Goal: Task Accomplishment & Management: Complete application form

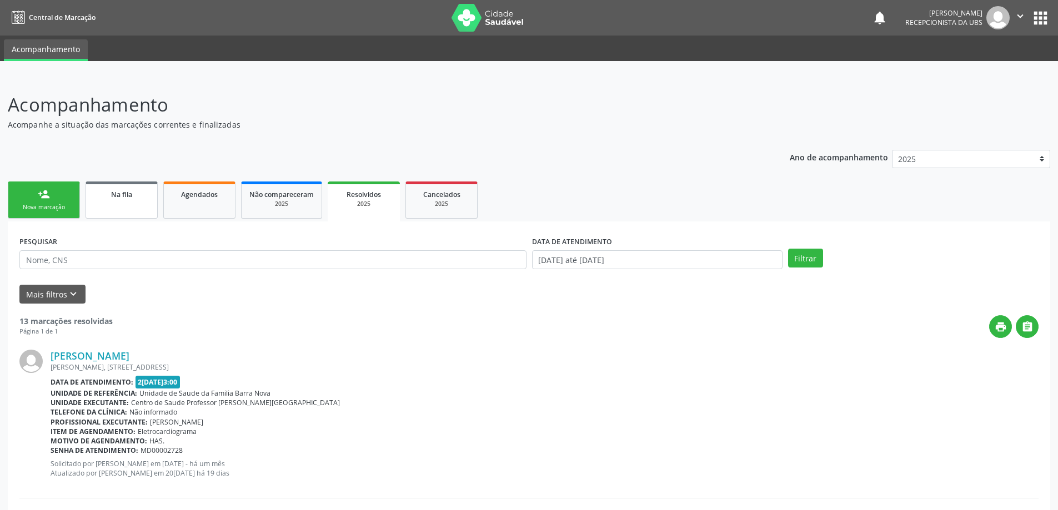
click at [114, 206] on link "Na fila" at bounding box center [122, 200] width 72 height 37
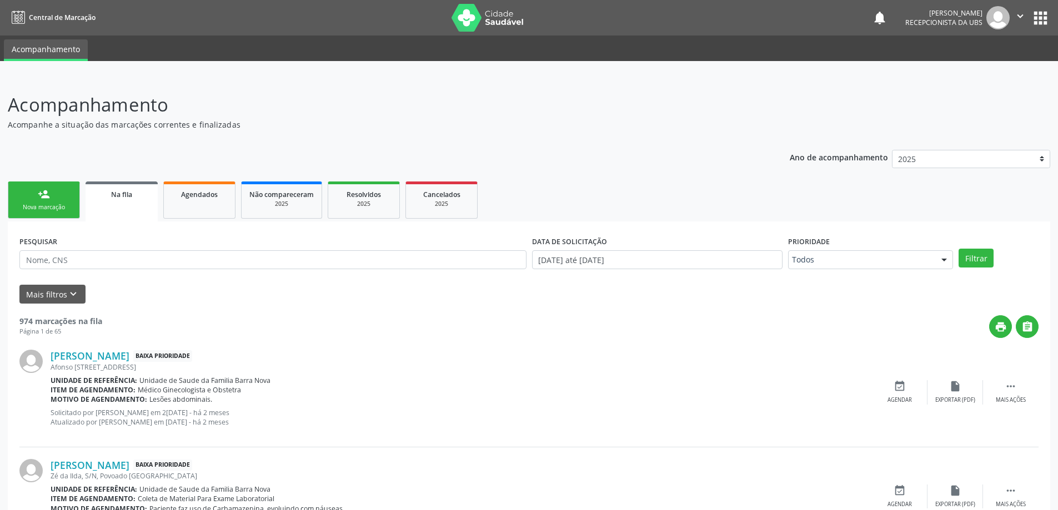
click at [59, 208] on div "Nova marcação" at bounding box center [44, 207] width 56 height 8
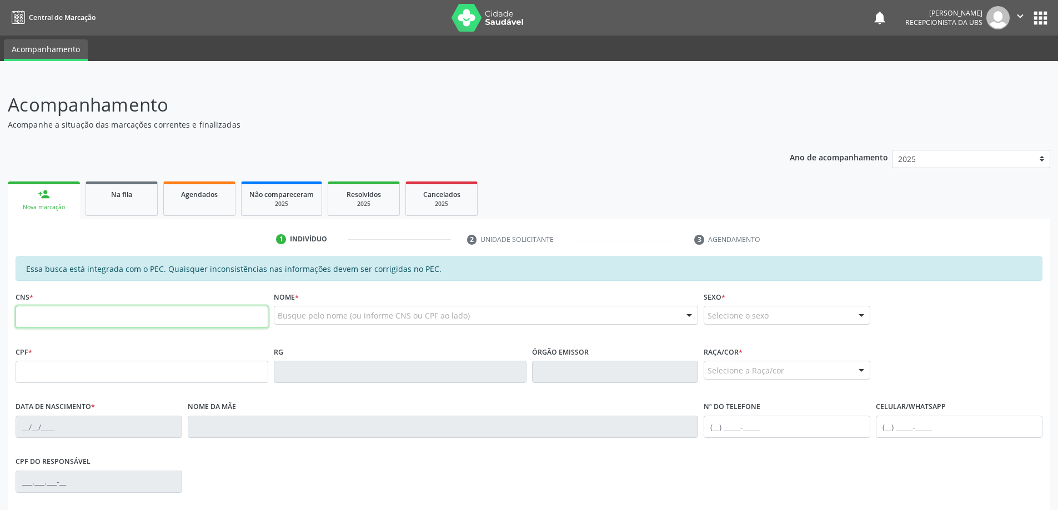
click at [131, 316] on input "text" at bounding box center [142, 317] width 253 height 22
type input "704 0098 7946 7865"
type input "164.674.354-78"
type input "08[DATE]"
type input "[PERSON_NAME]"
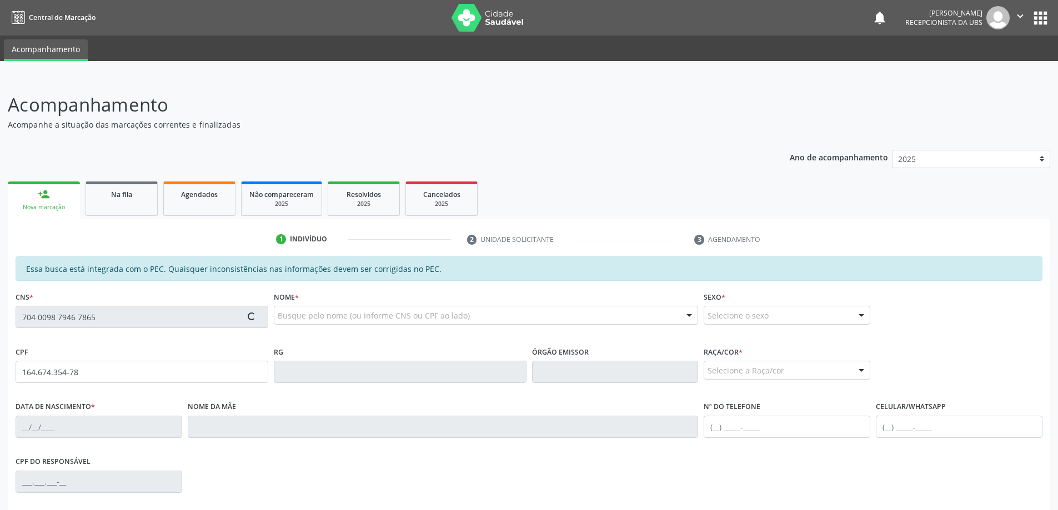
type input "[PHONE_NUMBER]"
type input "1041"
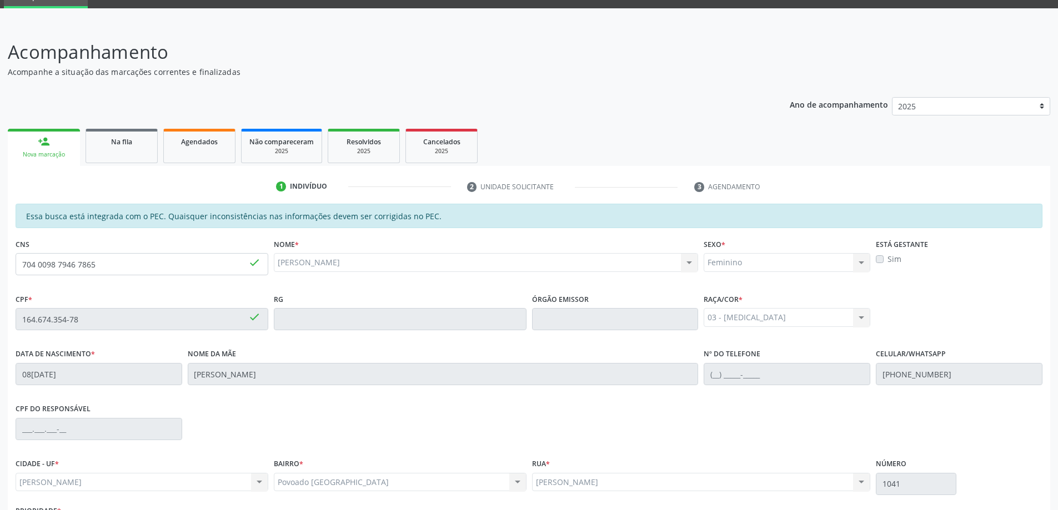
scroll to position [139, 0]
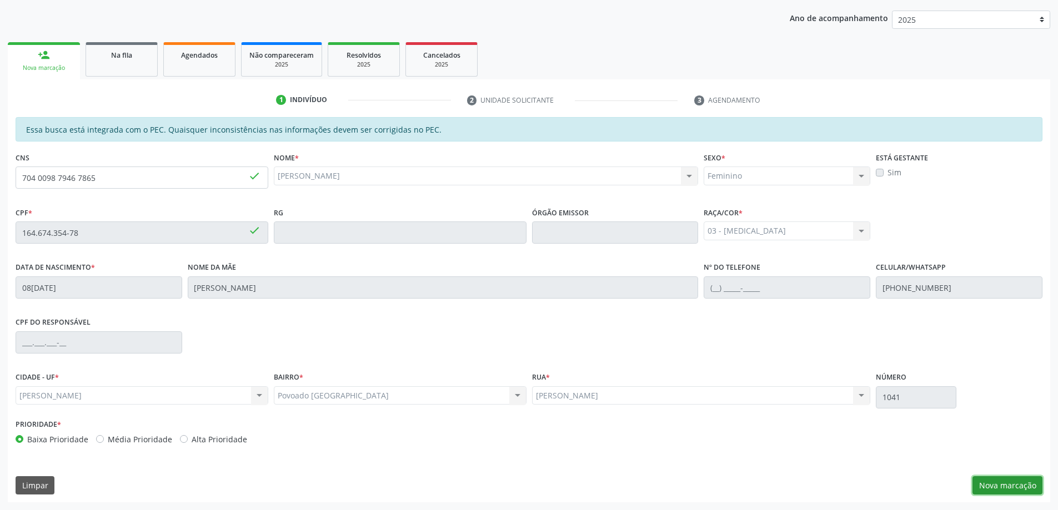
click at [1013, 487] on button "Nova marcação" at bounding box center [1008, 486] width 70 height 19
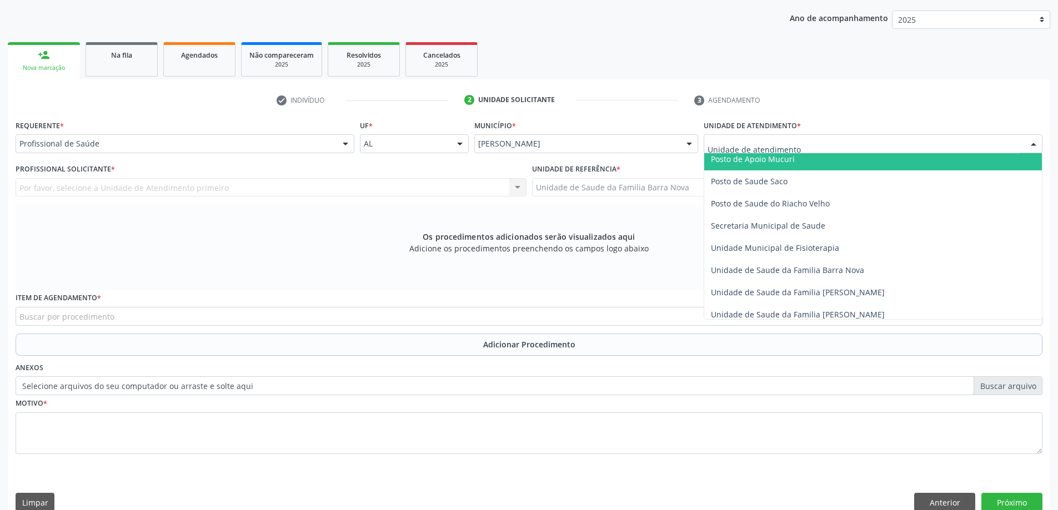
scroll to position [500, 0]
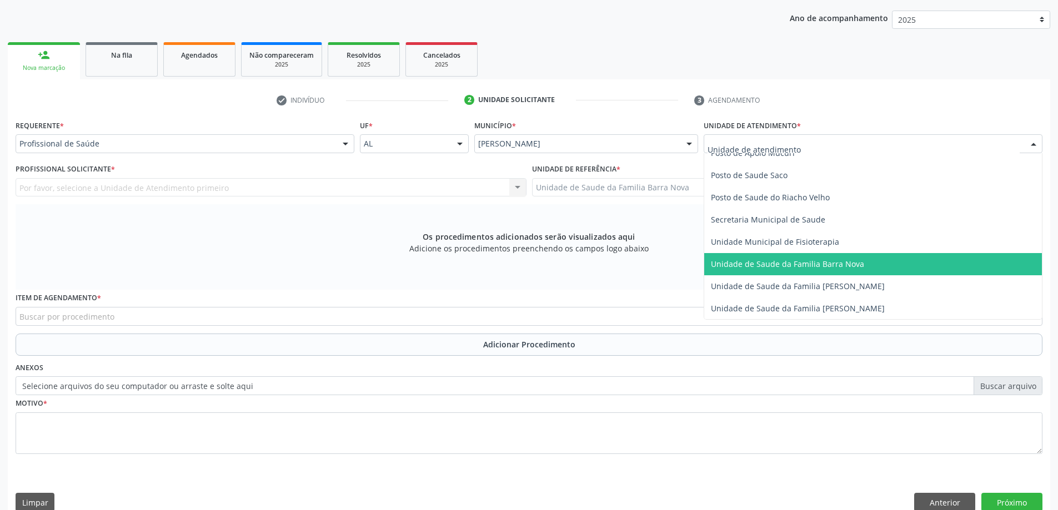
click at [827, 268] on span "Unidade de Saude da Familia Barra Nova" at bounding box center [787, 264] width 153 height 11
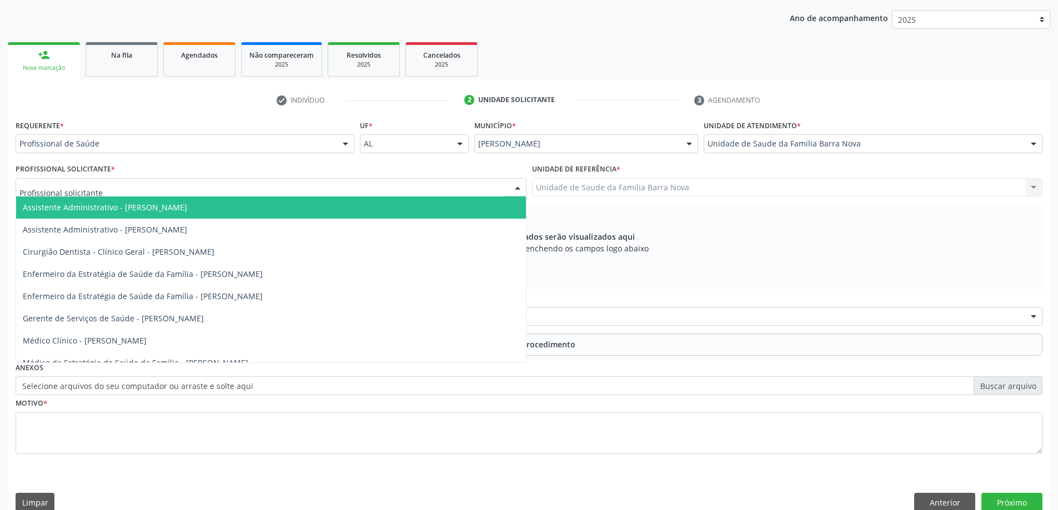
click at [342, 187] on div at bounding box center [271, 187] width 511 height 19
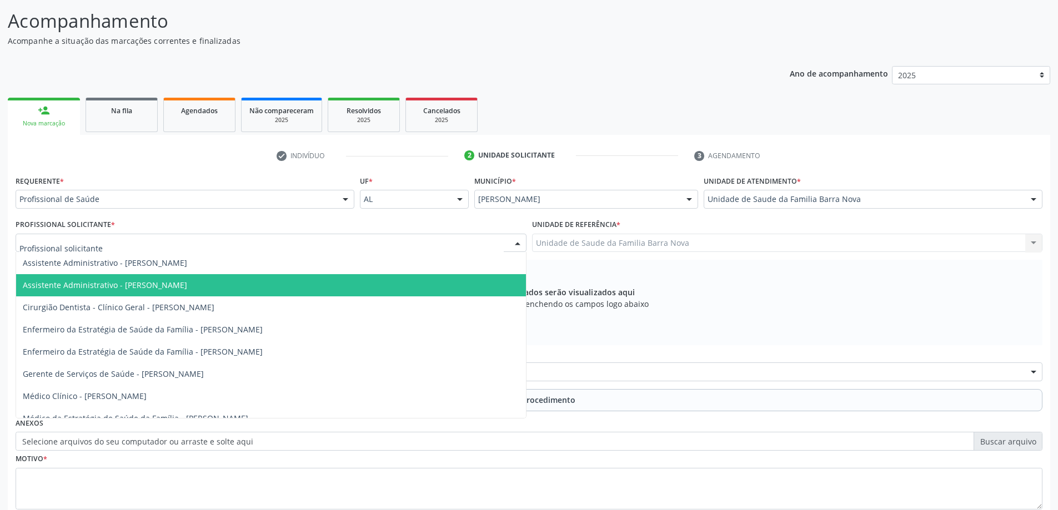
scroll to position [28, 0]
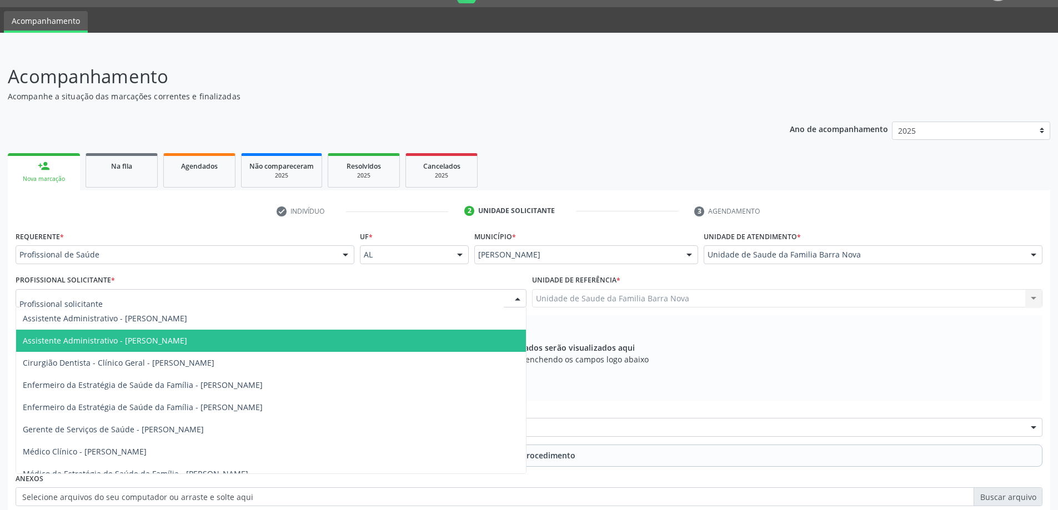
click at [766, 329] on div "Os procedimentos adicionados serão visualizados aqui Adicione os procedimentos …" at bounding box center [529, 358] width 1027 height 86
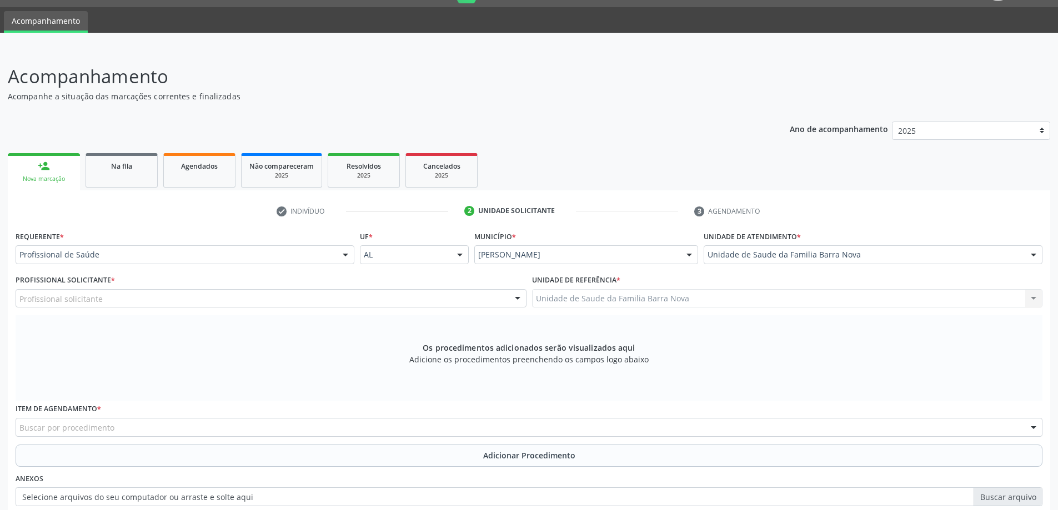
click at [348, 253] on div at bounding box center [345, 255] width 17 height 19
click at [301, 329] on div "Os procedimentos adicionados serão visualizados aqui Adicione os procedimentos …" at bounding box center [529, 358] width 1027 height 86
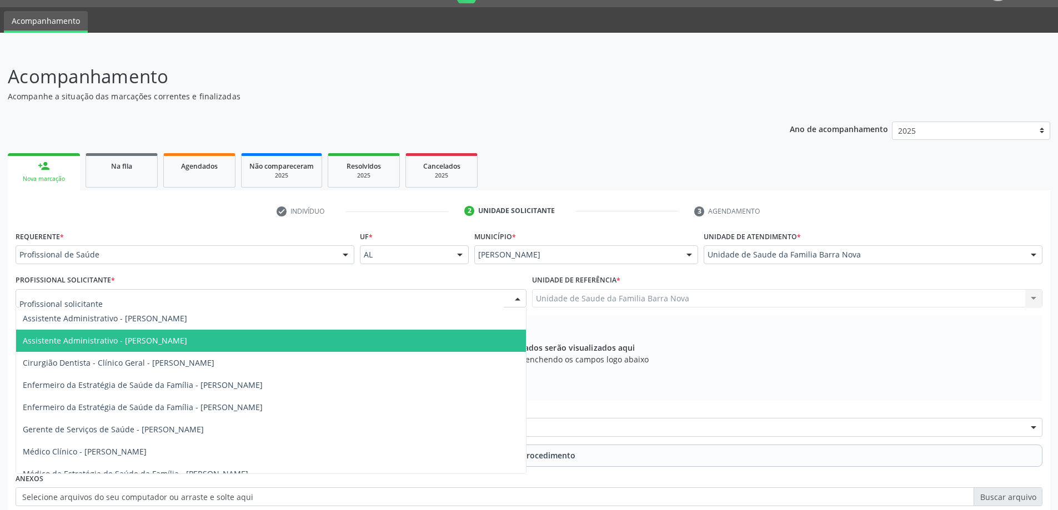
click at [515, 301] on div at bounding box center [517, 299] width 17 height 19
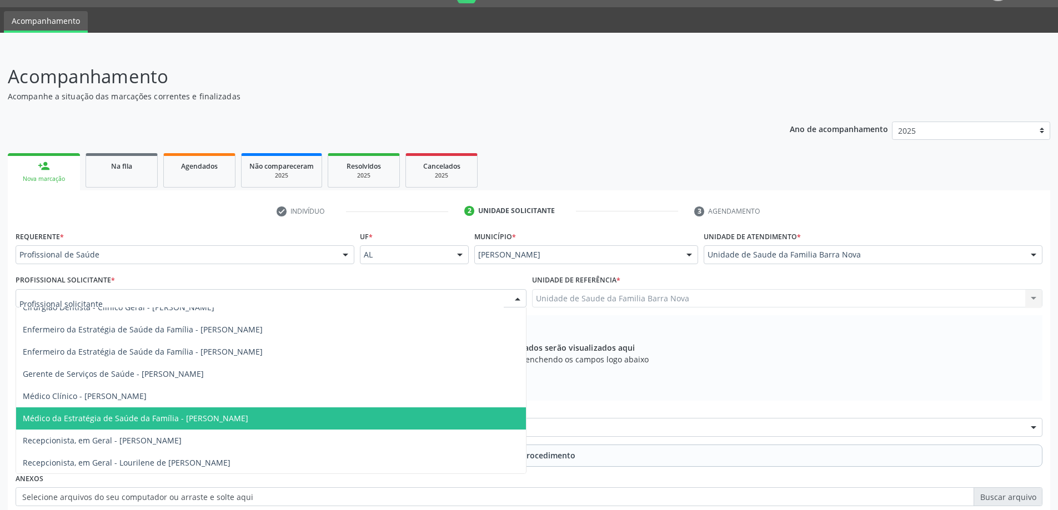
scroll to position [56, 0]
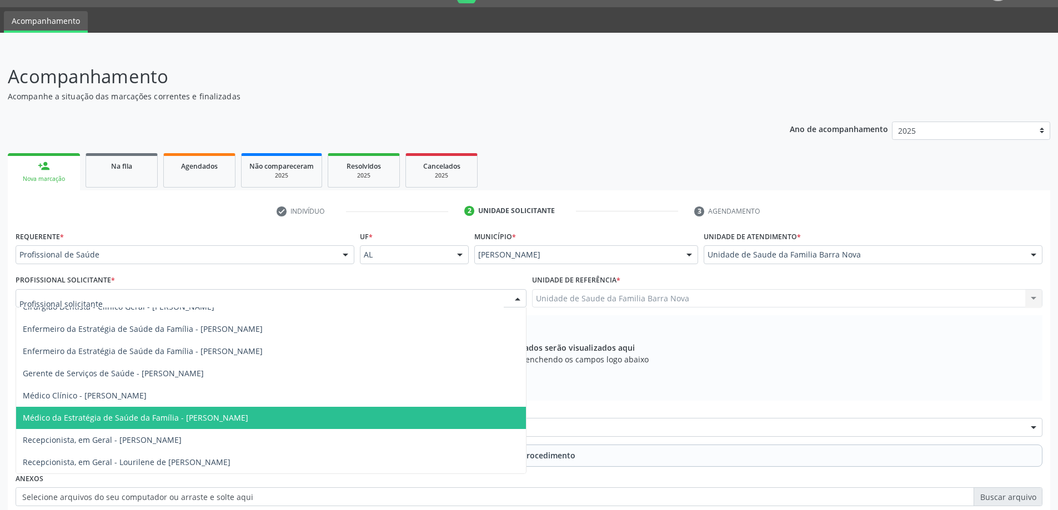
click at [357, 423] on span "Médico da Estratégia de Saúde da Família - [PERSON_NAME]" at bounding box center [271, 418] width 510 height 22
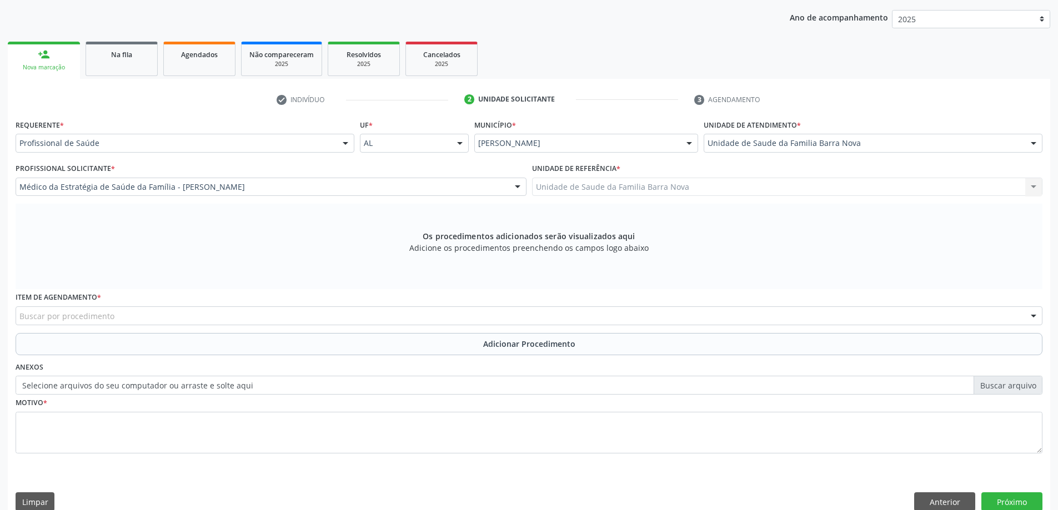
scroll to position [157, 0]
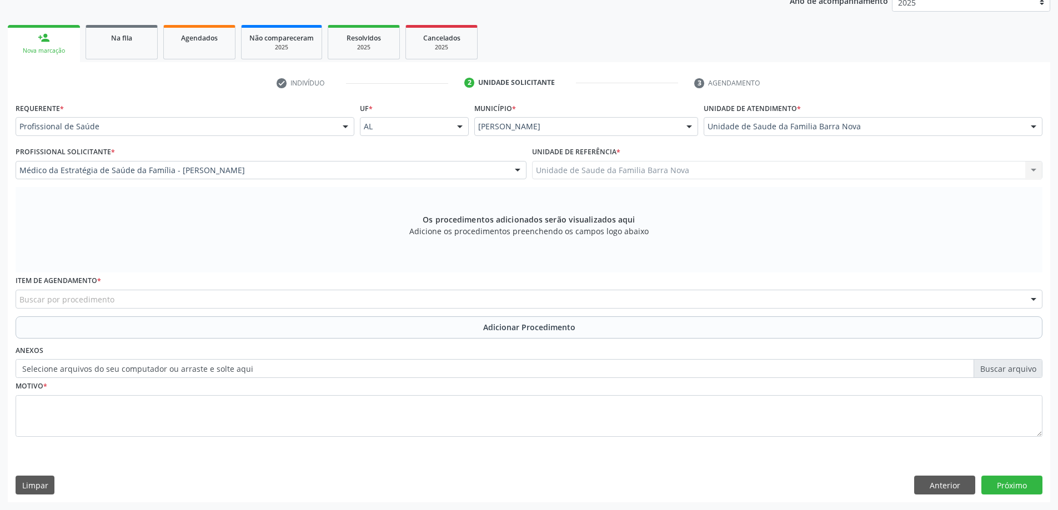
click at [487, 303] on div "Buscar por procedimento" at bounding box center [529, 299] width 1027 height 19
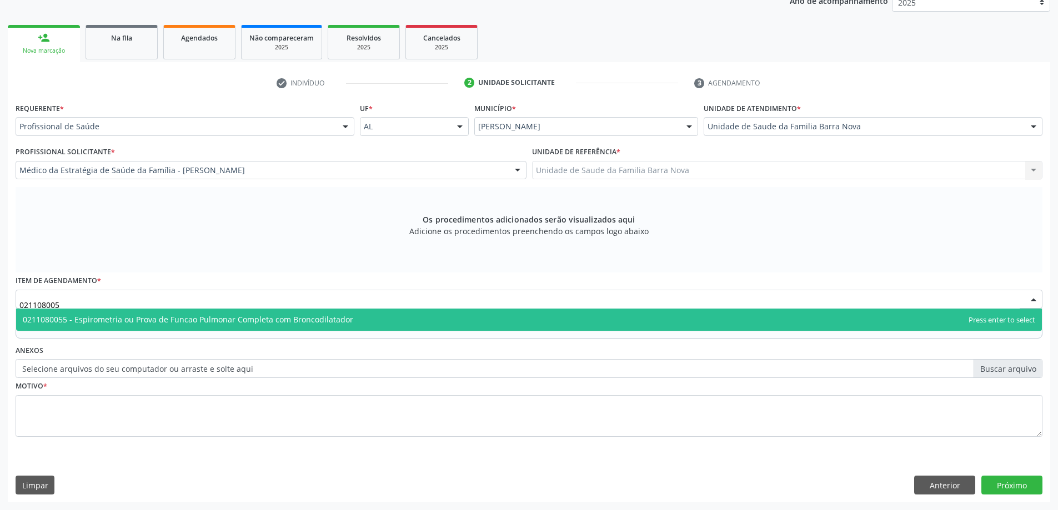
type input "0211080055"
click at [374, 318] on span "0211080055 - Espirometria ou Prova de Funcao Pulmonar Completa com Broncodilata…" at bounding box center [529, 320] width 1026 height 22
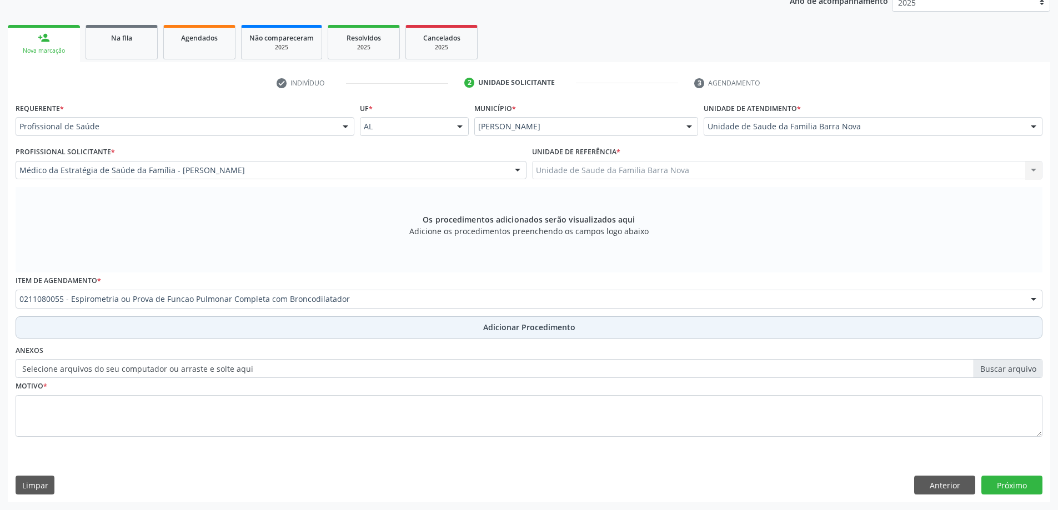
click at [563, 327] on span "Adicionar Procedimento" at bounding box center [529, 328] width 92 height 12
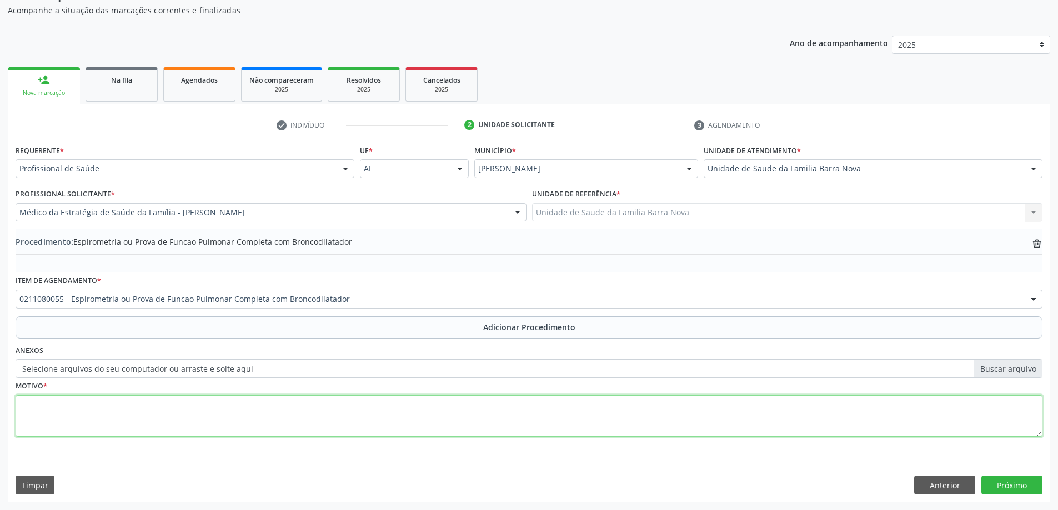
click at [189, 416] on textarea at bounding box center [529, 416] width 1027 height 42
type textarea "Asma."
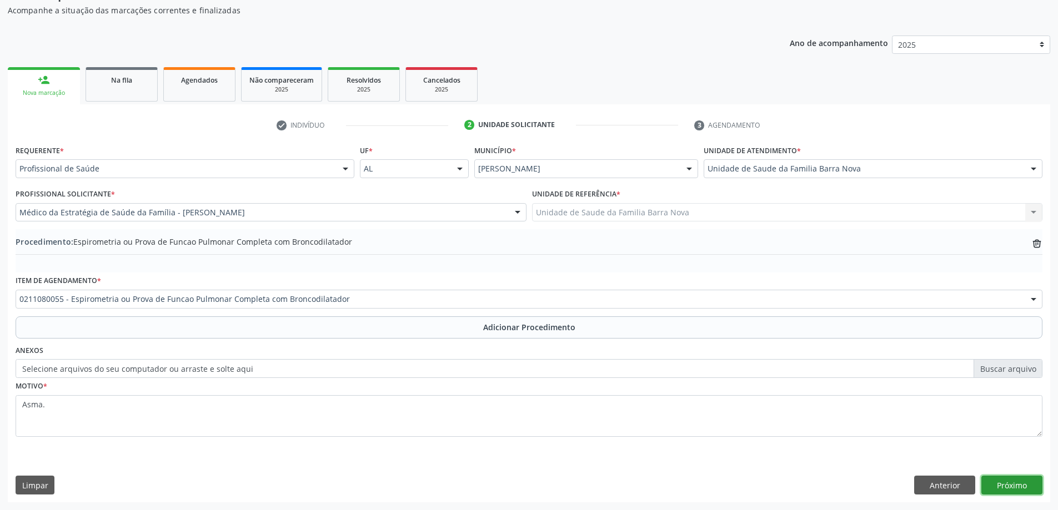
click at [1017, 482] on button "Próximo" at bounding box center [1011, 485] width 61 height 19
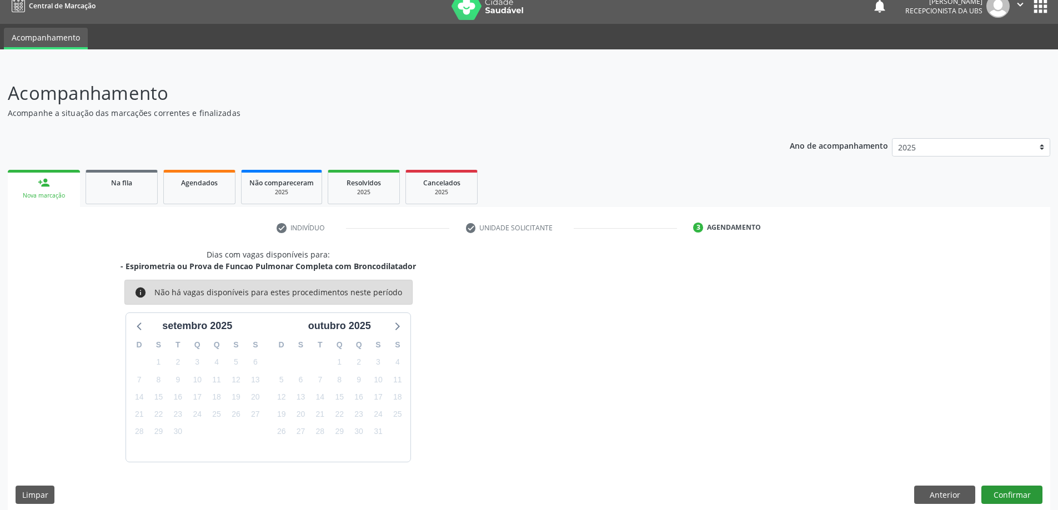
scroll to position [21, 0]
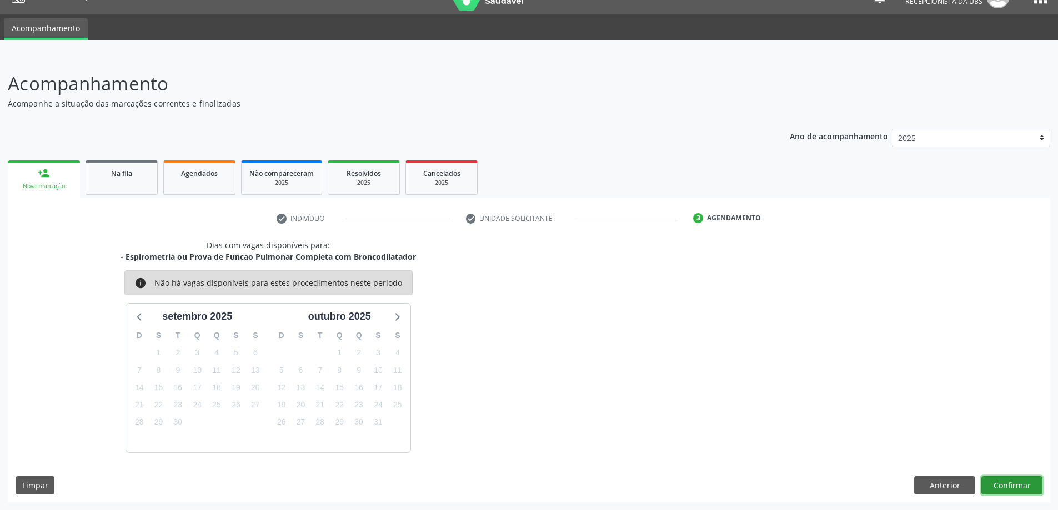
click at [1020, 485] on button "Confirmar" at bounding box center [1011, 486] width 61 height 19
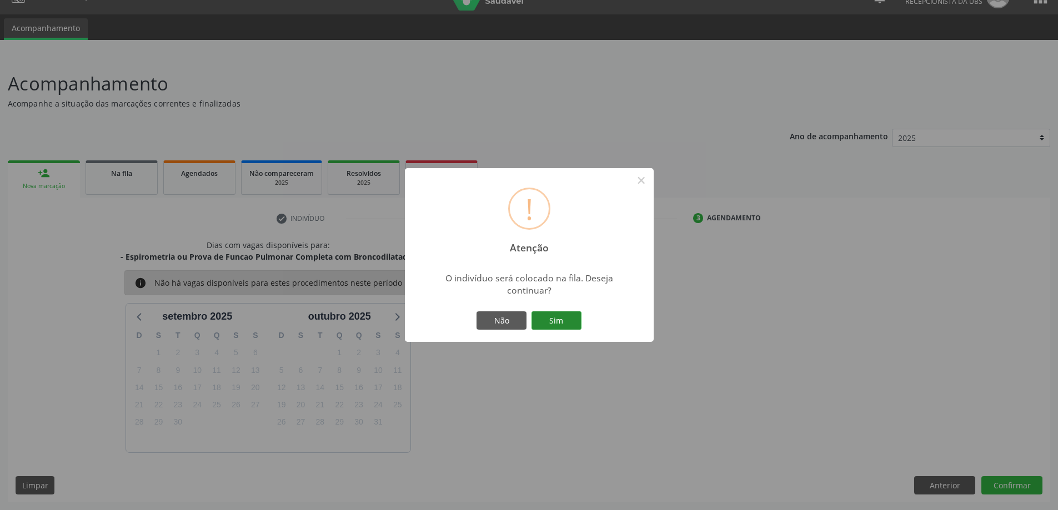
click at [560, 320] on button "Sim" at bounding box center [557, 321] width 50 height 19
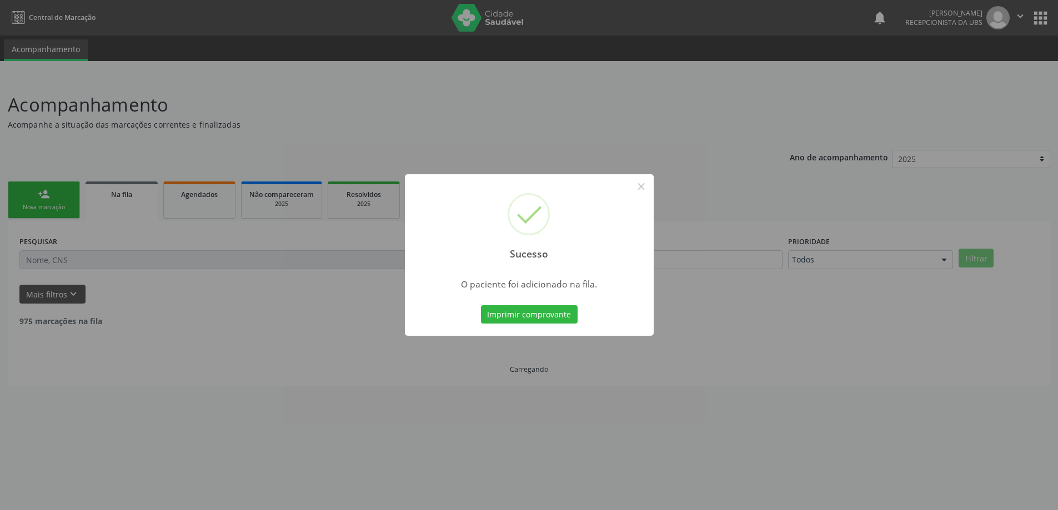
scroll to position [0, 0]
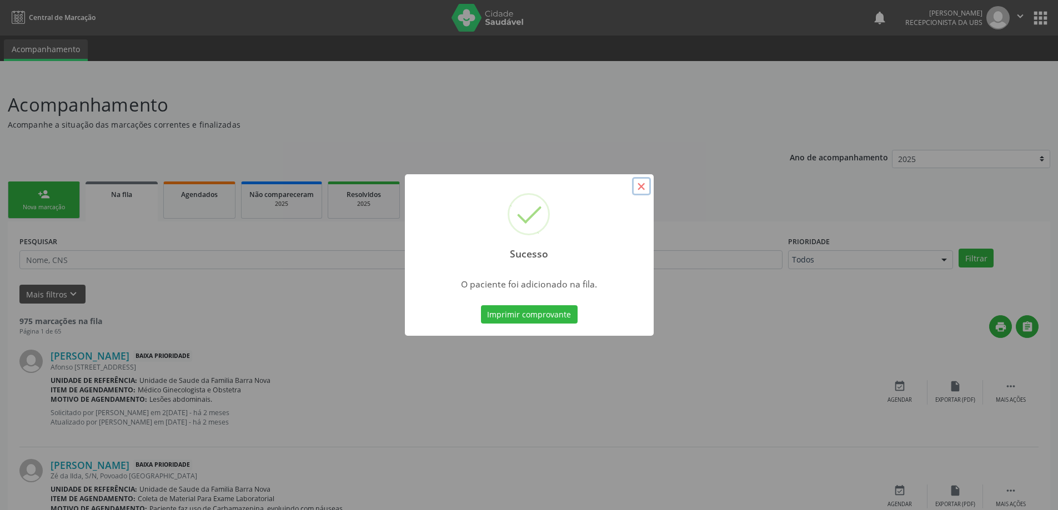
click at [639, 188] on button "×" at bounding box center [641, 186] width 19 height 19
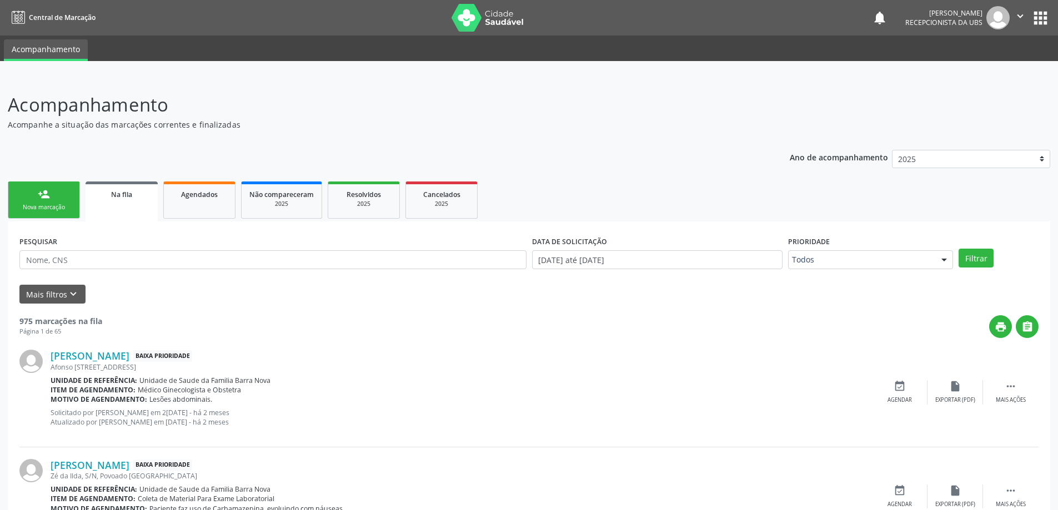
click at [53, 209] on div "Nova marcação" at bounding box center [44, 207] width 56 height 8
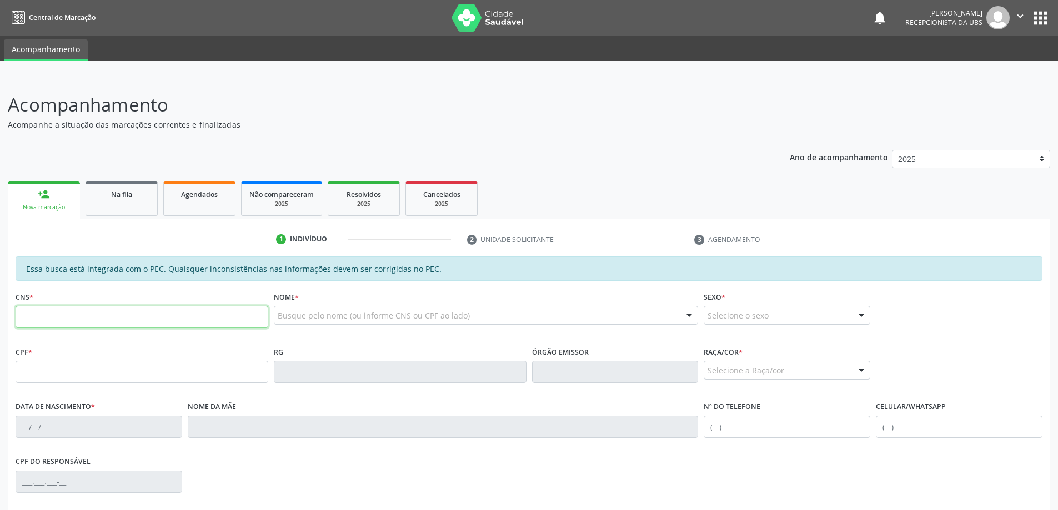
click at [58, 319] on input "text" at bounding box center [142, 317] width 253 height 22
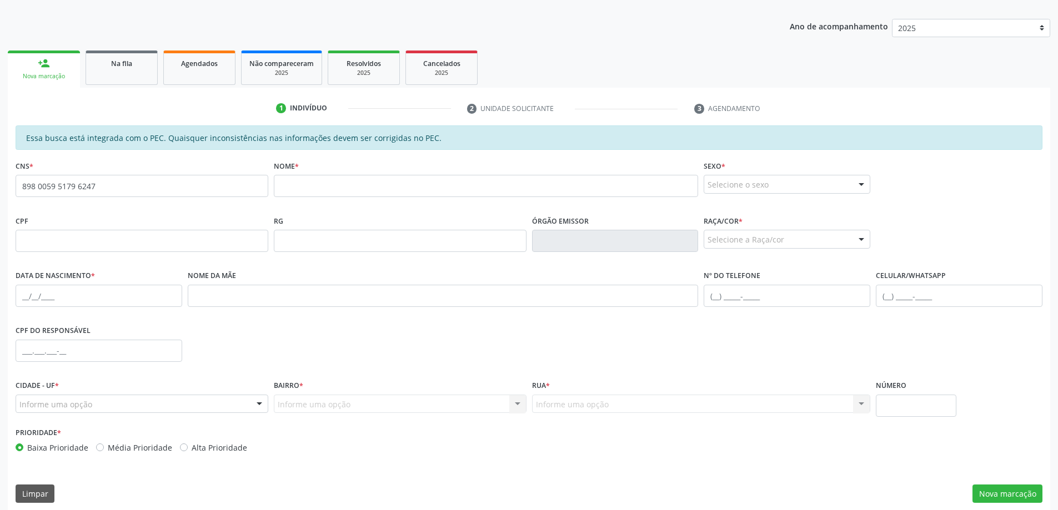
scroll to position [139, 0]
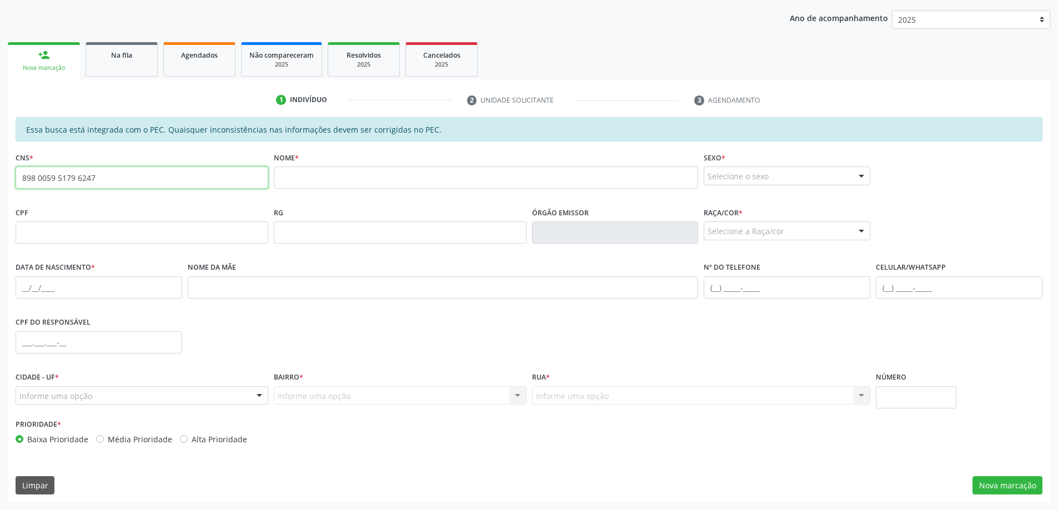
click at [145, 177] on input "898 0059 5179 6247" at bounding box center [142, 178] width 253 height 22
type input "8"
type input "704 0098 7946 7865"
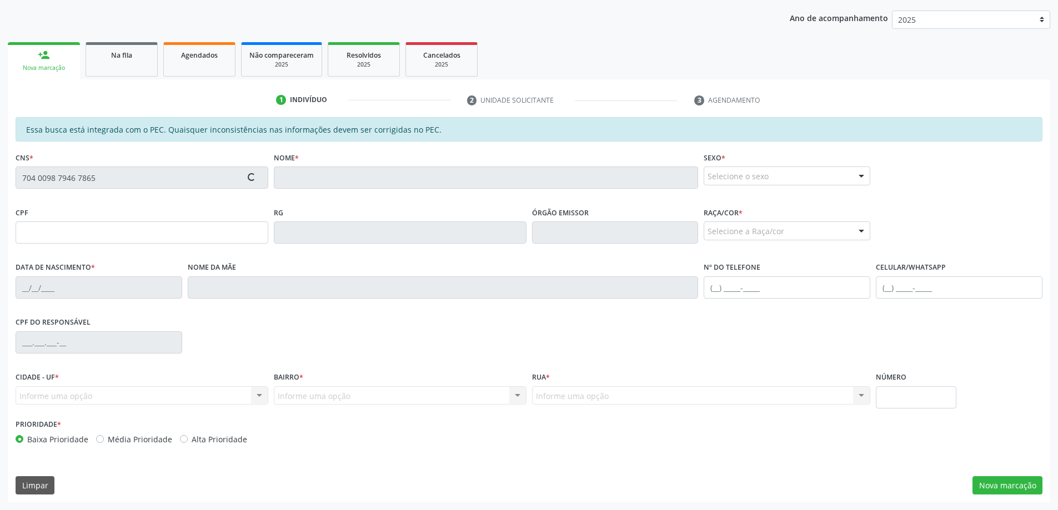
type input "164.674.354-78"
type input "08[DATE]"
type input "[PERSON_NAME]"
type input "[PHONE_NUMBER]"
type input "1041"
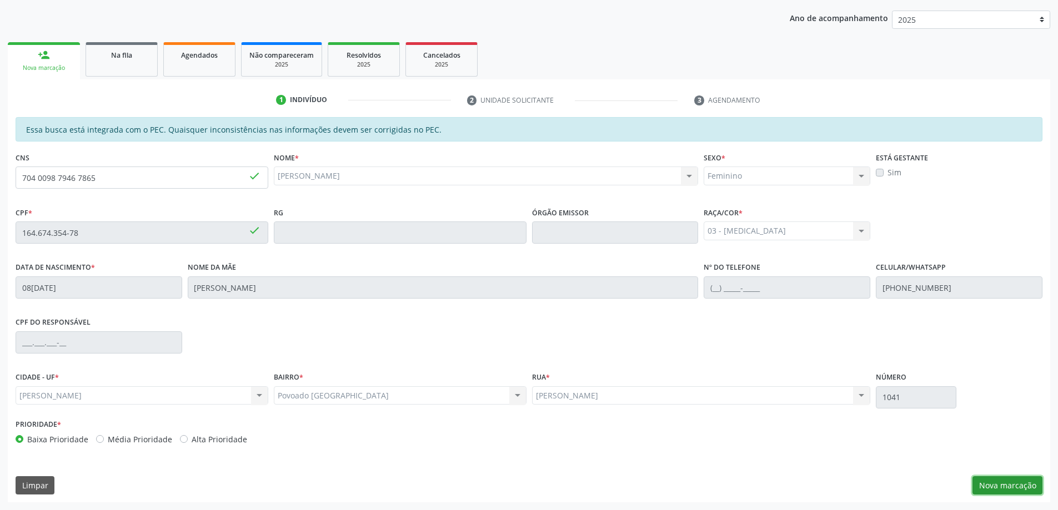
click at [1011, 487] on button "Nova marcação" at bounding box center [1008, 486] width 70 height 19
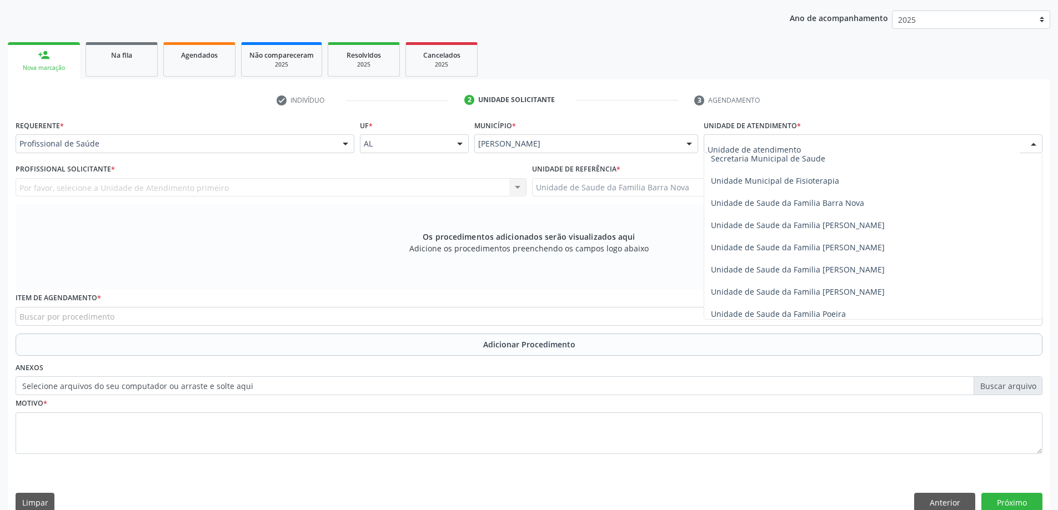
scroll to position [555, 0]
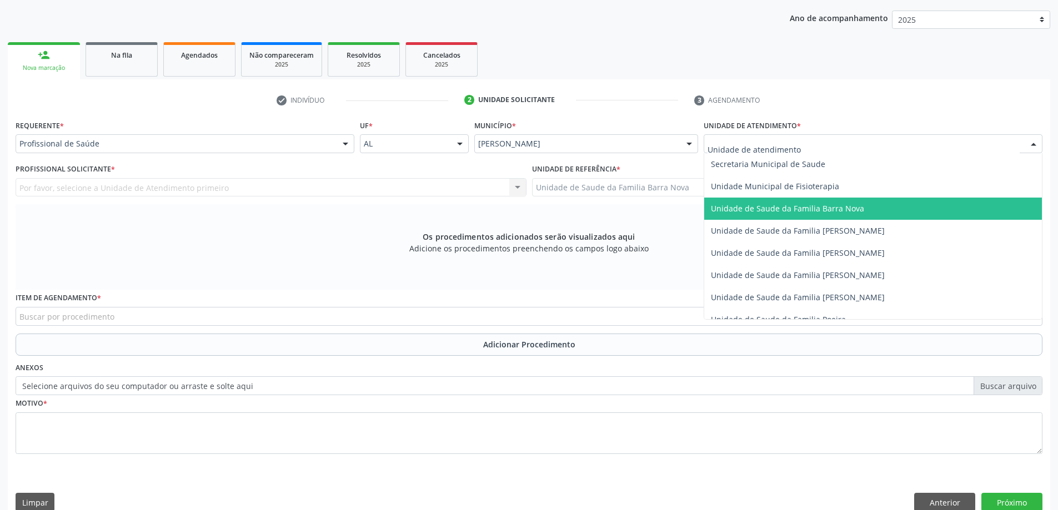
click at [825, 217] on span "Unidade de Saude da Familia Barra Nova" at bounding box center [873, 209] width 338 height 22
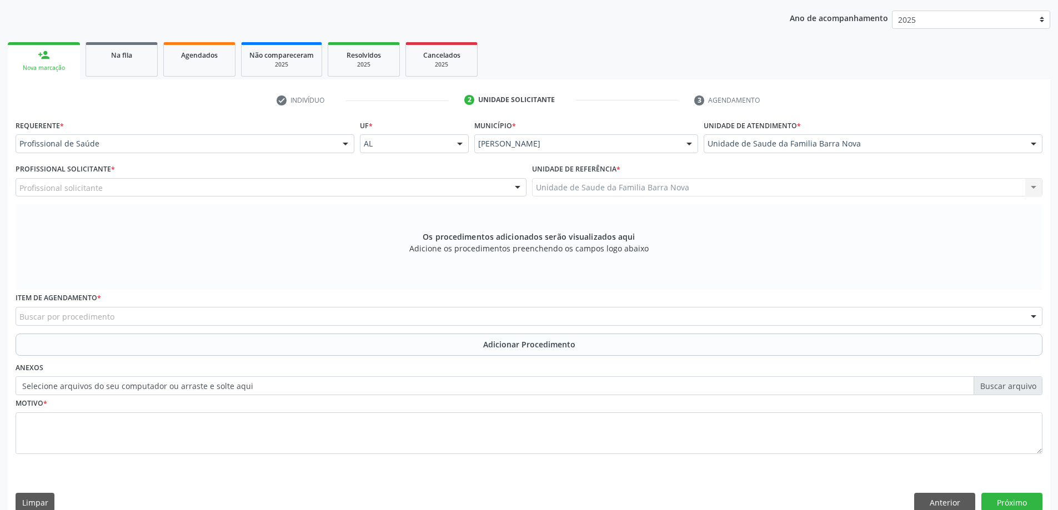
click at [282, 188] on div "Profissional solicitante" at bounding box center [271, 187] width 511 height 19
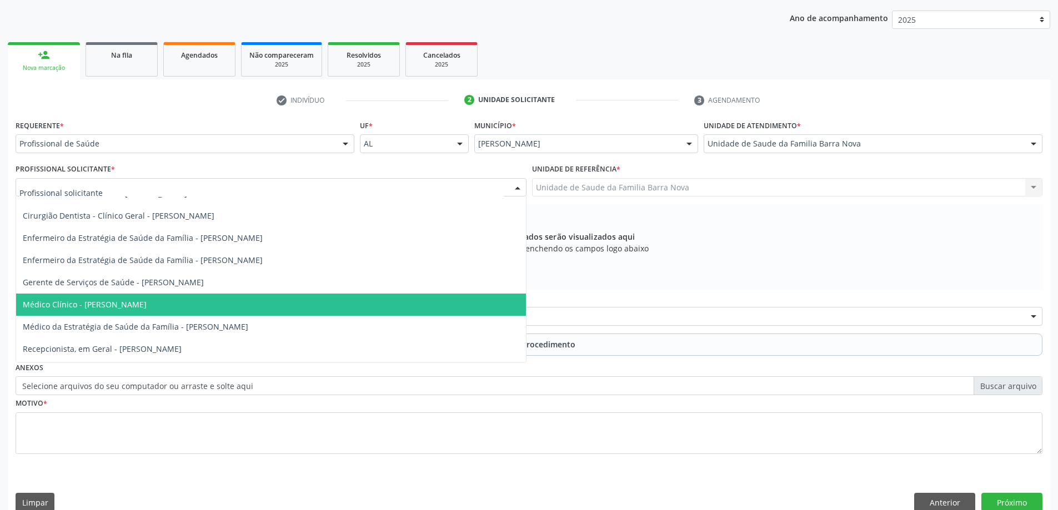
scroll to position [56, 0]
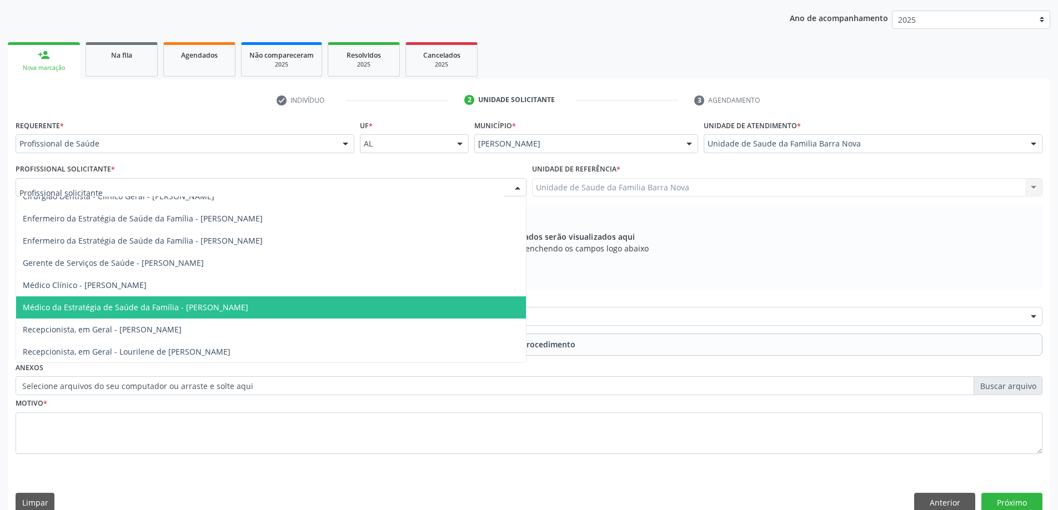
click at [248, 311] on span "Médico da Estratégia de Saúde da Família - [PERSON_NAME]" at bounding box center [136, 307] width 226 height 11
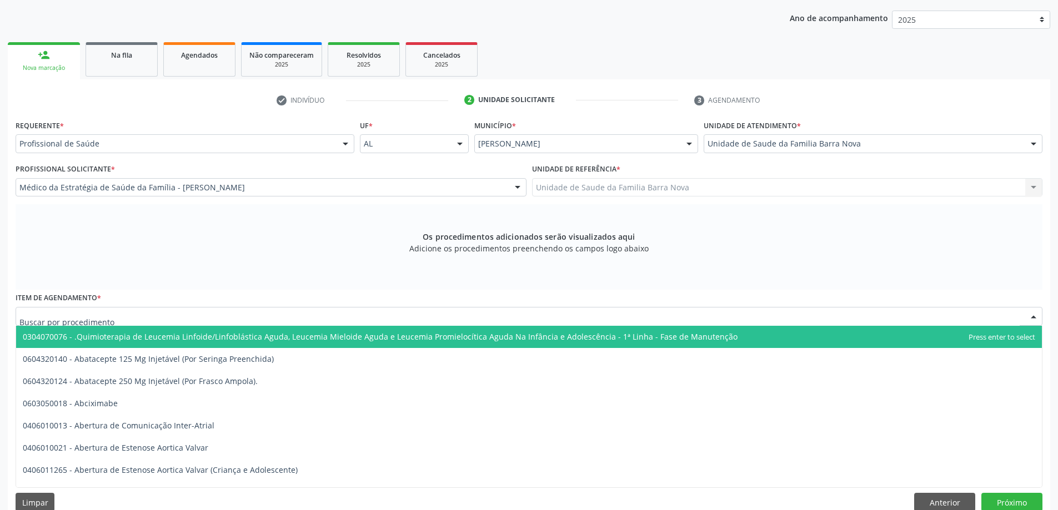
click at [455, 320] on div at bounding box center [529, 316] width 1027 height 19
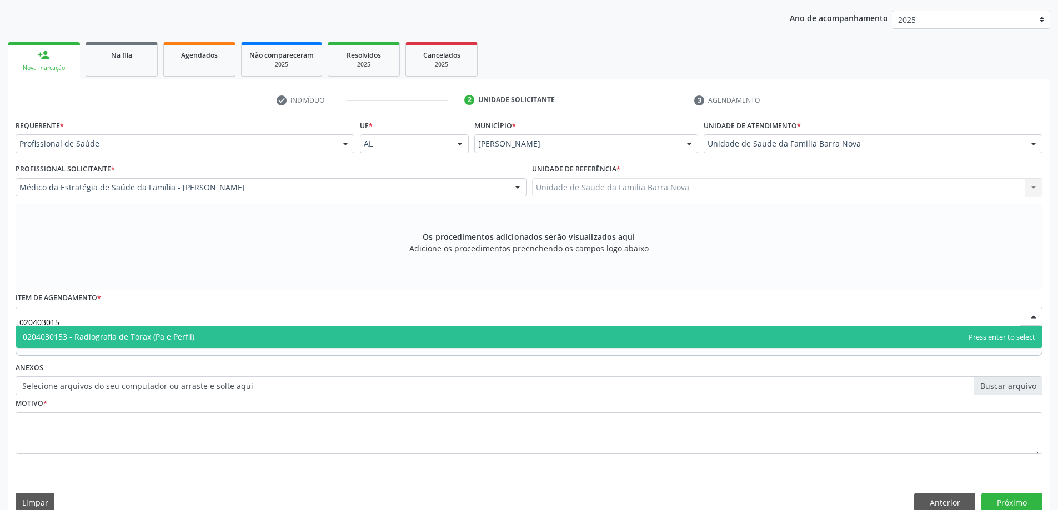
type input "0204030153"
click at [331, 335] on span "0204030153 - Radiografia de Torax (Pa e Perfil)" at bounding box center [529, 337] width 1026 height 22
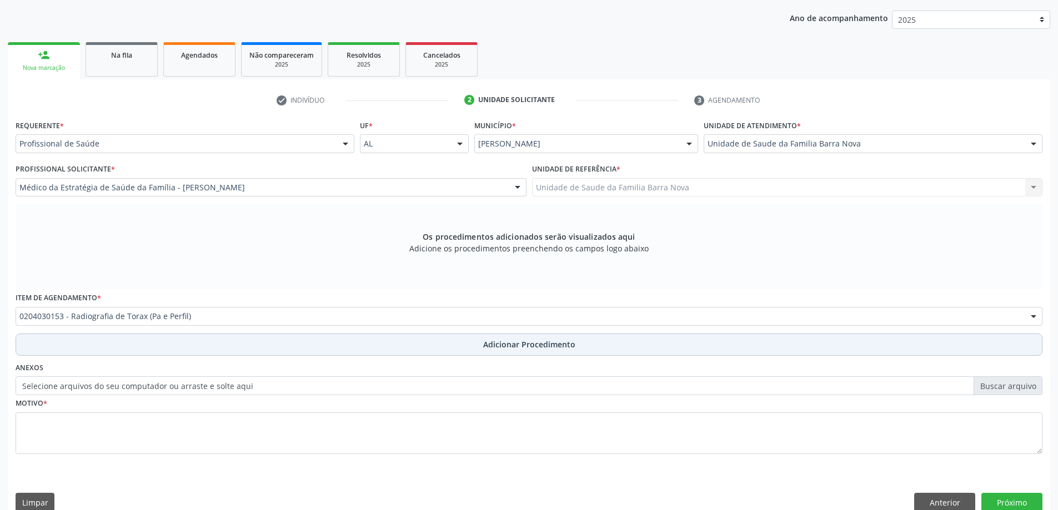
click at [456, 352] on button "Adicionar Procedimento" at bounding box center [529, 345] width 1027 height 22
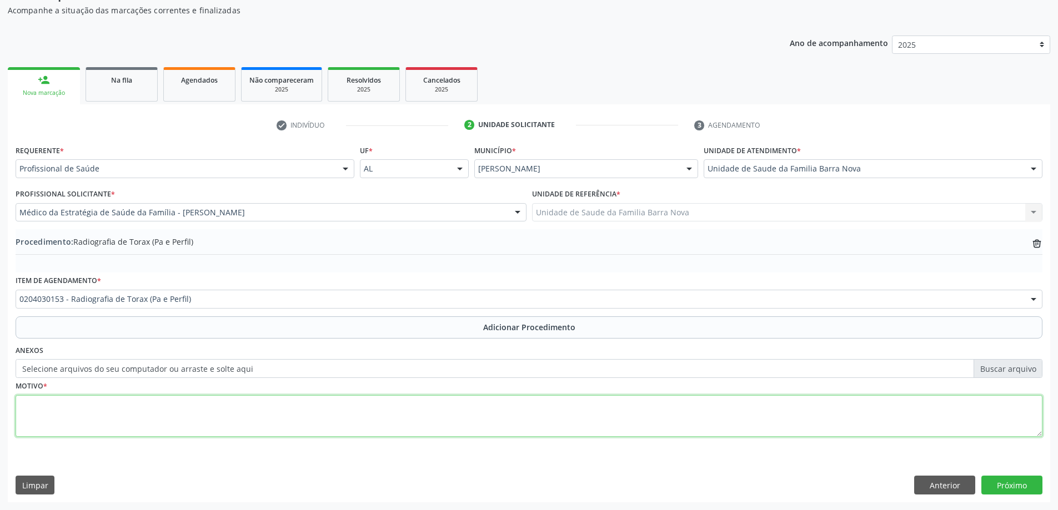
click at [269, 417] on textarea at bounding box center [529, 416] width 1027 height 42
type textarea "Asma."
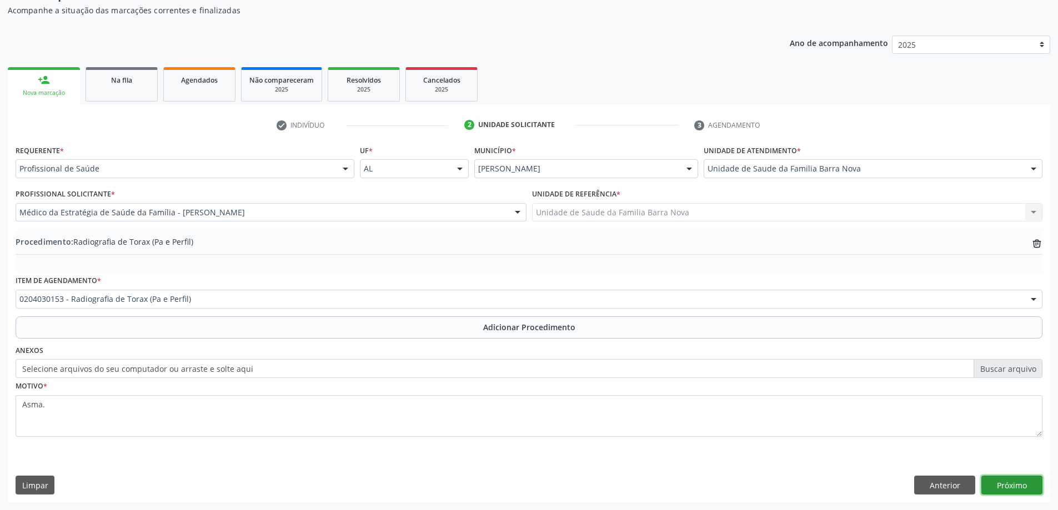
click at [1016, 490] on button "Próximo" at bounding box center [1011, 485] width 61 height 19
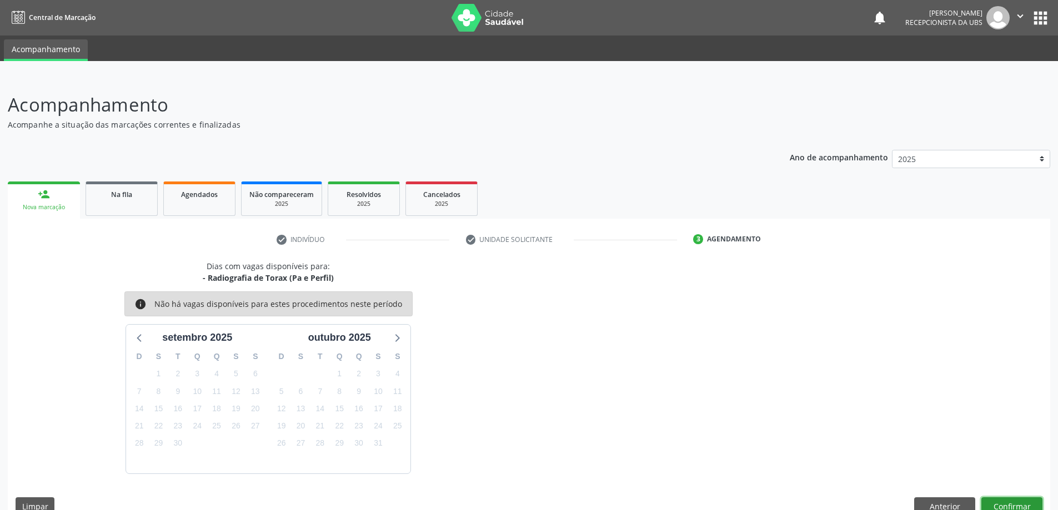
click at [1015, 500] on button "Confirmar" at bounding box center [1011, 507] width 61 height 19
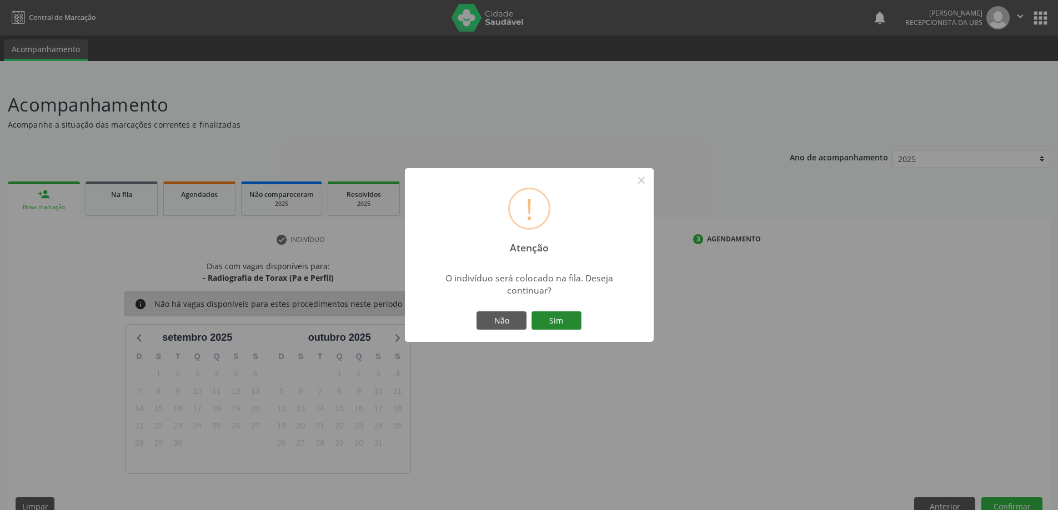
click at [552, 320] on button "Sim" at bounding box center [557, 321] width 50 height 19
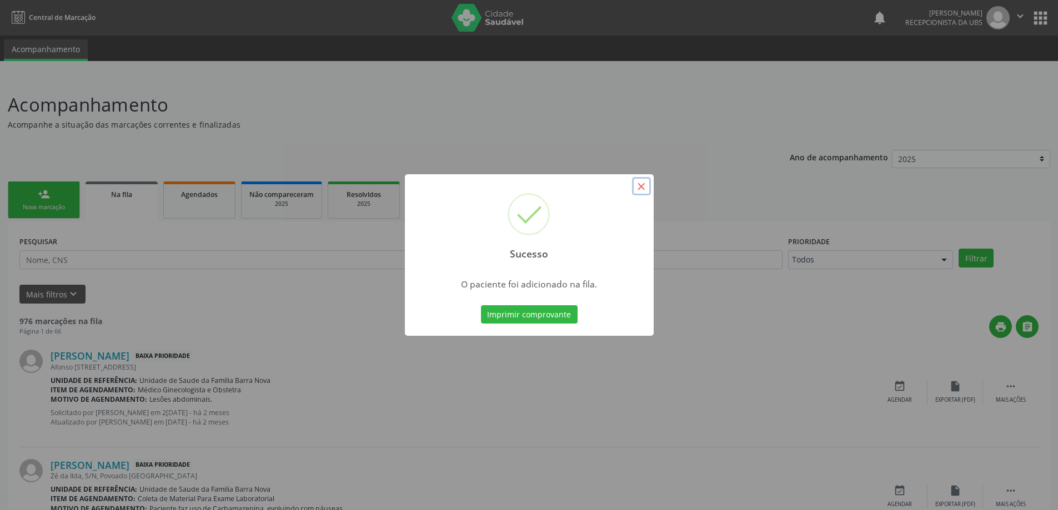
click at [638, 187] on button "×" at bounding box center [641, 186] width 19 height 19
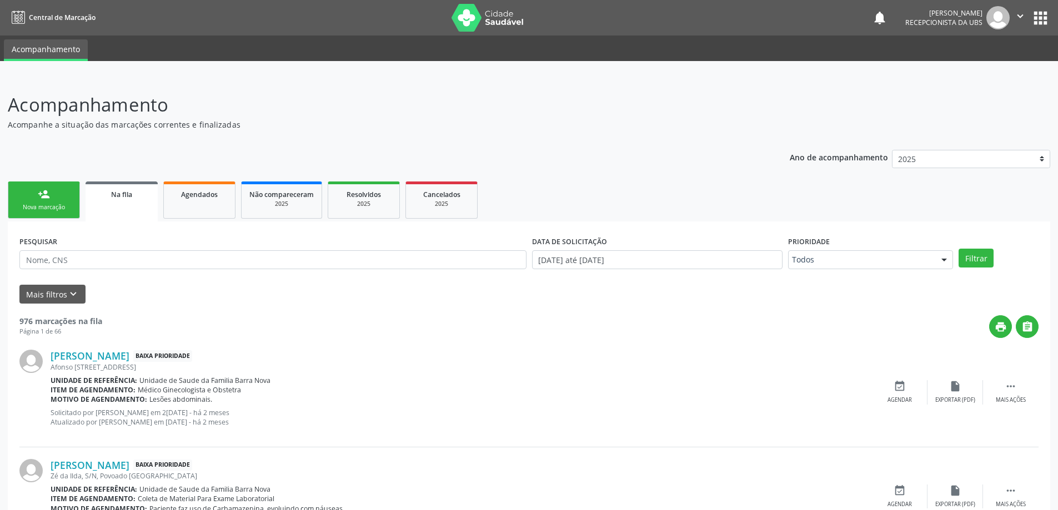
click at [57, 208] on div "Nova marcação" at bounding box center [44, 207] width 56 height 8
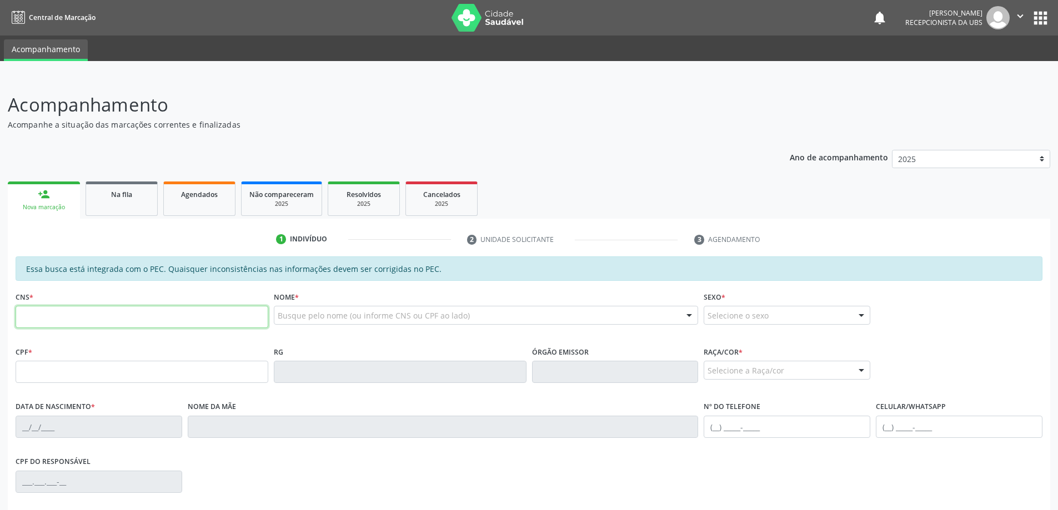
click at [62, 312] on input "text" at bounding box center [142, 317] width 253 height 22
type input "704 0098 7946 7865"
type input "164.674.354-78"
type input "08[DATE]"
type input "[PERSON_NAME]"
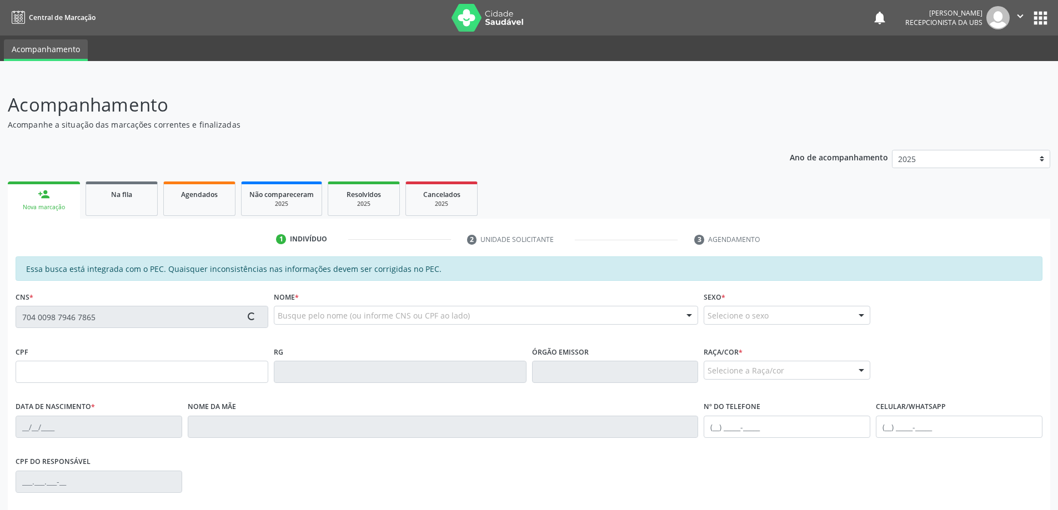
type input "[PHONE_NUMBER]"
type input "1041"
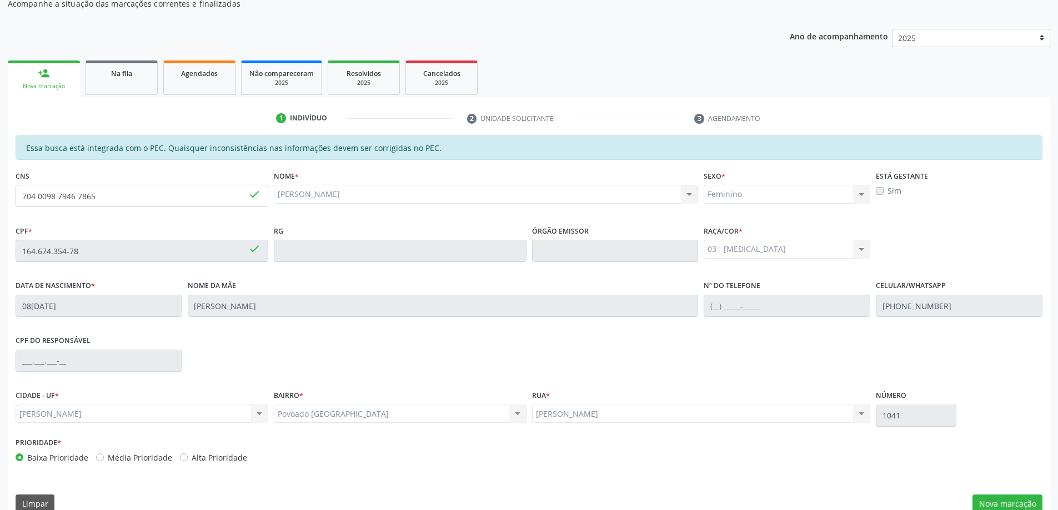
scroll to position [139, 0]
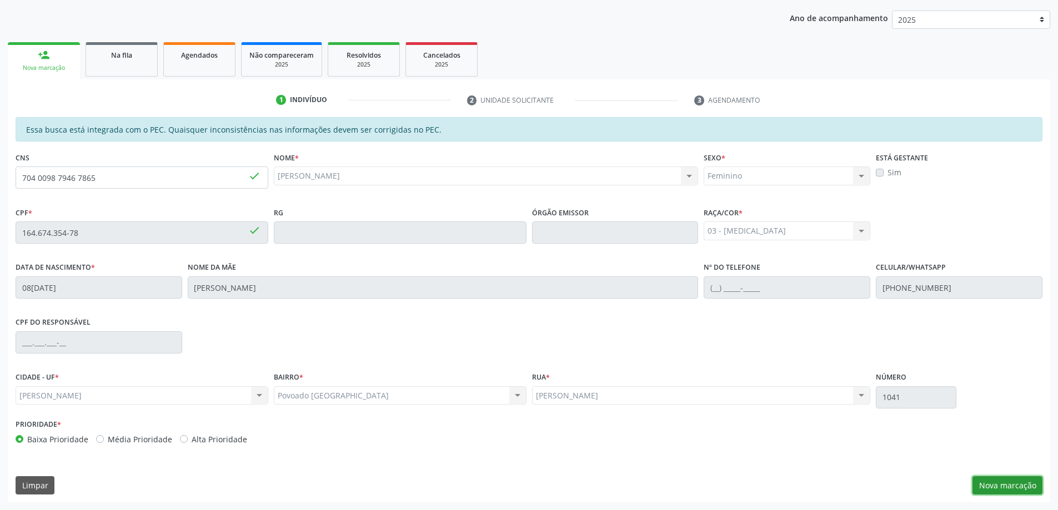
click at [999, 485] on button "Nova marcação" at bounding box center [1008, 486] width 70 height 19
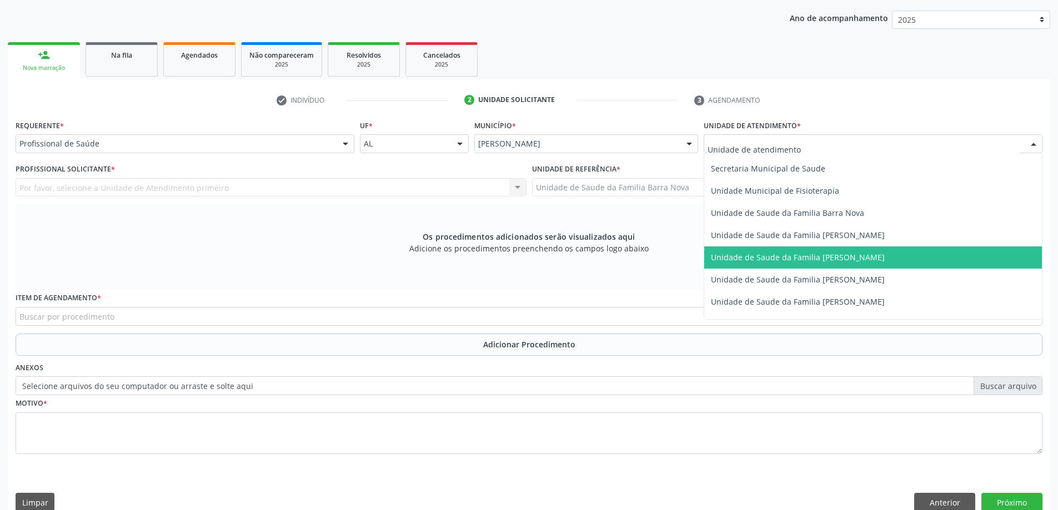
scroll to position [555, 0]
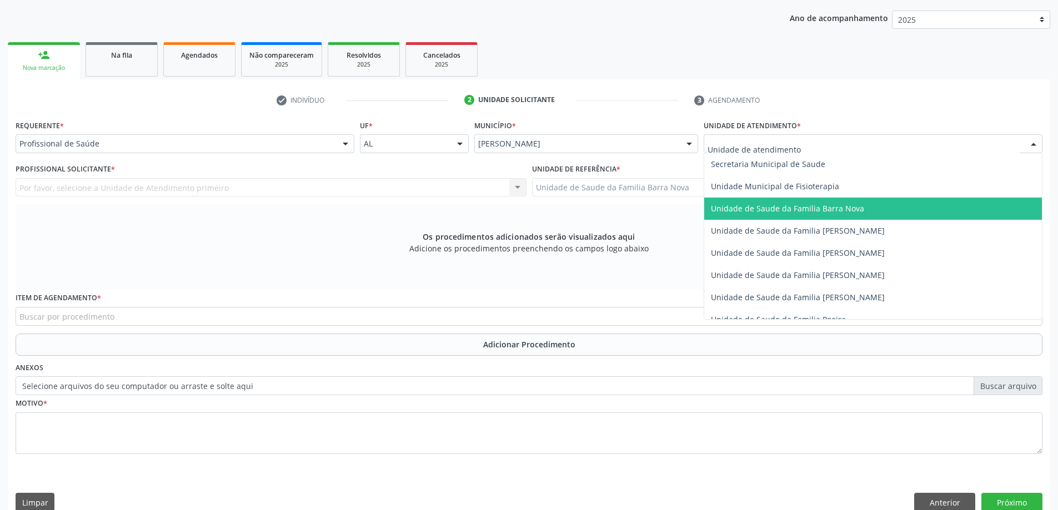
click at [831, 217] on span "Unidade de Saude da Familia Barra Nova" at bounding box center [873, 209] width 338 height 22
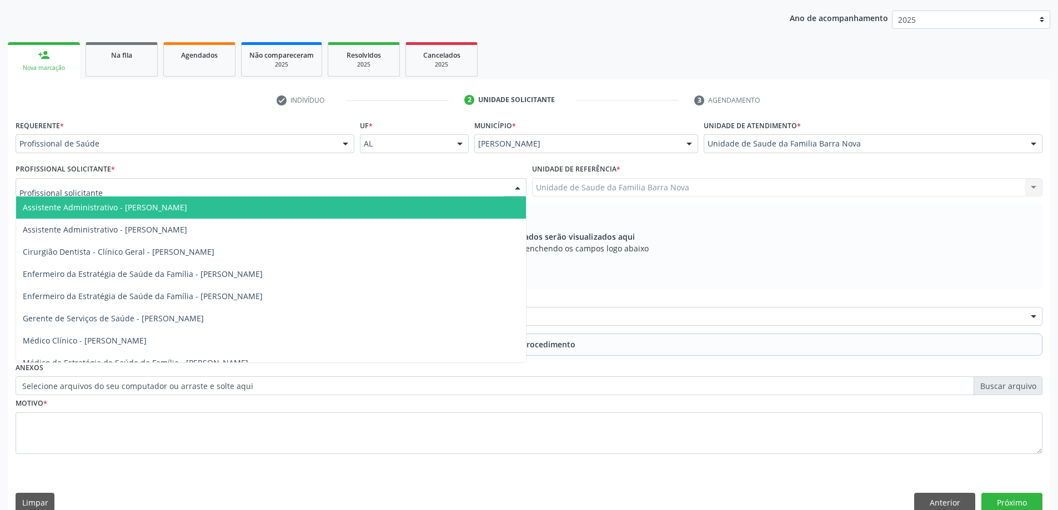
click at [436, 187] on div at bounding box center [271, 187] width 511 height 19
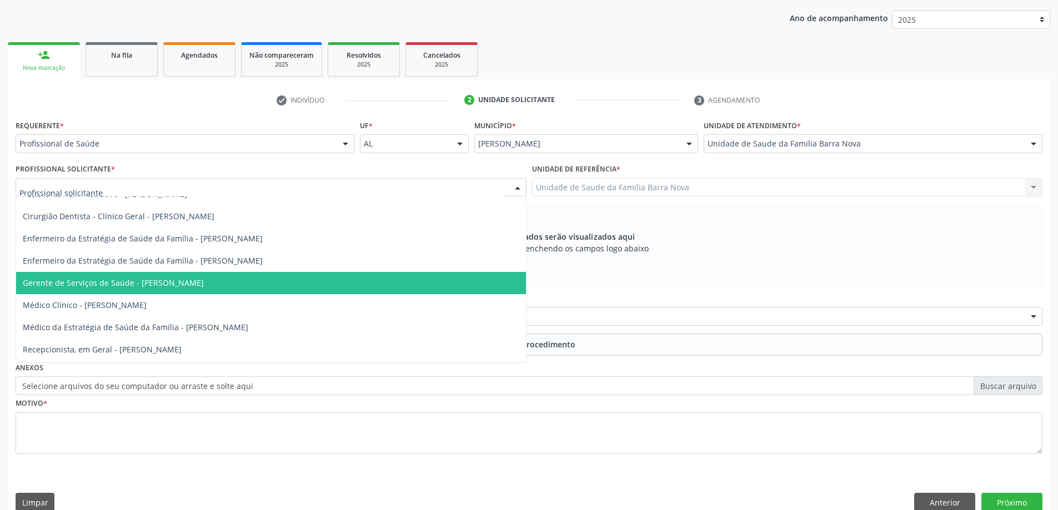
scroll to position [56, 0]
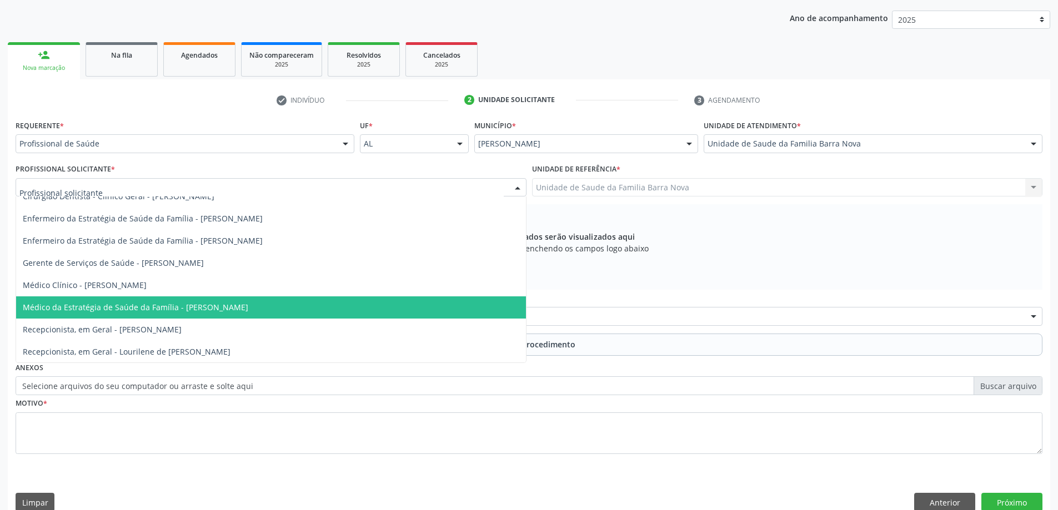
click at [405, 304] on span "Médico da Estratégia de Saúde da Família - [PERSON_NAME]" at bounding box center [271, 308] width 510 height 22
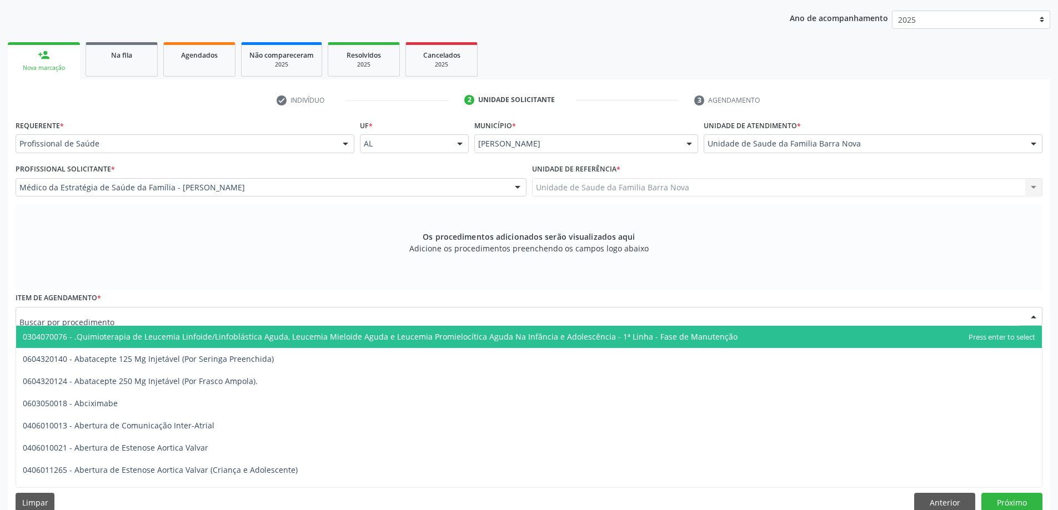
click at [336, 321] on div at bounding box center [529, 316] width 1027 height 19
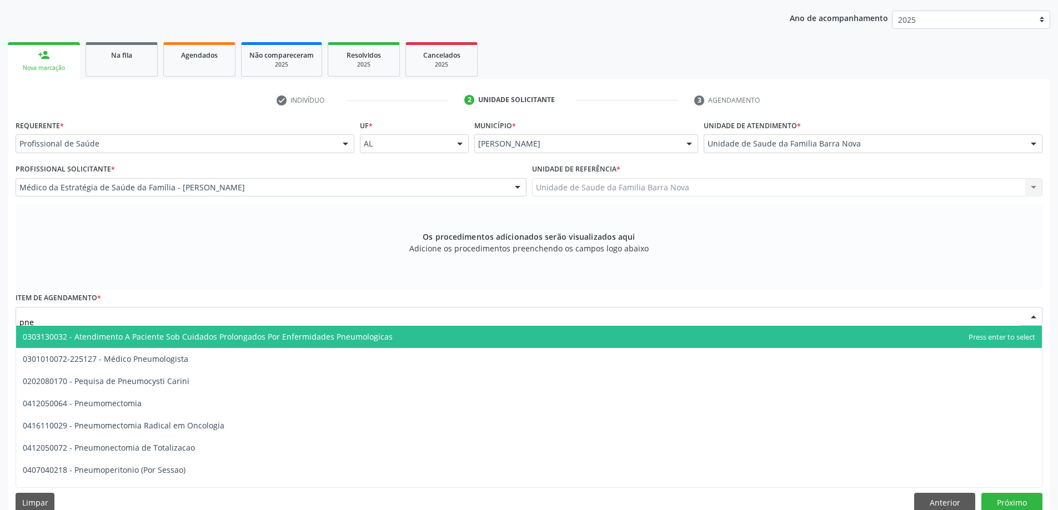
type input "pneu"
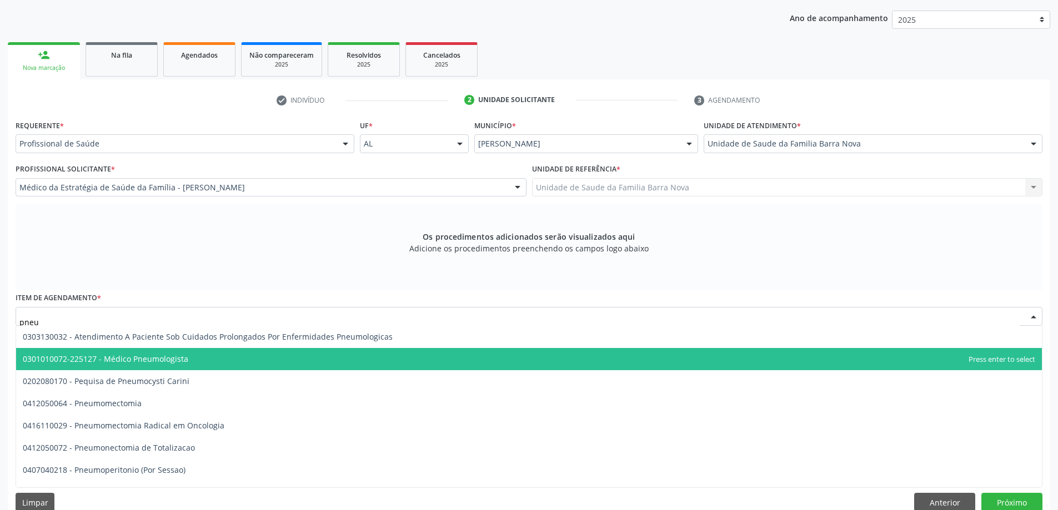
click at [224, 354] on span "0301010072-225127 - Médico Pneumologista" at bounding box center [529, 359] width 1026 height 22
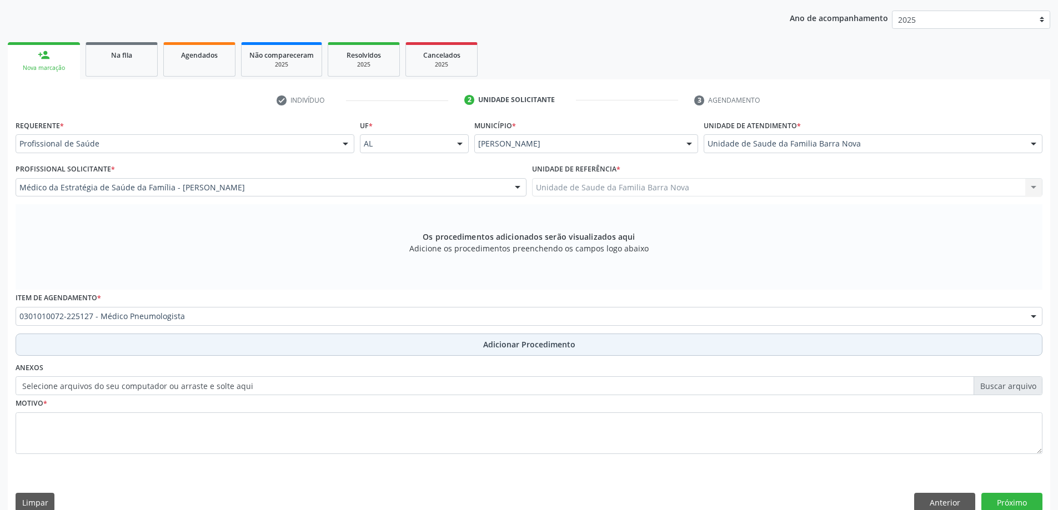
click at [499, 345] on span "Adicionar Procedimento" at bounding box center [529, 345] width 92 height 12
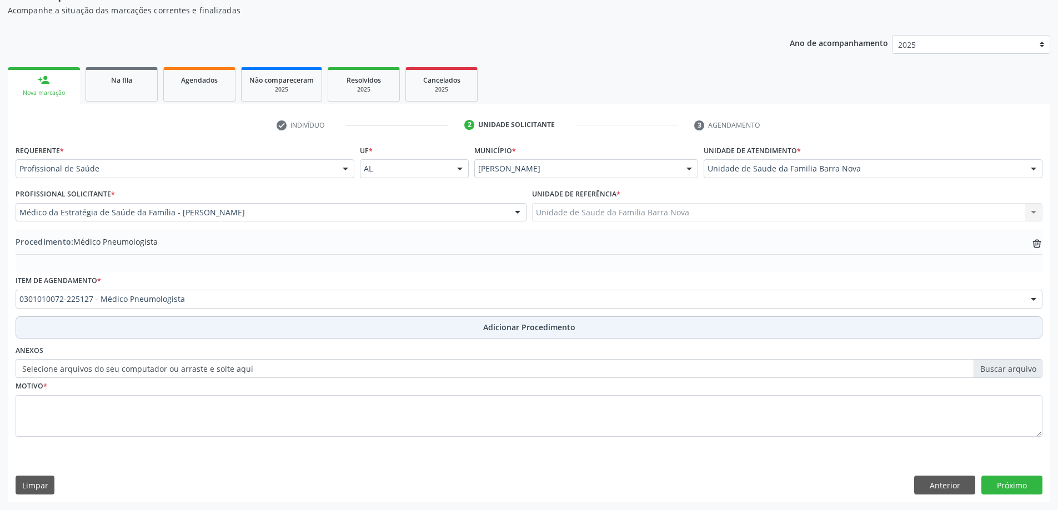
scroll to position [114, 0]
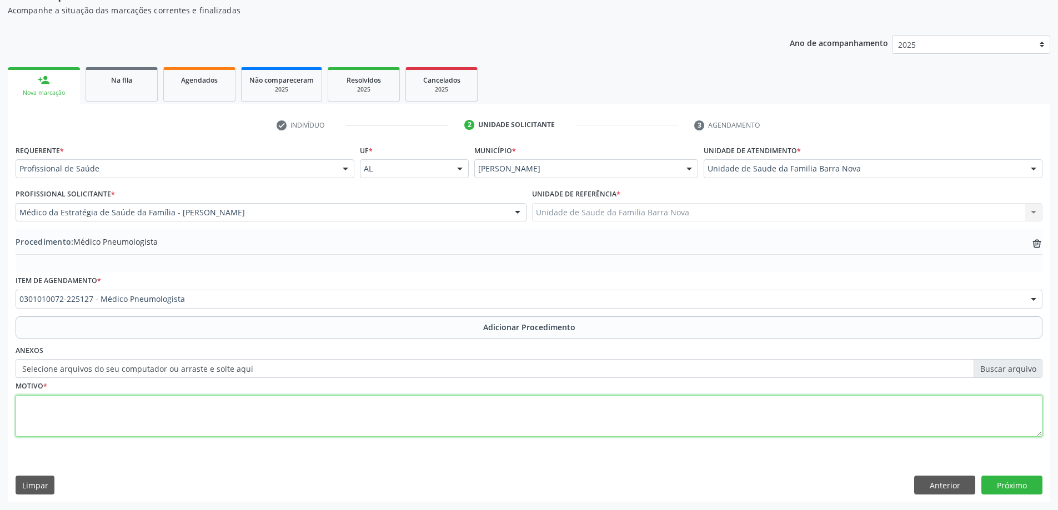
click at [224, 413] on textarea at bounding box center [529, 416] width 1027 height 42
type textarea "Asma."
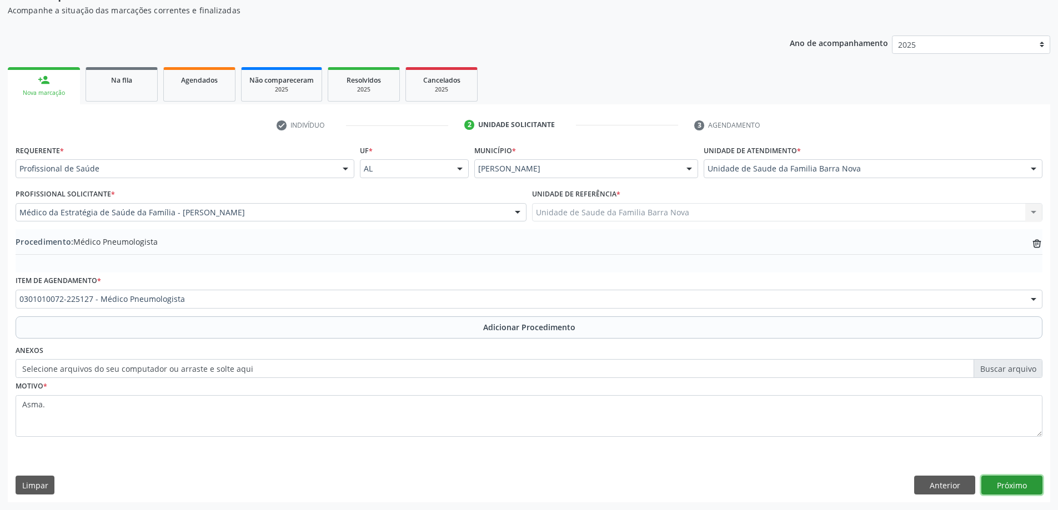
click at [1008, 487] on button "Próximo" at bounding box center [1011, 485] width 61 height 19
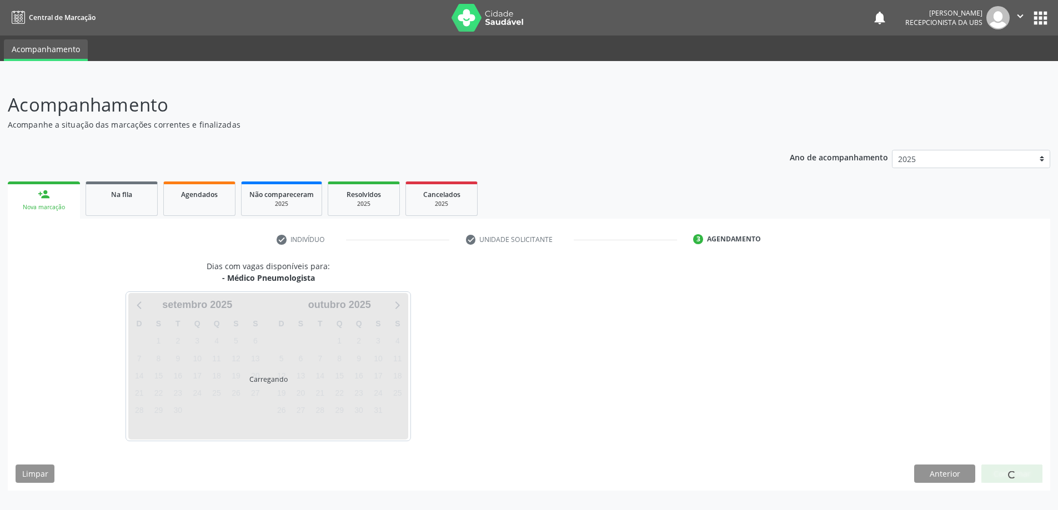
scroll to position [0, 0]
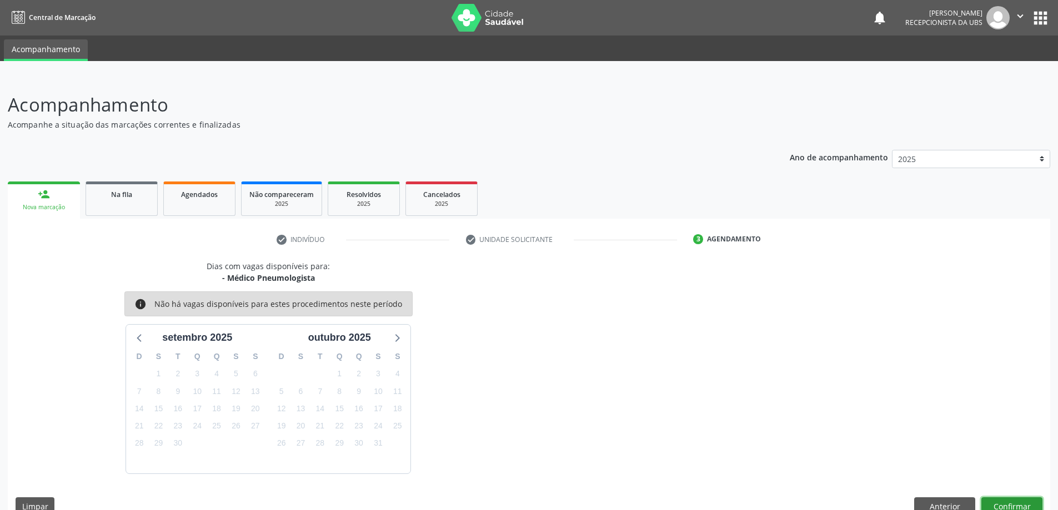
click at [1008, 503] on button "Confirmar" at bounding box center [1011, 507] width 61 height 19
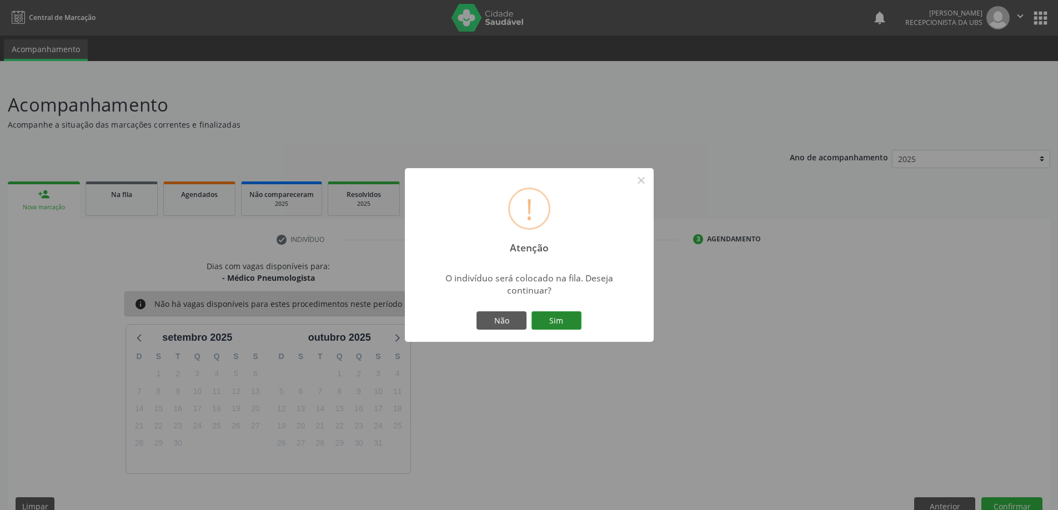
click at [573, 323] on button "Sim" at bounding box center [557, 321] width 50 height 19
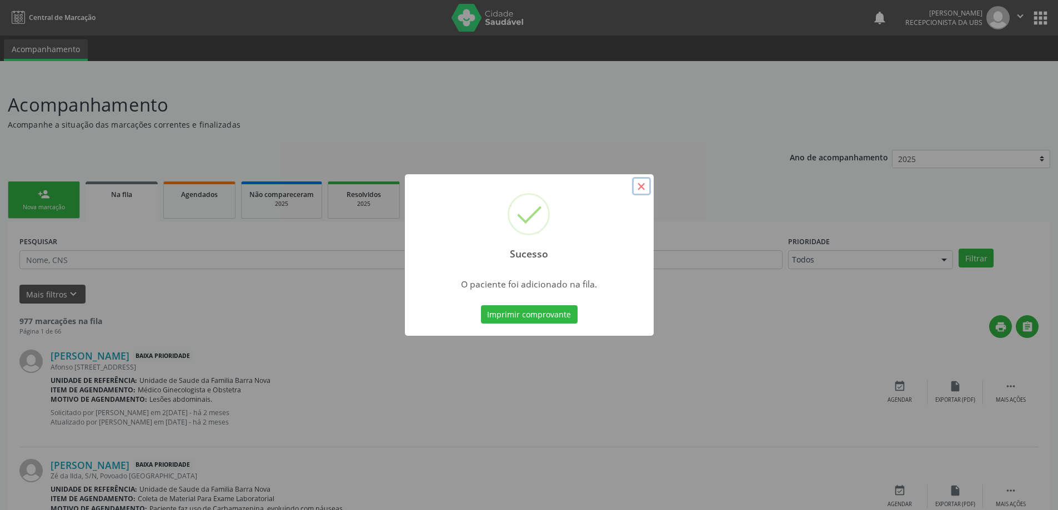
click at [642, 187] on button "×" at bounding box center [641, 186] width 19 height 19
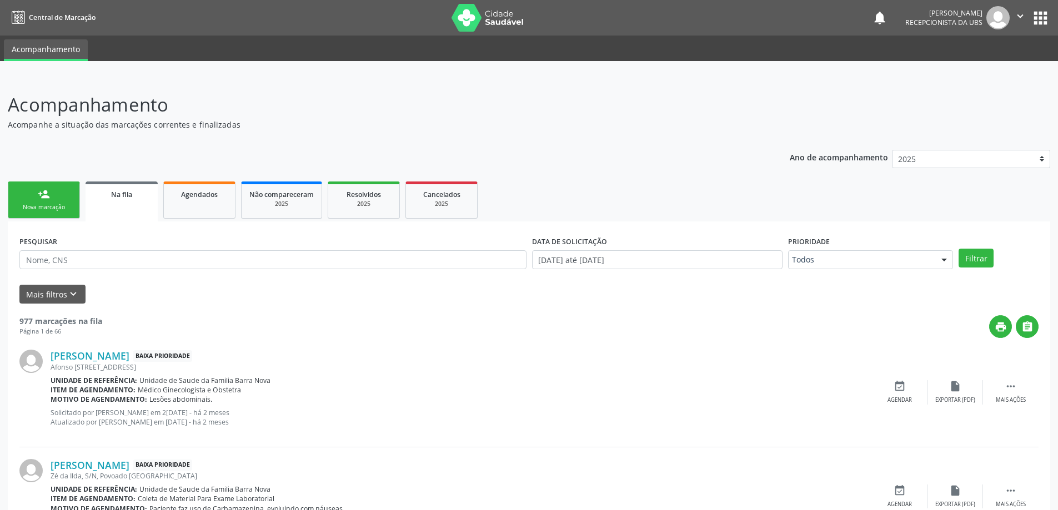
click at [49, 203] on link "person_add Nova marcação" at bounding box center [44, 200] width 72 height 37
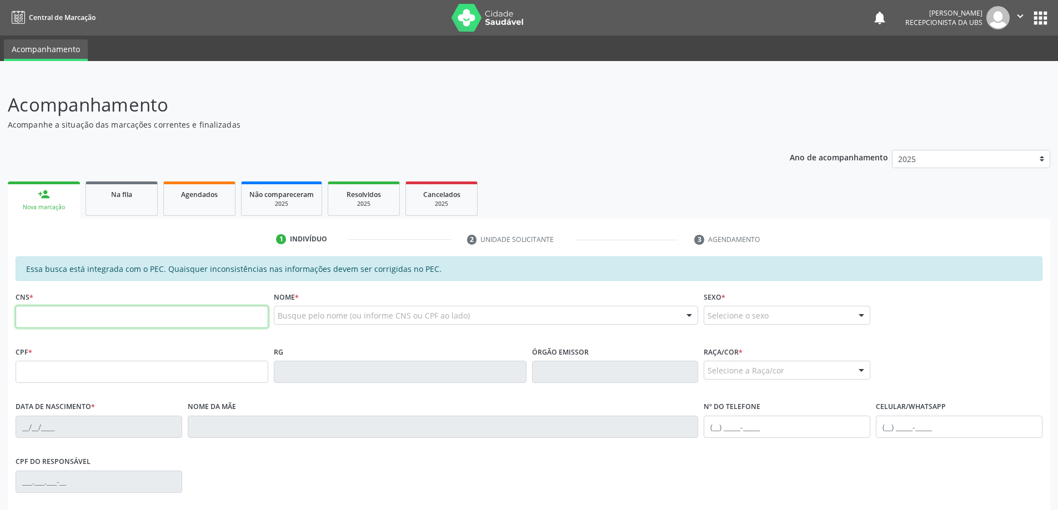
click at [101, 315] on input "text" at bounding box center [142, 317] width 253 height 22
type input "706 8082 8219 2526"
type input "001.261.634-64"
type input "[DATE]"
type input "[PERSON_NAME]"
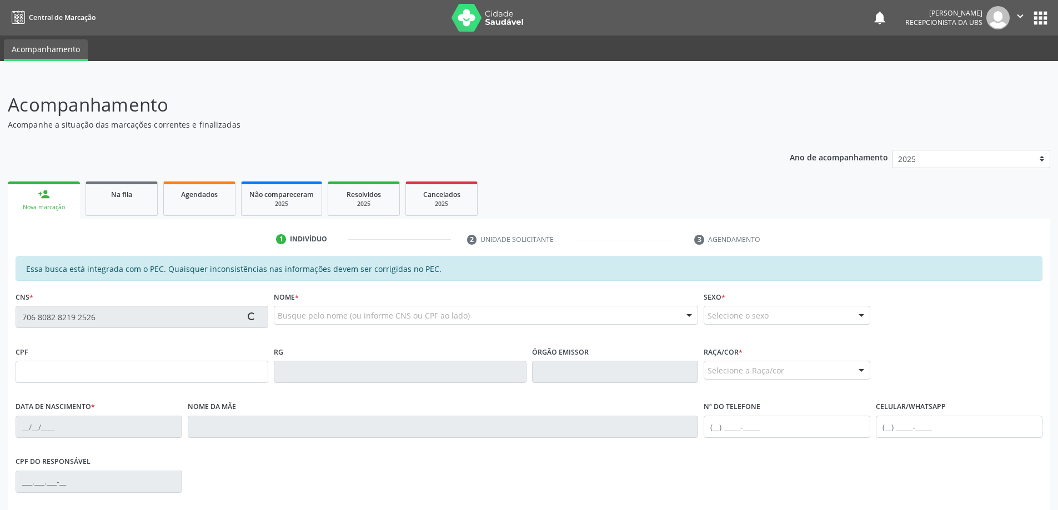
type input "[PHONE_NUMBER]"
type input "1041"
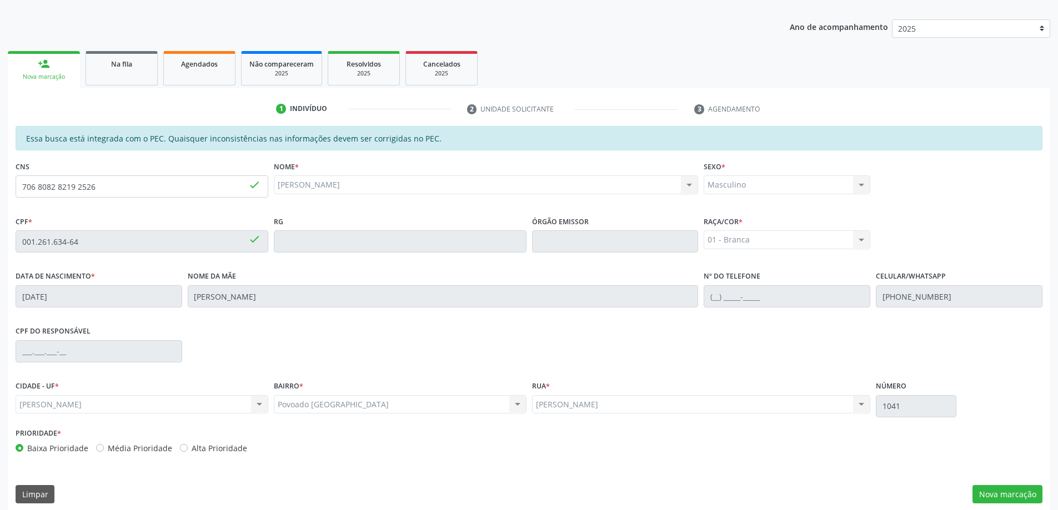
scroll to position [139, 0]
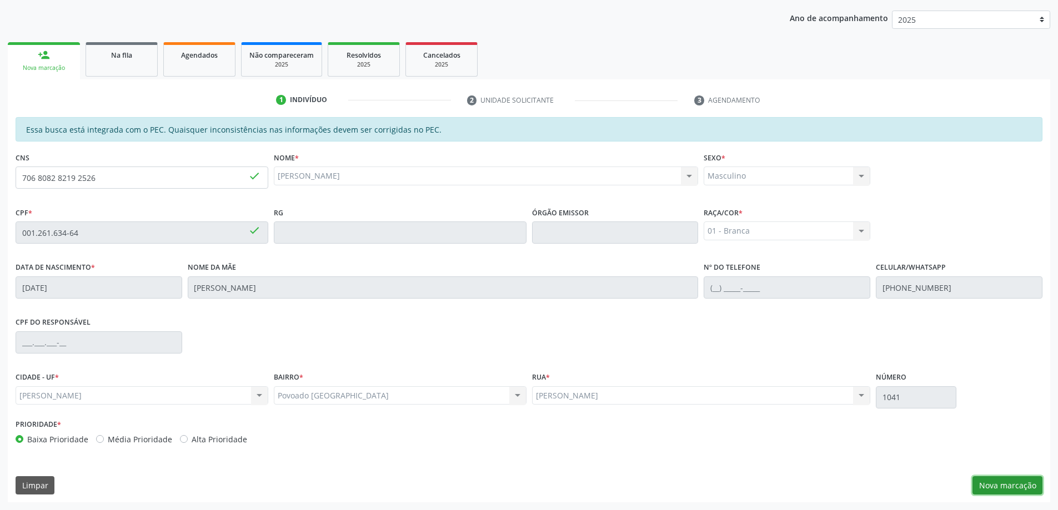
click at [999, 485] on button "Nova marcação" at bounding box center [1008, 486] width 70 height 19
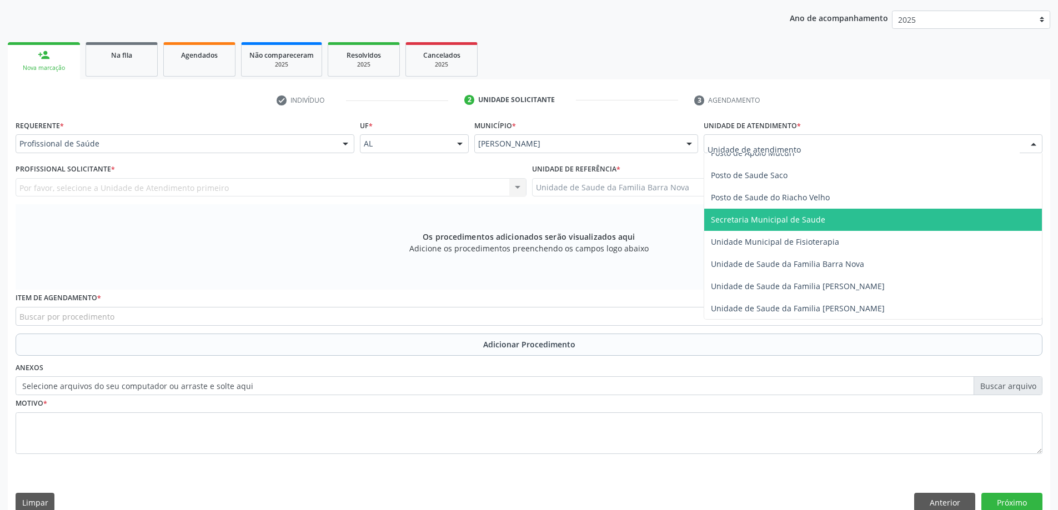
scroll to position [555, 0]
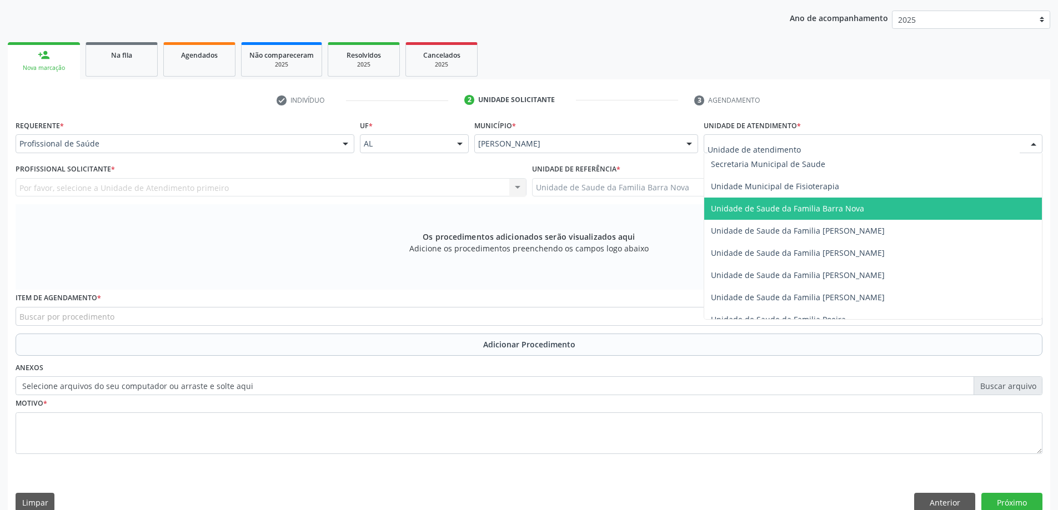
click at [783, 212] on span "Unidade de Saude da Familia Barra Nova" at bounding box center [787, 208] width 153 height 11
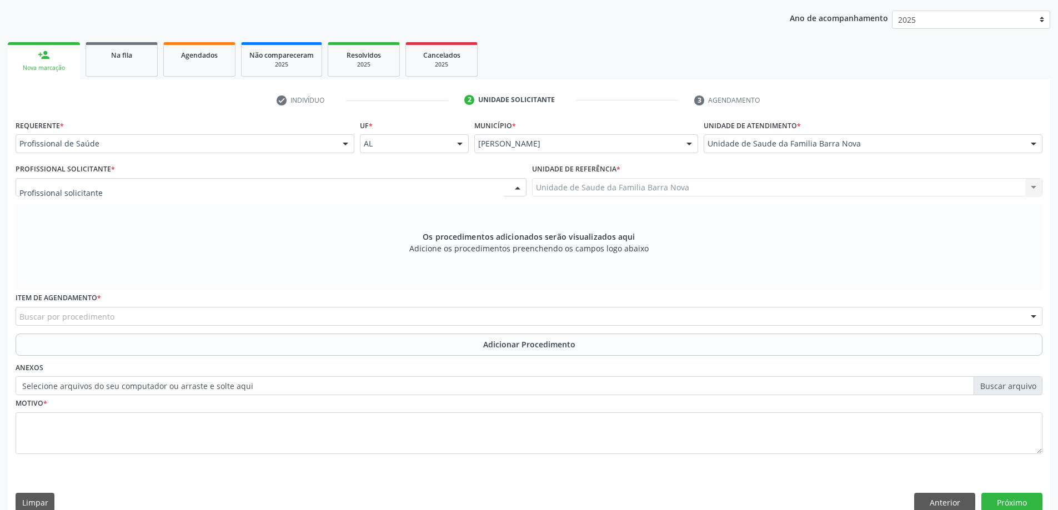
click at [281, 189] on div at bounding box center [271, 187] width 511 height 19
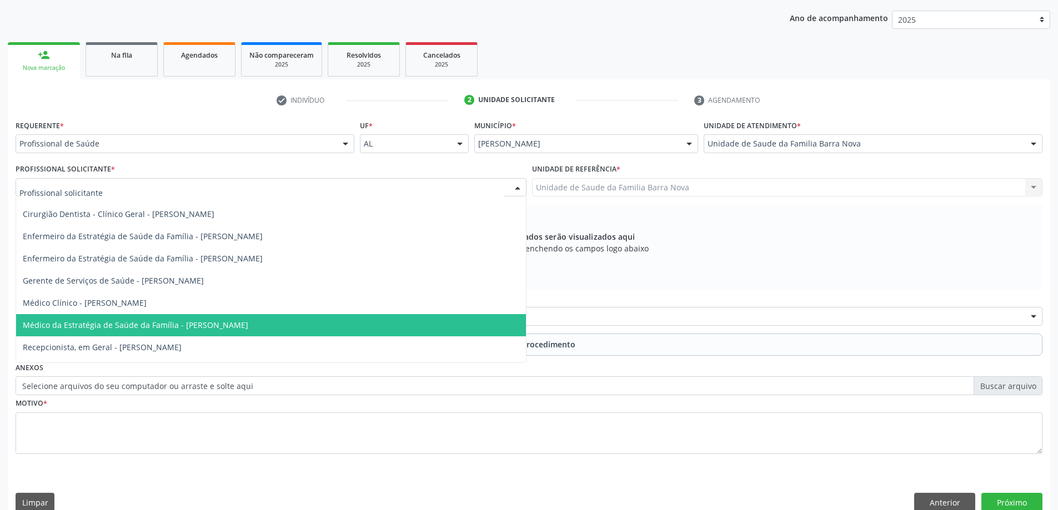
scroll to position [56, 0]
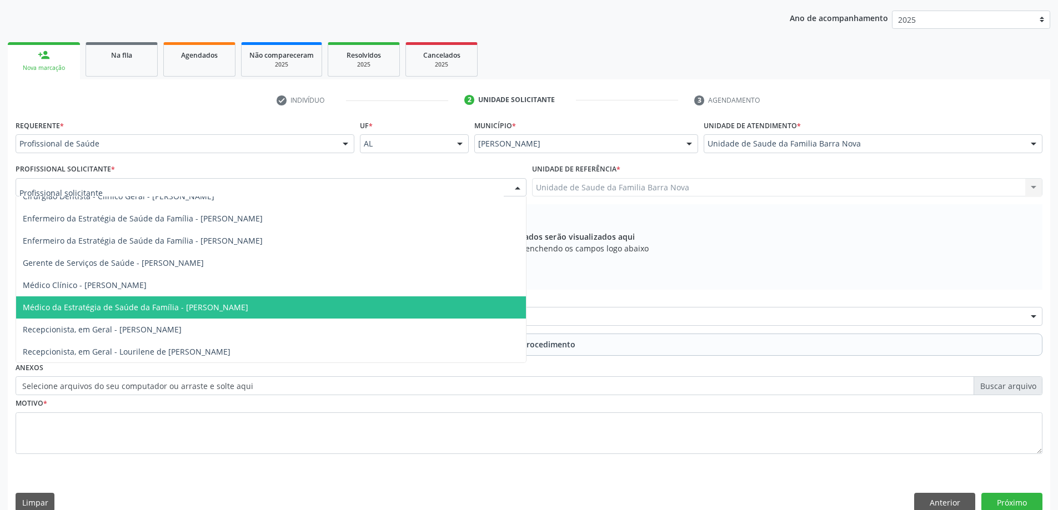
click at [271, 318] on span "Médico da Estratégia de Saúde da Família - [PERSON_NAME]" at bounding box center [271, 308] width 510 height 22
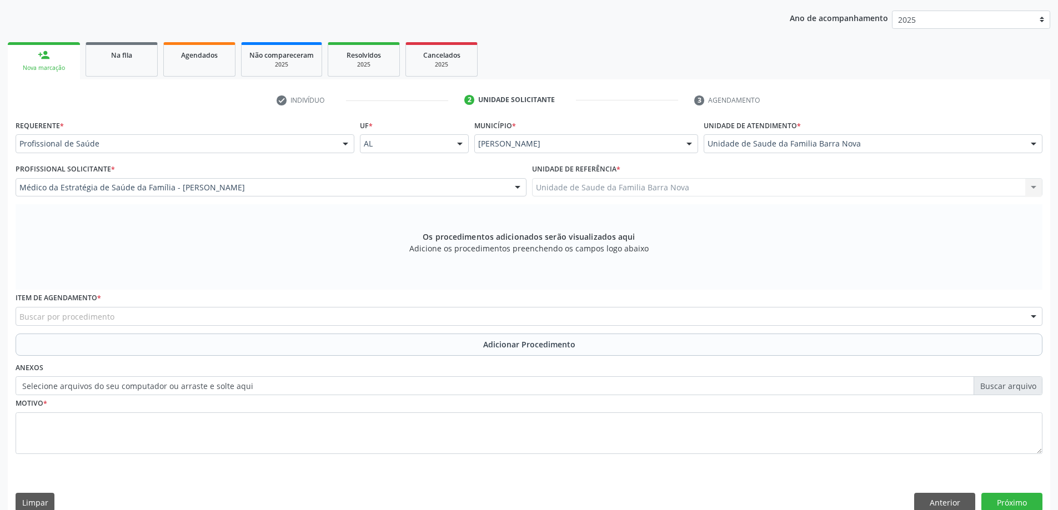
click at [444, 320] on div "Buscar por procedimento" at bounding box center [529, 316] width 1027 height 19
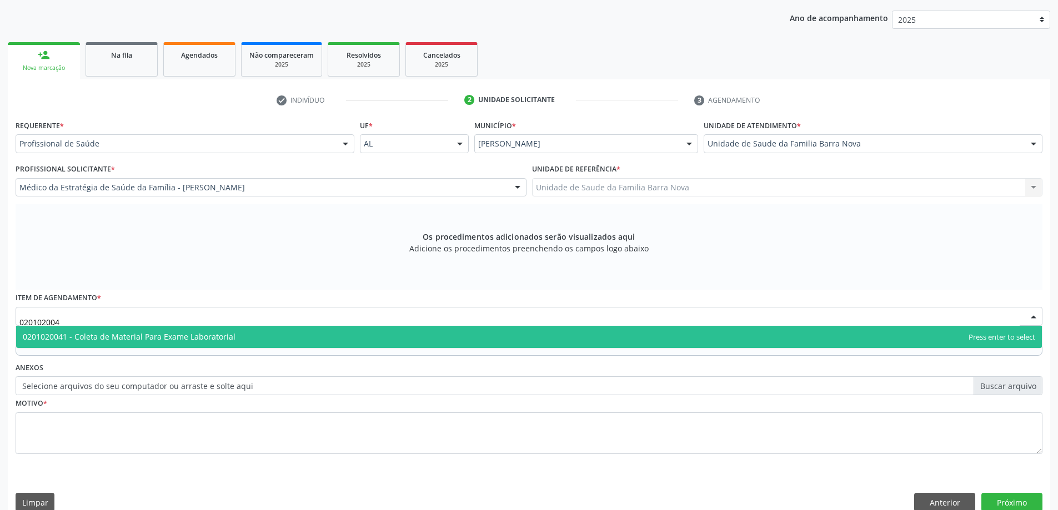
type input "0201020041"
click at [333, 334] on span "0201020041 - Coleta de Material Para Exame Laboratorial" at bounding box center [529, 337] width 1026 height 22
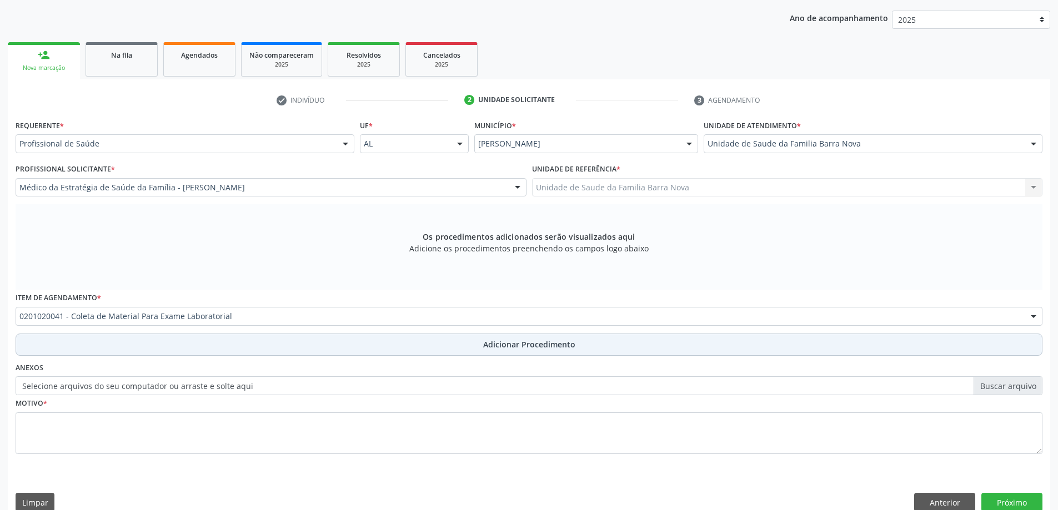
click at [526, 342] on span "Adicionar Procedimento" at bounding box center [529, 345] width 92 height 12
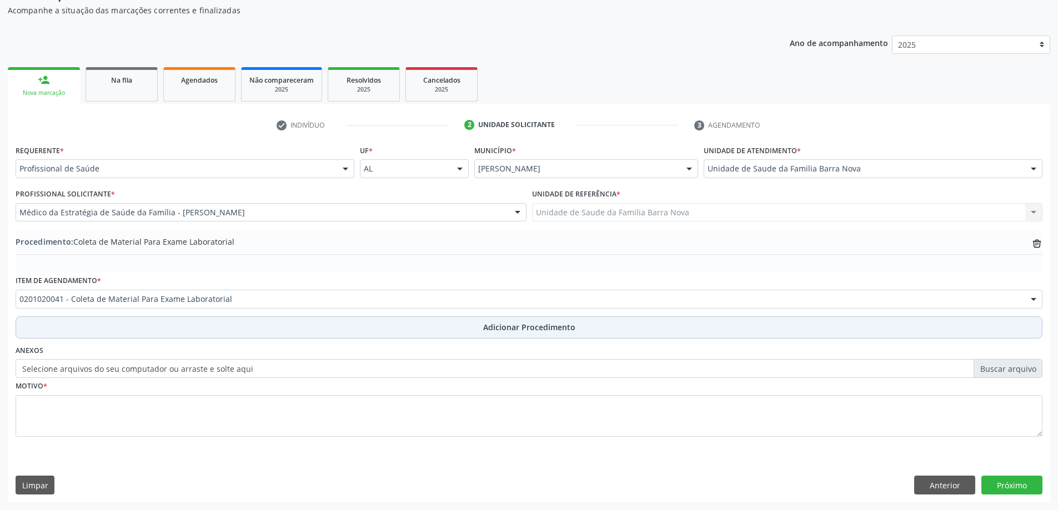
scroll to position [114, 0]
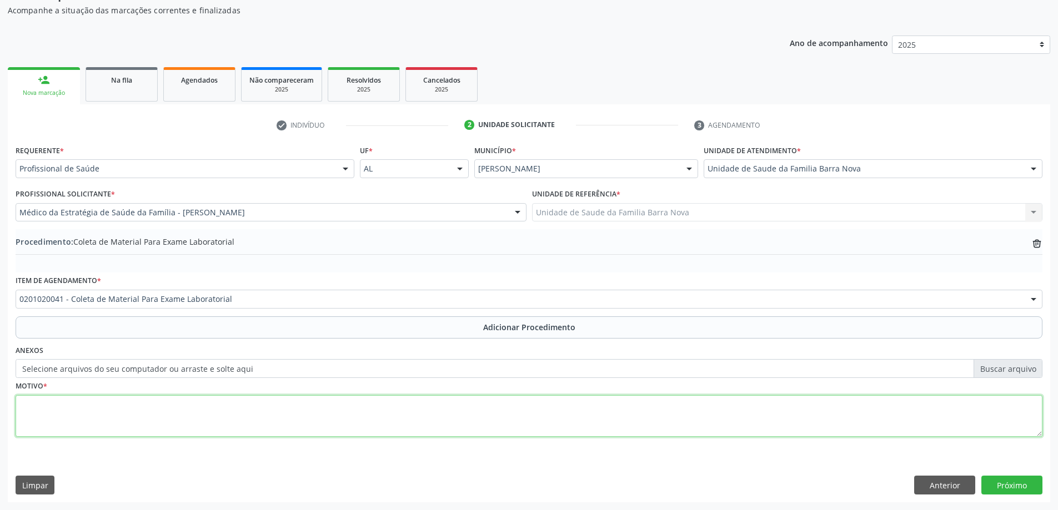
click at [199, 414] on textarea at bounding box center [529, 416] width 1027 height 42
type textarea "Rotina pediatrica."
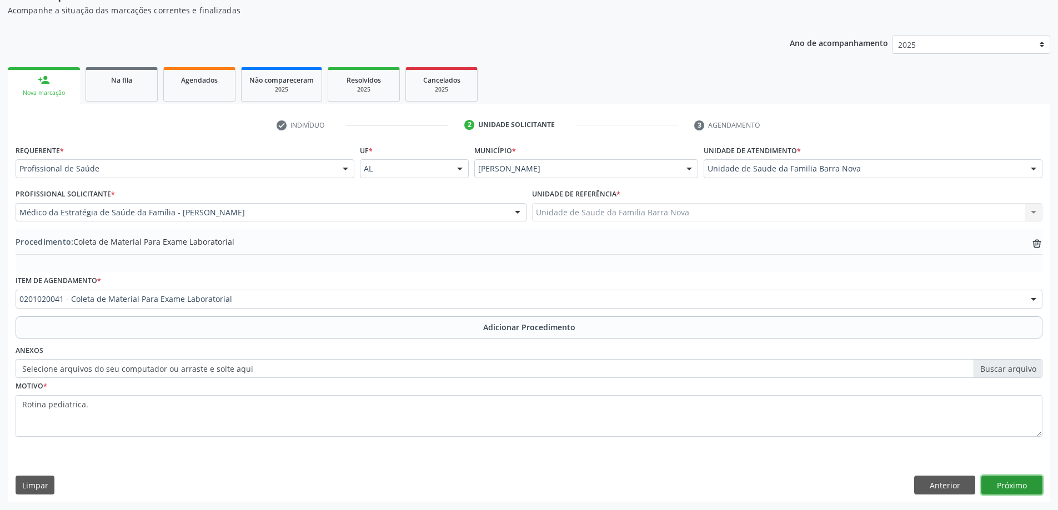
click at [1014, 487] on button "Próximo" at bounding box center [1011, 485] width 61 height 19
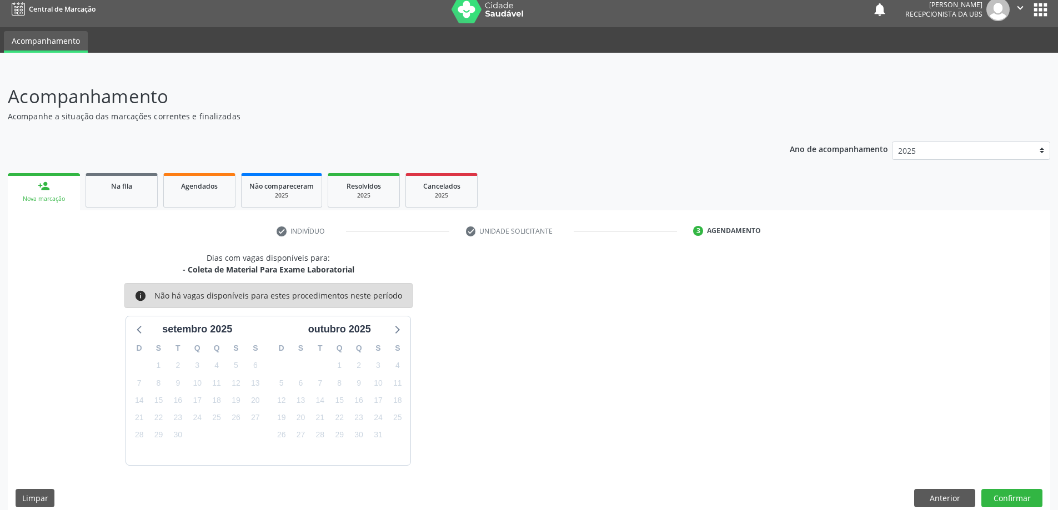
scroll to position [21, 0]
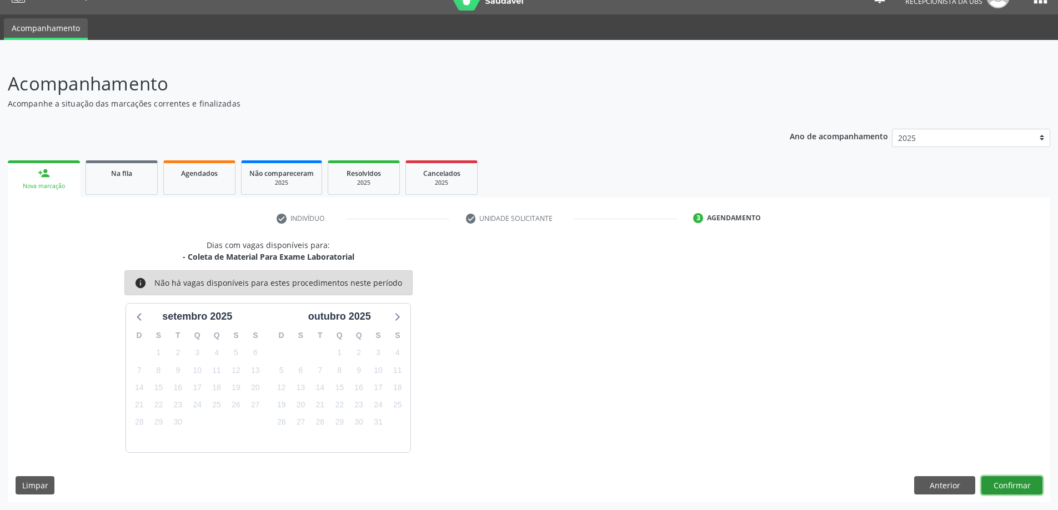
click at [1023, 487] on button "Confirmar" at bounding box center [1011, 486] width 61 height 19
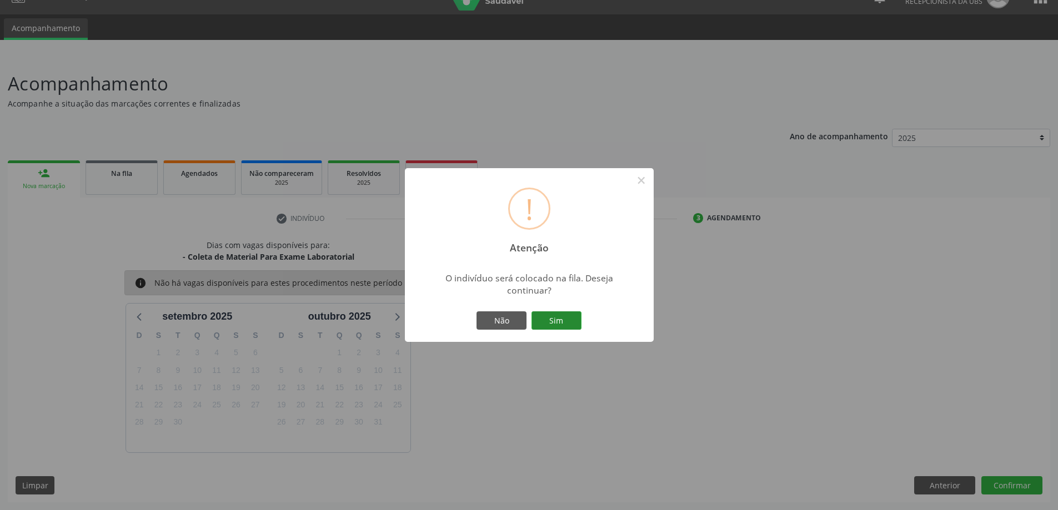
click at [561, 315] on button "Sim" at bounding box center [557, 321] width 50 height 19
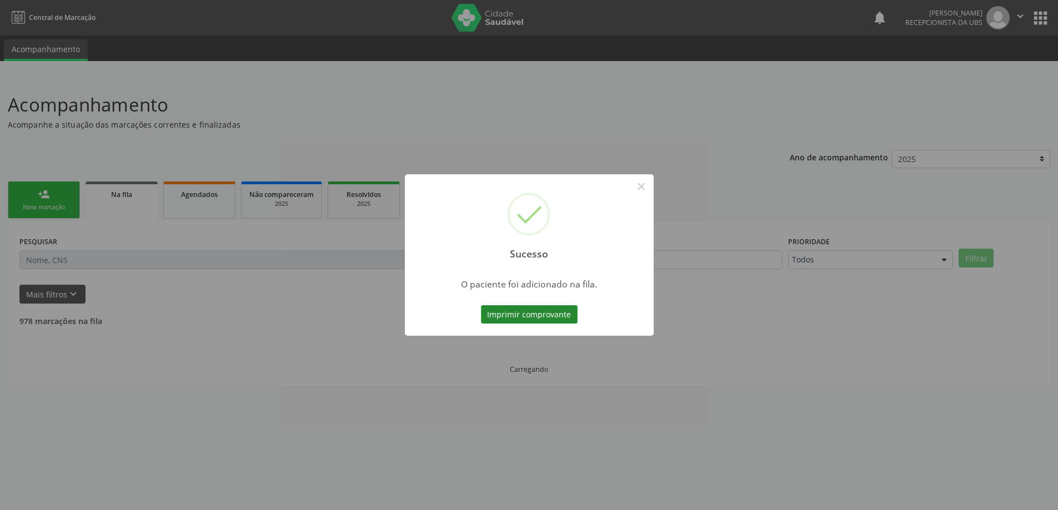
scroll to position [0, 0]
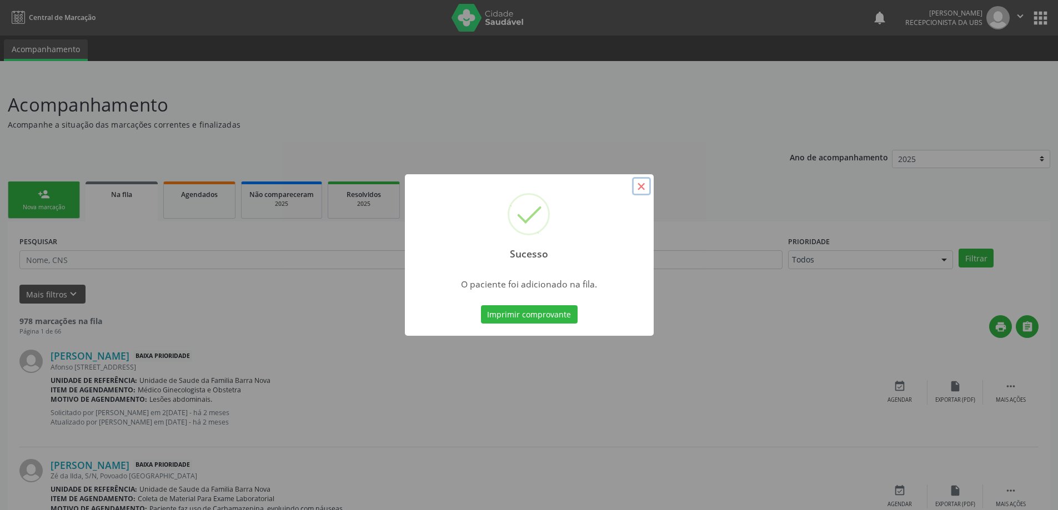
click at [642, 184] on button "×" at bounding box center [641, 186] width 19 height 19
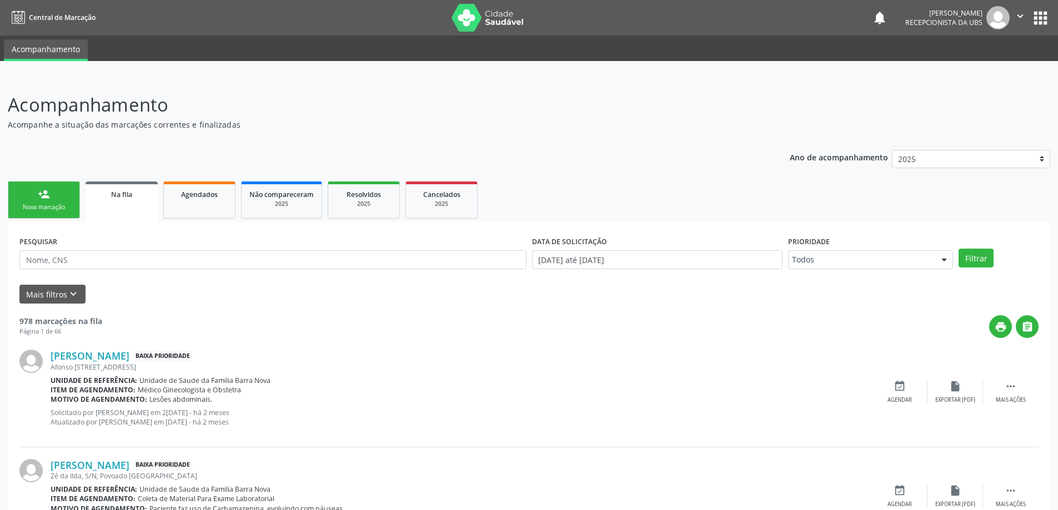
click at [41, 204] on div "Nova marcação" at bounding box center [44, 207] width 56 height 8
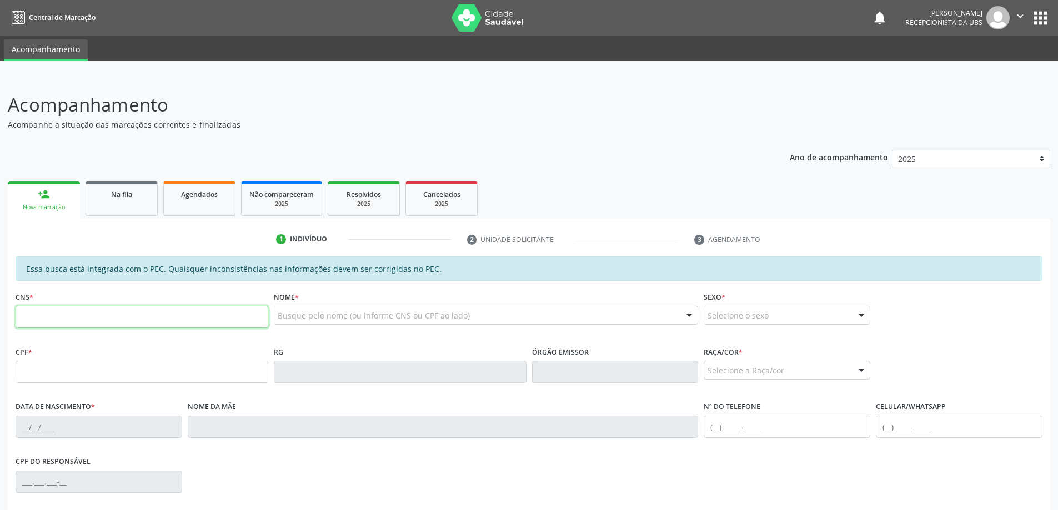
click at [70, 313] on input "text" at bounding box center [142, 317] width 253 height 22
type input "704 0098 7946 7865"
type input "164.674.354-78"
type input "08[DATE]"
type input "[PERSON_NAME]"
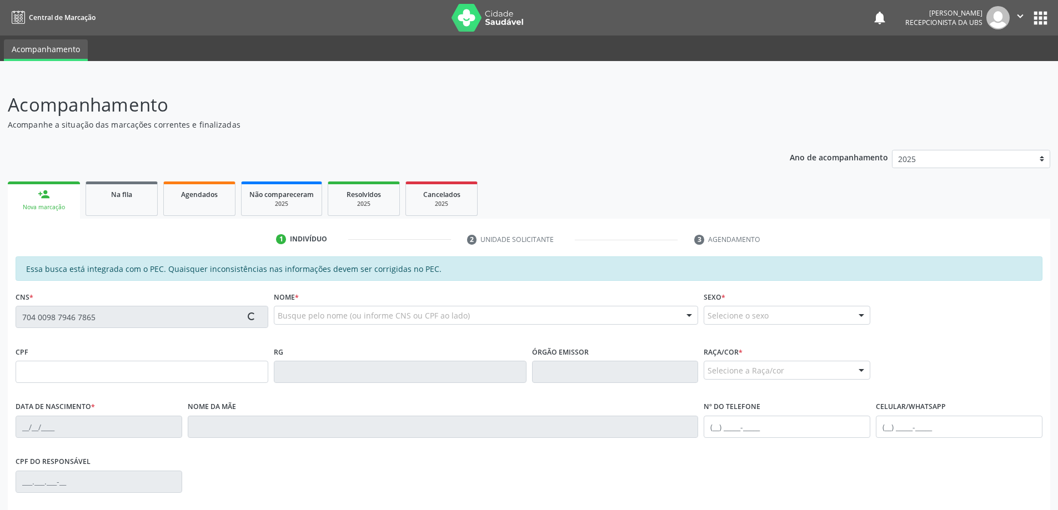
type input "[PHONE_NUMBER]"
type input "1041"
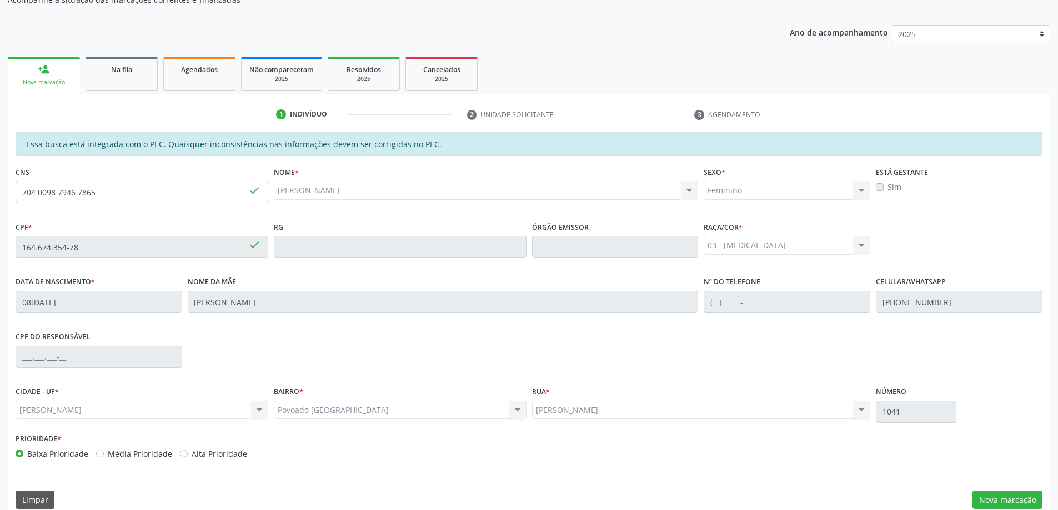
scroll to position [139, 0]
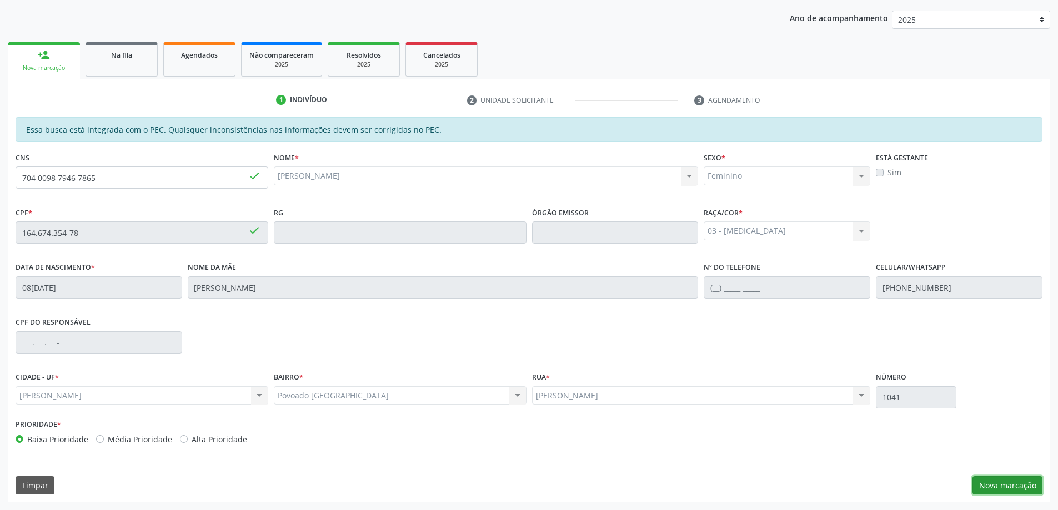
click at [993, 484] on button "Nova marcação" at bounding box center [1008, 486] width 70 height 19
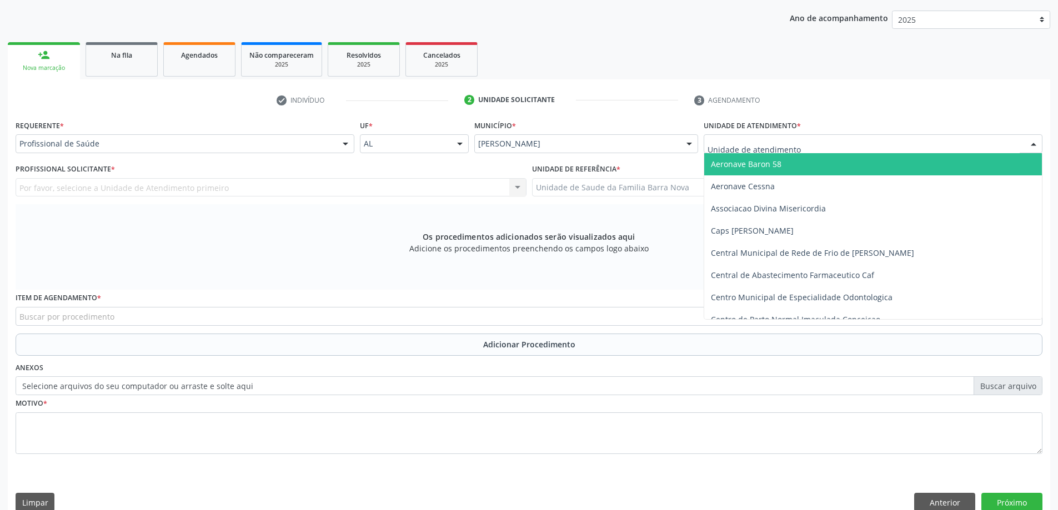
click at [800, 151] on div at bounding box center [873, 143] width 339 height 19
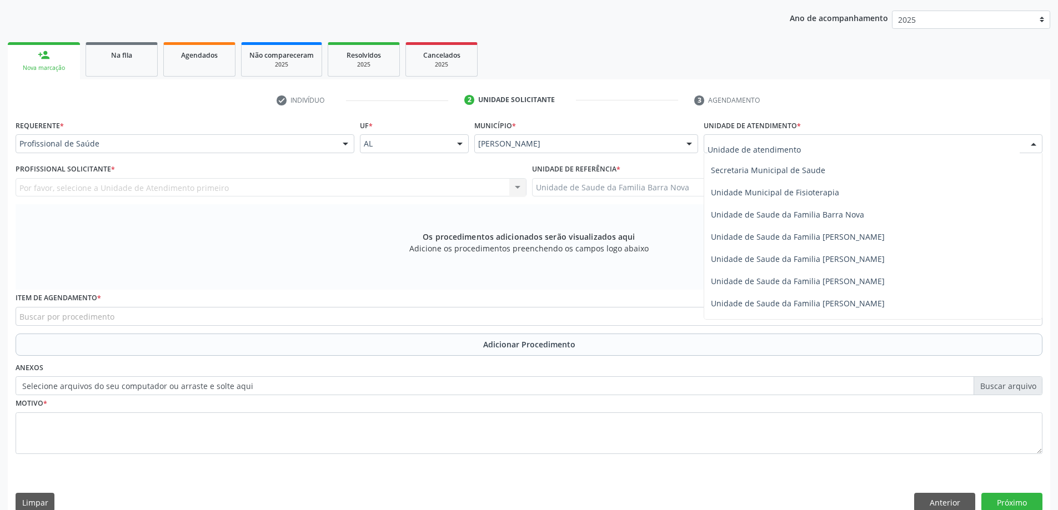
scroll to position [555, 0]
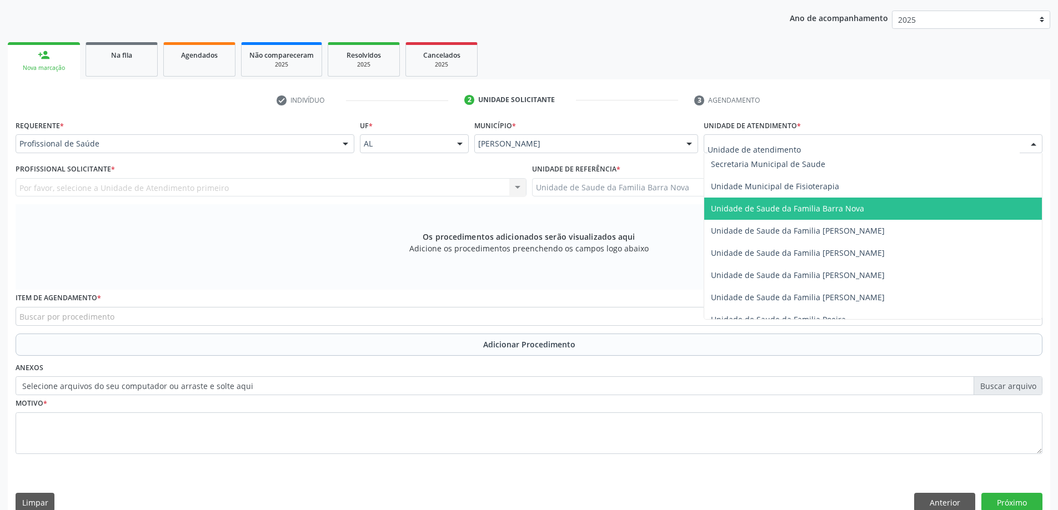
click at [838, 213] on span "Unidade de Saude da Familia Barra Nova" at bounding box center [787, 208] width 153 height 11
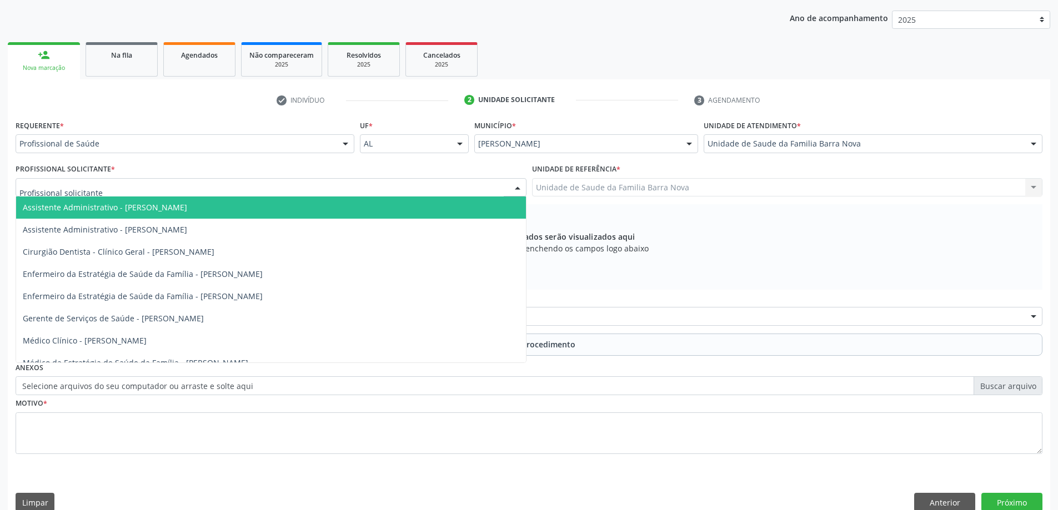
click at [332, 185] on div at bounding box center [271, 187] width 511 height 19
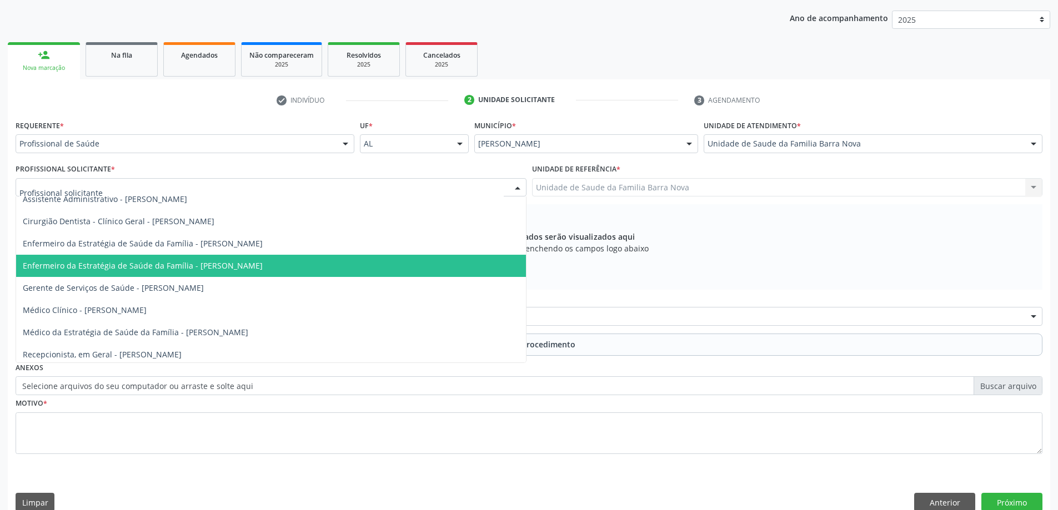
scroll to position [56, 0]
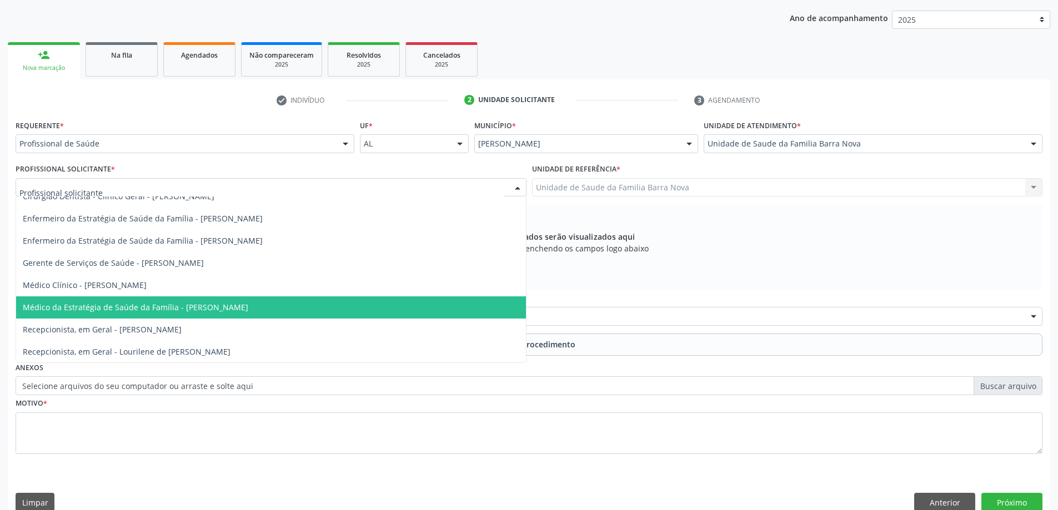
click at [300, 315] on span "Médico da Estratégia de Saúde da Família - [PERSON_NAME]" at bounding box center [271, 308] width 510 height 22
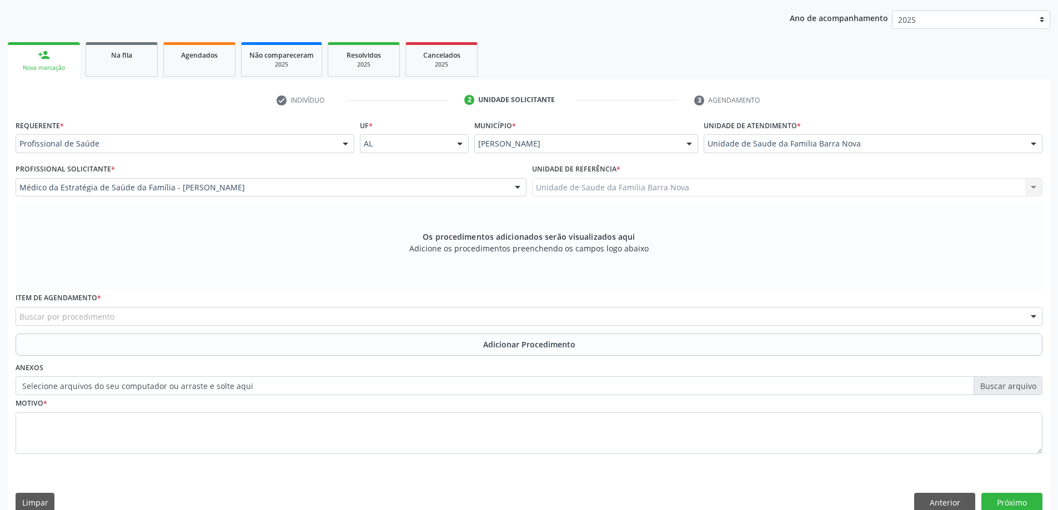
click at [348, 318] on div "Buscar por procedimento" at bounding box center [529, 316] width 1027 height 19
click at [47, 327] on span "No elements found. Consider changing the search query." at bounding box center [529, 337] width 1026 height 22
click at [46, 324] on input "020102041" at bounding box center [519, 322] width 1000 height 22
type input "0201020041"
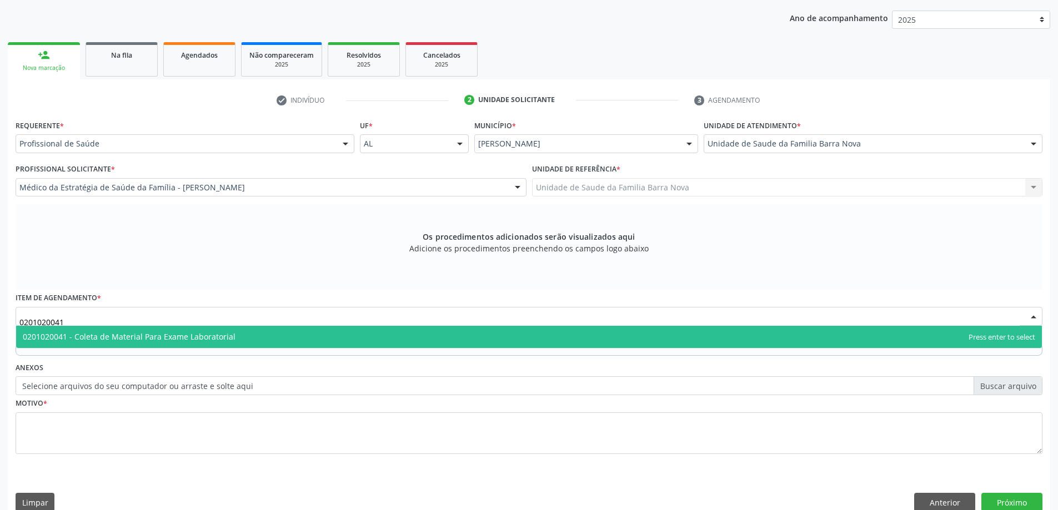
click at [190, 332] on span "0201020041 - Coleta de Material Para Exame Laboratorial" at bounding box center [129, 337] width 213 height 11
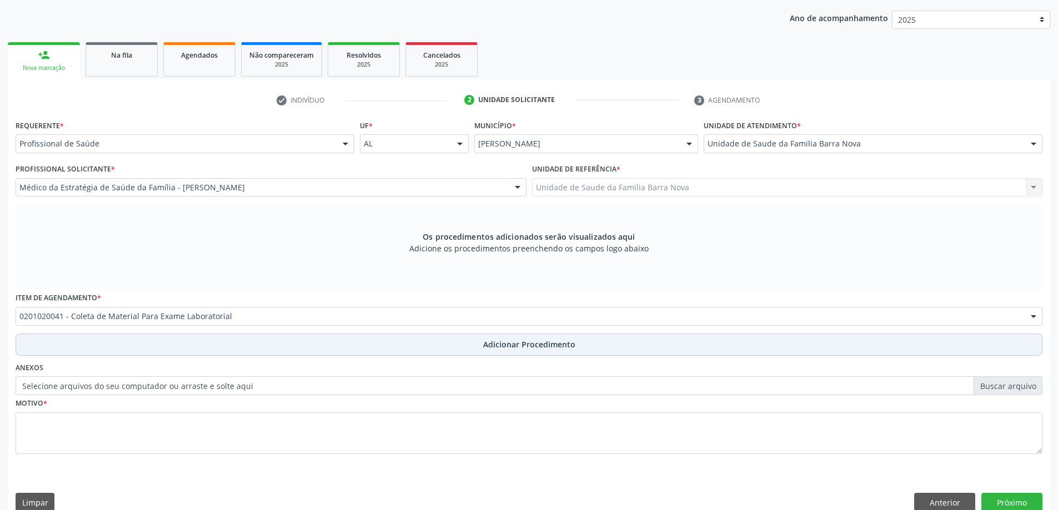
click at [491, 344] on span "Adicionar Procedimento" at bounding box center [529, 345] width 92 height 12
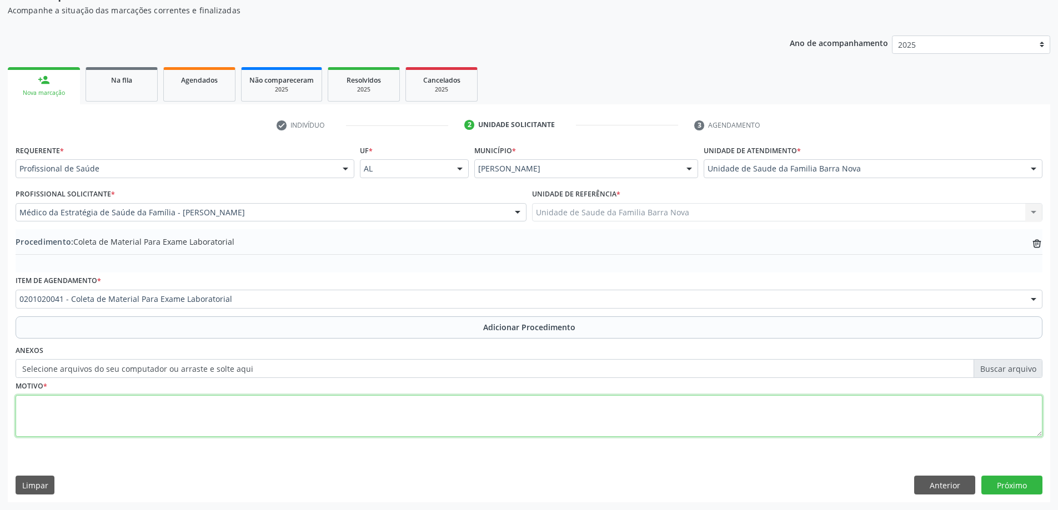
click at [199, 419] on textarea at bounding box center [529, 416] width 1027 height 42
type textarea "Rotina pediatrica."
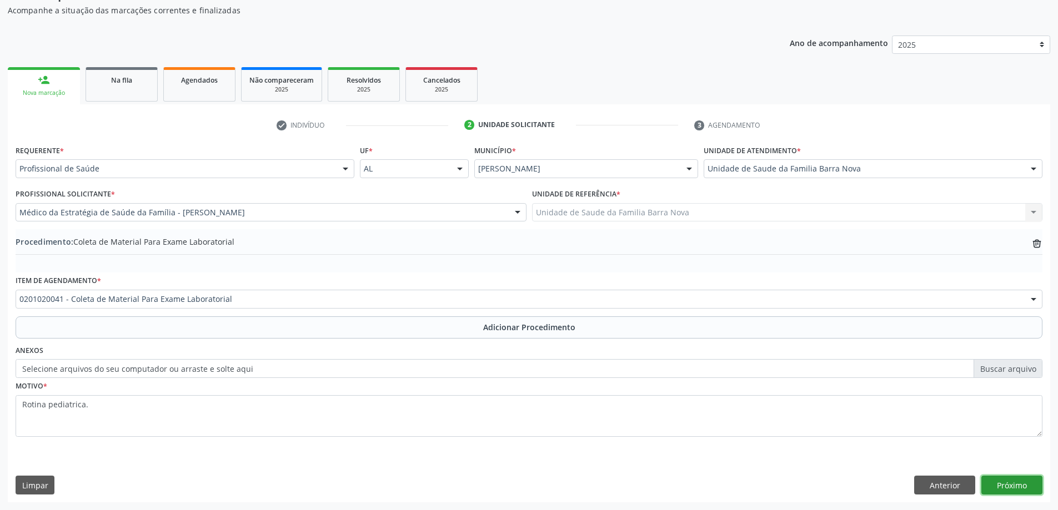
click at [1010, 484] on button "Próximo" at bounding box center [1011, 485] width 61 height 19
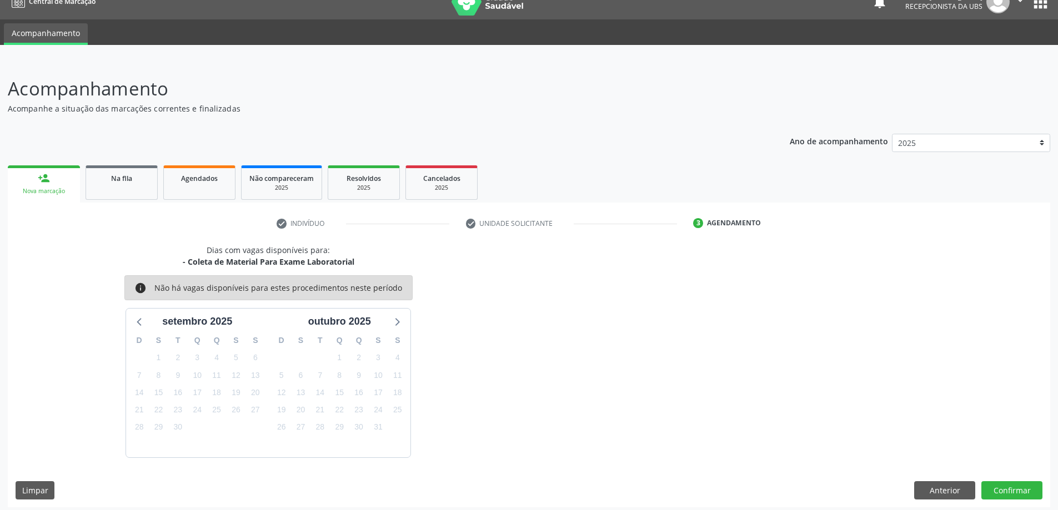
scroll to position [21, 0]
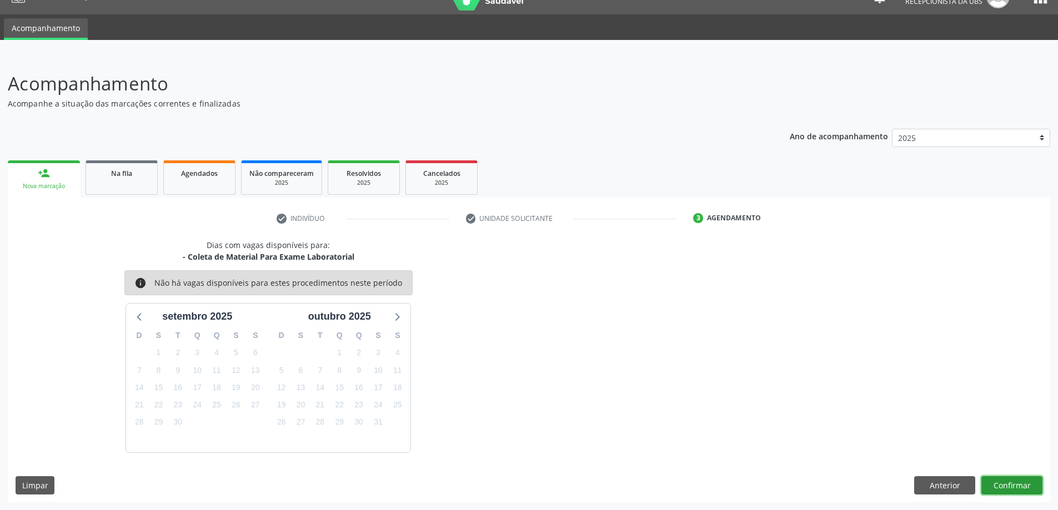
click at [1010, 484] on button "Confirmar" at bounding box center [1011, 486] width 61 height 19
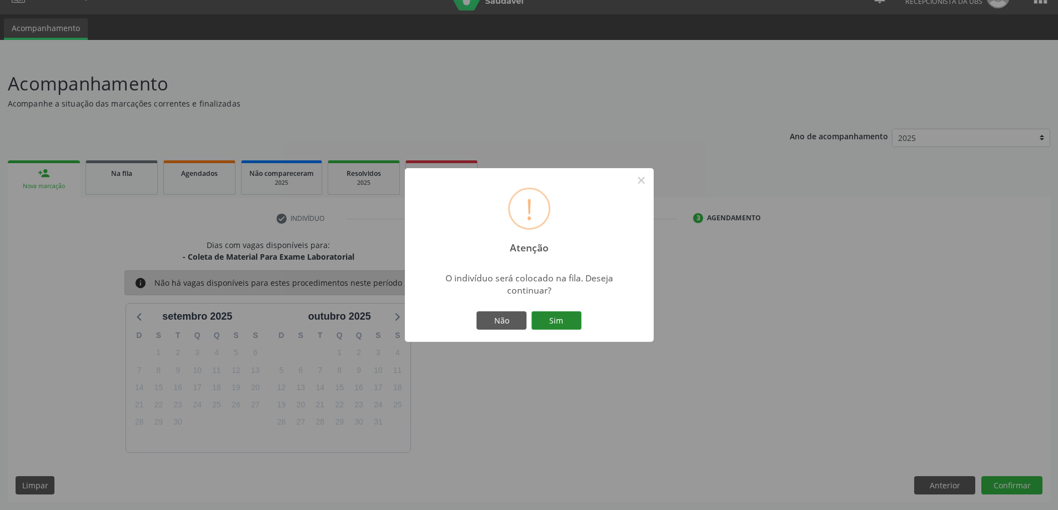
click at [557, 322] on button "Sim" at bounding box center [557, 321] width 50 height 19
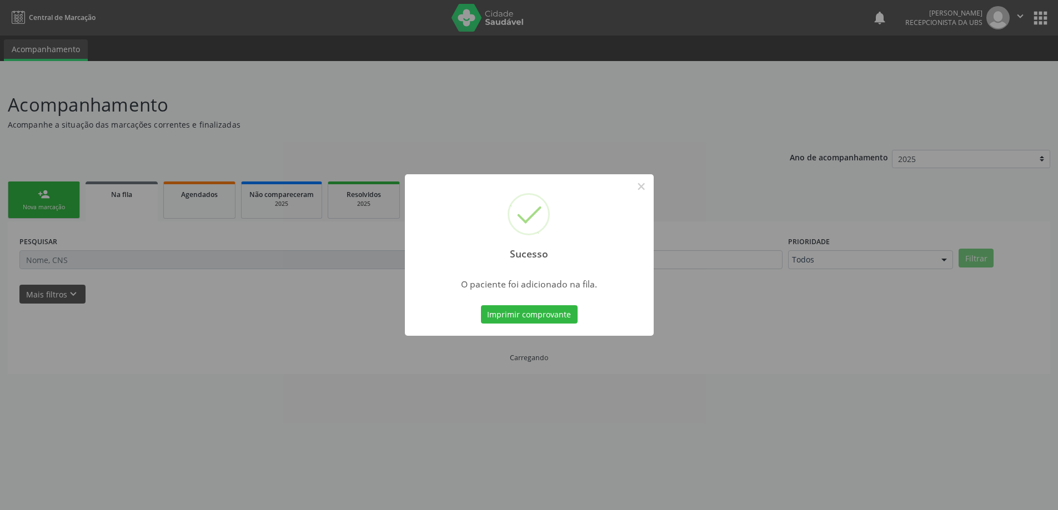
scroll to position [0, 0]
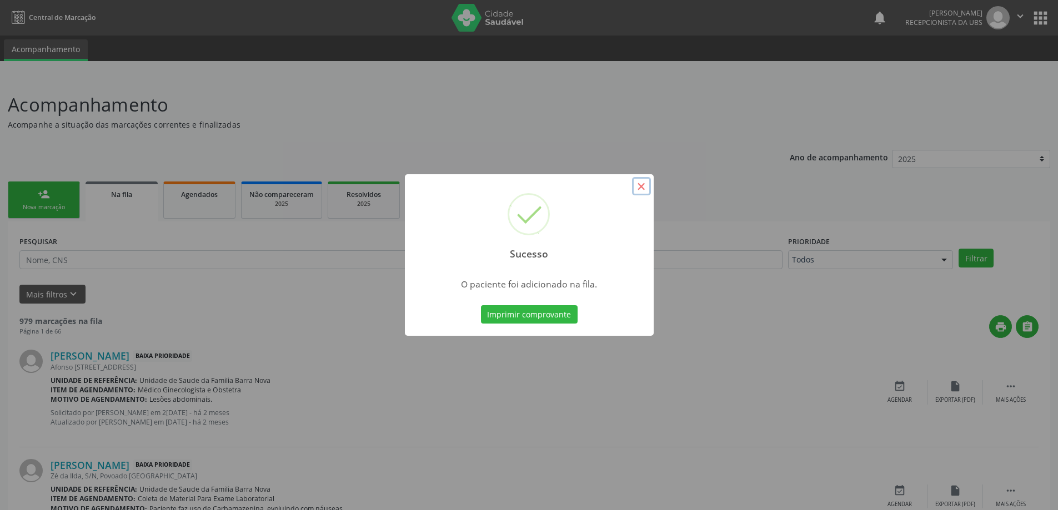
click at [644, 188] on button "×" at bounding box center [641, 186] width 19 height 19
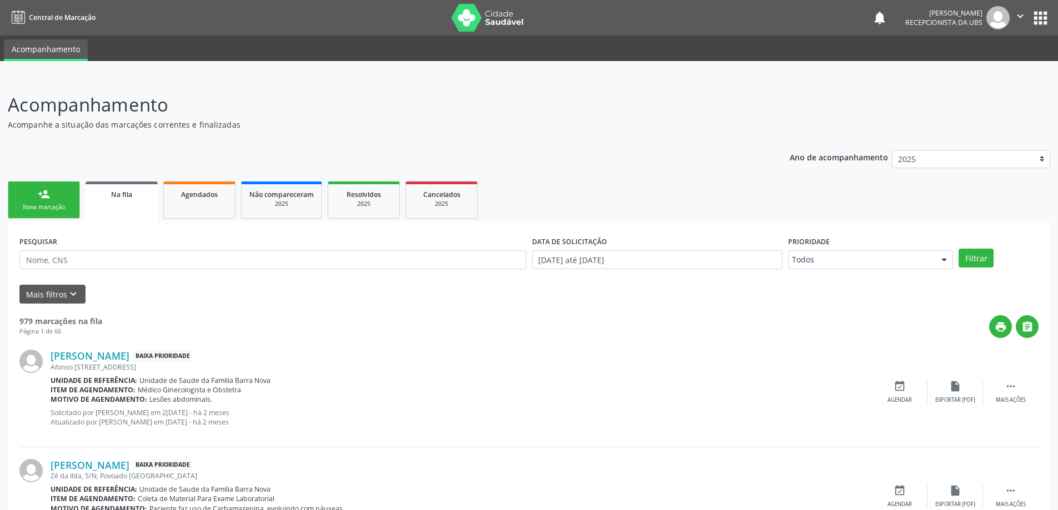
click at [41, 202] on link "person_add Nova marcação" at bounding box center [44, 200] width 72 height 37
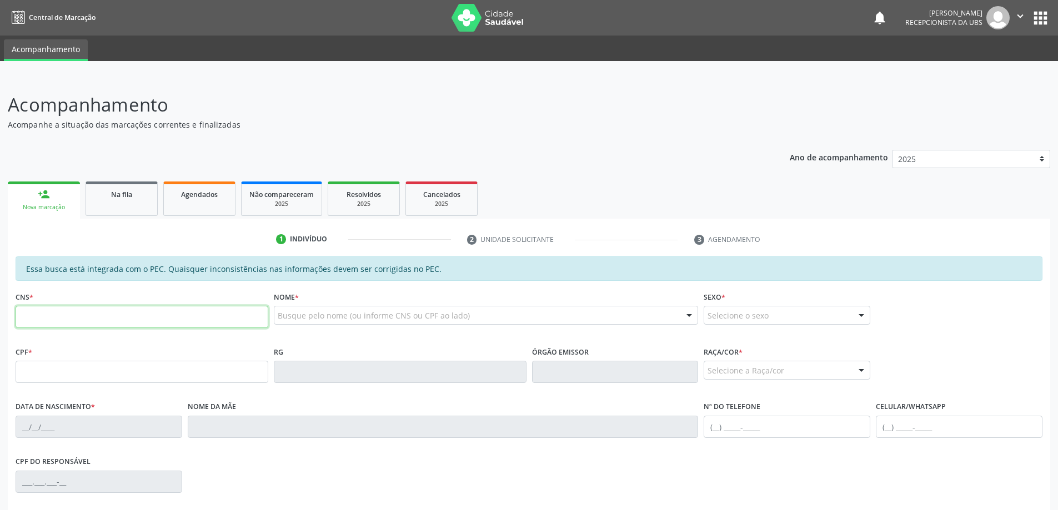
click at [111, 317] on input "text" at bounding box center [142, 317] width 253 height 22
type input "708 6065 3762 0885"
type input "005.823.284-20"
type input "1[DATE]"
type input "[PERSON_NAME]"
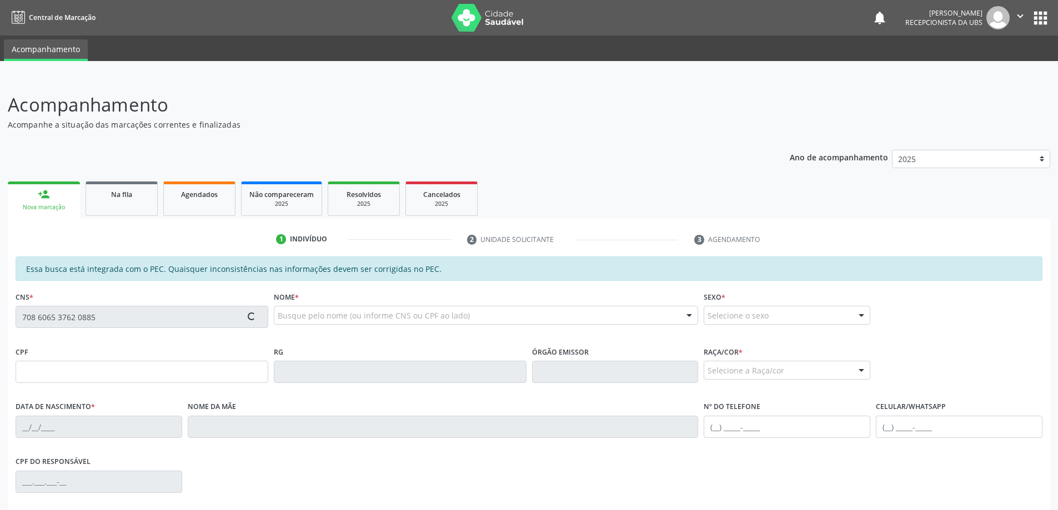
type input "[PHONE_NUMBER]"
type input "S/N"
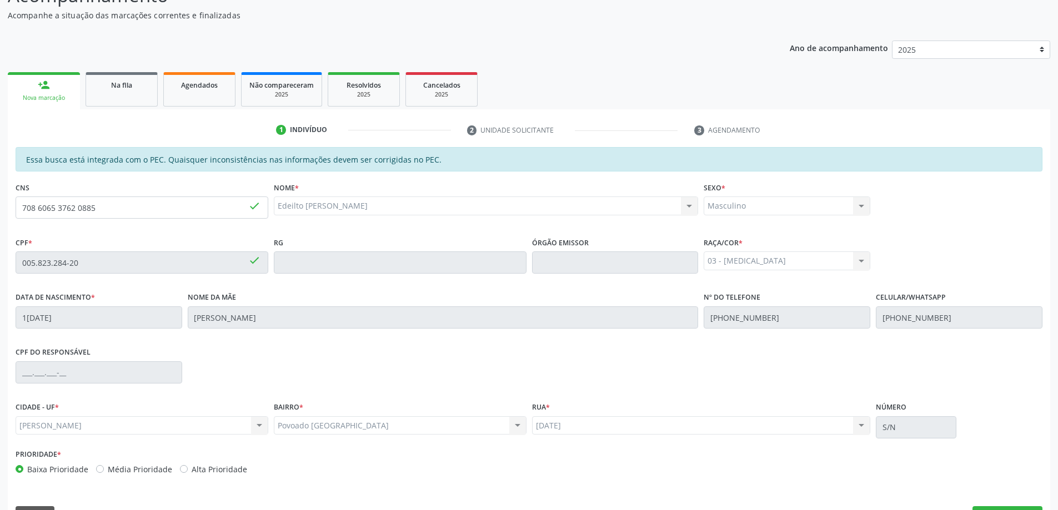
scroll to position [139, 0]
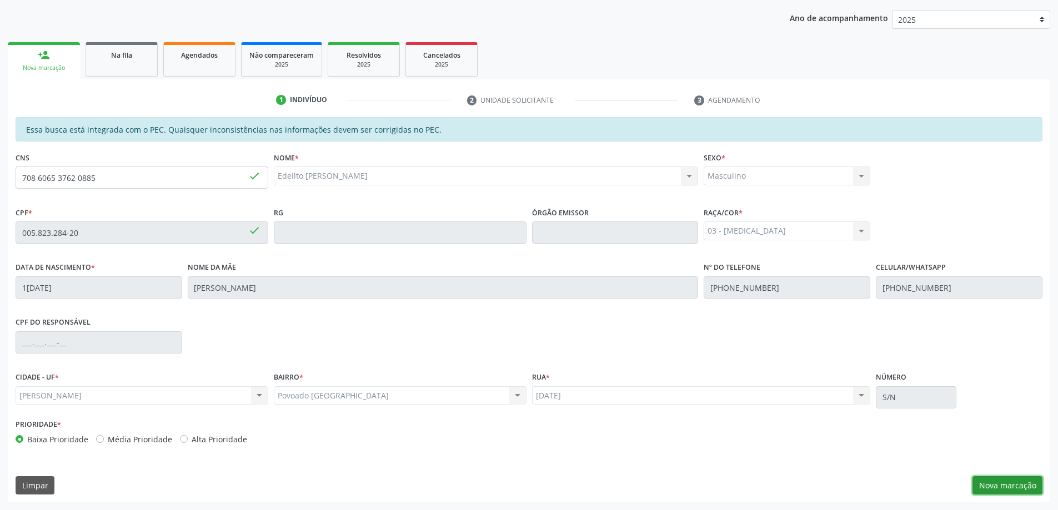
click at [1000, 487] on button "Nova marcação" at bounding box center [1008, 486] width 70 height 19
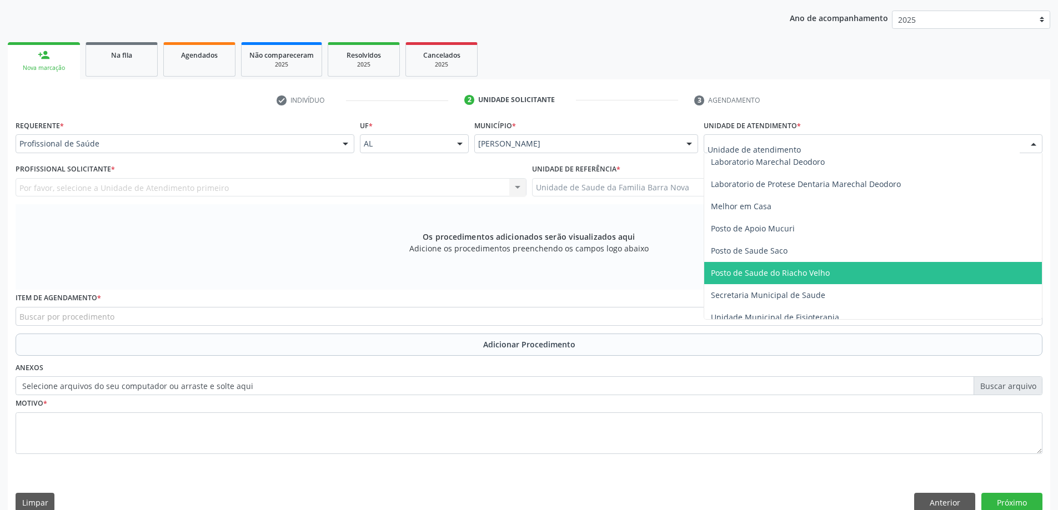
scroll to position [500, 0]
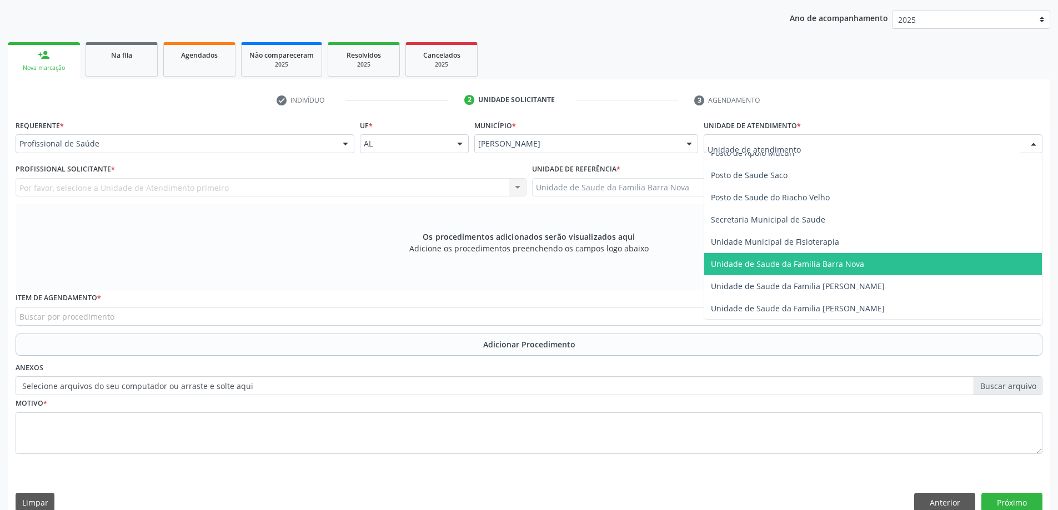
click at [833, 269] on span "Unidade de Saude da Familia Barra Nova" at bounding box center [787, 264] width 153 height 11
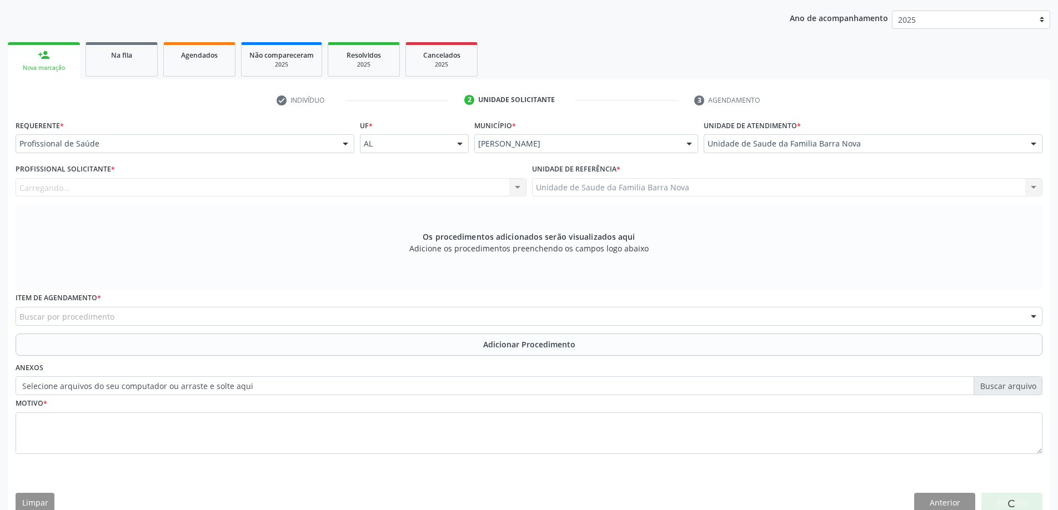
click at [389, 188] on div "Carregando... Nenhum resultado encontrado para: " " Não há nenhuma opção para s…" at bounding box center [271, 187] width 511 height 19
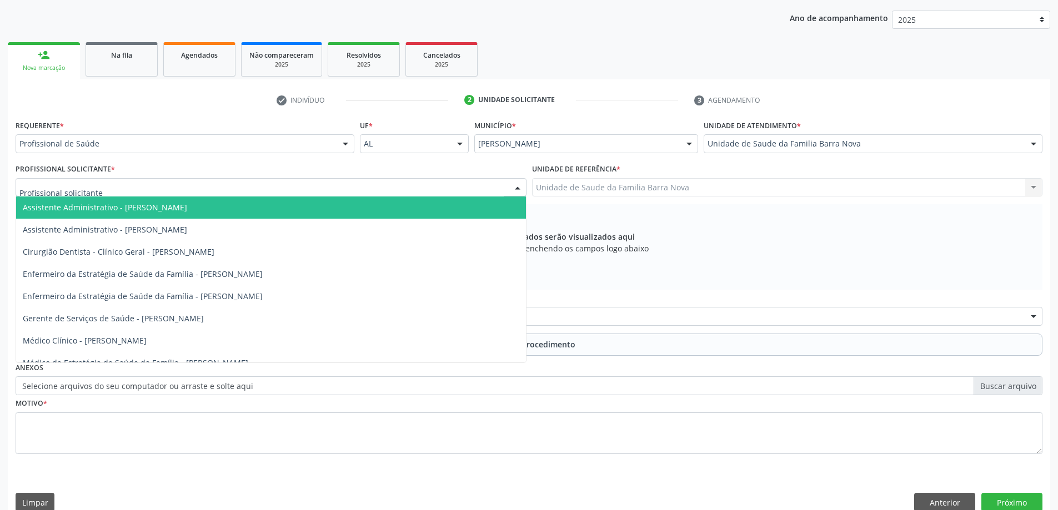
click at [330, 186] on div at bounding box center [271, 187] width 511 height 19
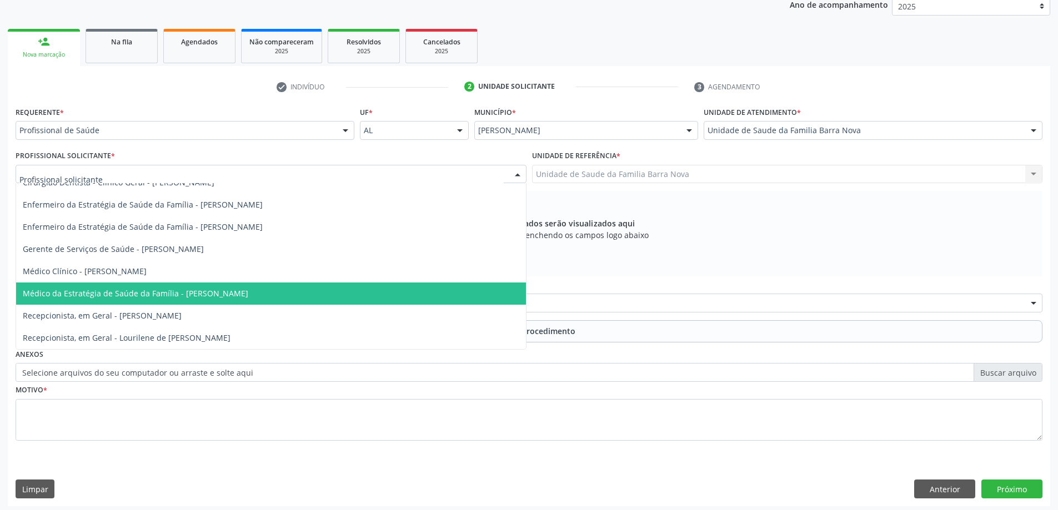
scroll to position [157, 0]
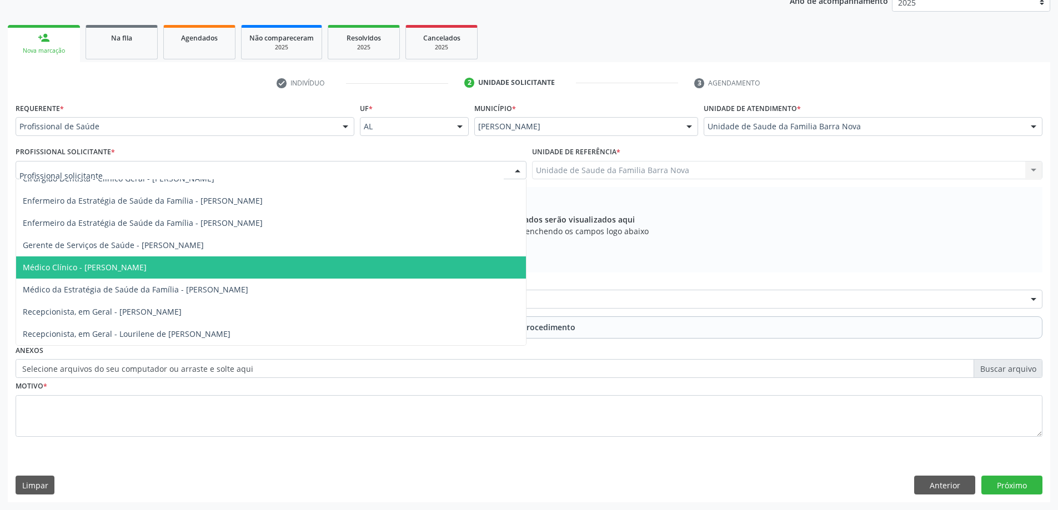
click at [282, 268] on span "Médico Clínico - [PERSON_NAME]" at bounding box center [271, 268] width 510 height 22
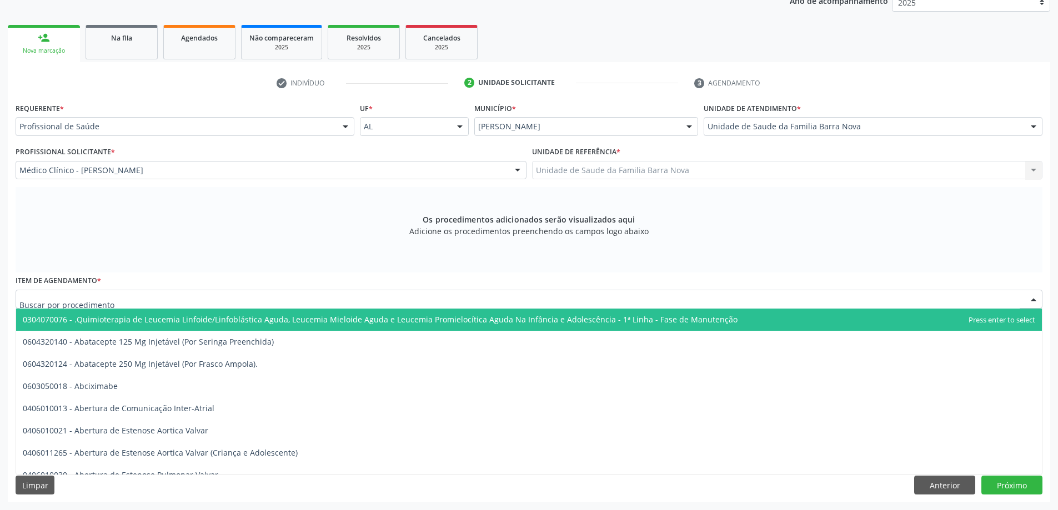
click at [448, 304] on div at bounding box center [529, 299] width 1027 height 19
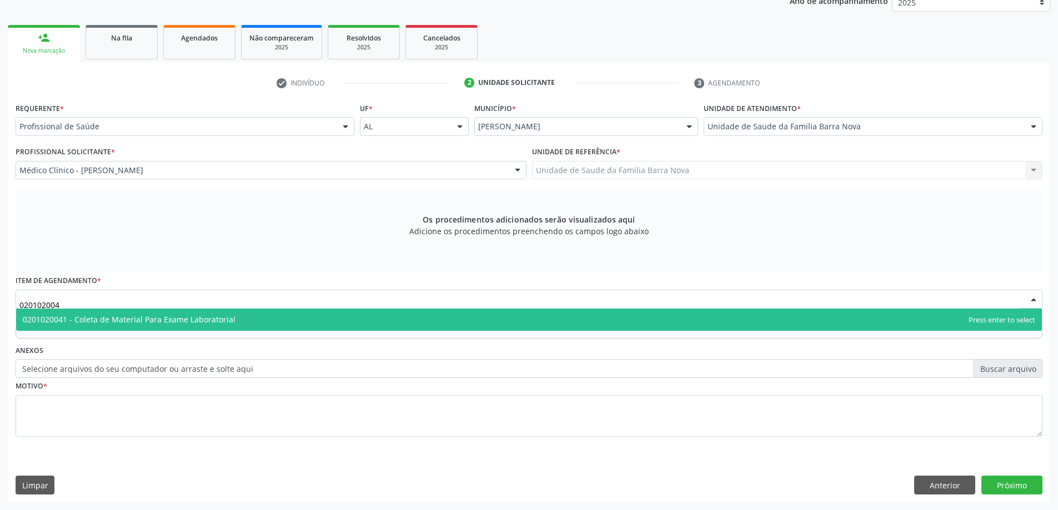
type input "0201020041"
click at [397, 323] on span "0201020041 - Coleta de Material Para Exame Laboratorial" at bounding box center [529, 320] width 1026 height 22
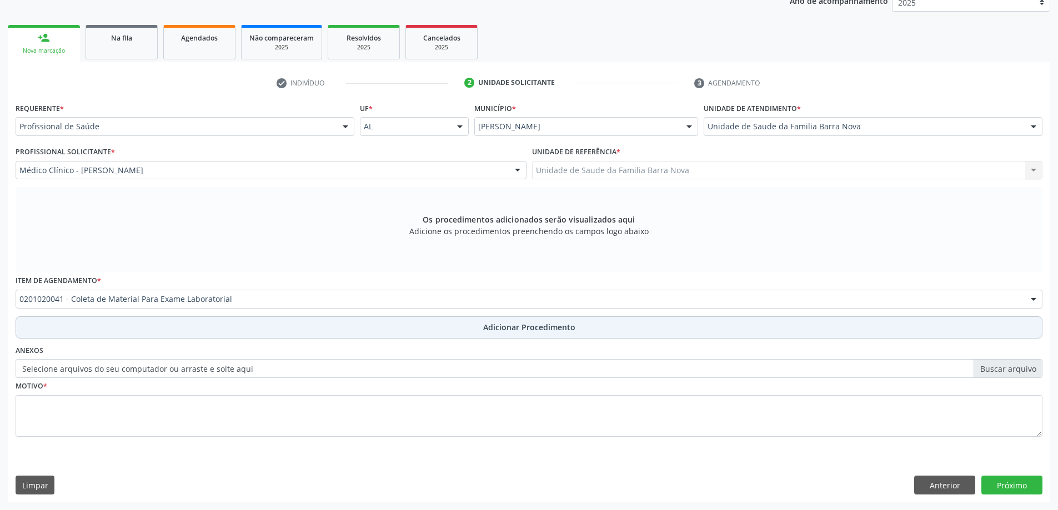
click at [545, 333] on span "Adicionar Procedimento" at bounding box center [529, 328] width 92 height 12
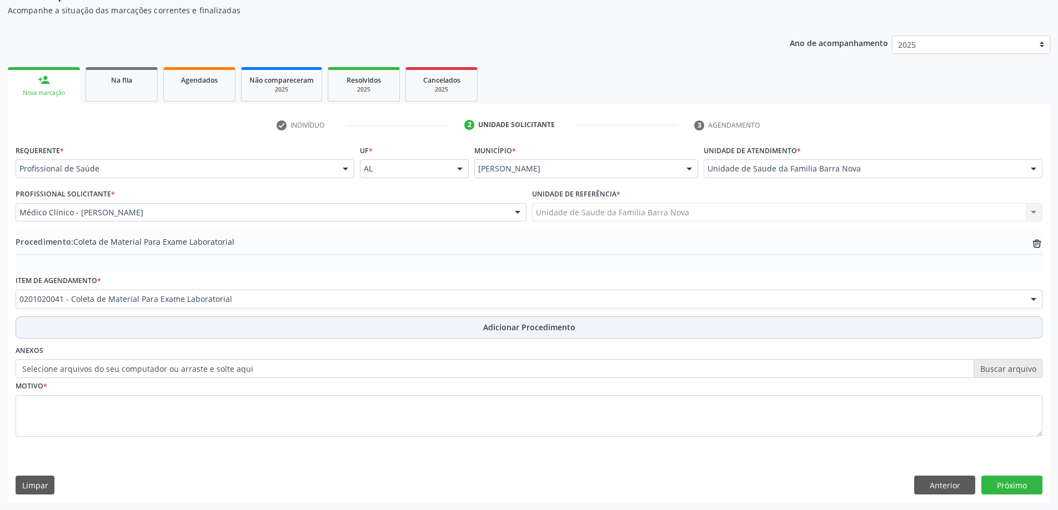
scroll to position [114, 0]
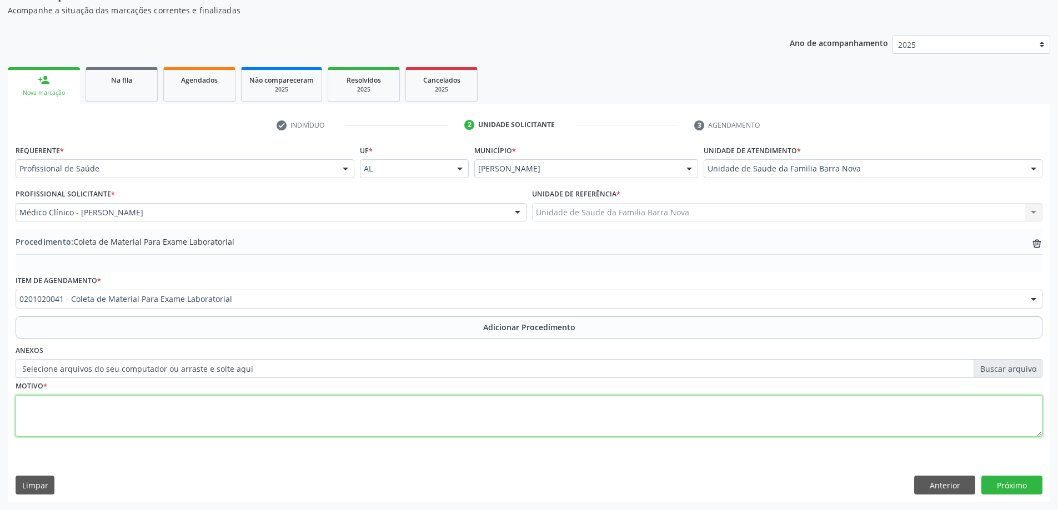
click at [330, 418] on textarea at bounding box center [529, 416] width 1027 height 42
type textarea "[MEDICAL_DATA] em exame anterior. avaliação."
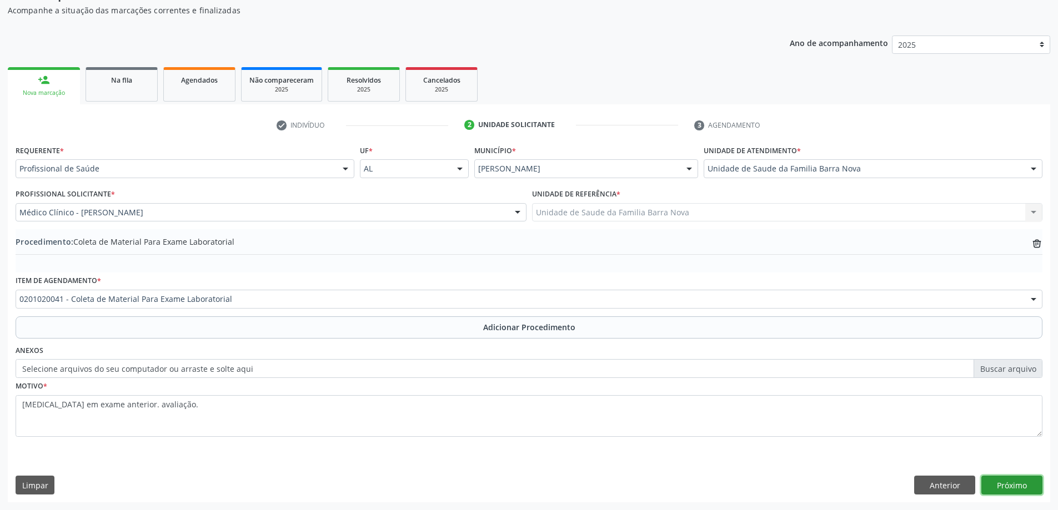
click at [1017, 489] on button "Próximo" at bounding box center [1011, 485] width 61 height 19
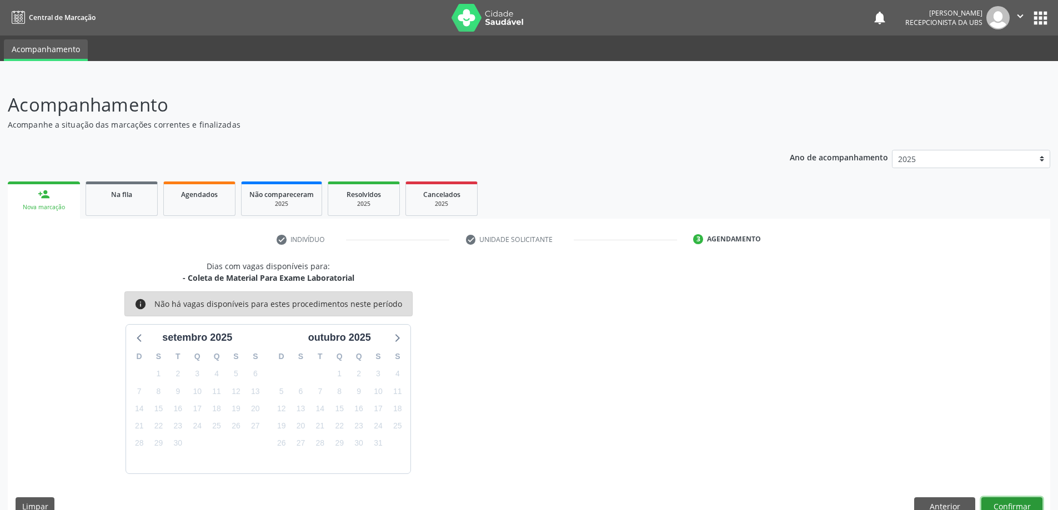
click at [1009, 505] on button "Confirmar" at bounding box center [1011, 507] width 61 height 19
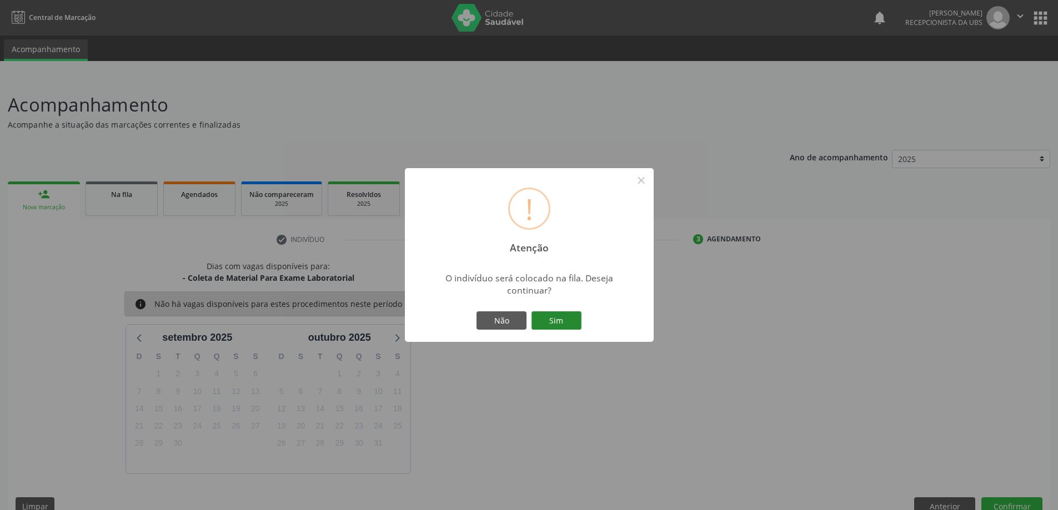
click at [563, 317] on button "Sim" at bounding box center [557, 321] width 50 height 19
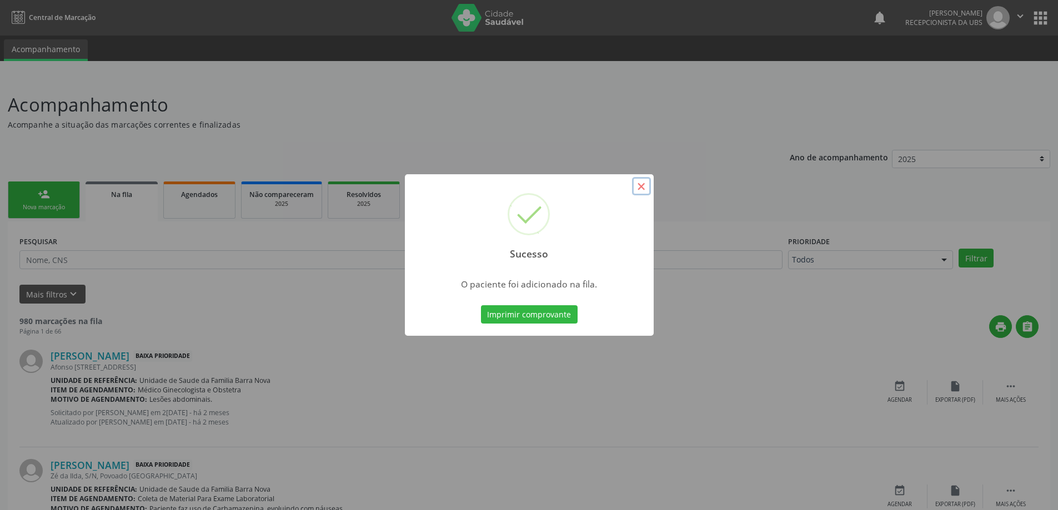
click at [646, 187] on button "×" at bounding box center [641, 186] width 19 height 19
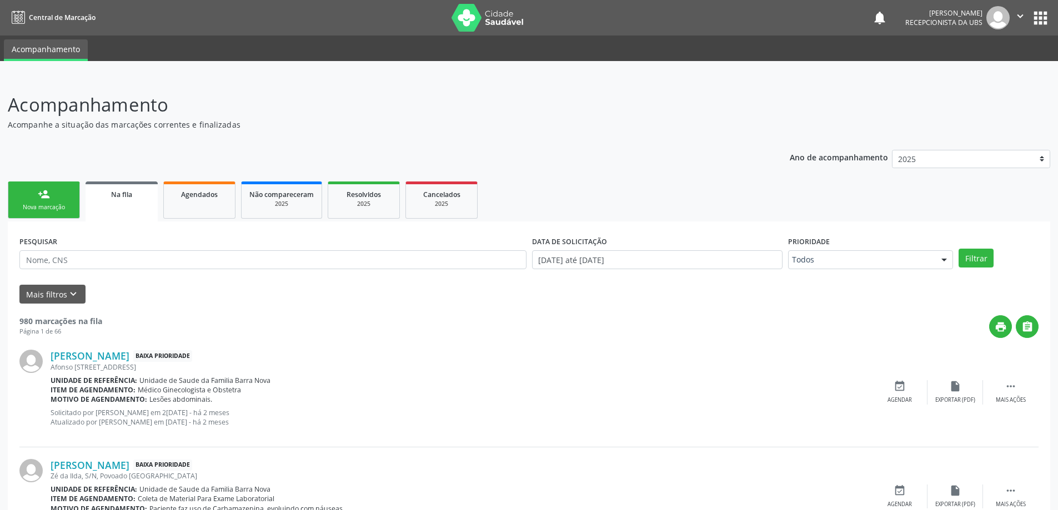
click at [22, 193] on link "person_add Nova marcação" at bounding box center [44, 200] width 72 height 37
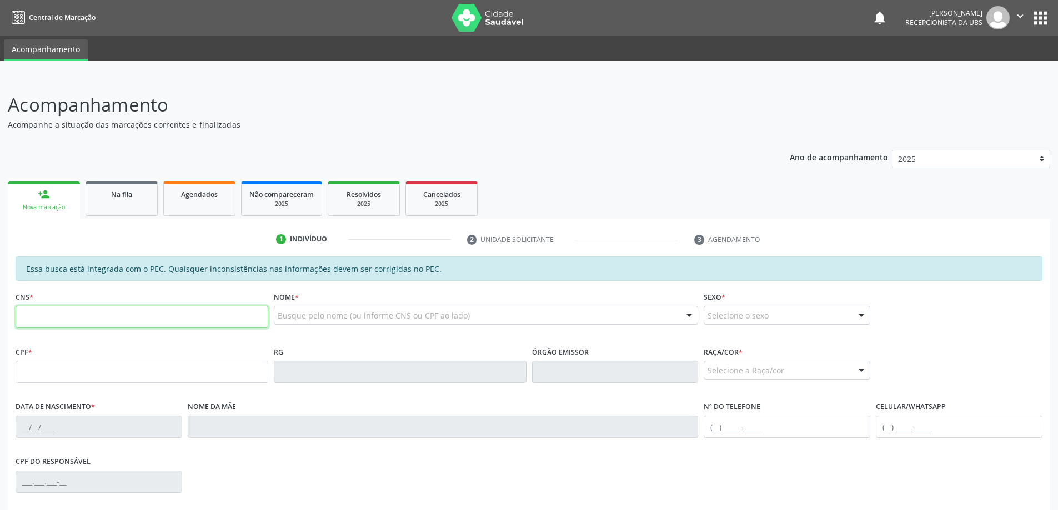
click at [59, 317] on input "text" at bounding box center [142, 317] width 253 height 22
type input "704 1014 8504 9950"
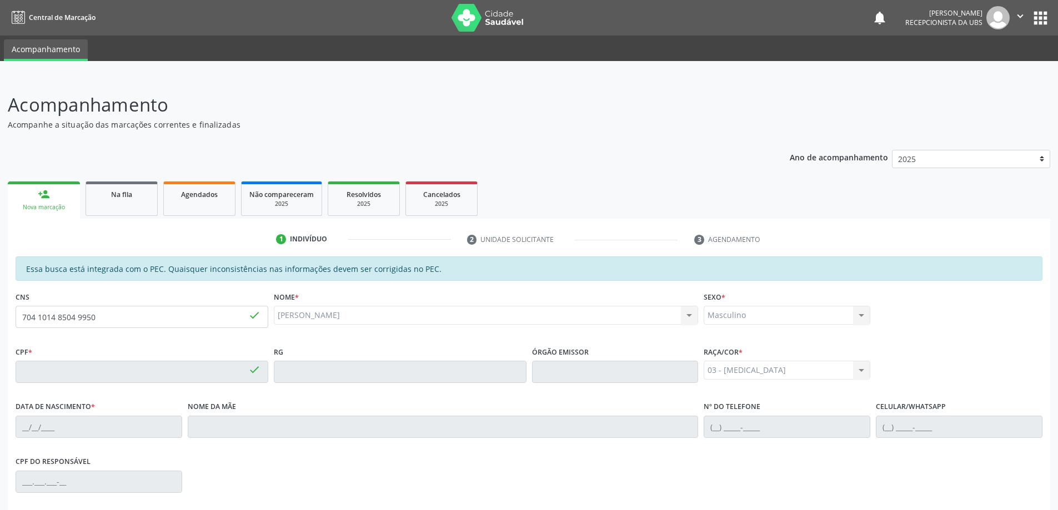
type input "153.162.904-02"
type input "[DATE]"
type input "[PERSON_NAME]"
type input "[PHONE_NUMBER]"
type input "400"
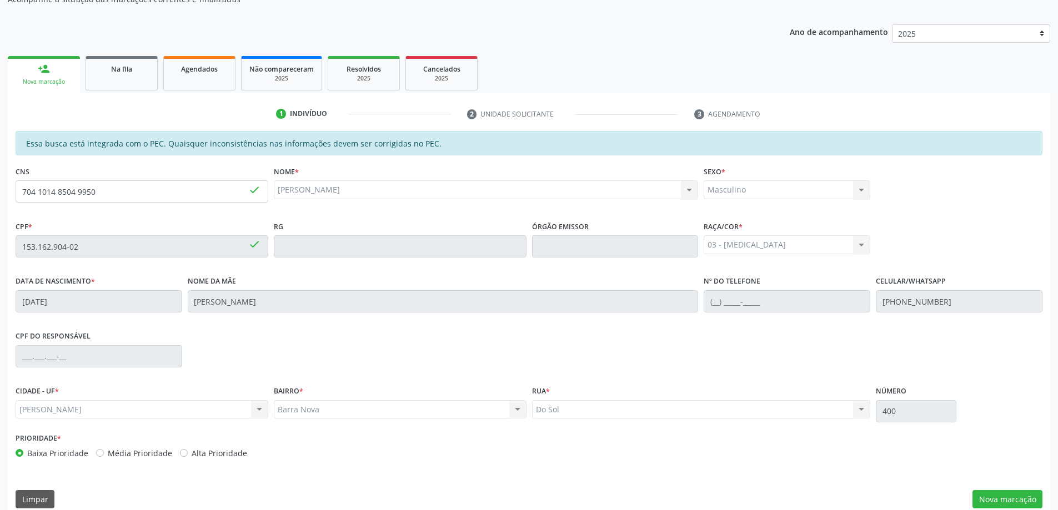
scroll to position [139, 0]
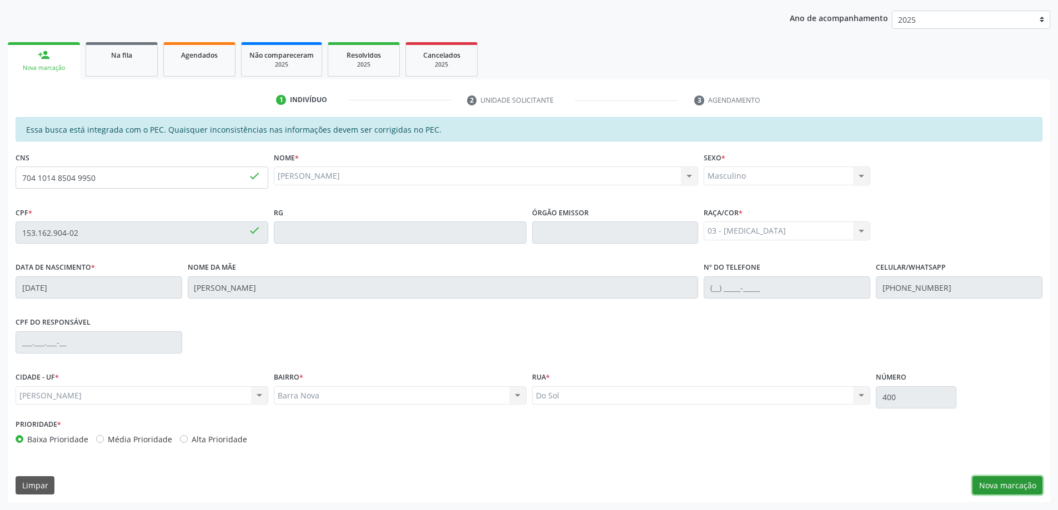
click at [998, 491] on button "Nova marcação" at bounding box center [1008, 486] width 70 height 19
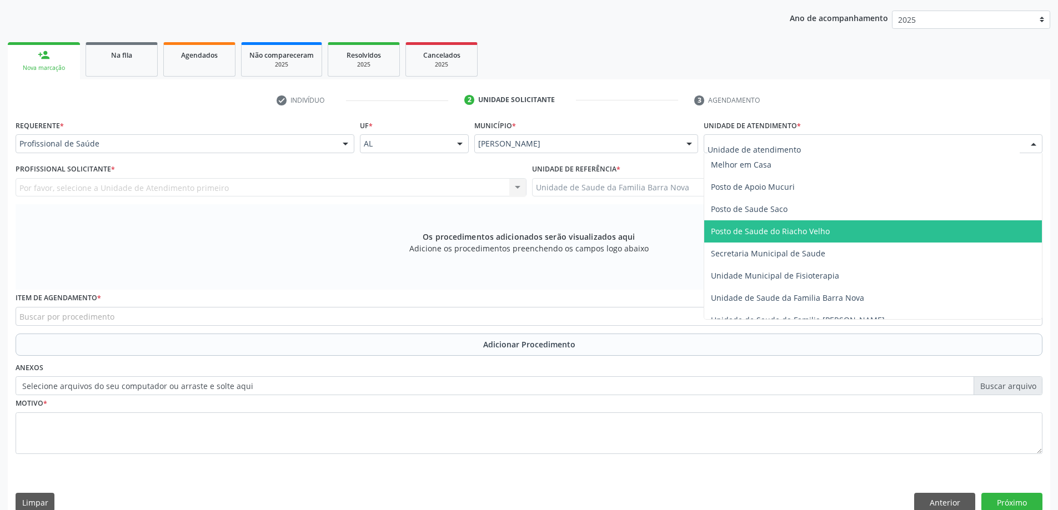
scroll to position [500, 0]
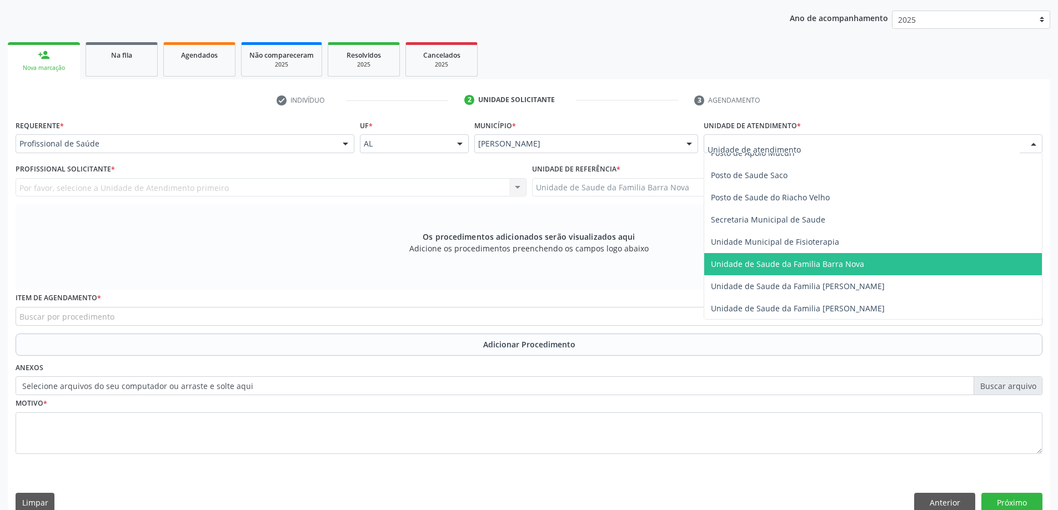
click at [793, 272] on span "Unidade de Saude da Familia Barra Nova" at bounding box center [873, 264] width 338 height 22
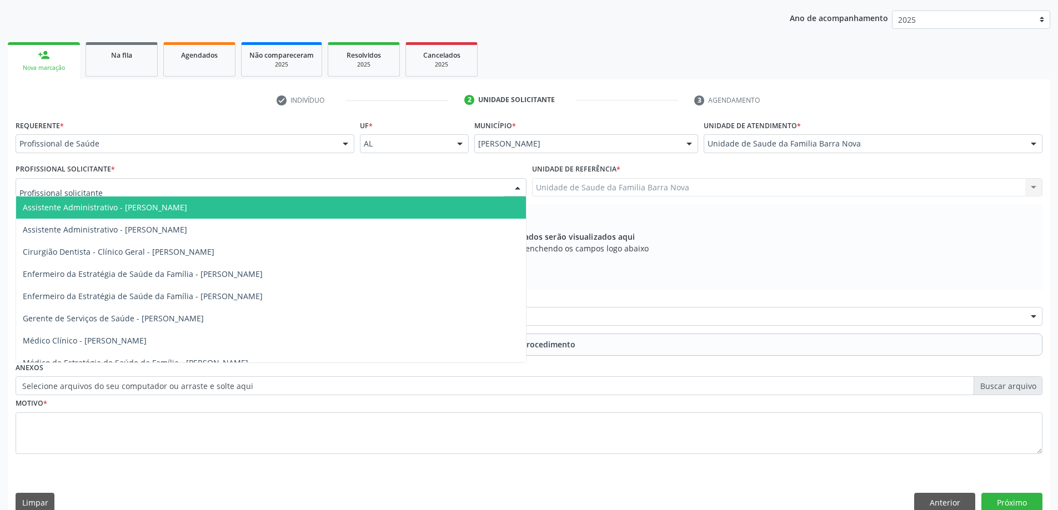
click at [365, 186] on div at bounding box center [271, 187] width 511 height 19
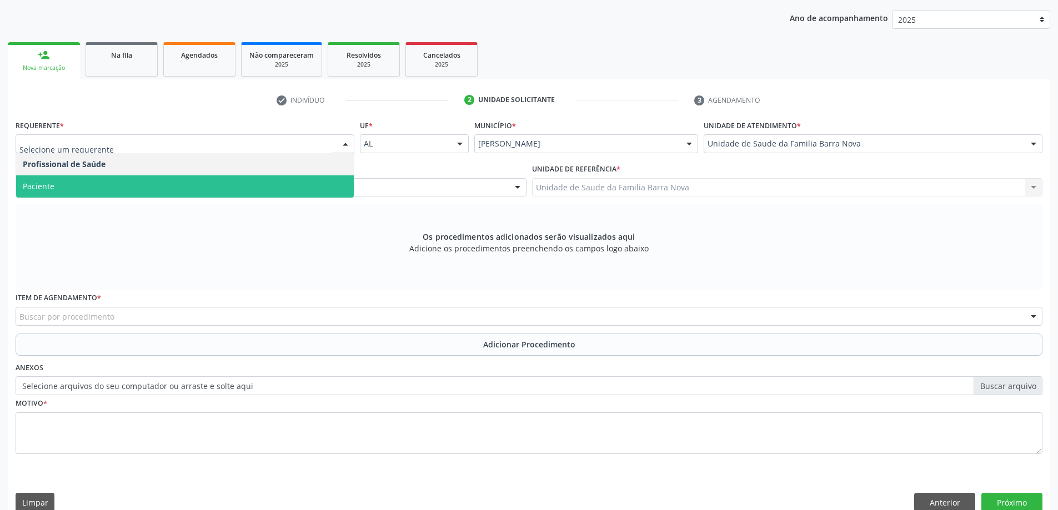
click at [183, 188] on span "Paciente" at bounding box center [185, 187] width 338 height 22
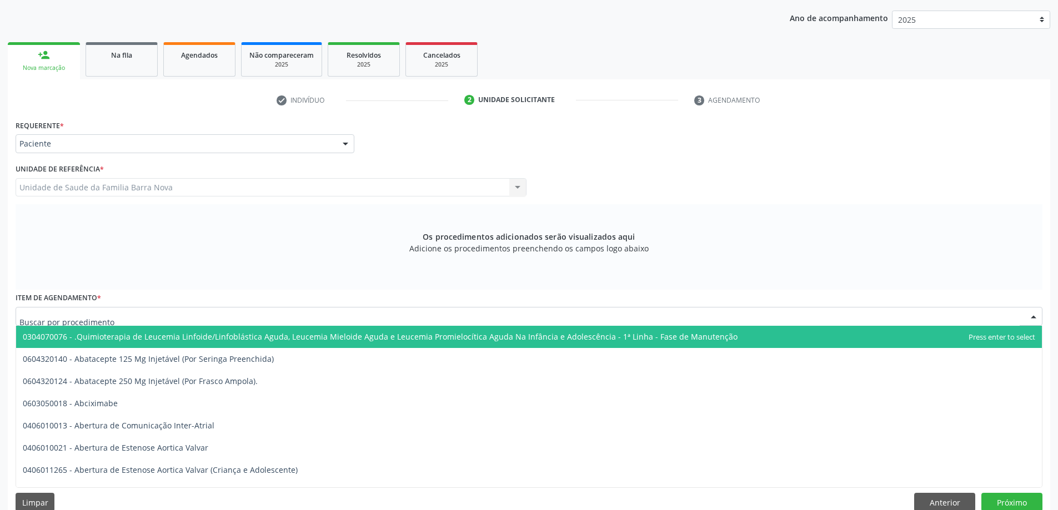
click at [333, 321] on div at bounding box center [529, 316] width 1027 height 19
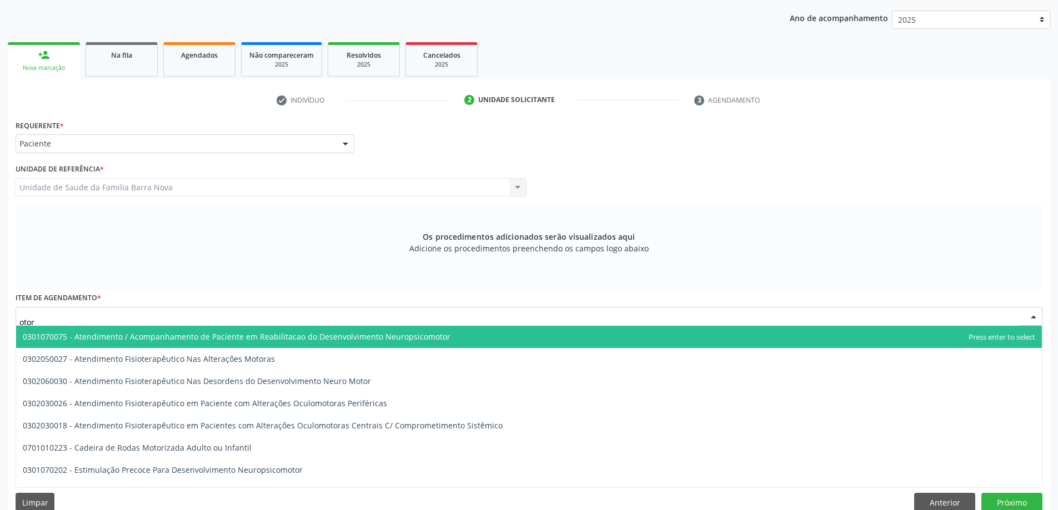
type input "otorr"
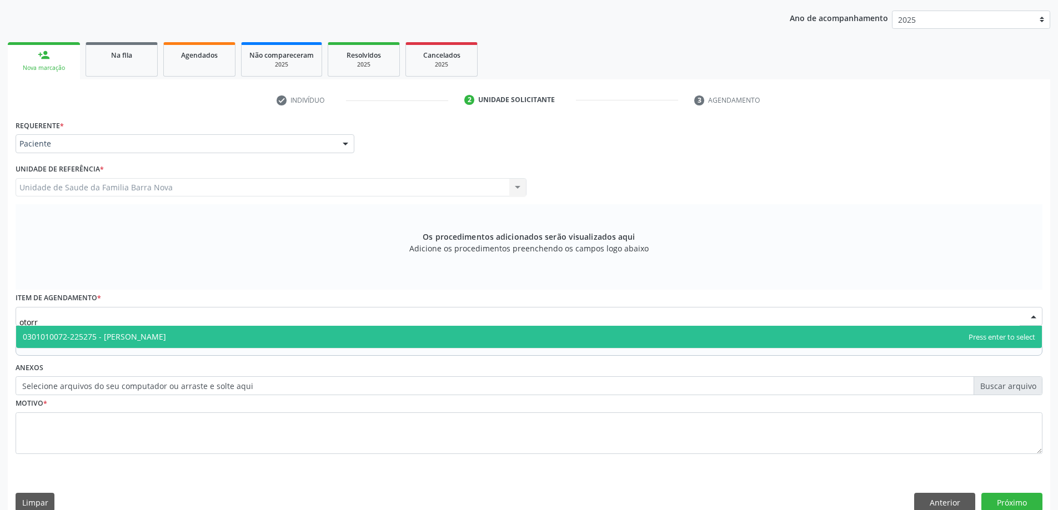
click at [255, 338] on span "0301010072-225275 - [PERSON_NAME]" at bounding box center [529, 337] width 1026 height 22
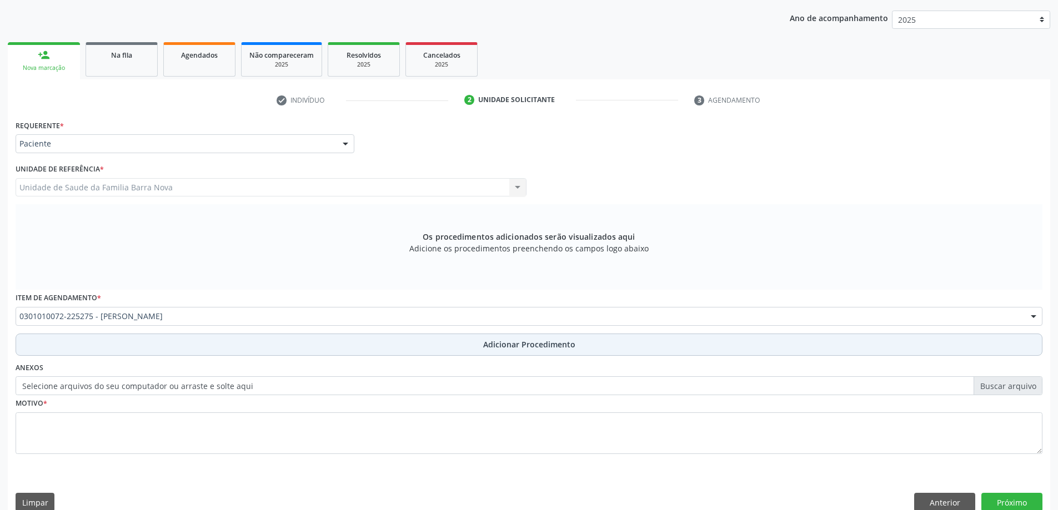
click at [519, 346] on span "Adicionar Procedimento" at bounding box center [529, 345] width 92 height 12
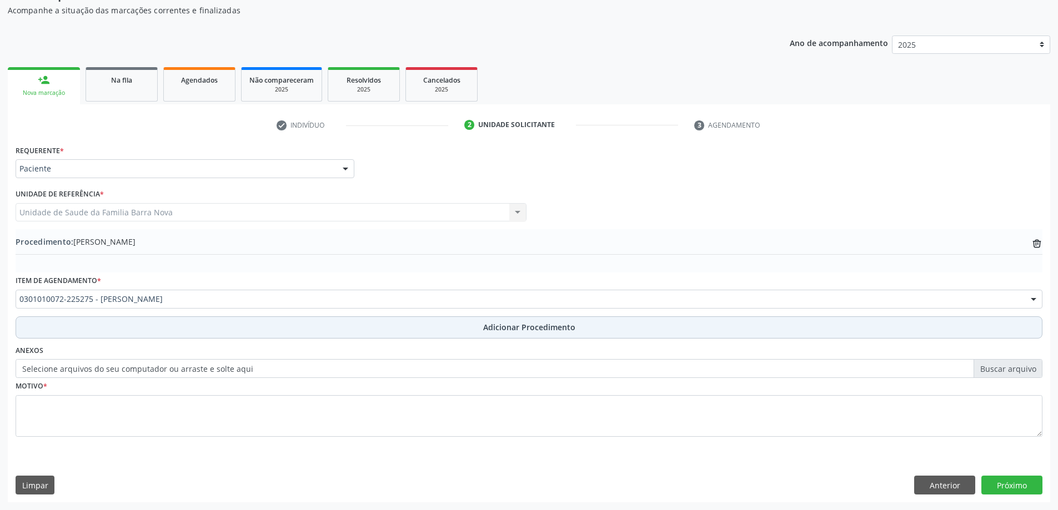
scroll to position [114, 0]
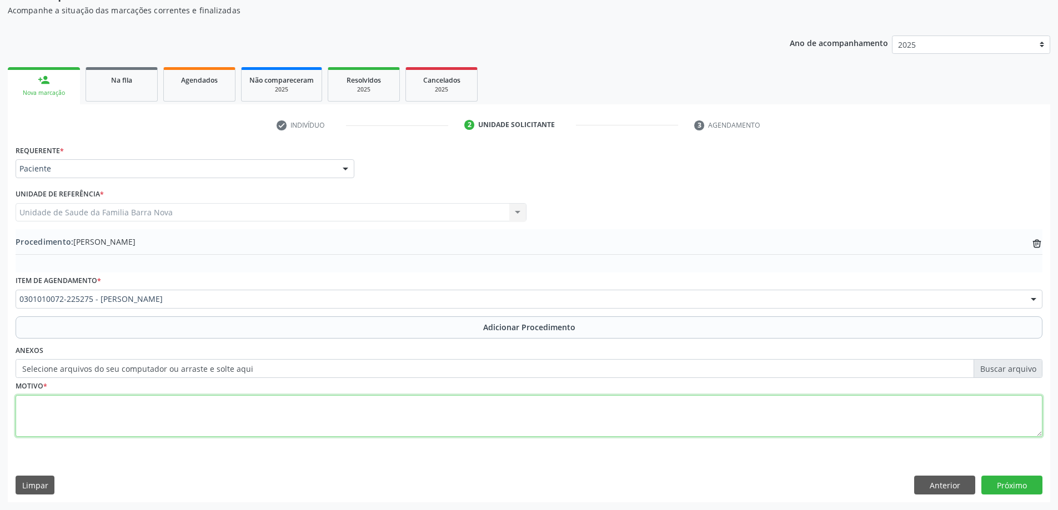
click at [184, 397] on textarea at bounding box center [529, 416] width 1027 height 42
type textarea "Roncos e respiração oral, retorno com exames. [GEOGRAPHIC_DATA]."
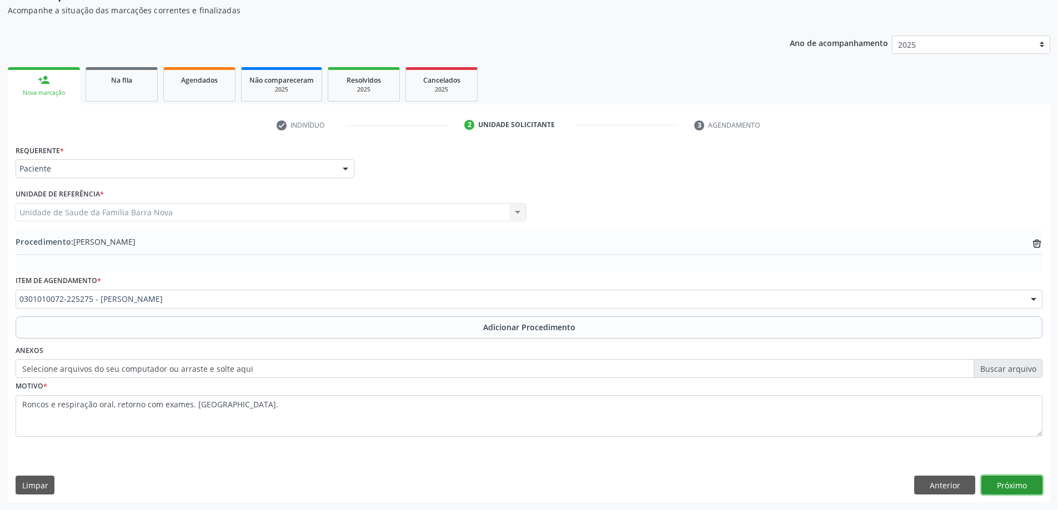
click at [1008, 482] on button "Próximo" at bounding box center [1011, 485] width 61 height 19
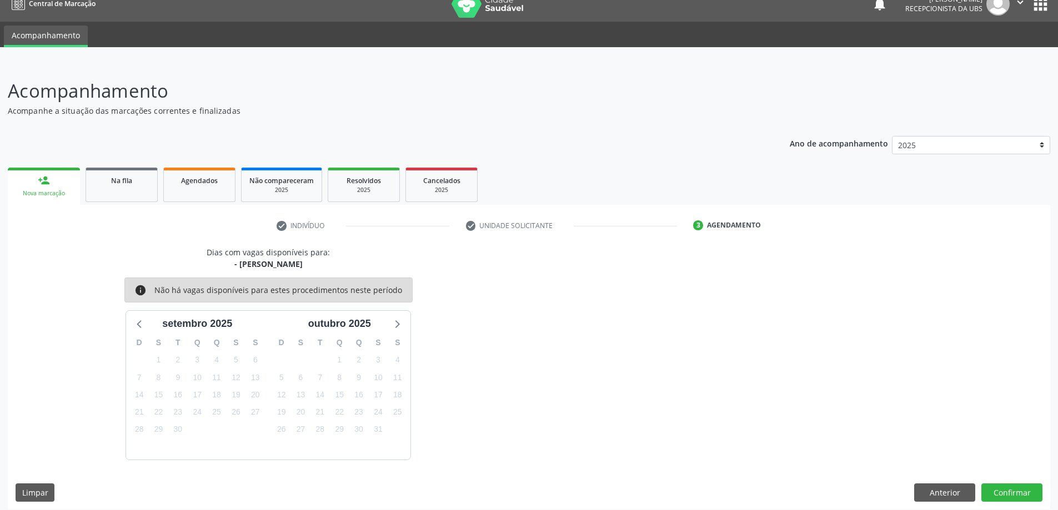
scroll to position [21, 0]
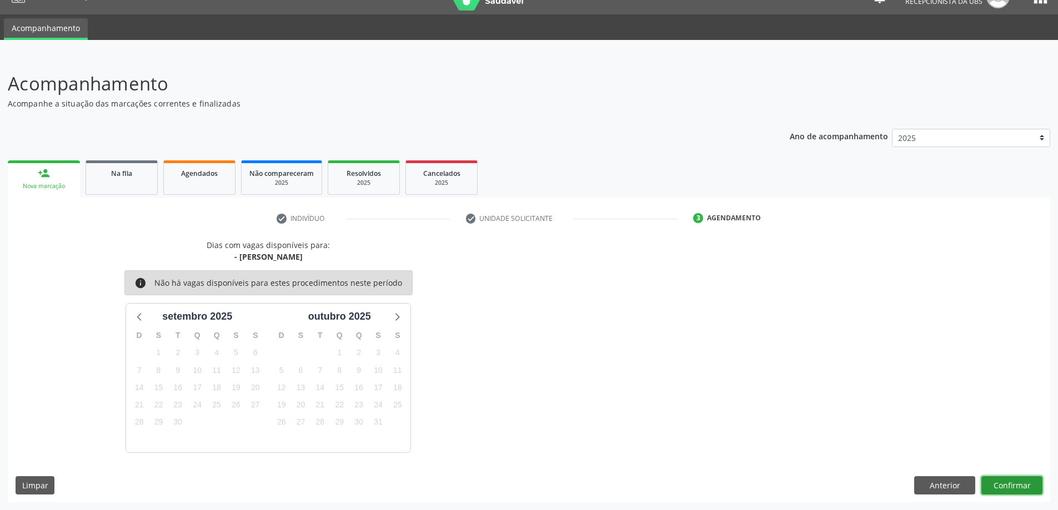
click at [1013, 486] on button "Confirmar" at bounding box center [1011, 486] width 61 height 19
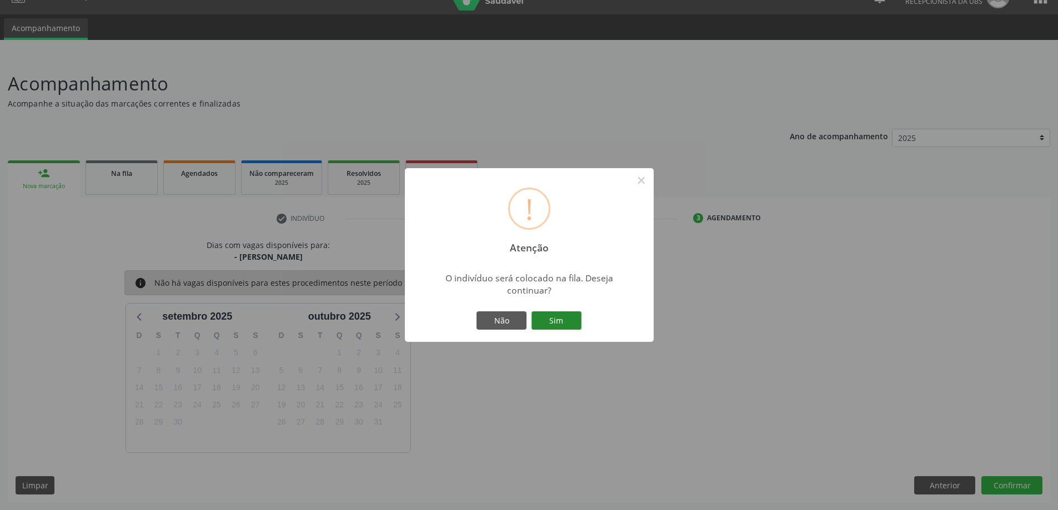
click at [557, 320] on button "Sim" at bounding box center [557, 321] width 50 height 19
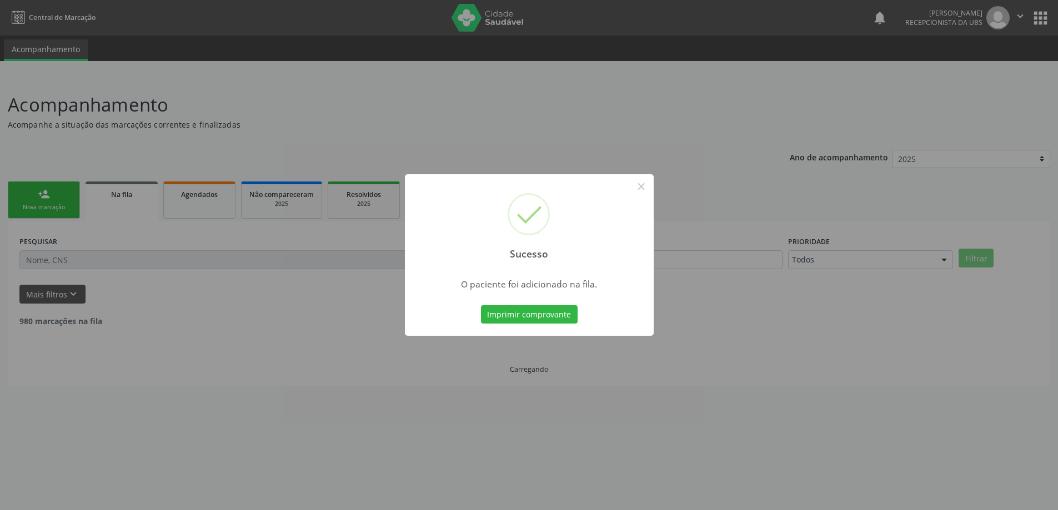
scroll to position [0, 0]
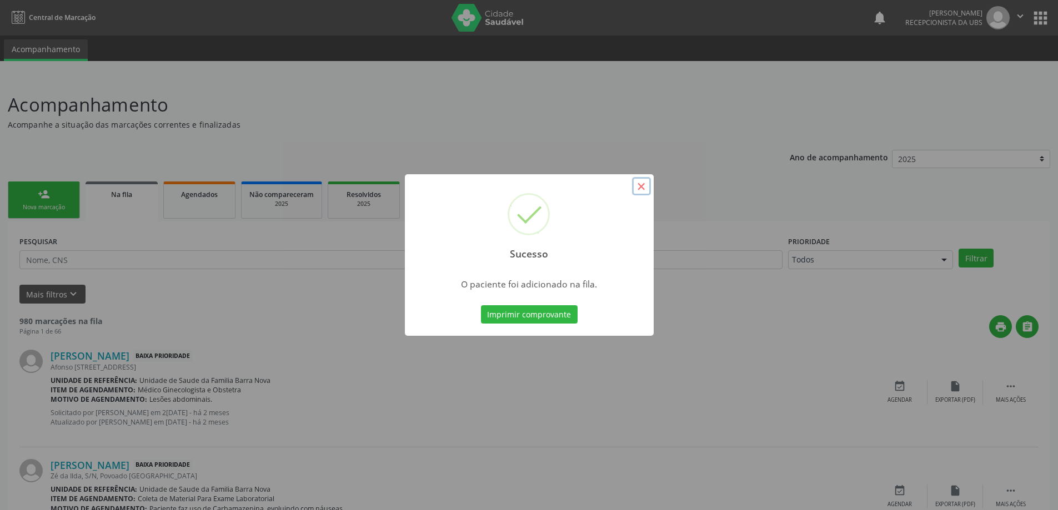
click at [637, 186] on button "×" at bounding box center [641, 186] width 19 height 19
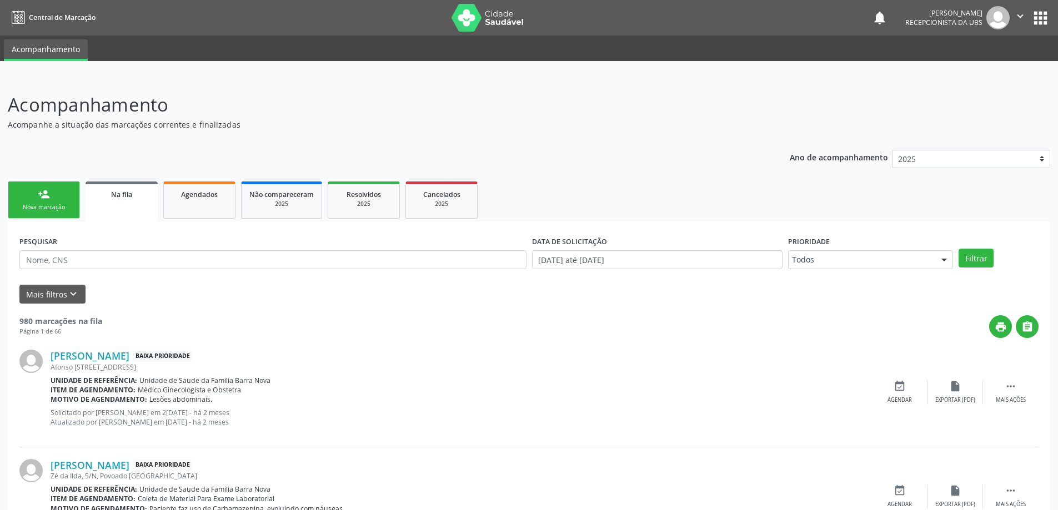
click at [49, 202] on link "person_add Nova marcação" at bounding box center [44, 200] width 72 height 37
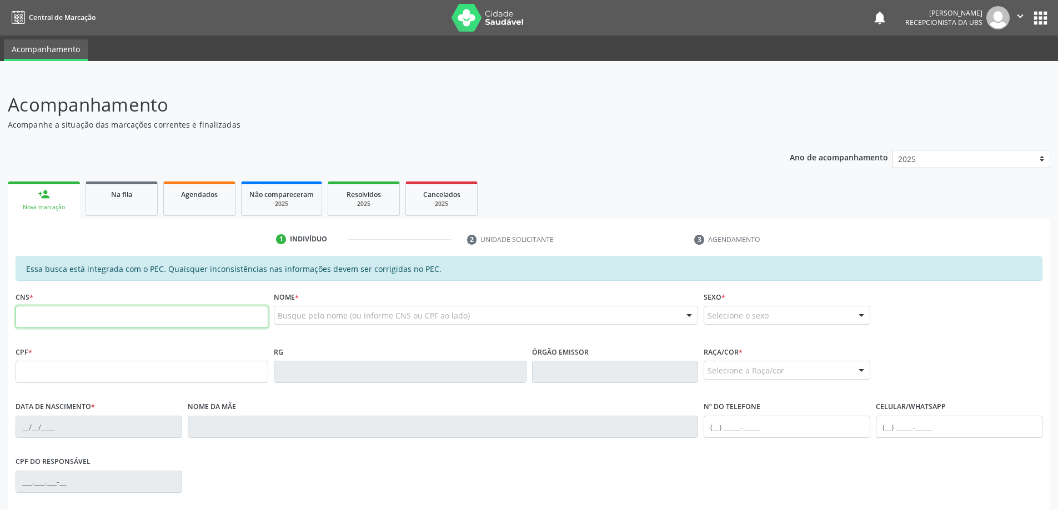
click at [58, 322] on input "text" at bounding box center [142, 317] width 253 height 22
type input "706 8022 9673 3022"
type input "133.405.654-49"
type input "2[DATE]"
type input "Cícera Maria dos Anjos"
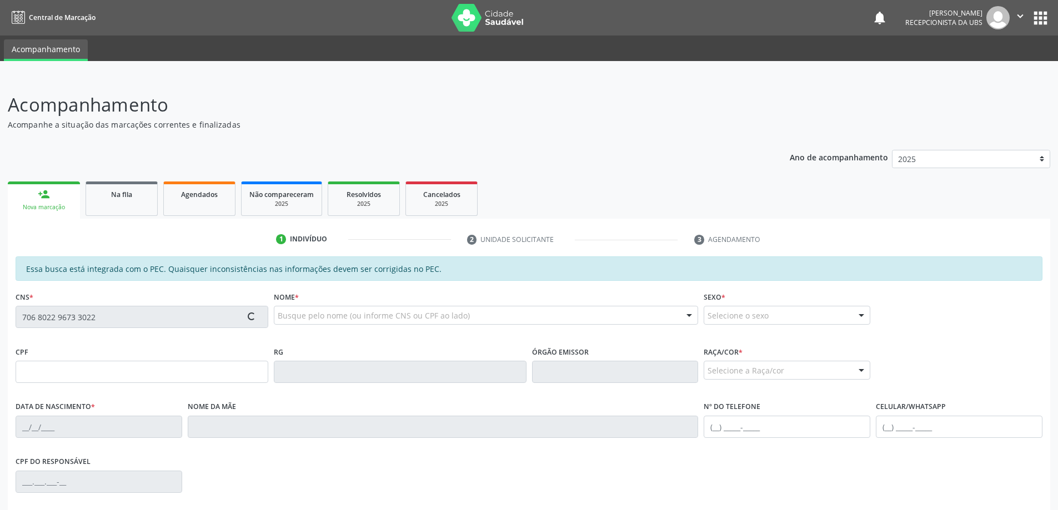
type input "[PHONE_NUMBER]"
type input "S/N"
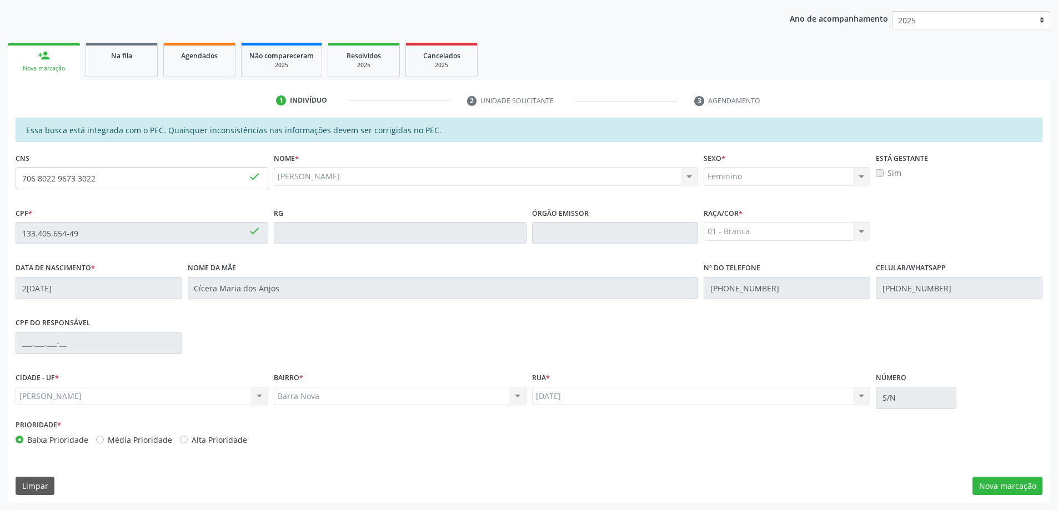
scroll to position [139, 0]
click at [1008, 480] on button "Nova marcação" at bounding box center [1008, 486] width 70 height 19
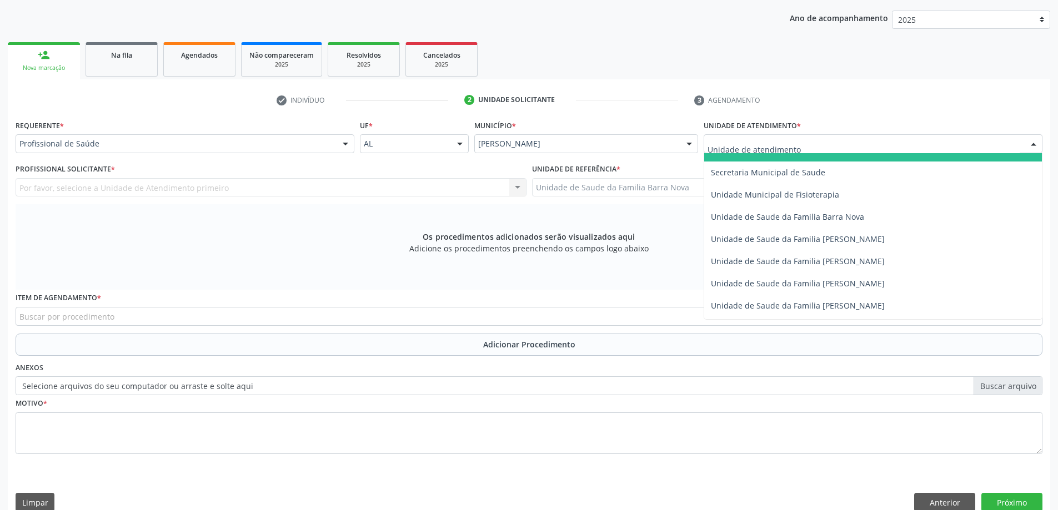
scroll to position [555, 0]
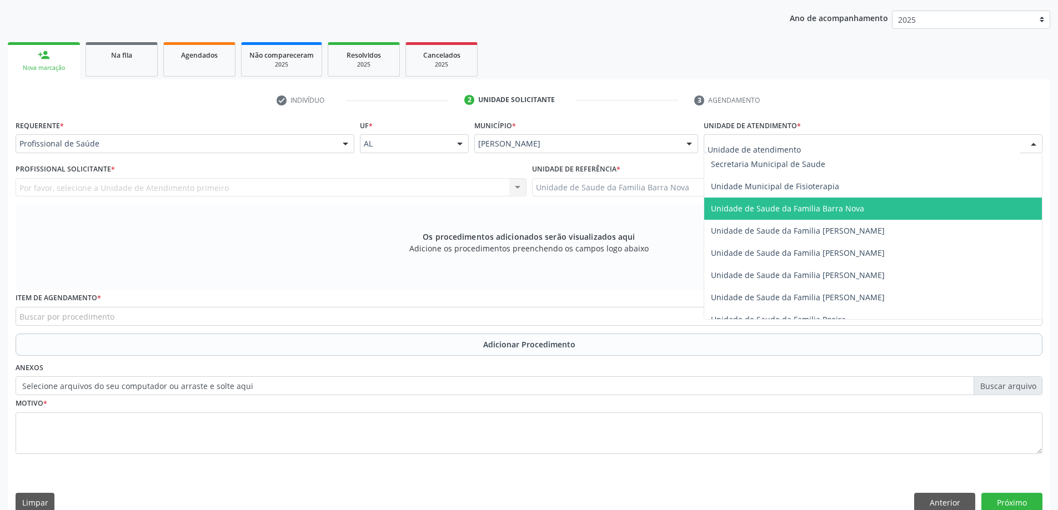
click at [818, 214] on span "Unidade de Saude da Familia Barra Nova" at bounding box center [873, 209] width 338 height 22
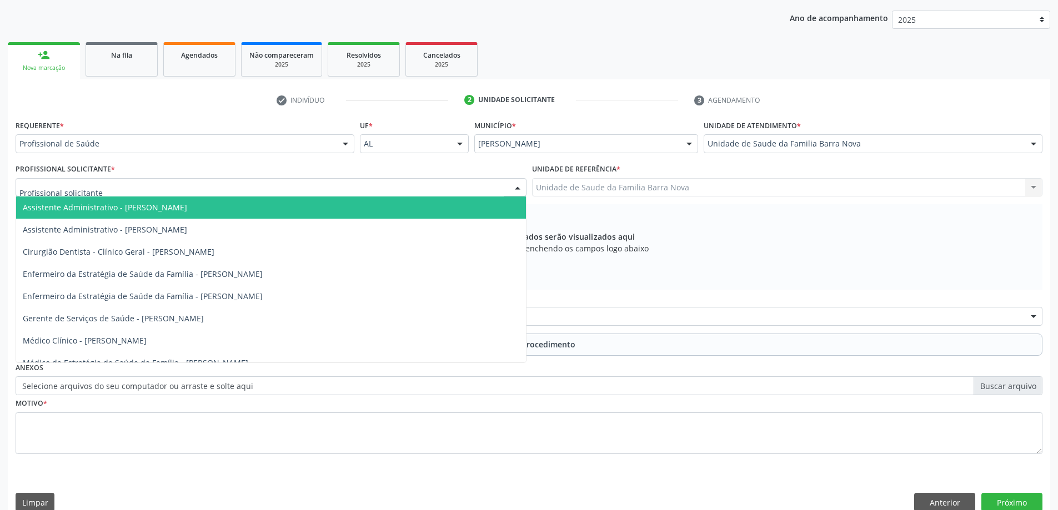
click at [235, 185] on div at bounding box center [271, 187] width 511 height 19
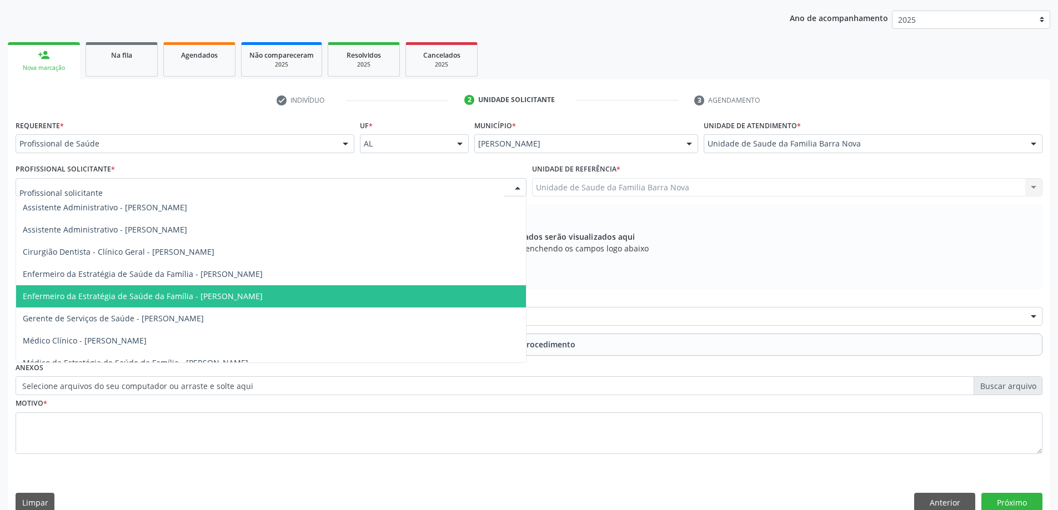
scroll to position [56, 0]
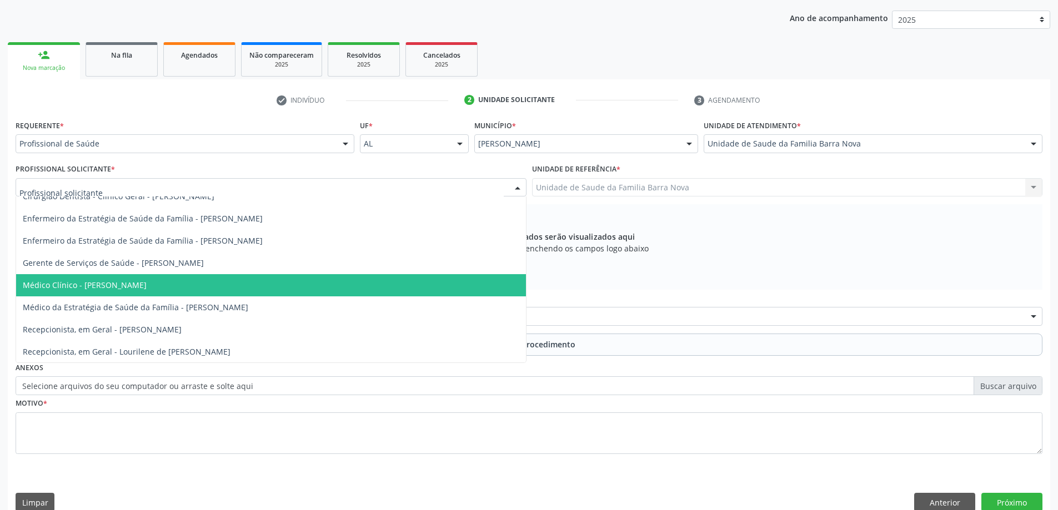
click at [213, 287] on span "Médico Clínico - [PERSON_NAME]" at bounding box center [271, 285] width 510 height 22
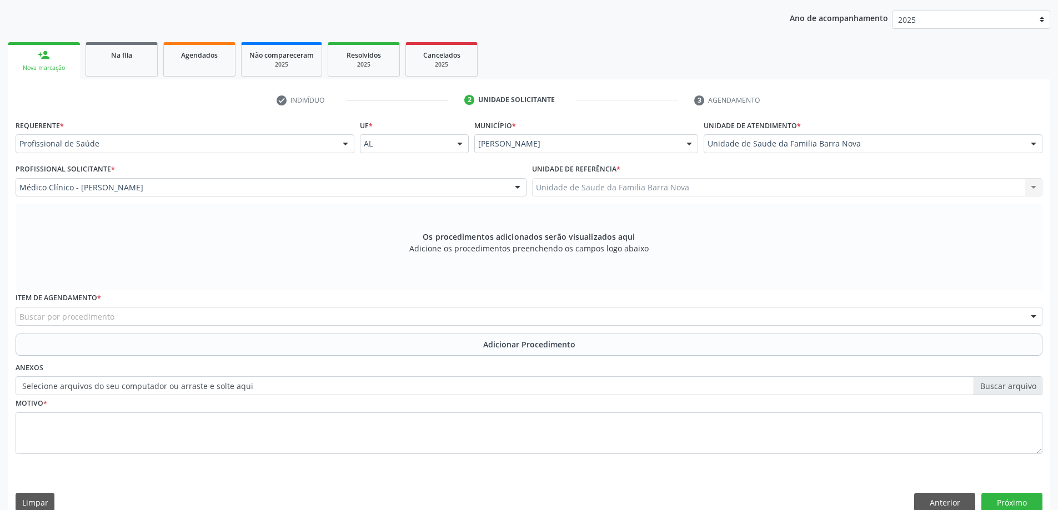
click at [475, 318] on div "Buscar por procedimento" at bounding box center [529, 316] width 1027 height 19
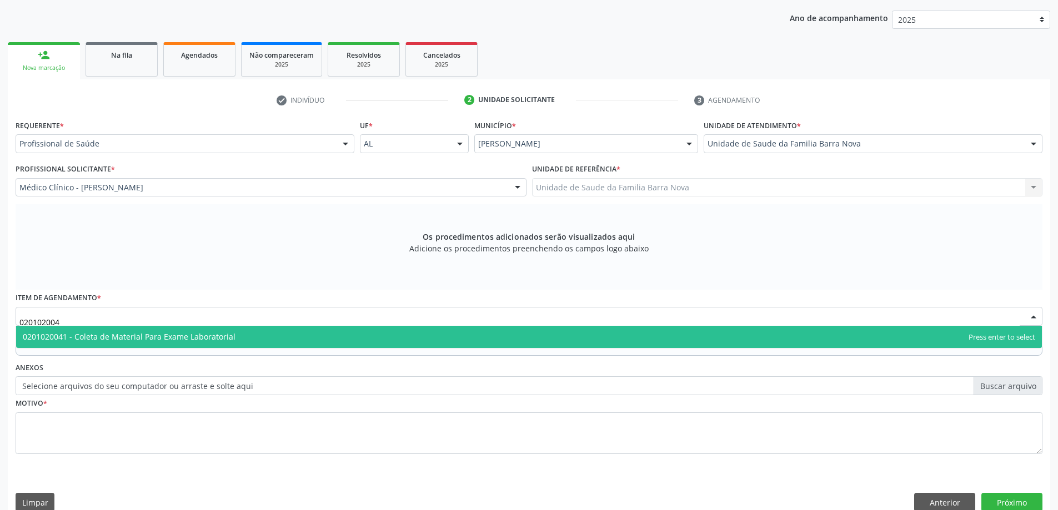
type input "0201020041"
click at [428, 339] on span "0201020041 - Coleta de Material Para Exame Laboratorial" at bounding box center [529, 337] width 1026 height 22
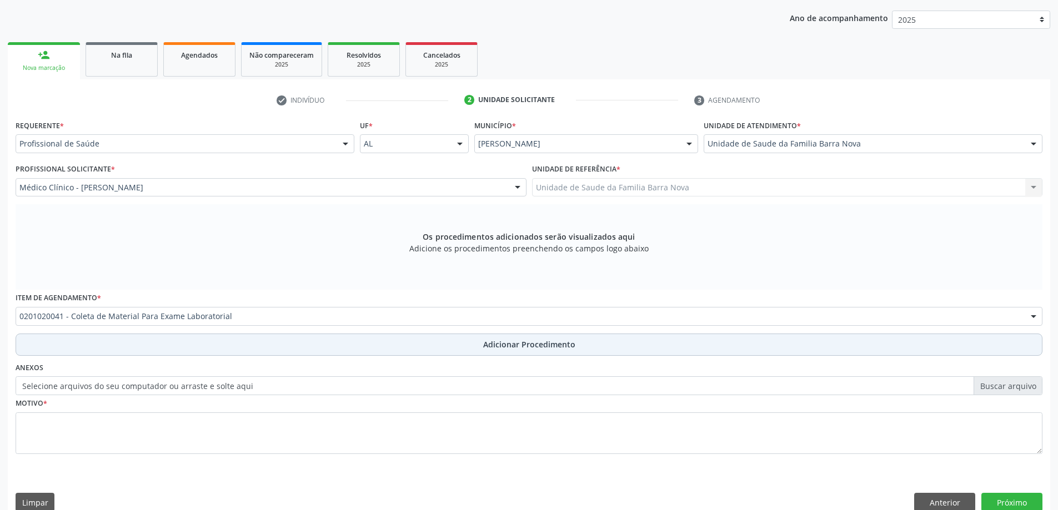
click at [499, 345] on span "Adicionar Procedimento" at bounding box center [529, 345] width 92 height 12
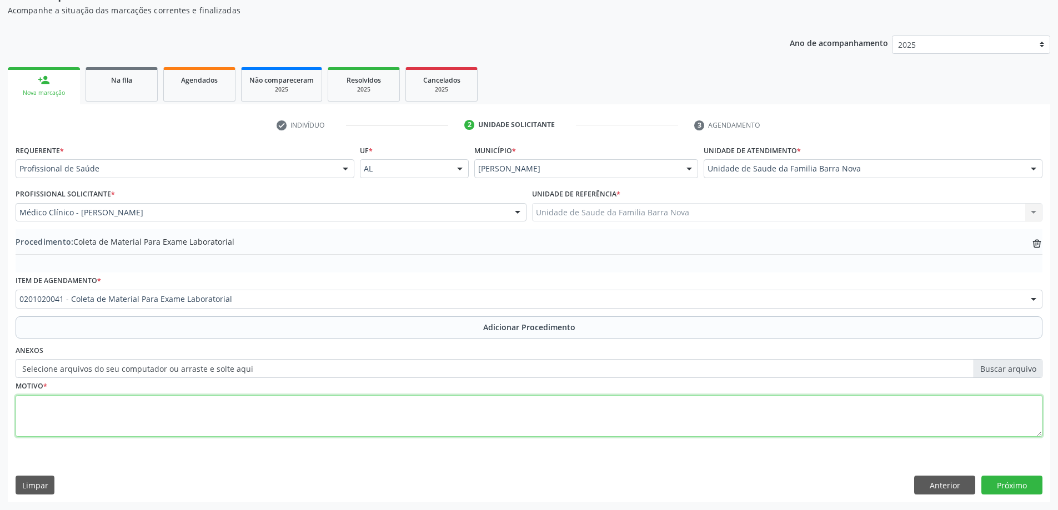
click at [251, 407] on textarea at bounding box center [529, 416] width 1027 height 42
type textarea "avaliação."
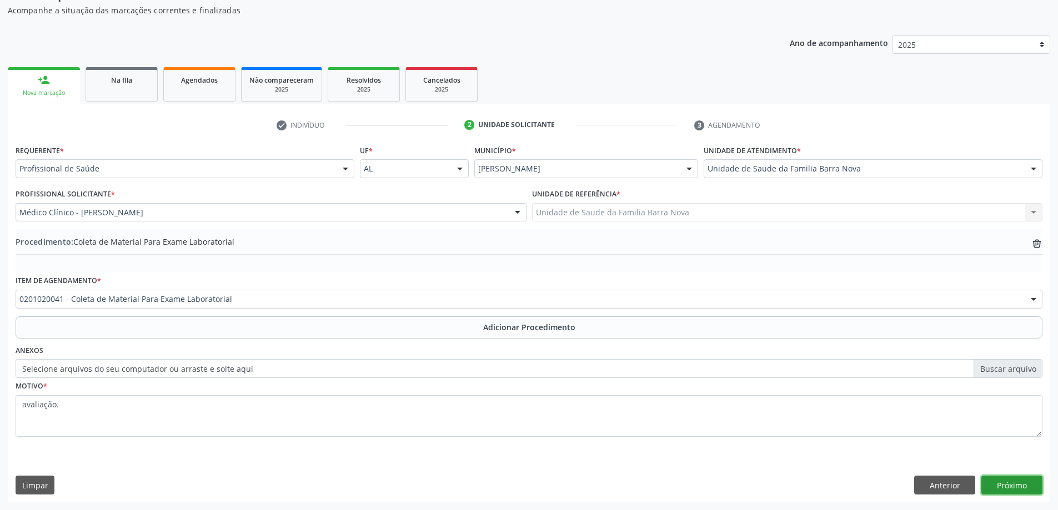
click at [1020, 483] on button "Próximo" at bounding box center [1011, 485] width 61 height 19
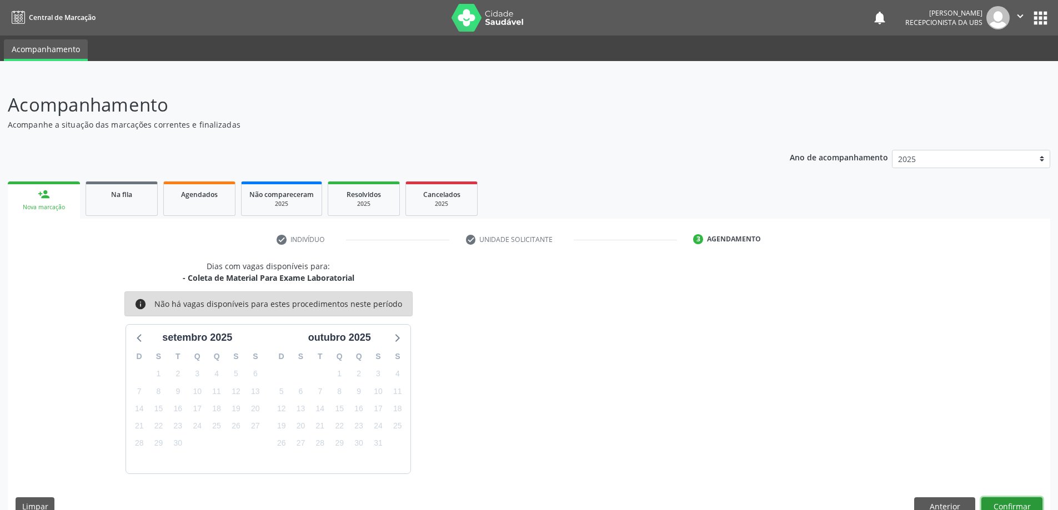
click at [1006, 500] on button "Confirmar" at bounding box center [1011, 507] width 61 height 19
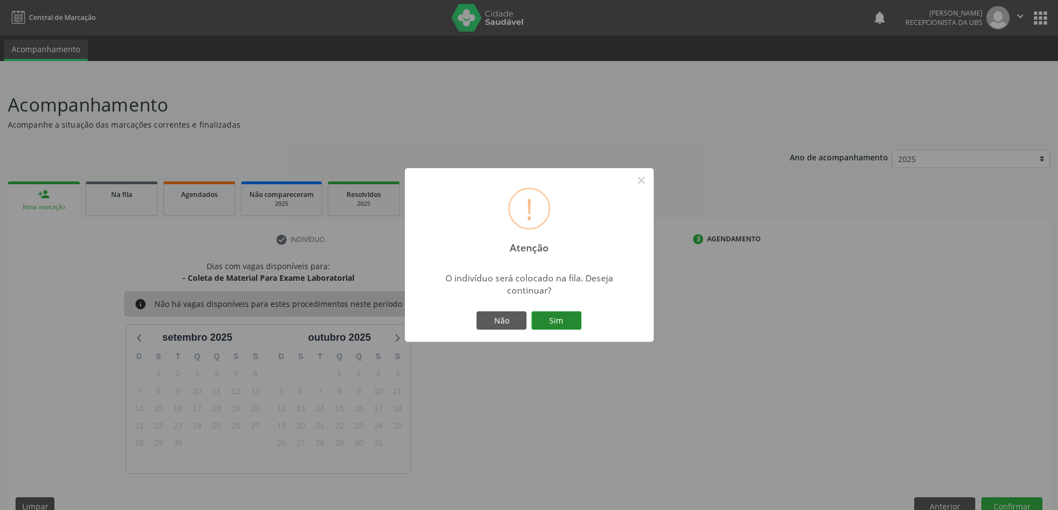
click at [563, 317] on button "Sim" at bounding box center [557, 321] width 50 height 19
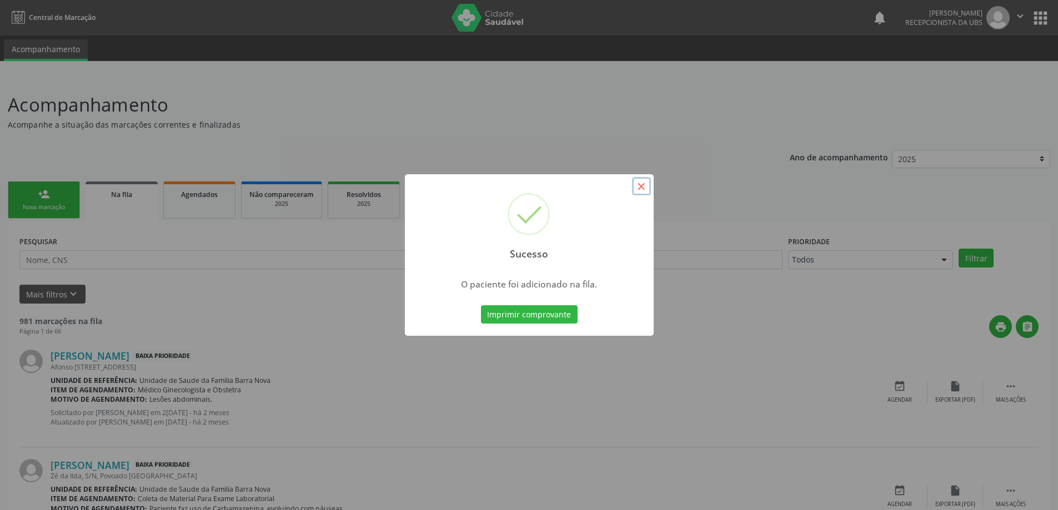
click at [639, 184] on button "×" at bounding box center [641, 186] width 19 height 19
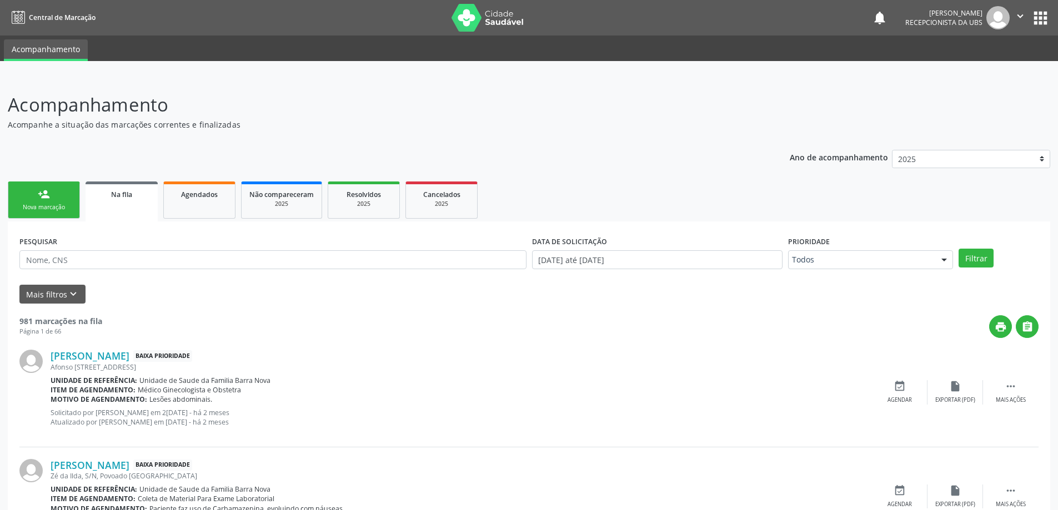
click at [39, 203] on link "person_add Nova marcação" at bounding box center [44, 200] width 72 height 37
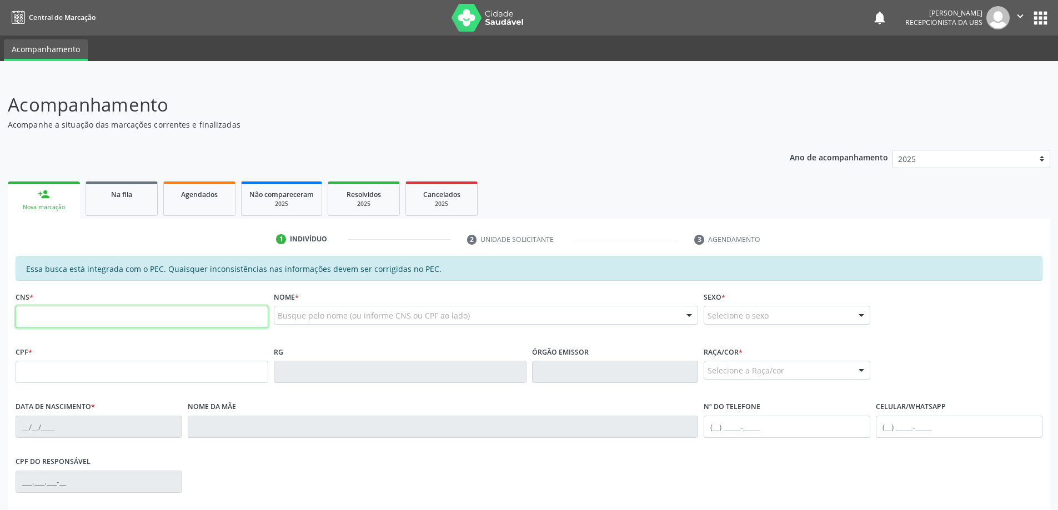
click at [89, 311] on input "text" at bounding box center [142, 317] width 253 height 22
type input "704 1014 8504 9950"
type input "153.162.904-02"
type input "[DATE]"
type input "[PERSON_NAME]"
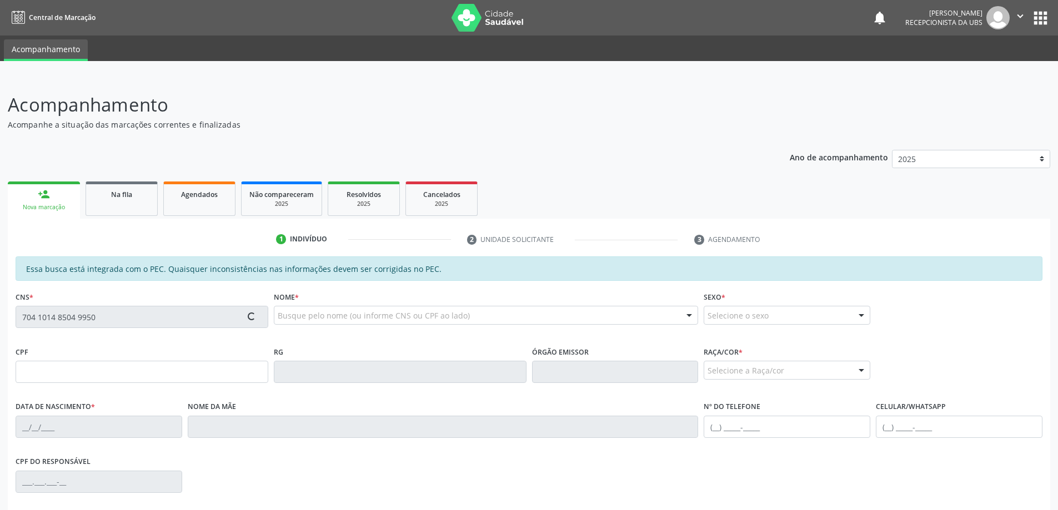
type input "[PHONE_NUMBER]"
type input "400"
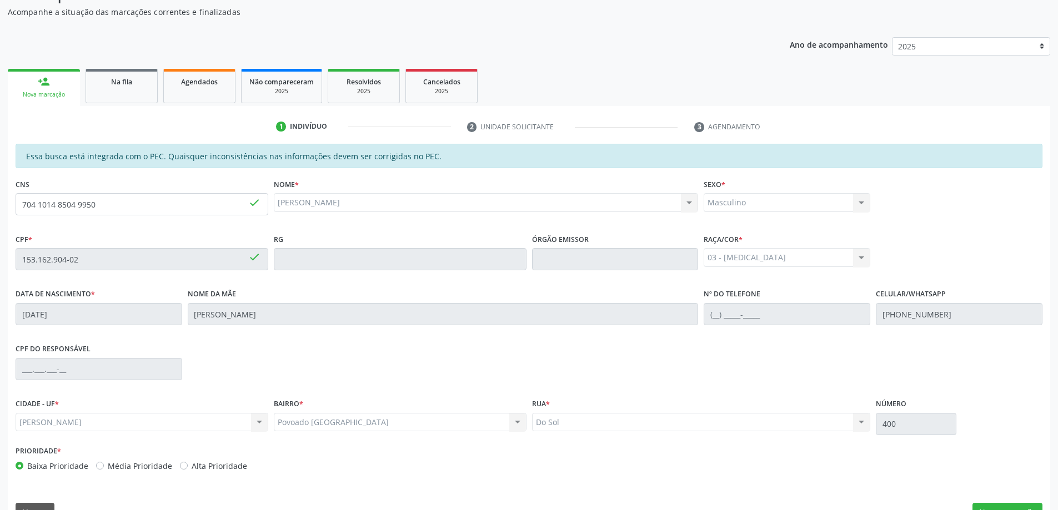
scroll to position [139, 0]
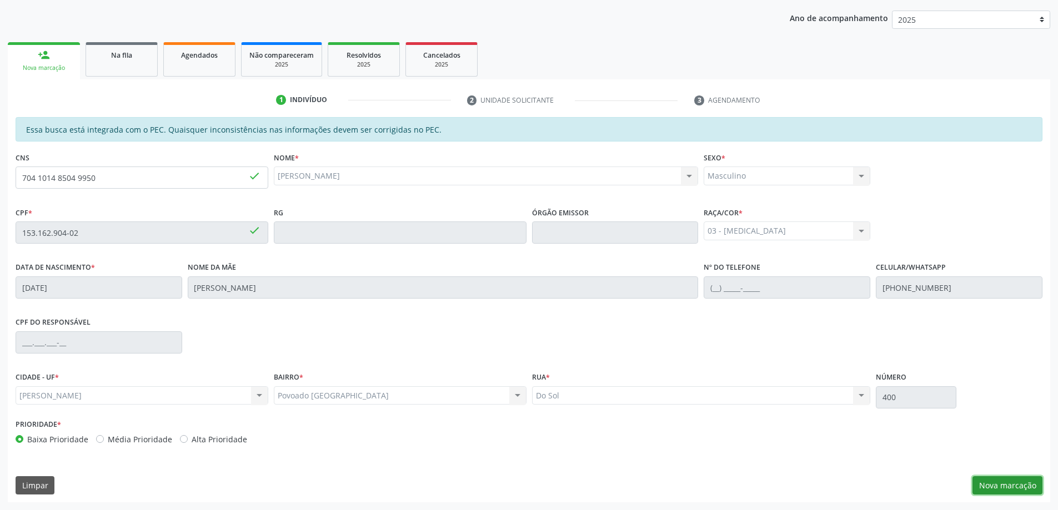
click at [995, 489] on button "Nova marcação" at bounding box center [1008, 486] width 70 height 19
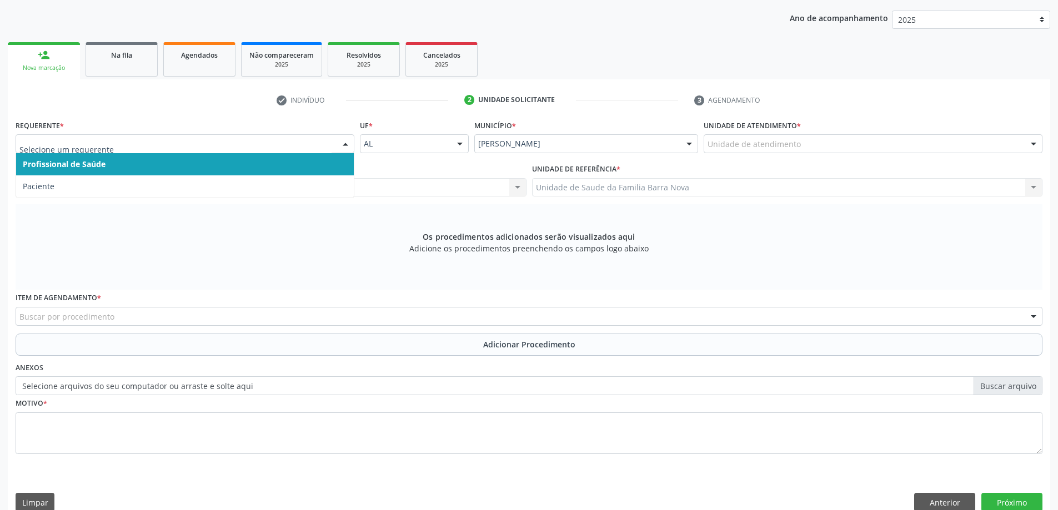
click at [186, 146] on input "text" at bounding box center [175, 149] width 312 height 22
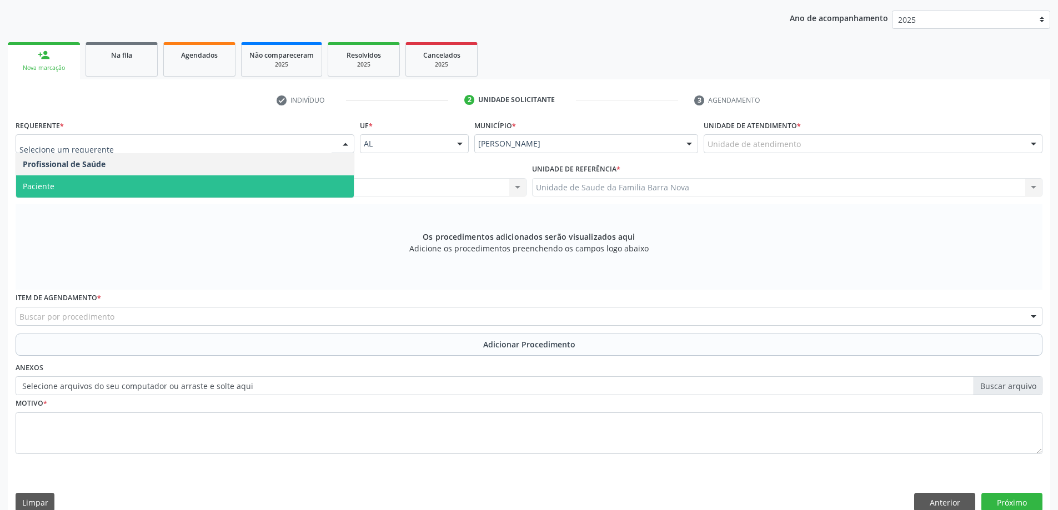
click at [194, 178] on span "Paciente" at bounding box center [185, 187] width 338 height 22
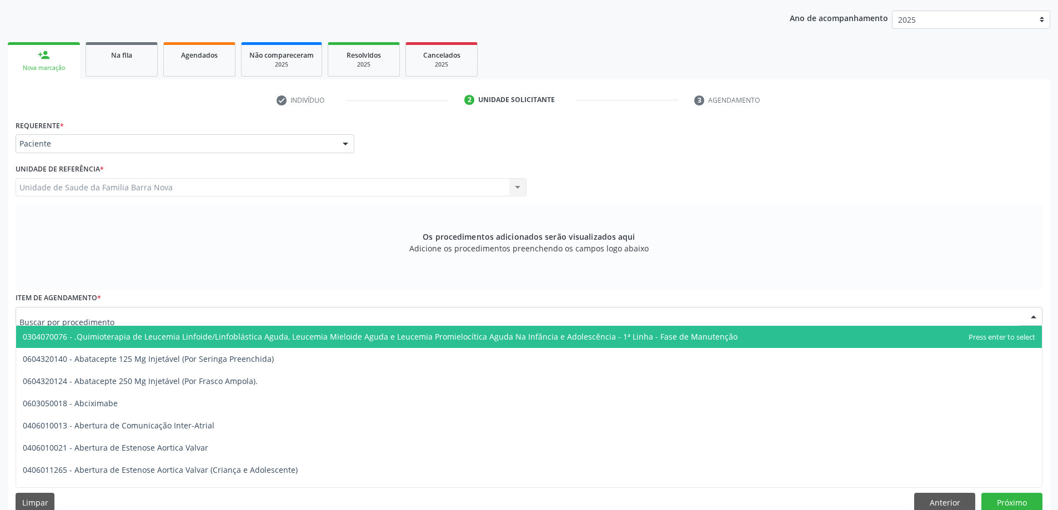
click at [237, 317] on div at bounding box center [529, 316] width 1027 height 19
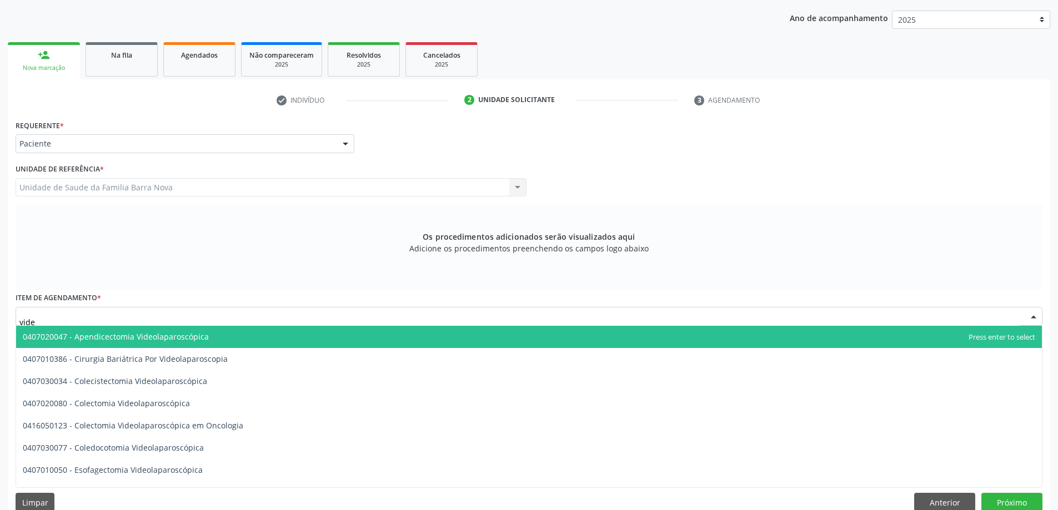
type input "video"
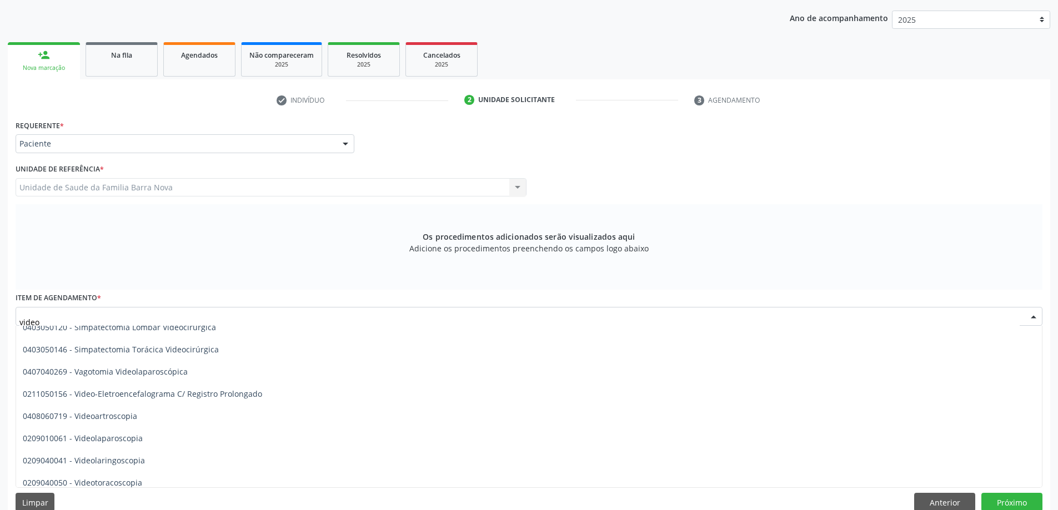
scroll to position [593, 0]
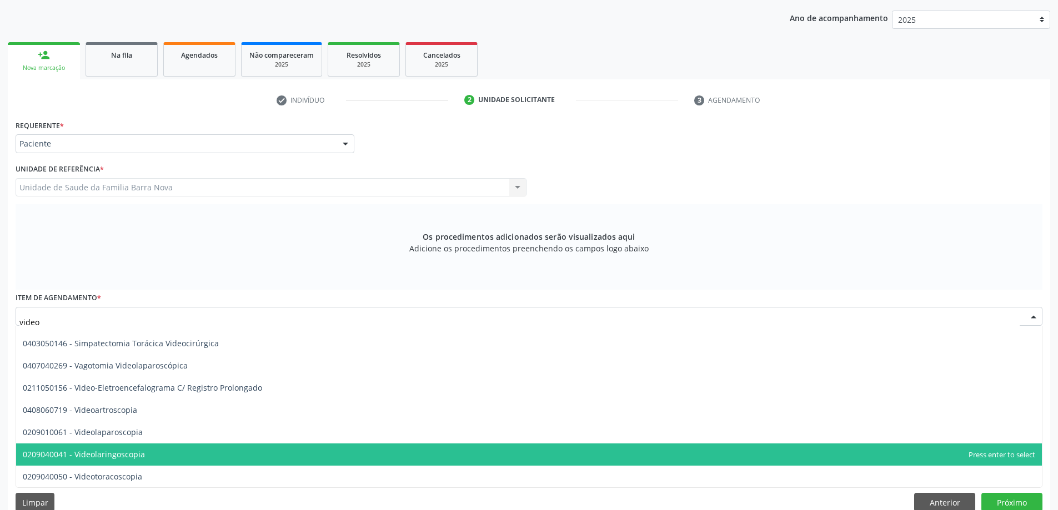
click at [214, 452] on span "0209040041 - Videolaringoscopia" at bounding box center [529, 455] width 1026 height 22
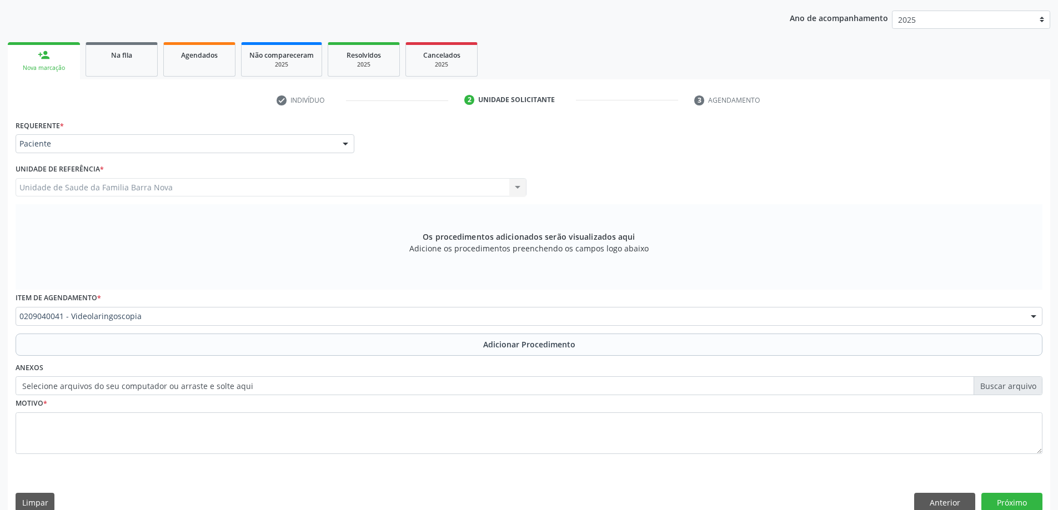
click at [512, 345] on span "Adicionar Procedimento" at bounding box center [529, 345] width 92 height 12
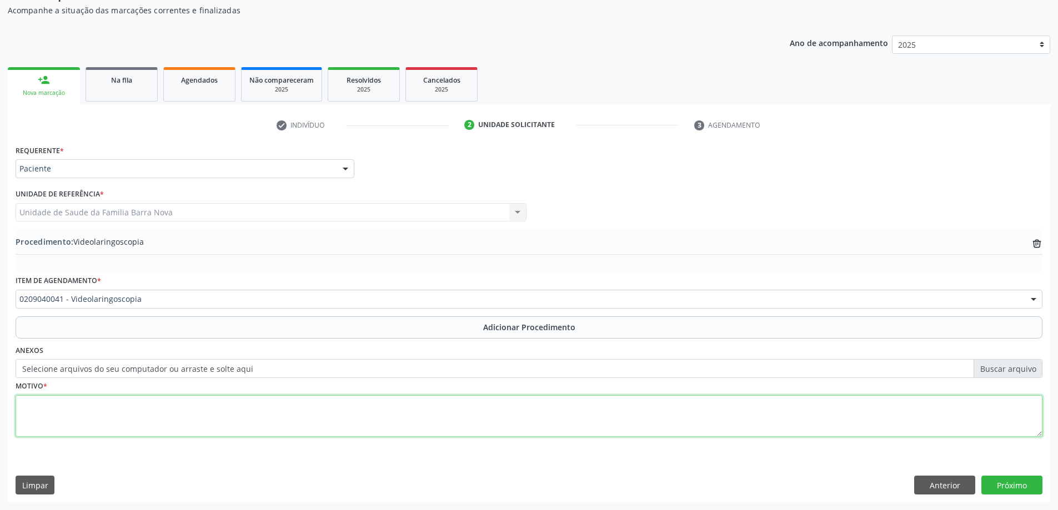
click at [139, 407] on textarea at bounding box center [529, 416] width 1027 height 42
type textarea "Roncos e respiração oral."
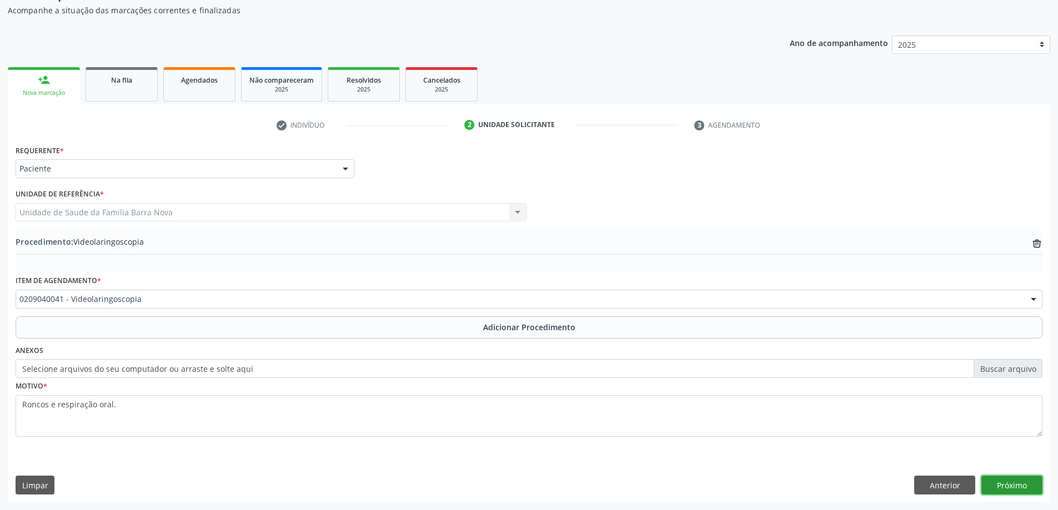
click at [1009, 484] on button "Próximo" at bounding box center [1011, 485] width 61 height 19
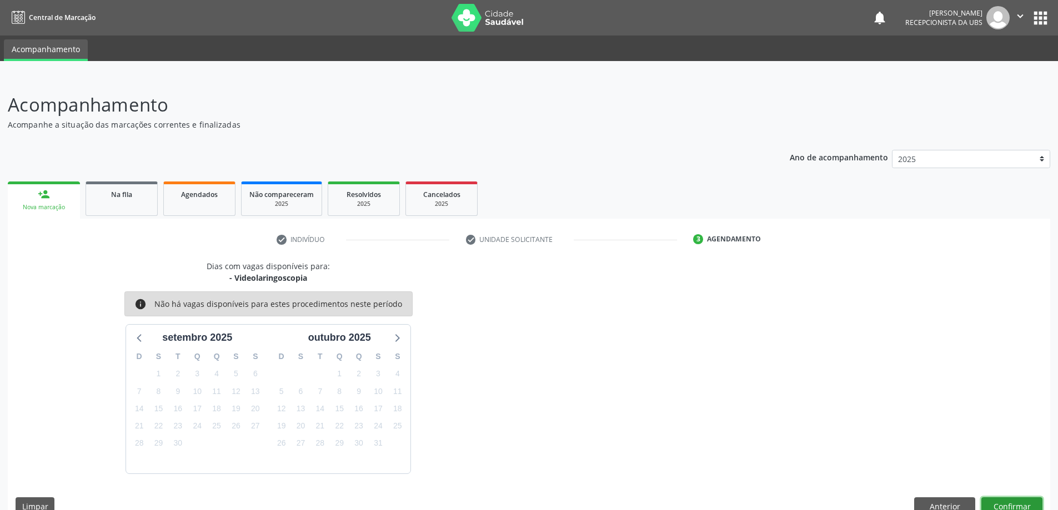
click at [1000, 503] on button "Confirmar" at bounding box center [1011, 507] width 61 height 19
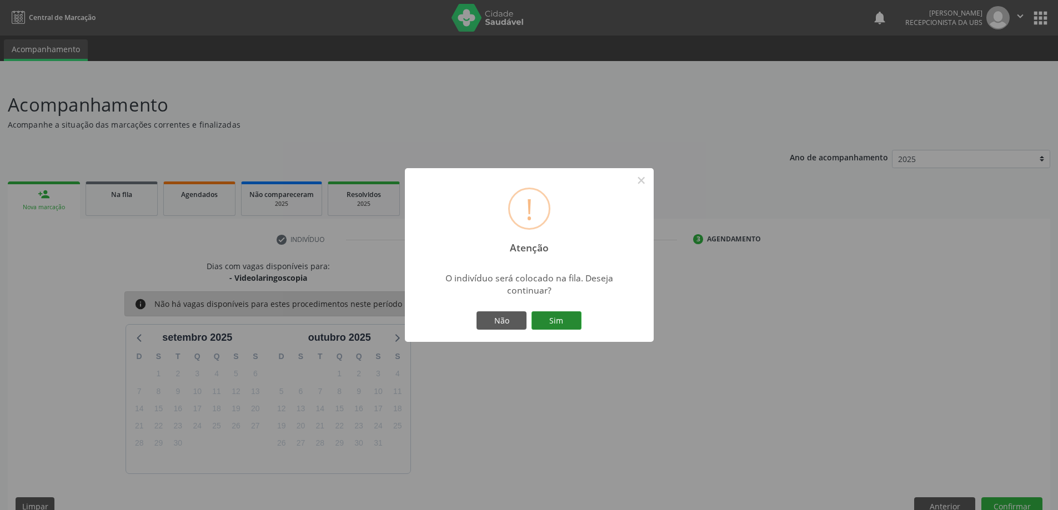
click at [558, 323] on button "Sim" at bounding box center [557, 321] width 50 height 19
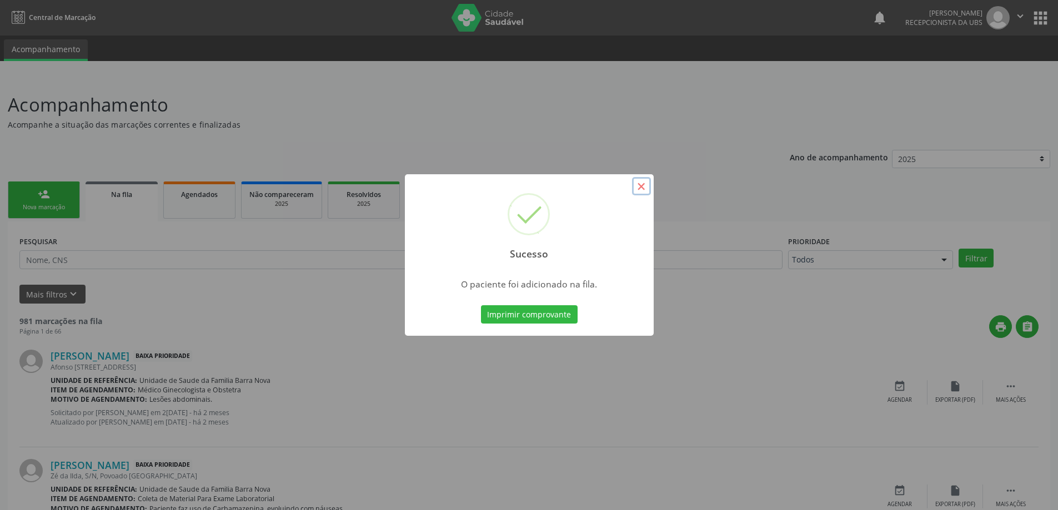
click at [642, 187] on button "×" at bounding box center [641, 186] width 19 height 19
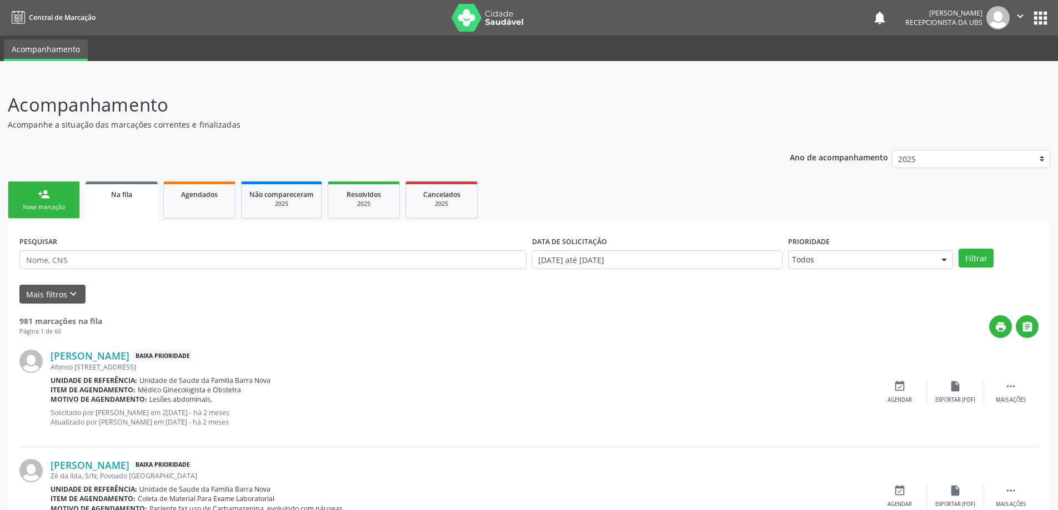
click at [590, 216] on button "×" at bounding box center [584, 220] width 9 height 9
click at [55, 213] on link "person_add Nova marcação" at bounding box center [44, 200] width 72 height 37
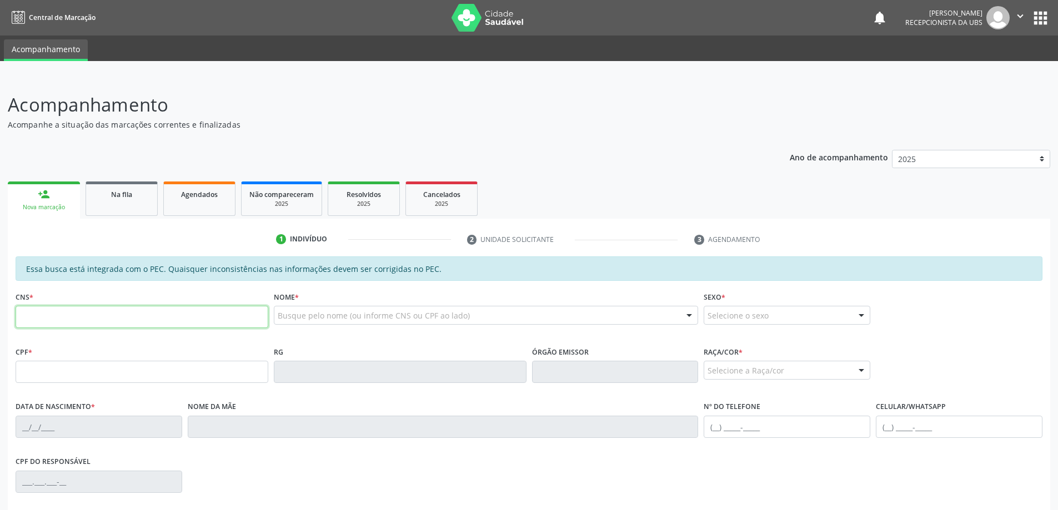
click at [69, 327] on input "text" at bounding box center [142, 317] width 253 height 22
type input "705 2084 8001 7876"
type input "062.168.288-86"
type input "1[DATE]"
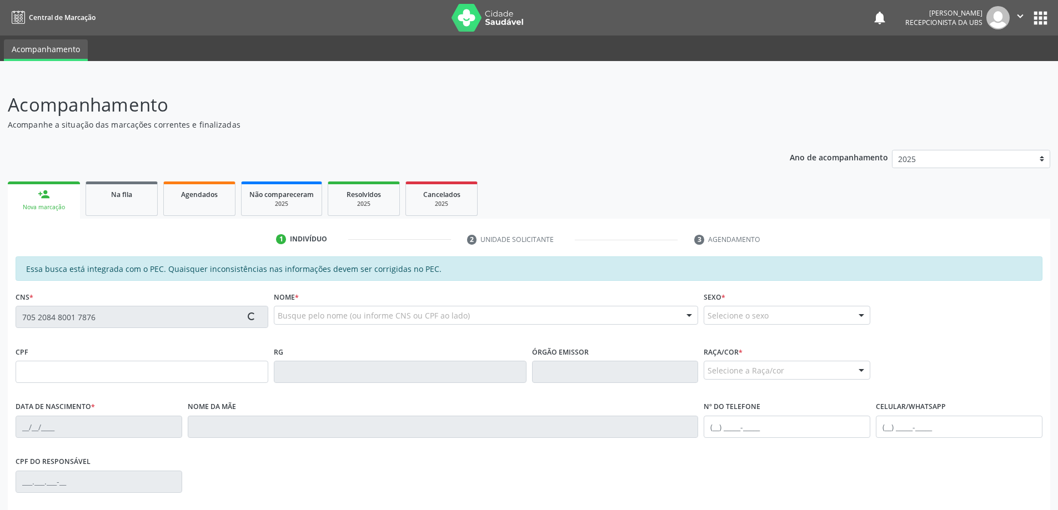
type input "[PERSON_NAME]"
type input "[PHONE_NUMBER]"
type input "20"
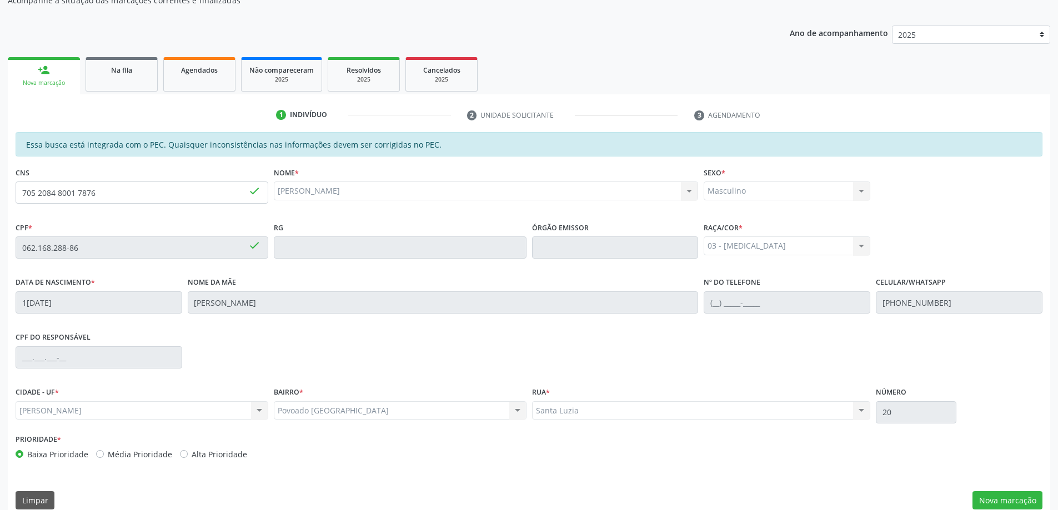
scroll to position [139, 0]
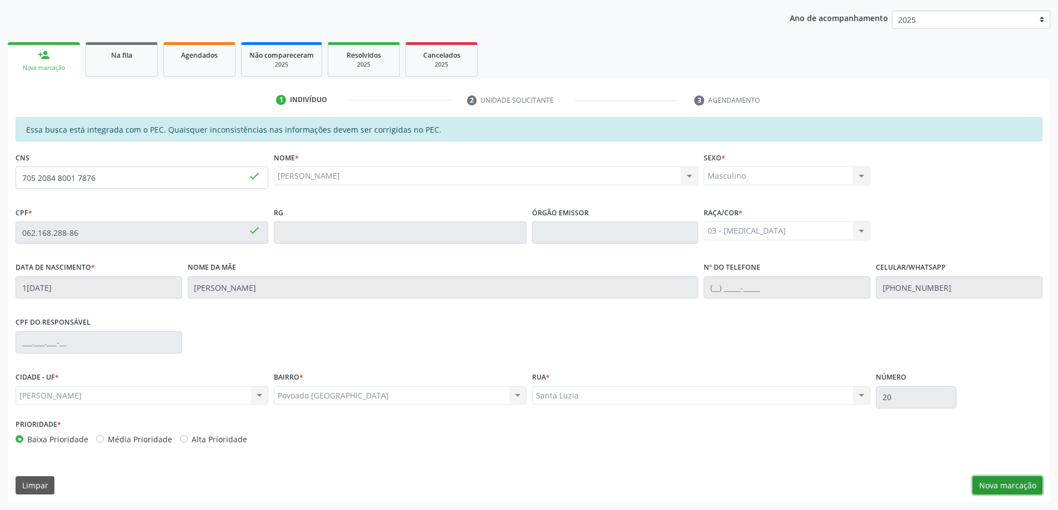
click at [1016, 489] on button "Nova marcação" at bounding box center [1008, 486] width 70 height 19
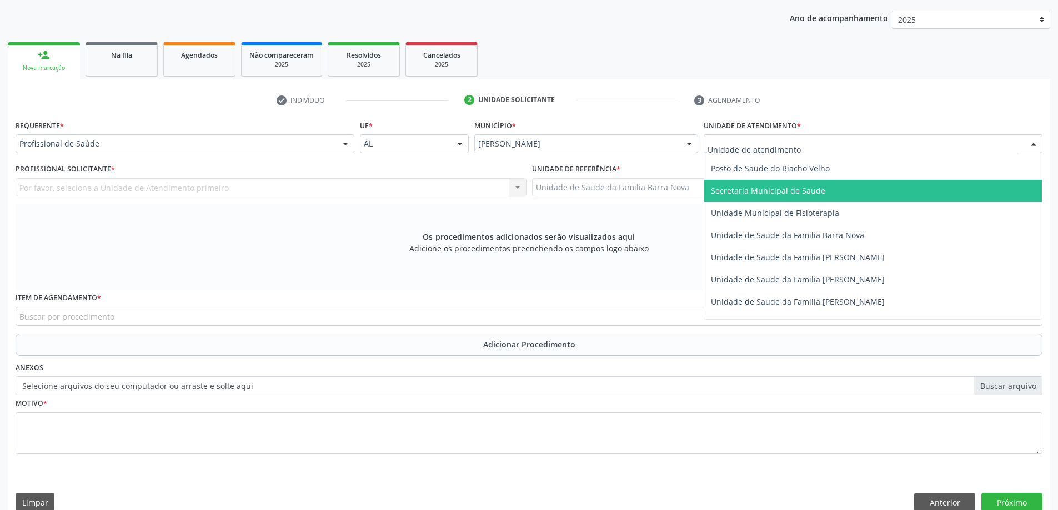
scroll to position [555, 0]
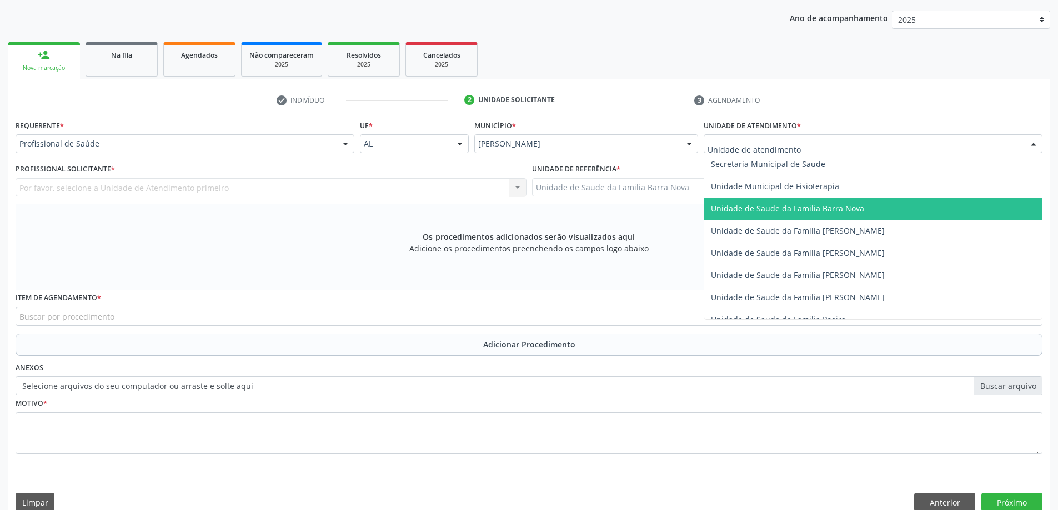
click at [830, 213] on span "Unidade de Saude da Familia Barra Nova" at bounding box center [787, 208] width 153 height 11
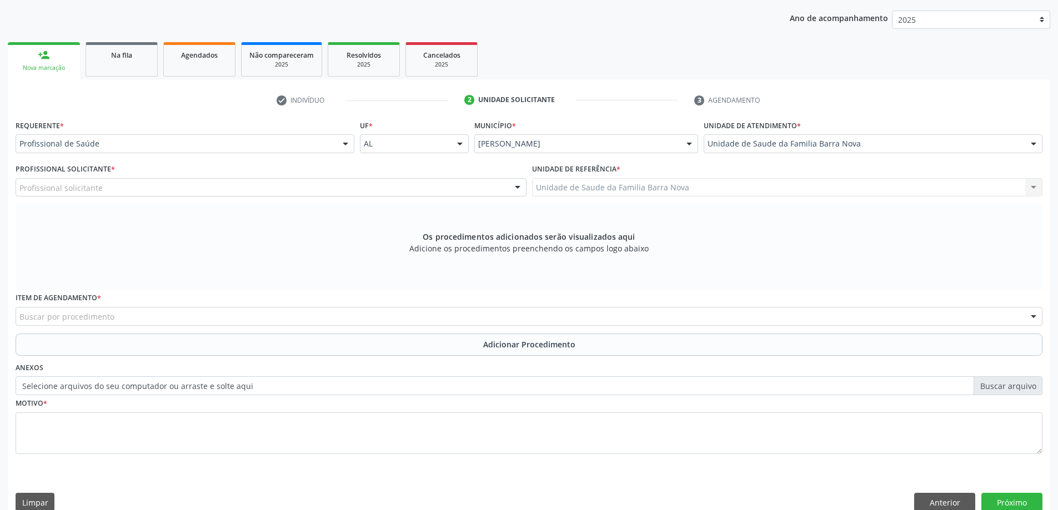
click at [394, 186] on div "Profissional solicitante" at bounding box center [271, 187] width 511 height 19
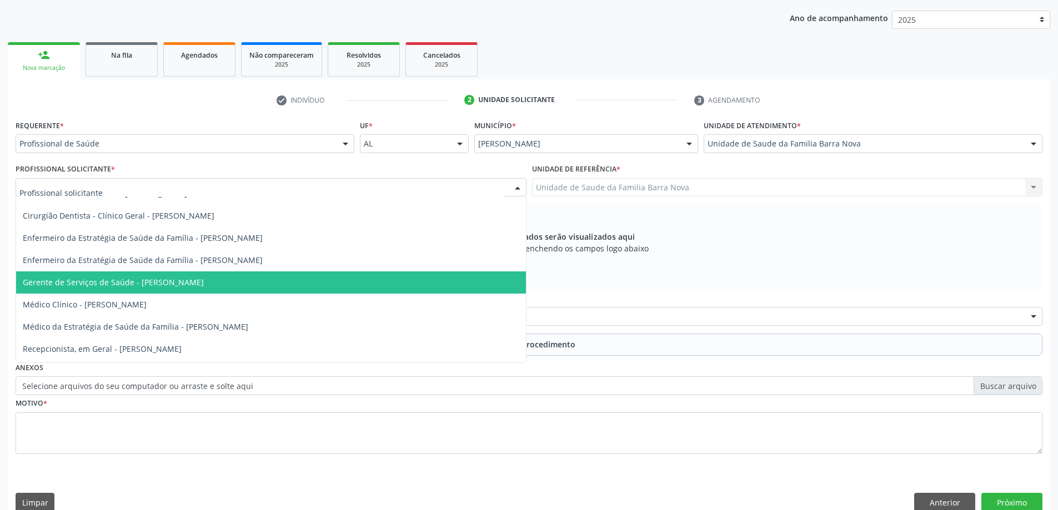
scroll to position [56, 0]
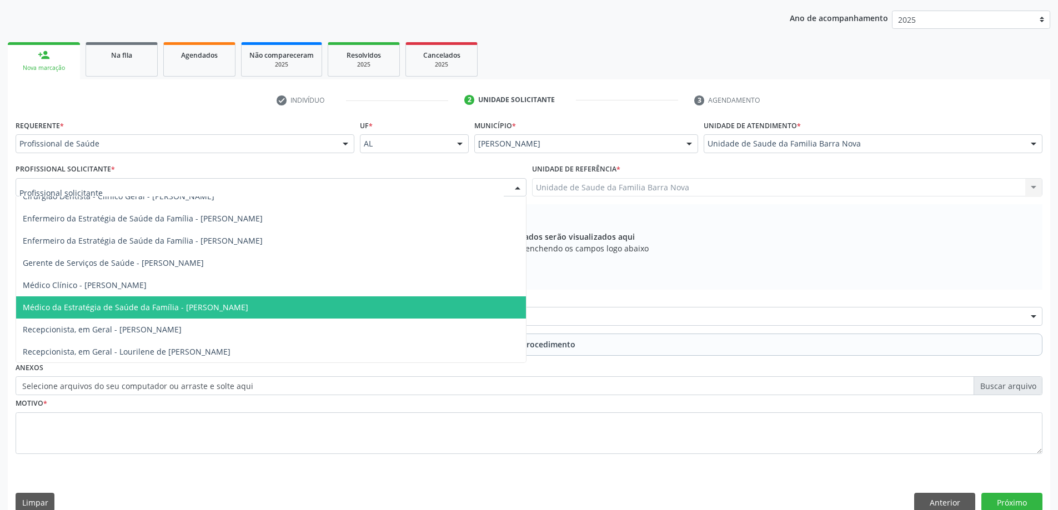
click at [338, 313] on span "Médico da Estratégia de Saúde da Família - [PERSON_NAME]" at bounding box center [271, 308] width 510 height 22
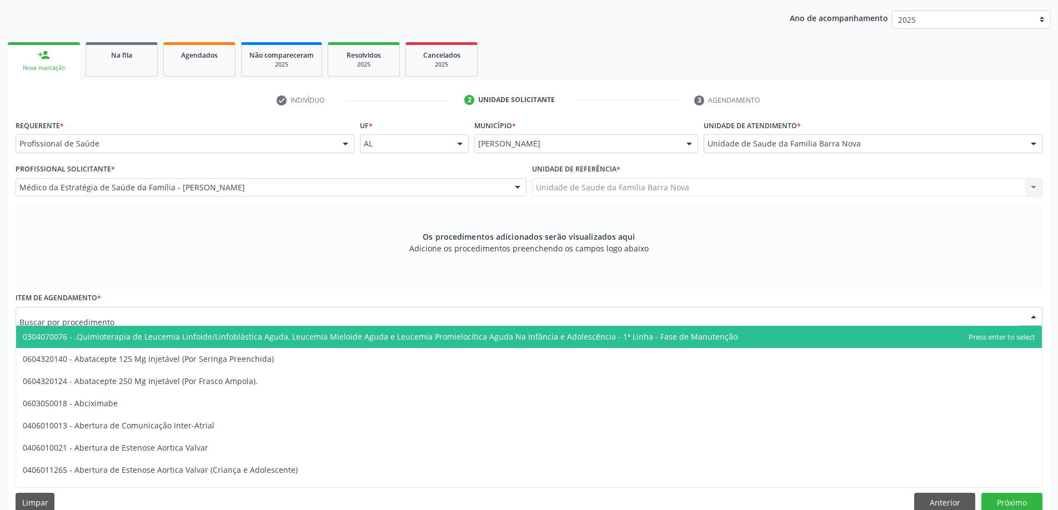
click at [242, 314] on div at bounding box center [529, 316] width 1027 height 19
click at [242, 314] on input "text" at bounding box center [519, 322] width 1000 height 22
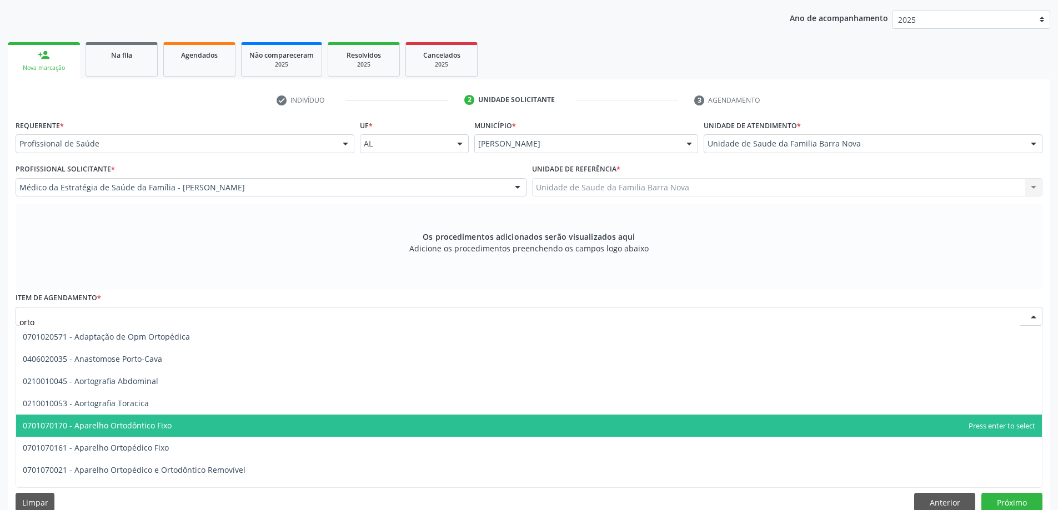
type input "ortop"
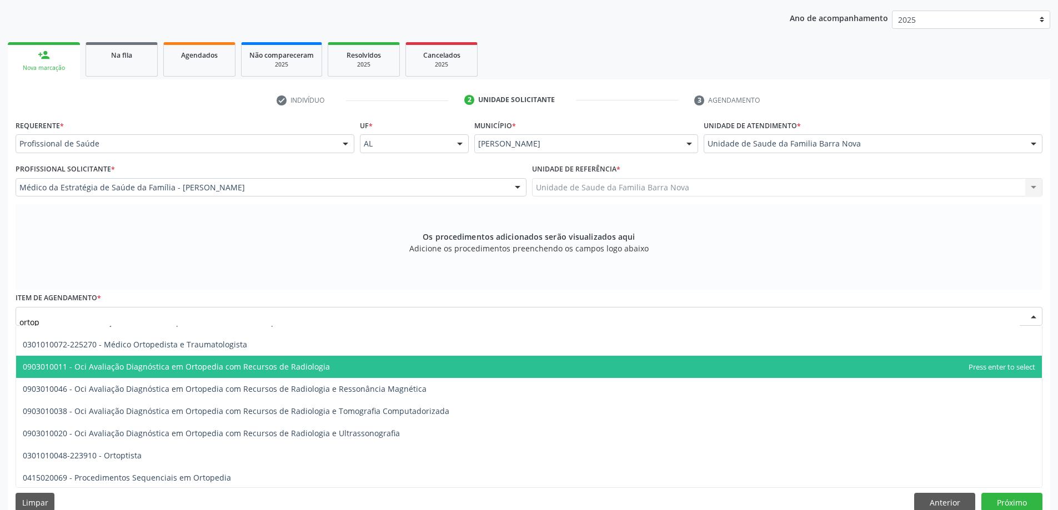
scroll to position [260, 0]
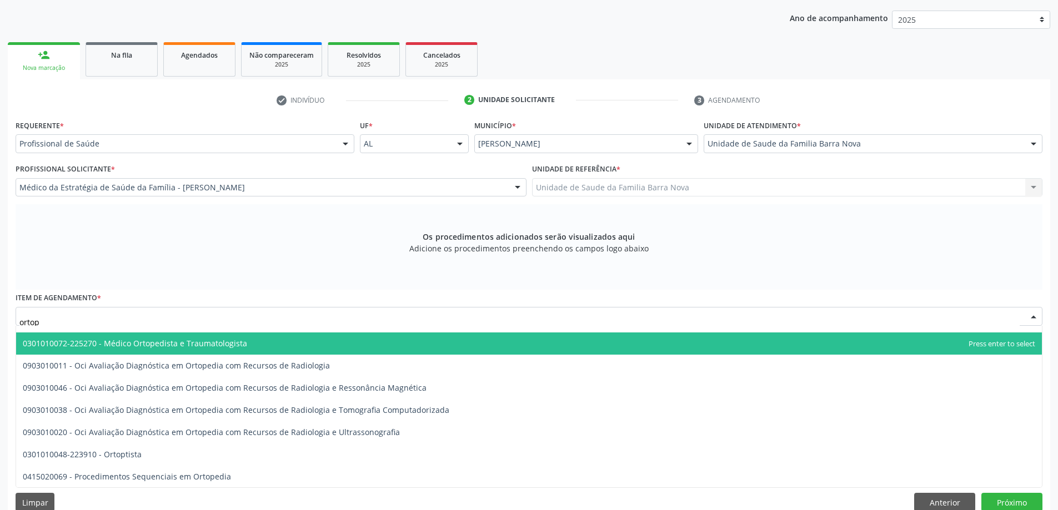
click at [223, 345] on span "0301010072-225270 - Médico Ortopedista e Traumatologista" at bounding box center [135, 343] width 224 height 11
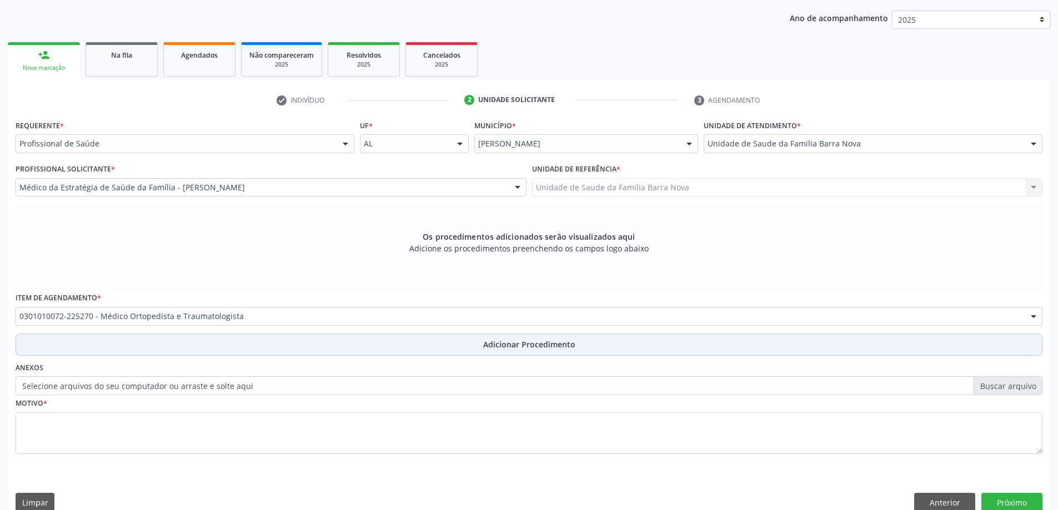
click at [472, 340] on button "Adicionar Procedimento" at bounding box center [529, 345] width 1027 height 22
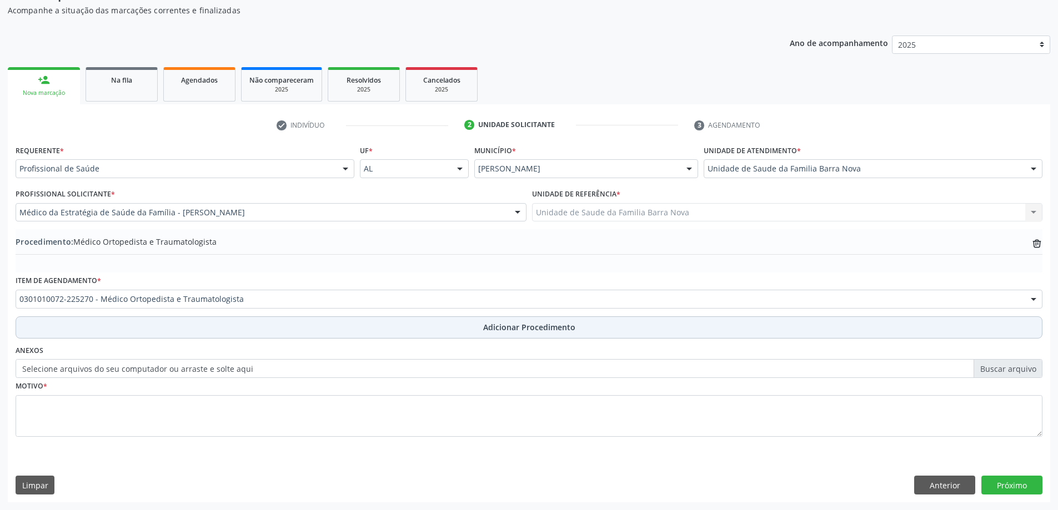
scroll to position [114, 0]
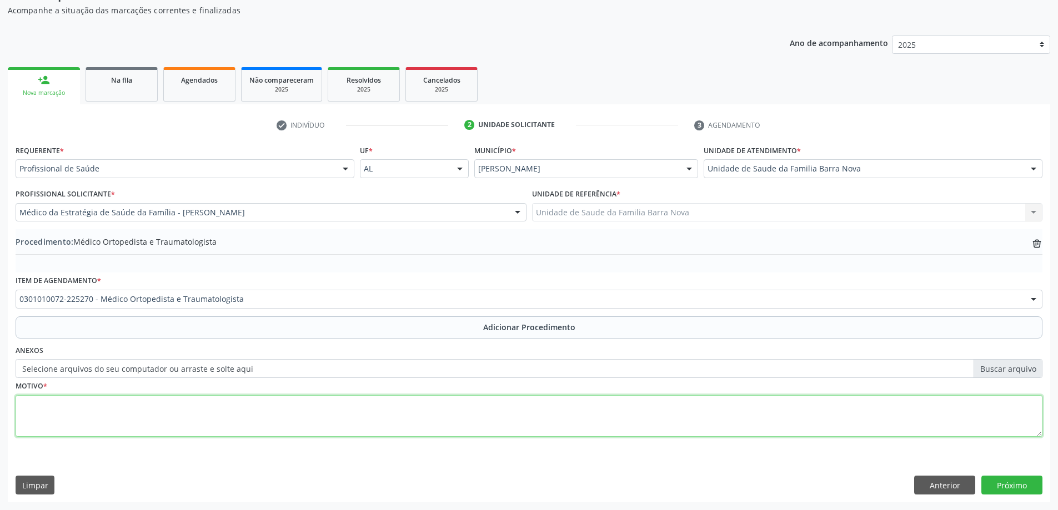
click at [174, 410] on textarea at bounding box center [529, 416] width 1027 height 42
type textarea "Paciente com historico e gonartrose dos joelhos, lesão miniscal, e cirurgia de …"
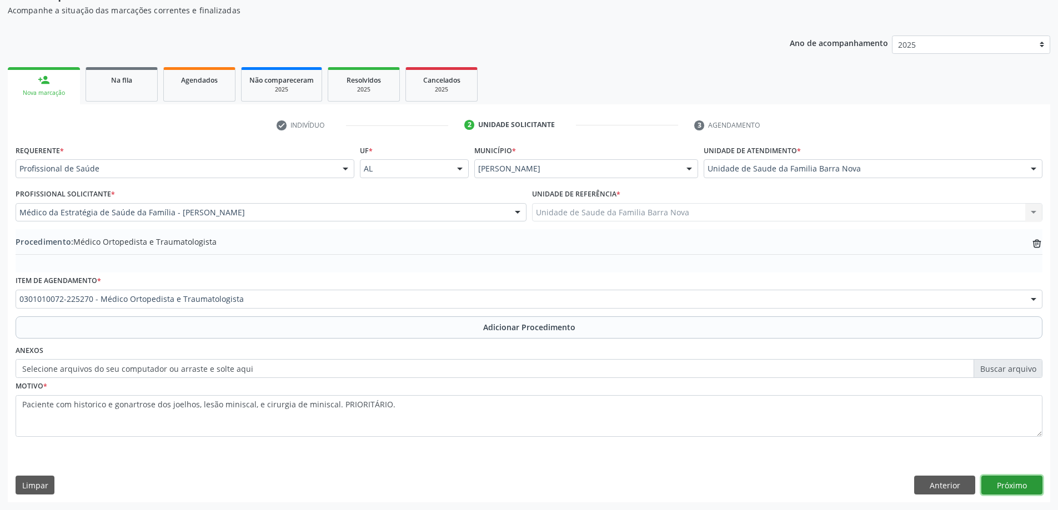
click at [1018, 485] on button "Próximo" at bounding box center [1011, 485] width 61 height 19
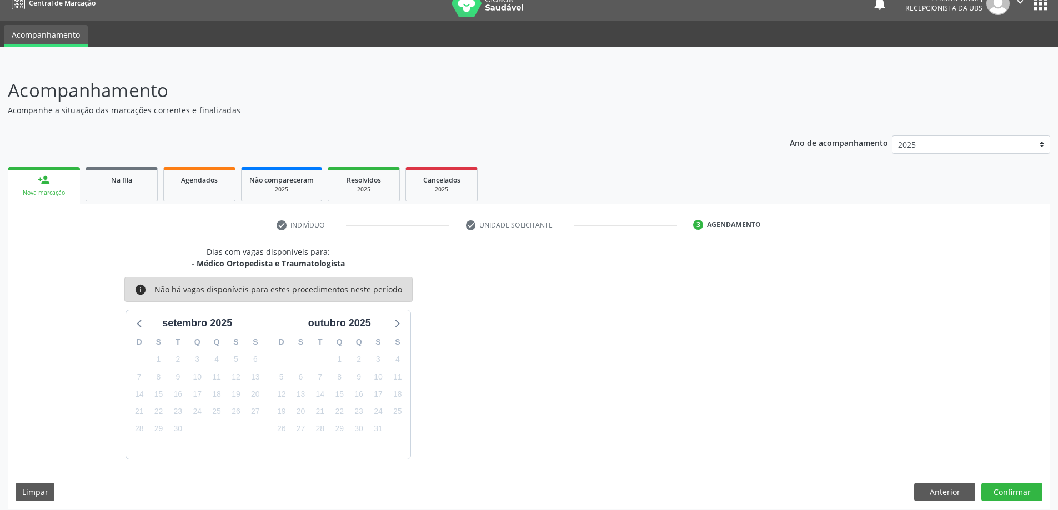
scroll to position [21, 0]
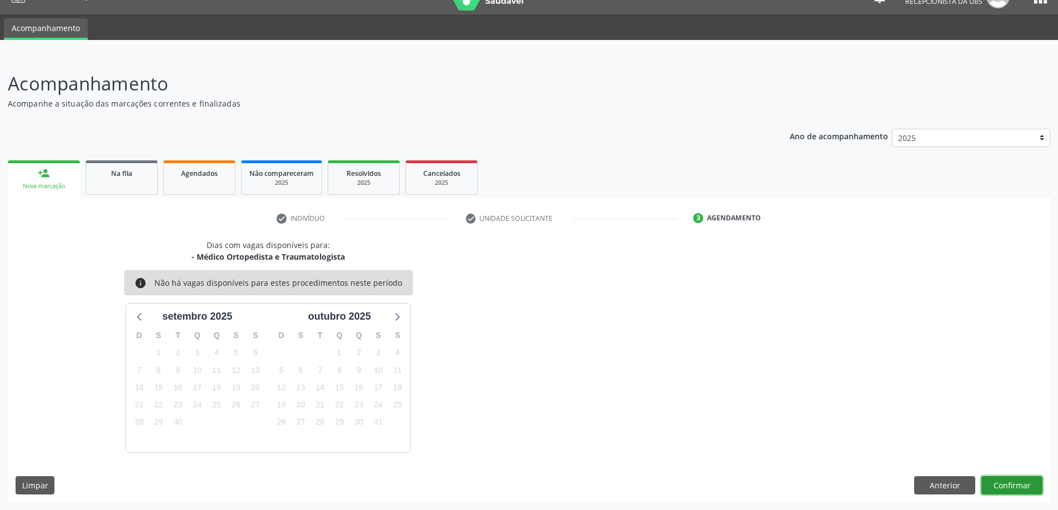
click at [1006, 480] on button "Confirmar" at bounding box center [1011, 486] width 61 height 19
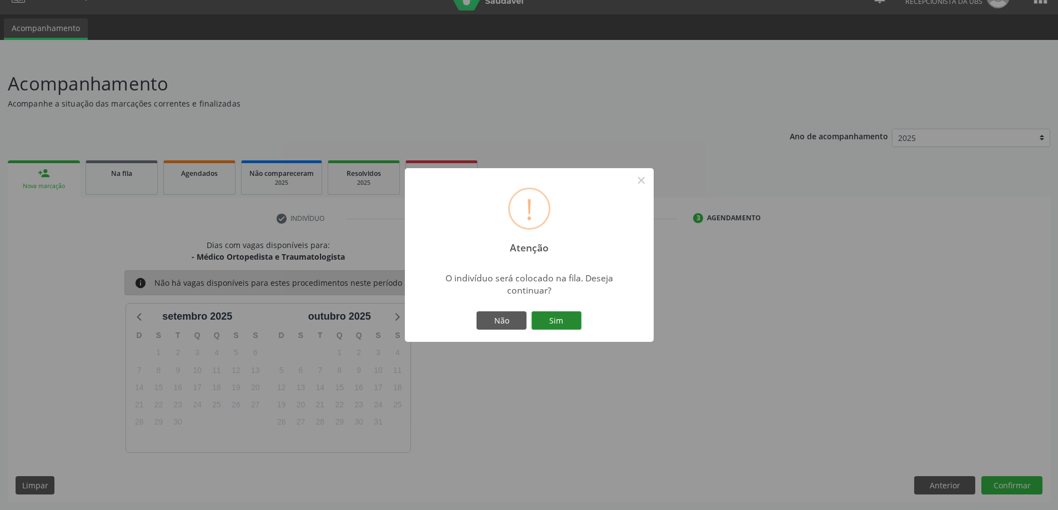
click at [565, 316] on button "Sim" at bounding box center [557, 321] width 50 height 19
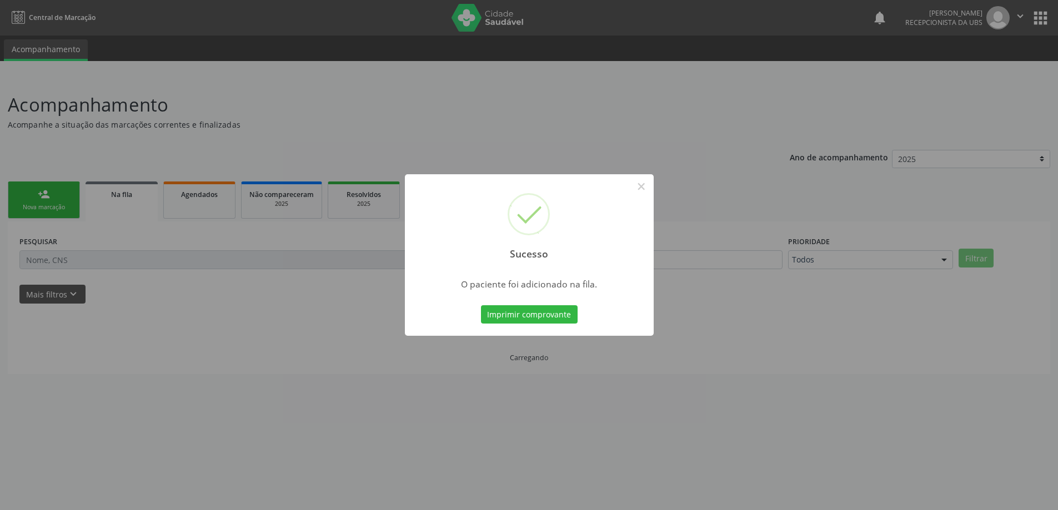
scroll to position [0, 0]
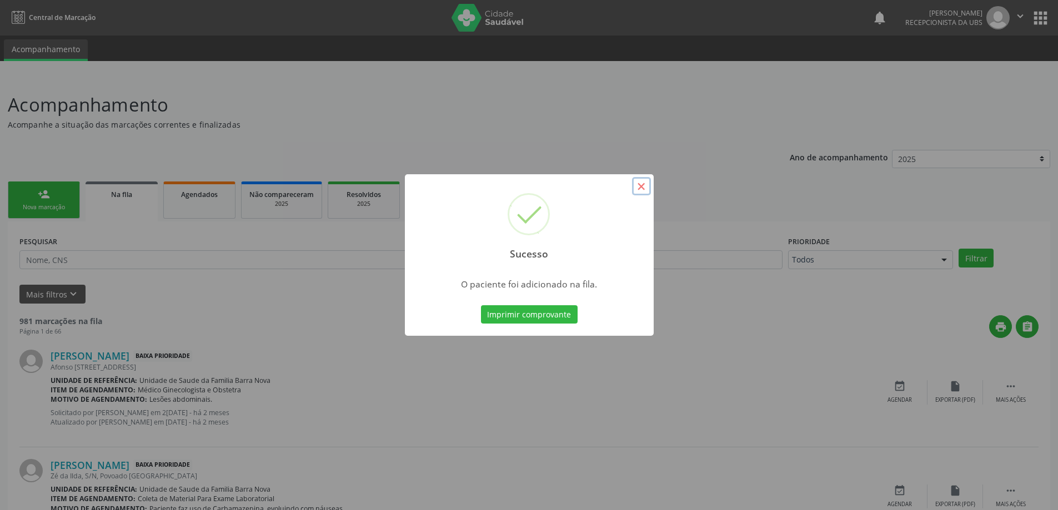
click at [644, 189] on button "×" at bounding box center [641, 186] width 19 height 19
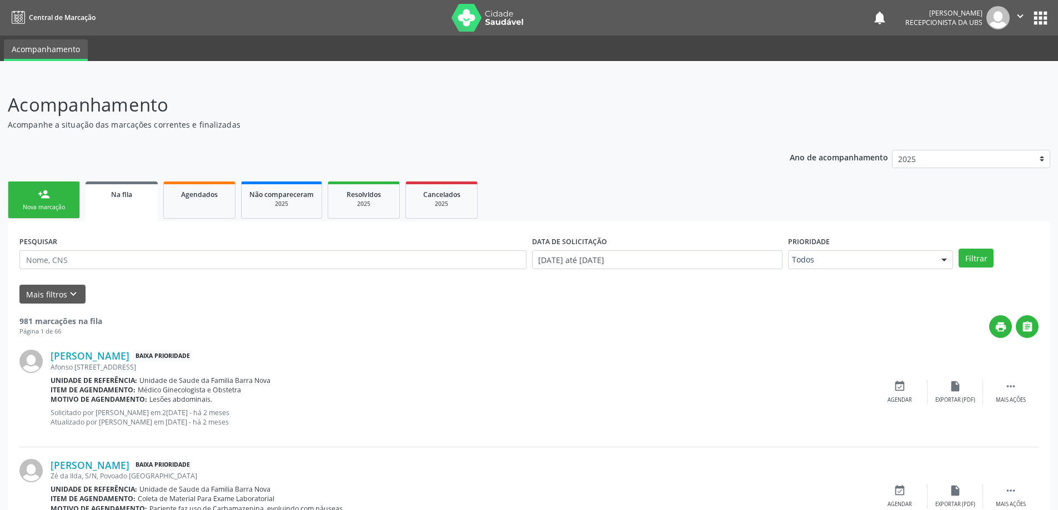
click at [38, 201] on link "person_add Nova marcação" at bounding box center [44, 200] width 72 height 37
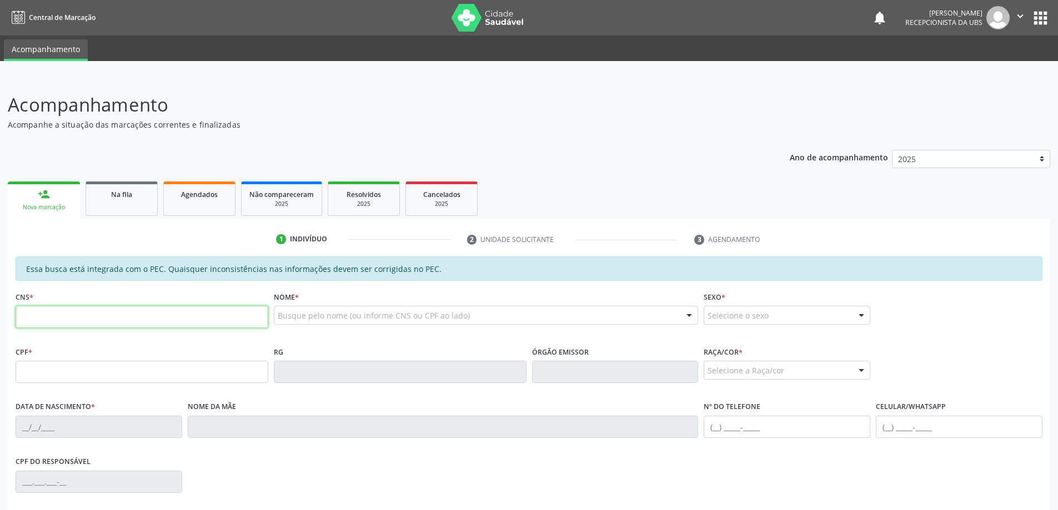
click at [78, 313] on input "text" at bounding box center [142, 317] width 253 height 22
type input "708 7061 5607 3098"
type input "022.138.827-38"
type input "2[DATE]"
type input "[PERSON_NAME]"
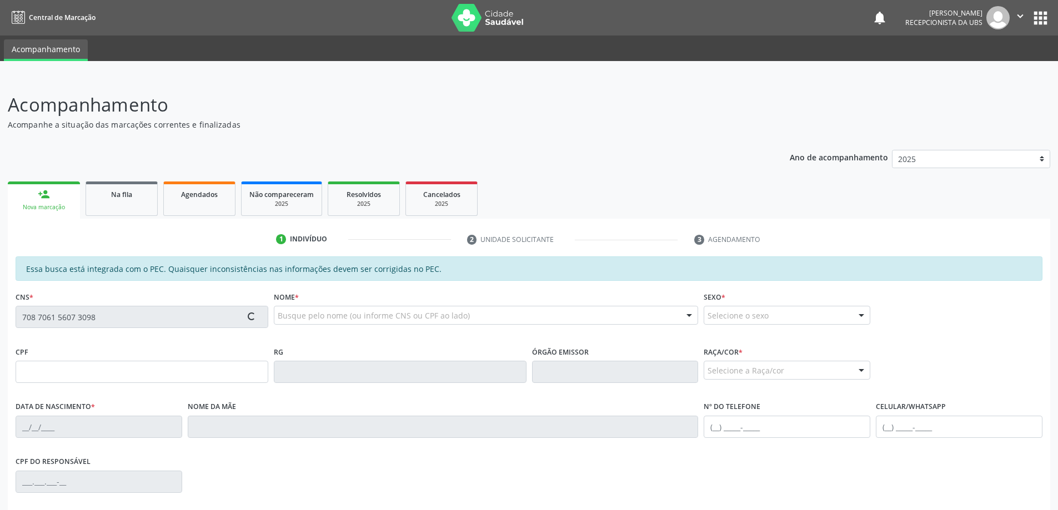
type input "[PHONE_NUMBER]"
type input "S/N"
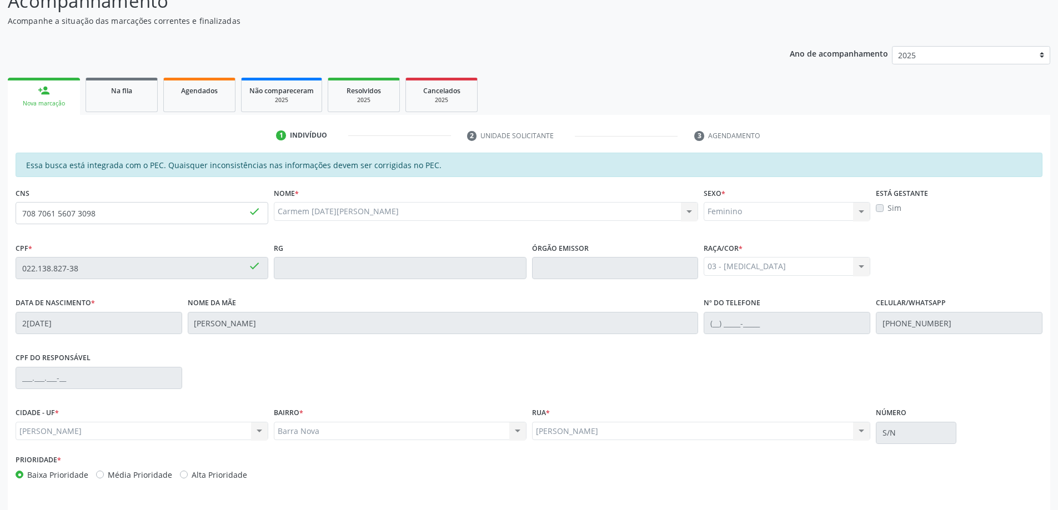
scroll to position [139, 0]
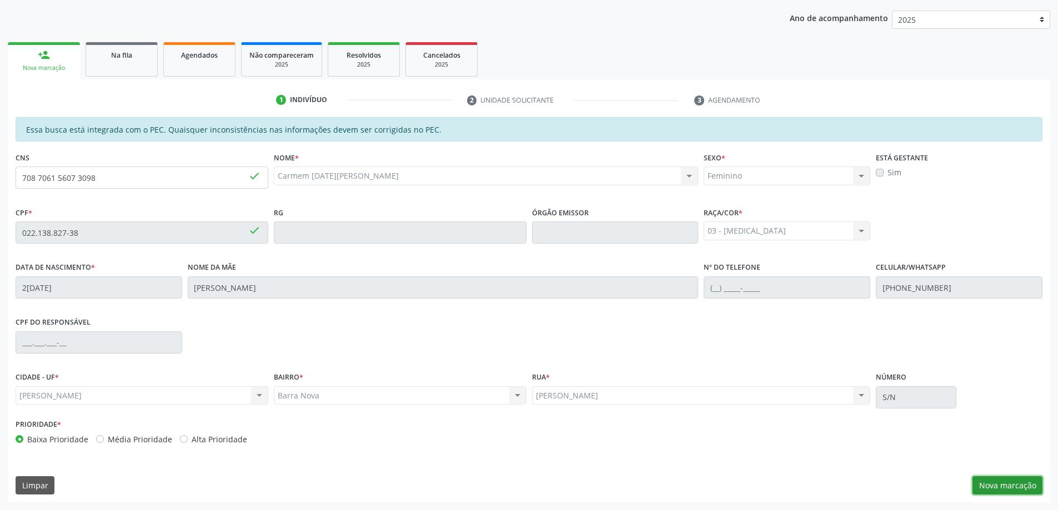
click at [1010, 481] on button "Nova marcação" at bounding box center [1008, 486] width 70 height 19
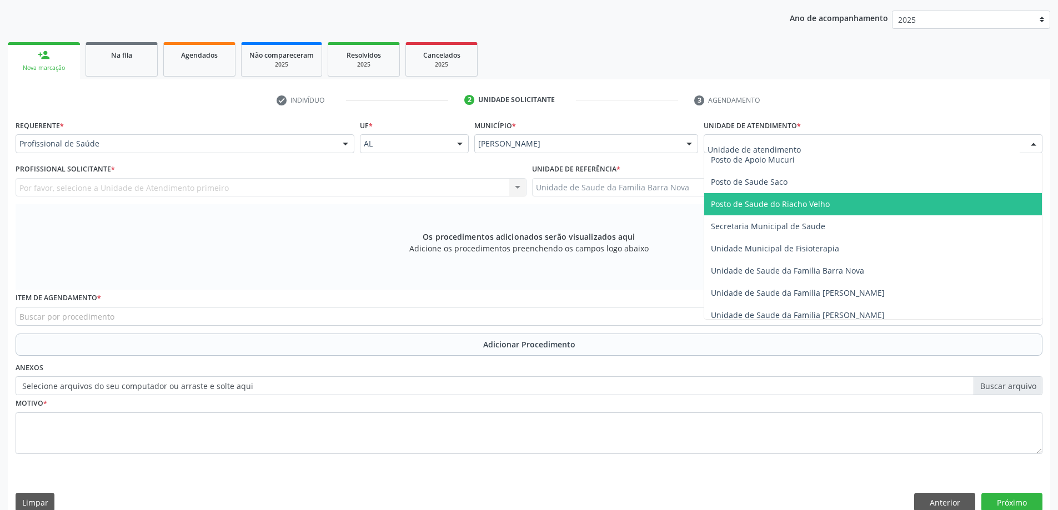
scroll to position [500, 0]
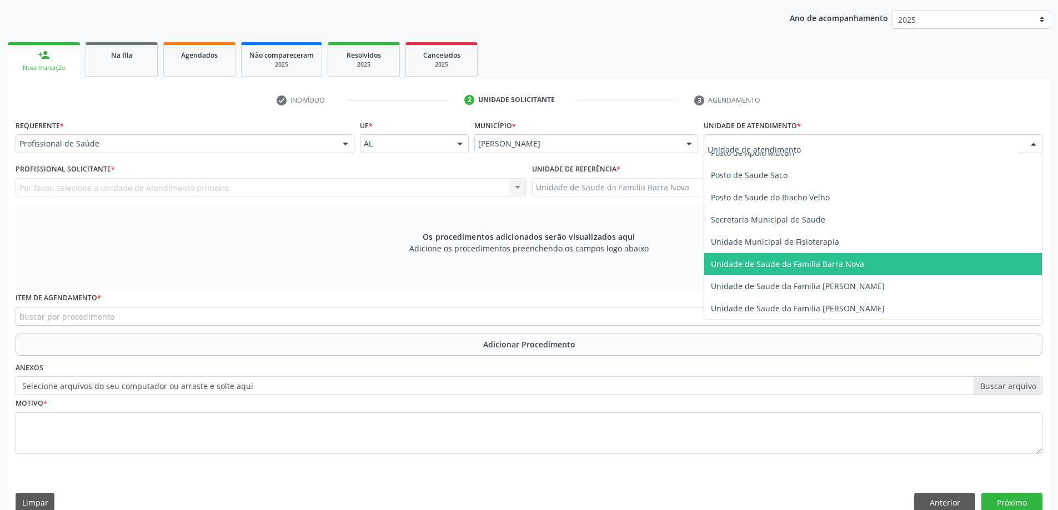
click at [780, 262] on span "Unidade de Saude da Familia Barra Nova" at bounding box center [787, 264] width 153 height 11
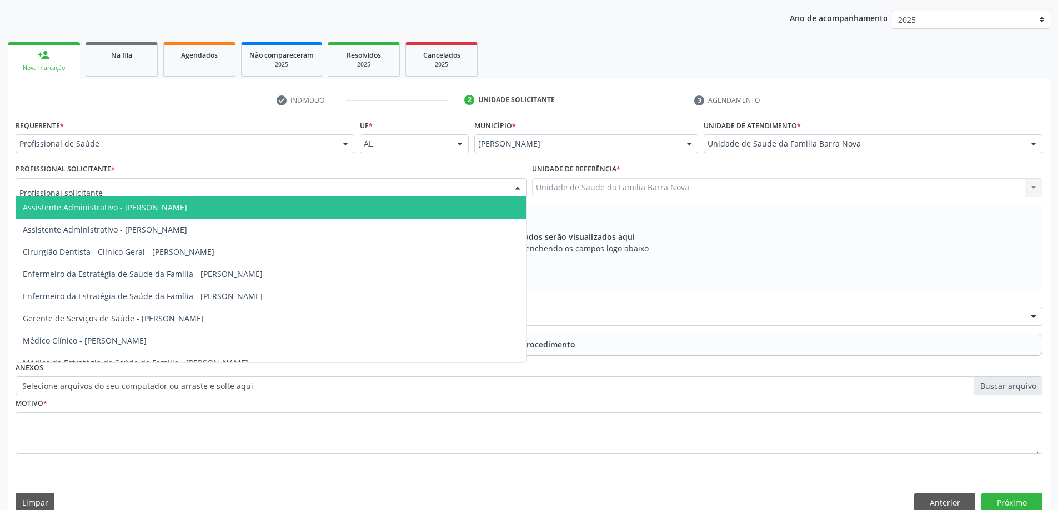
click at [346, 185] on div at bounding box center [271, 187] width 511 height 19
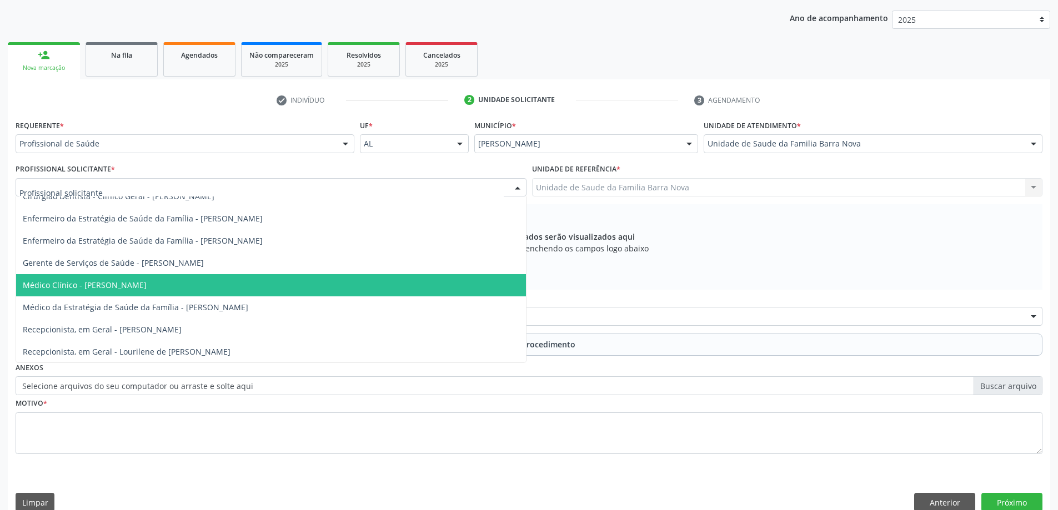
scroll to position [56, 0]
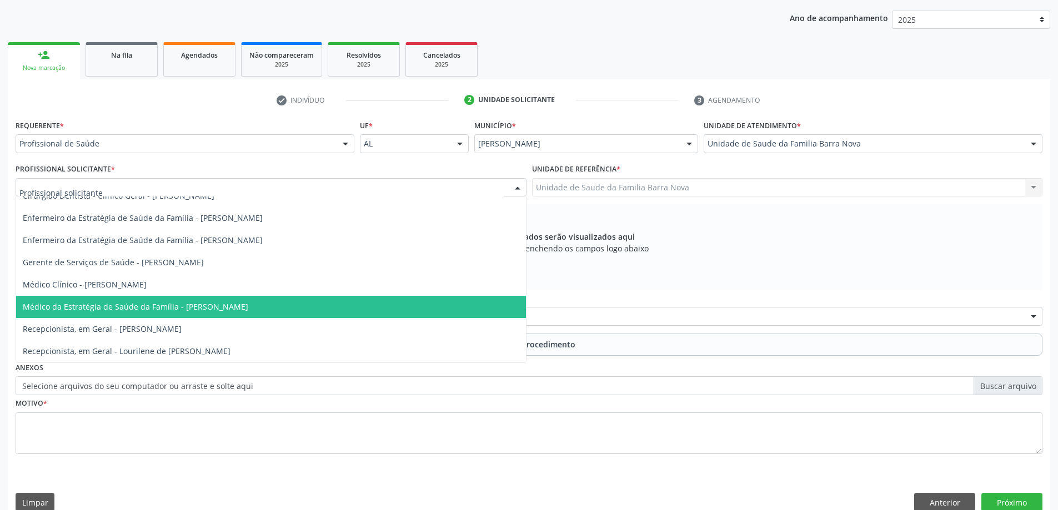
click at [299, 305] on span "Médico da Estratégia de Saúde da Família - [PERSON_NAME]" at bounding box center [271, 307] width 510 height 22
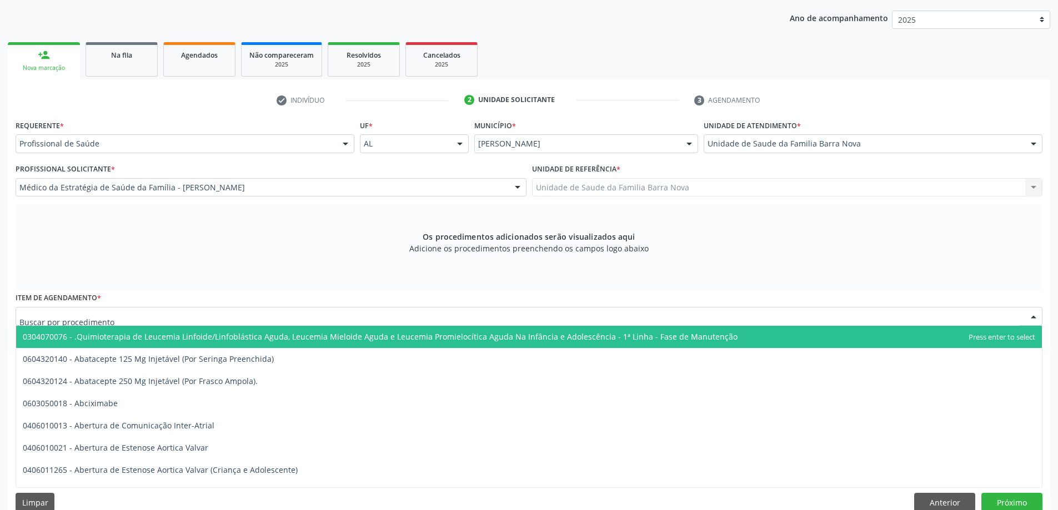
click at [297, 318] on div at bounding box center [529, 316] width 1027 height 19
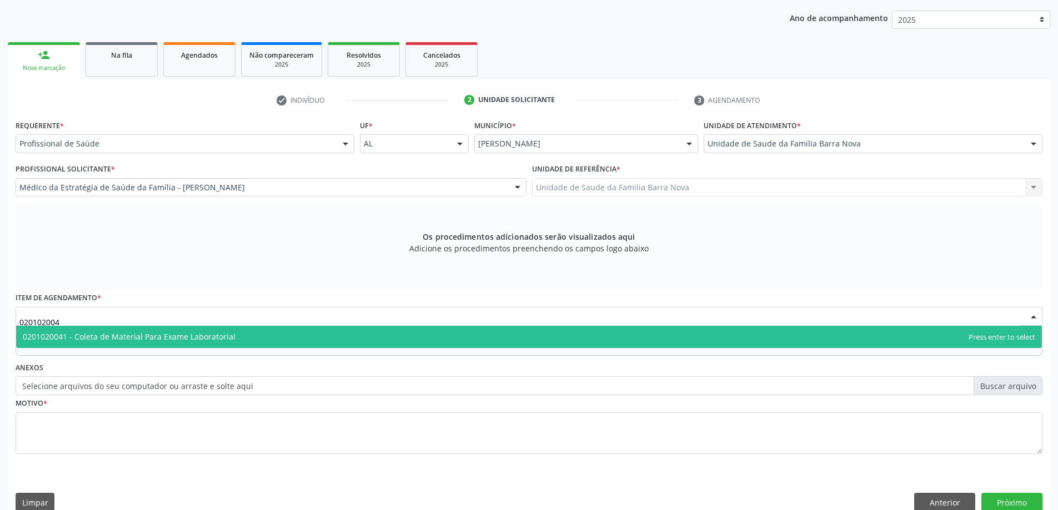
type input "0201020041"
click at [270, 340] on span "0201020041 - Coleta de Material Para Exame Laboratorial" at bounding box center [529, 337] width 1026 height 22
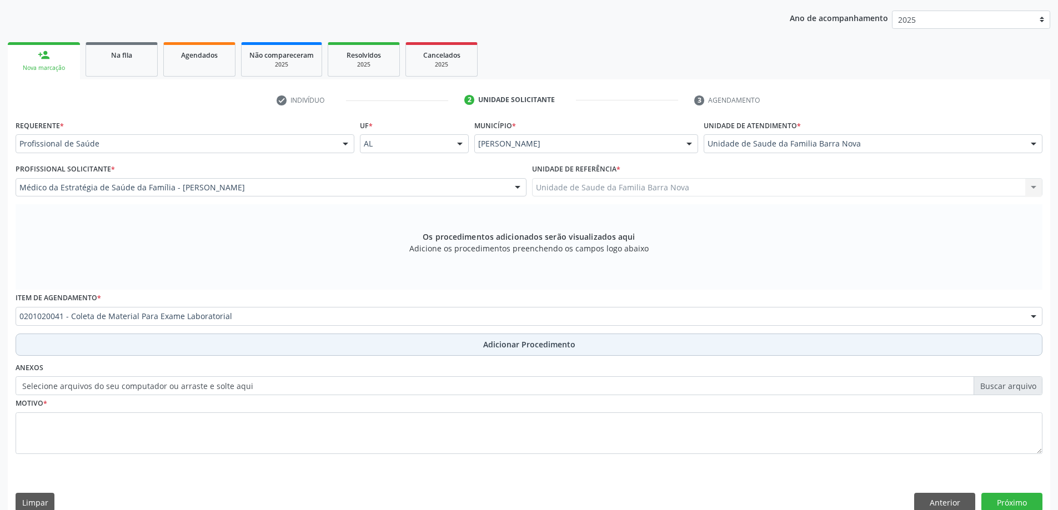
click at [495, 348] on span "Adicionar Procedimento" at bounding box center [529, 345] width 92 height 12
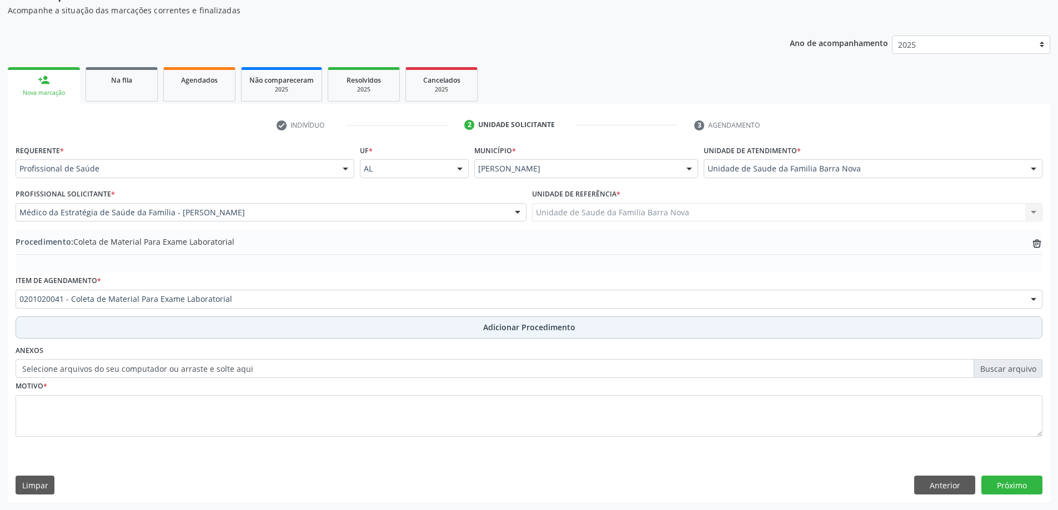
scroll to position [114, 0]
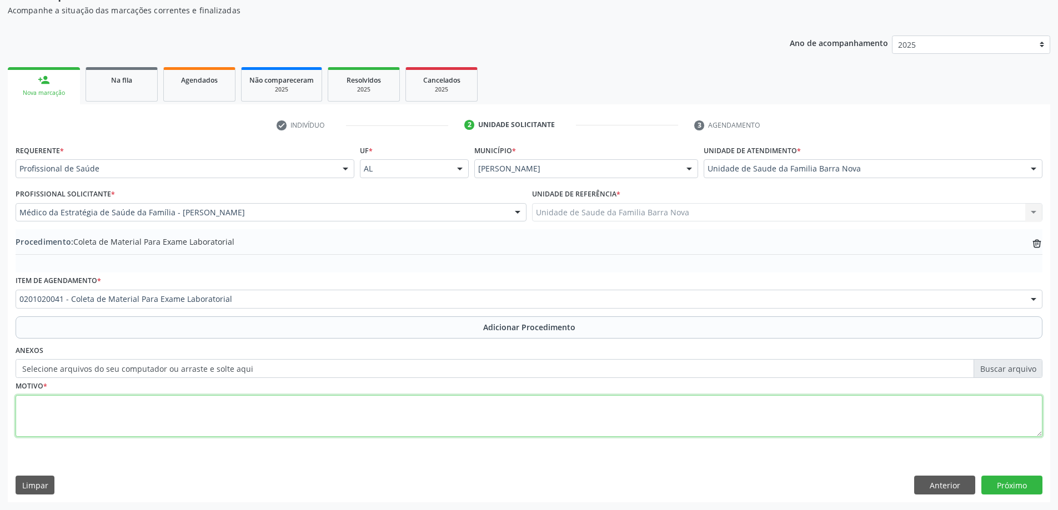
click at [290, 407] on textarea at bounding box center [529, 416] width 1027 height 42
click at [24, 405] on textarea "rISCO CARDIOVASCULAR," at bounding box center [529, 416] width 1027 height 42
click at [149, 409] on textarea "RISCO CARDIOVASCULAR," at bounding box center [529, 416] width 1027 height 42
type textarea "RISCO CARDIOVASCULAR, ASTENIA."
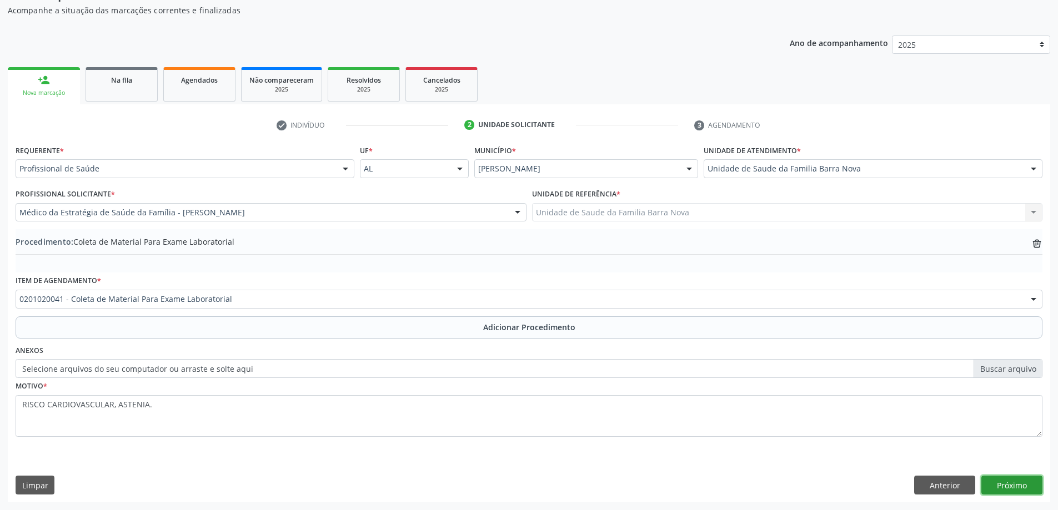
click at [1013, 485] on button "Próximo" at bounding box center [1011, 485] width 61 height 19
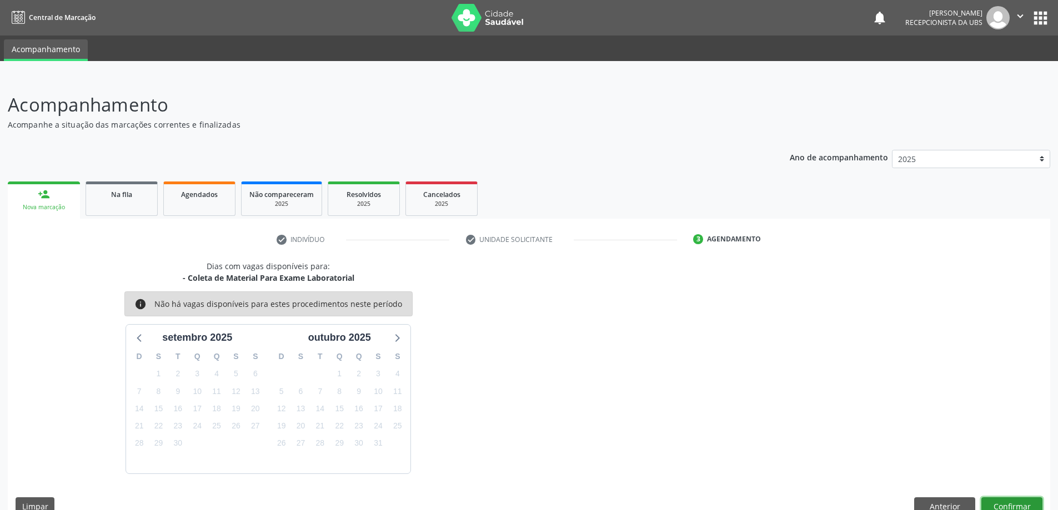
click at [1028, 501] on button "Confirmar" at bounding box center [1011, 507] width 61 height 19
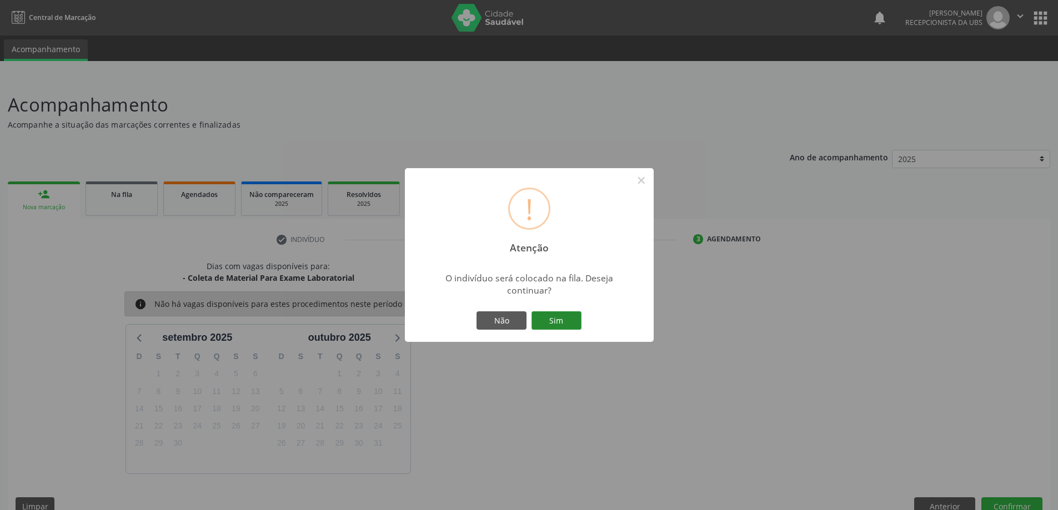
click at [563, 313] on button "Sim" at bounding box center [557, 321] width 50 height 19
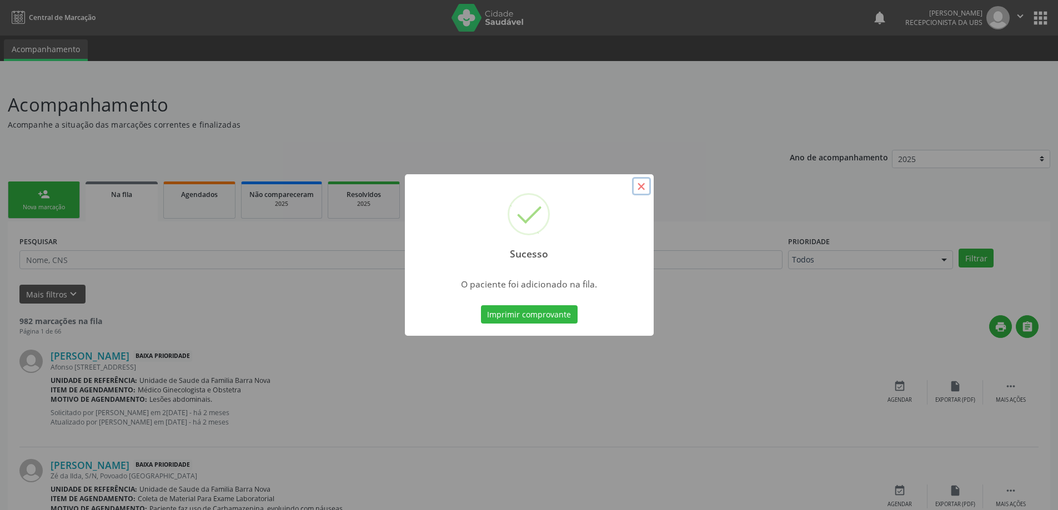
click at [640, 188] on button "×" at bounding box center [641, 186] width 19 height 19
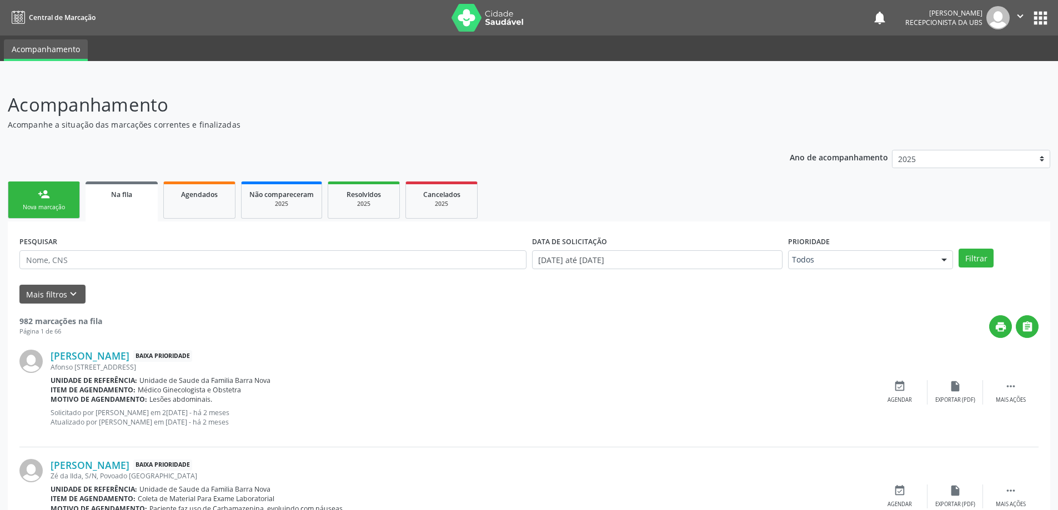
click at [51, 202] on link "person_add Nova marcação" at bounding box center [44, 200] width 72 height 37
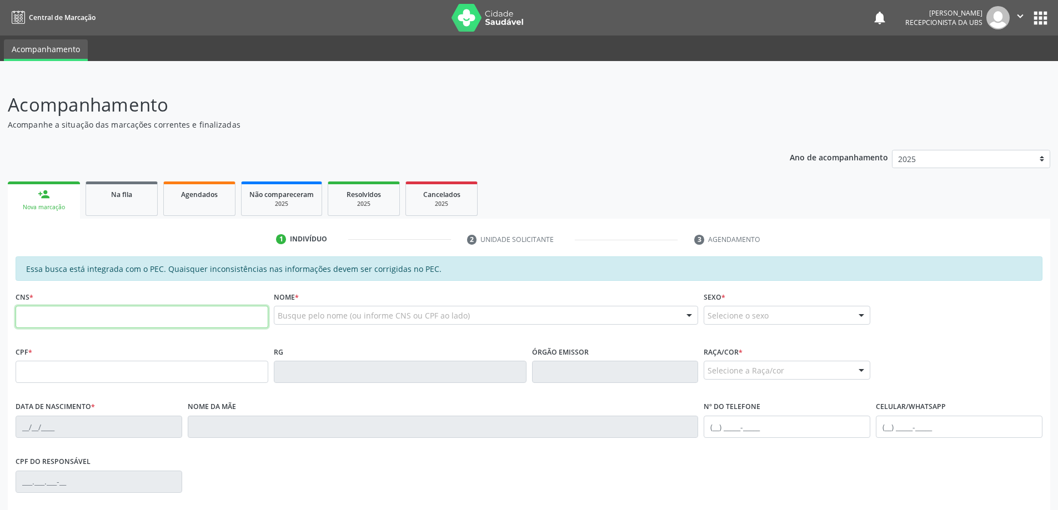
click at [129, 317] on input "text" at bounding box center [142, 317] width 253 height 22
type input "704 0078 2682 6966"
type input "092.231.374-11"
type input "25[DATE]"
type input "[PERSON_NAME]"
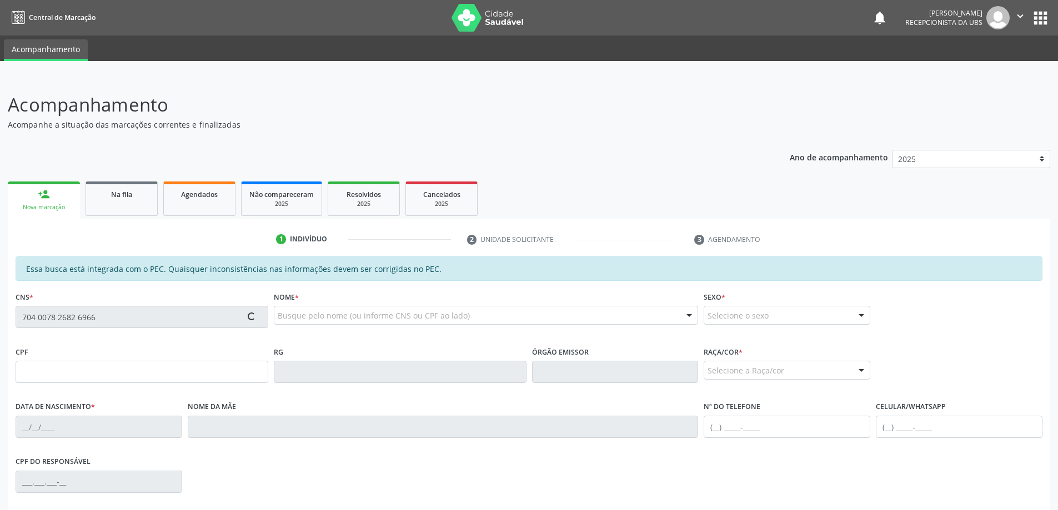
type input "[PHONE_NUMBER]"
type input "302"
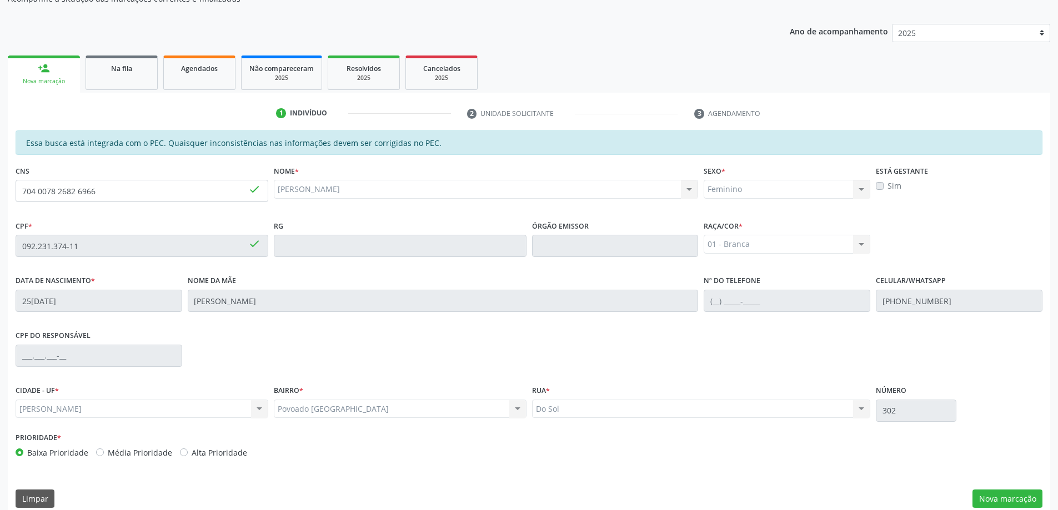
scroll to position [139, 0]
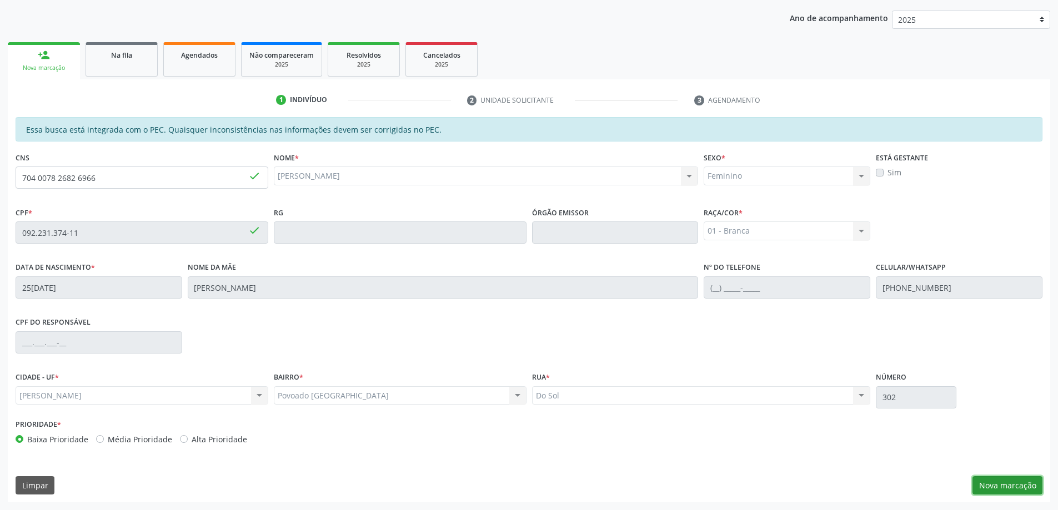
click at [1010, 486] on button "Nova marcação" at bounding box center [1008, 486] width 70 height 19
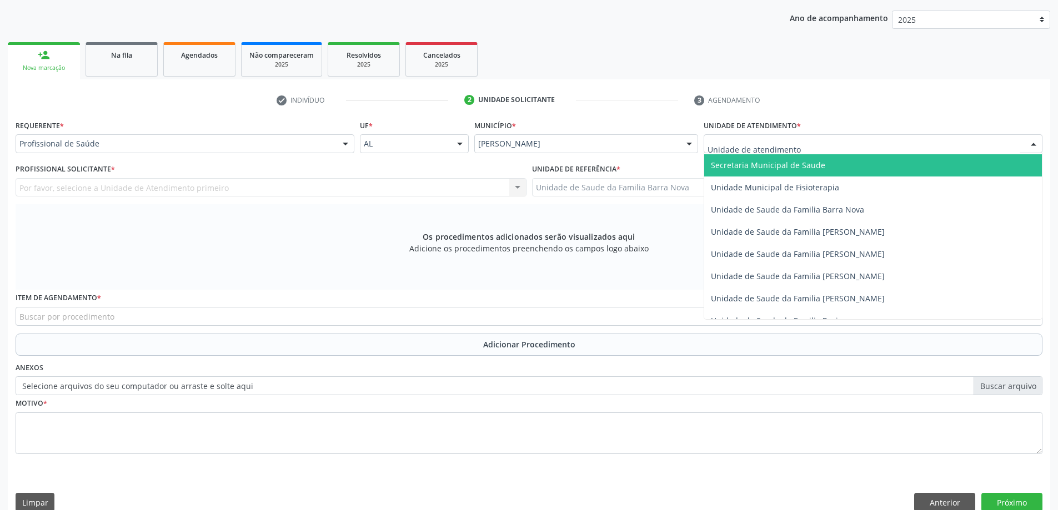
scroll to position [555, 0]
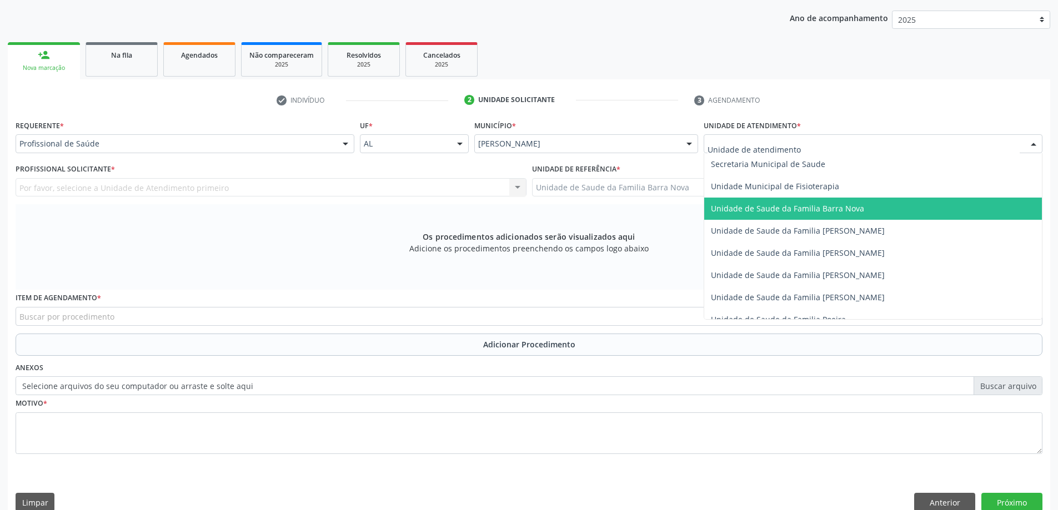
click at [849, 212] on span "Unidade de Saude da Familia Barra Nova" at bounding box center [787, 208] width 153 height 11
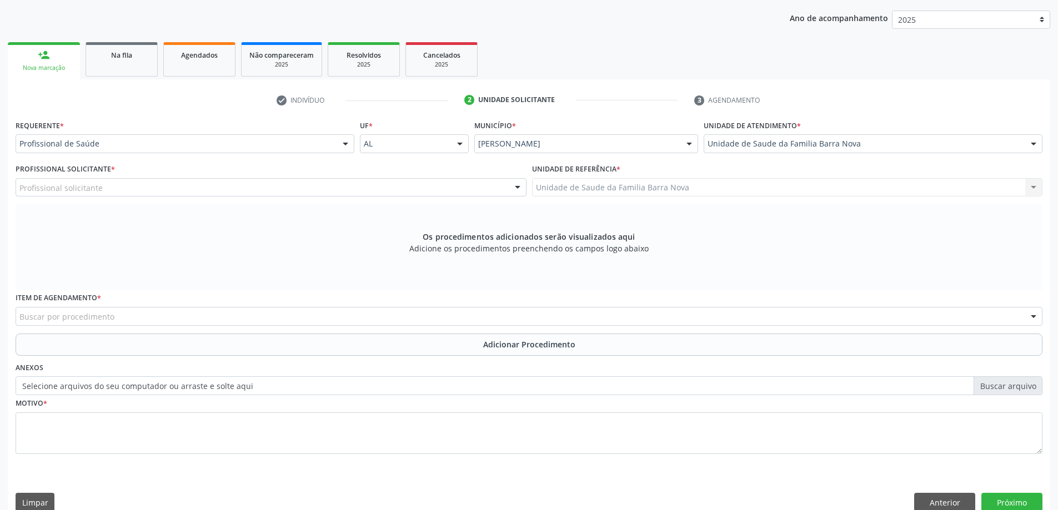
click at [398, 188] on div "Profissional solicitante" at bounding box center [271, 187] width 511 height 19
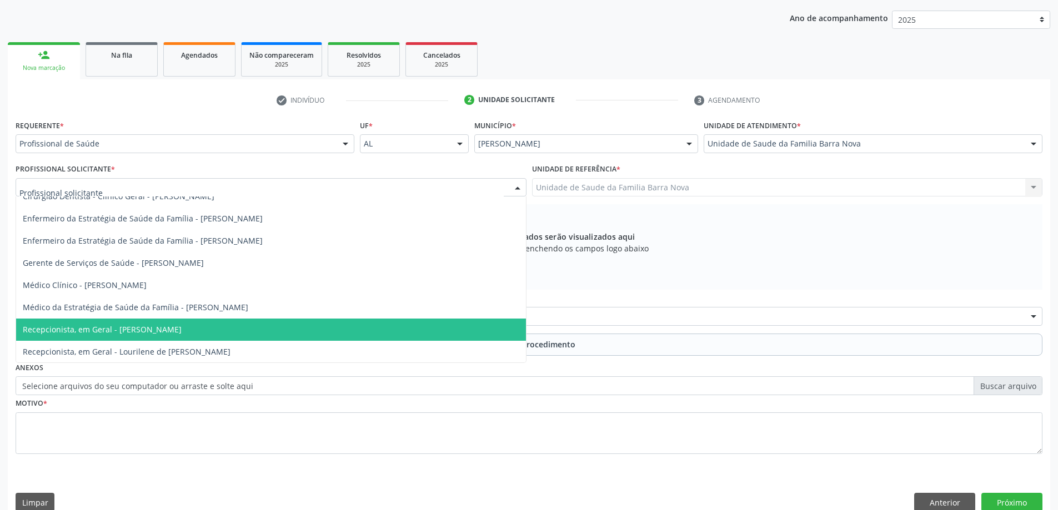
scroll to position [56, 0]
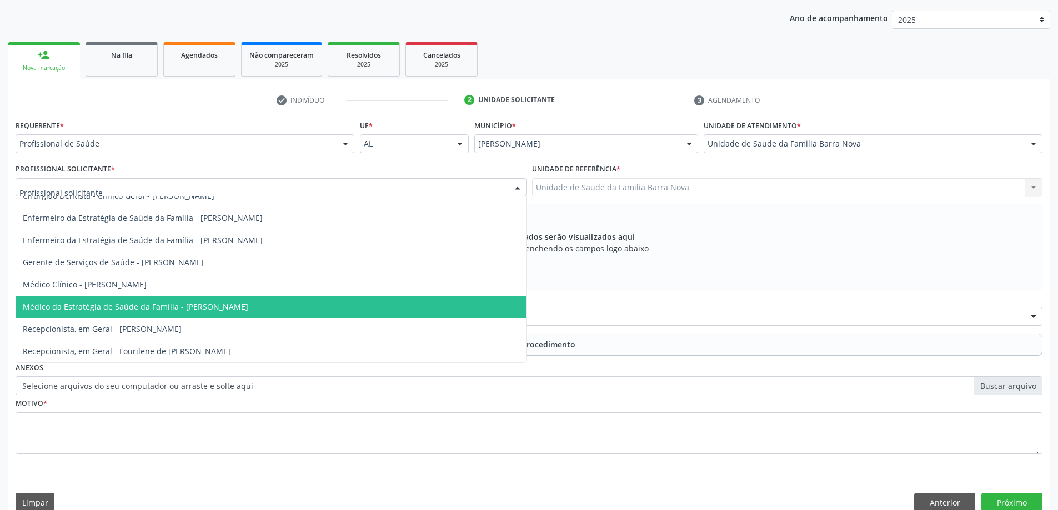
click at [315, 309] on span "Médico da Estratégia de Saúde da Família - [PERSON_NAME]" at bounding box center [271, 307] width 510 height 22
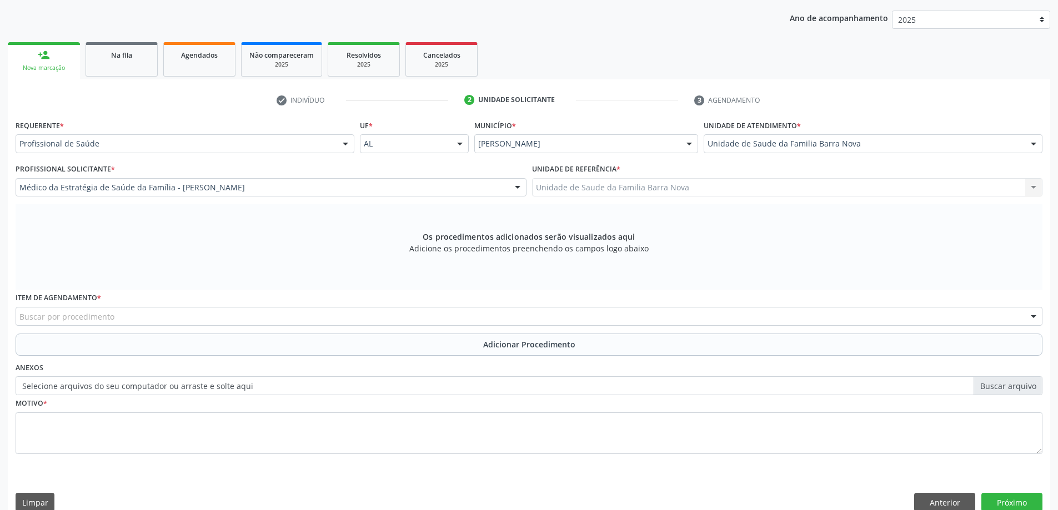
click at [504, 316] on div "Buscar por procedimento" at bounding box center [529, 316] width 1027 height 19
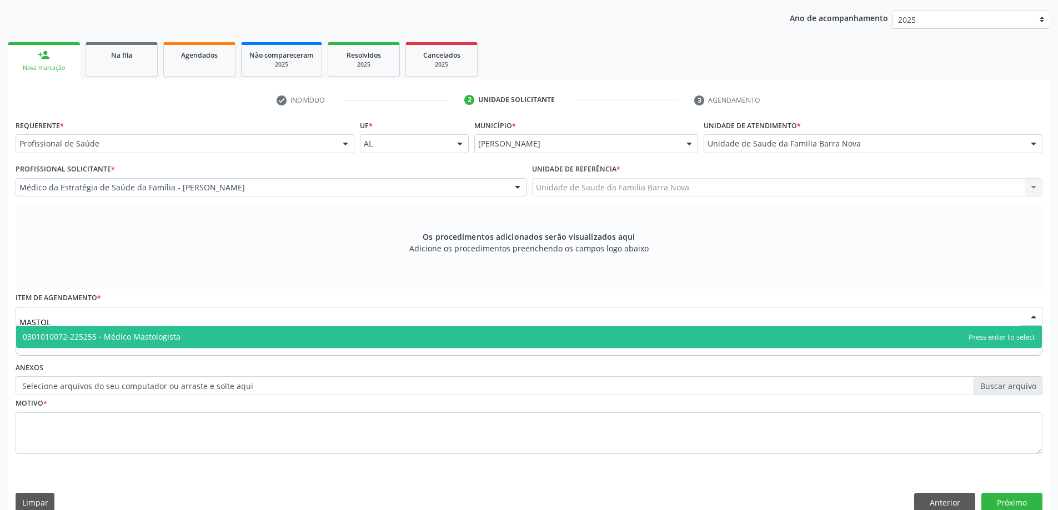
type input "MASTOLO"
click at [353, 335] on span "0301010072-225255 - Médico Mastologista" at bounding box center [529, 337] width 1026 height 22
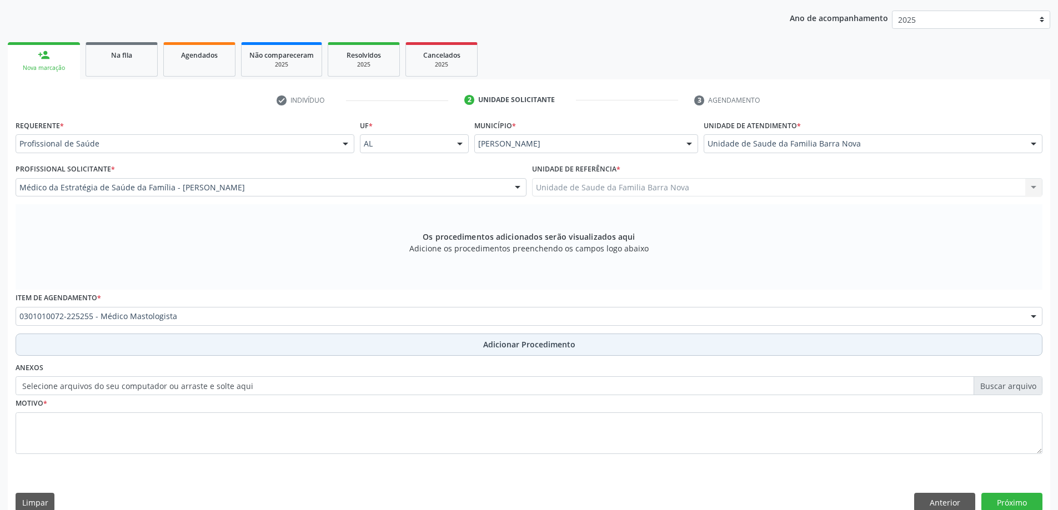
click at [518, 348] on span "Adicionar Procedimento" at bounding box center [529, 345] width 92 height 12
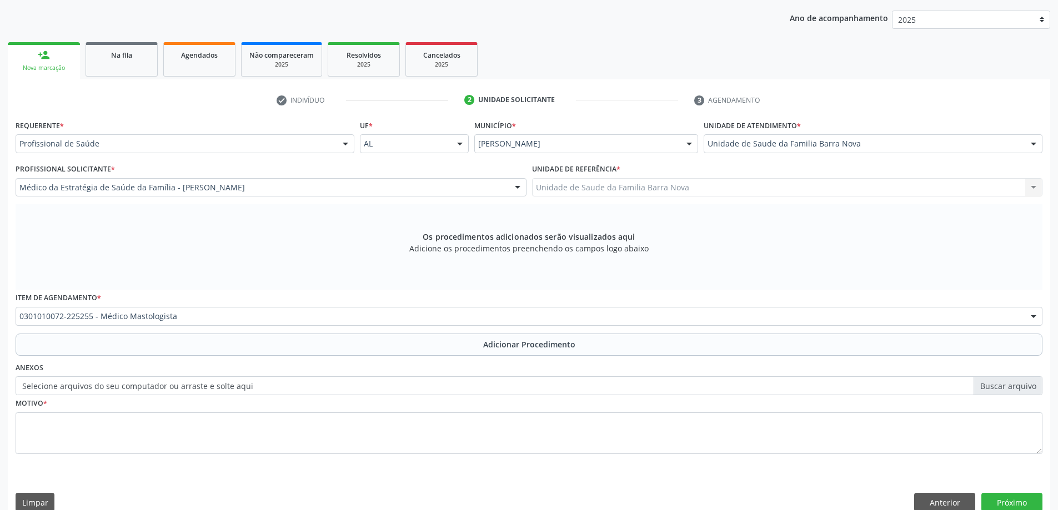
scroll to position [114, 0]
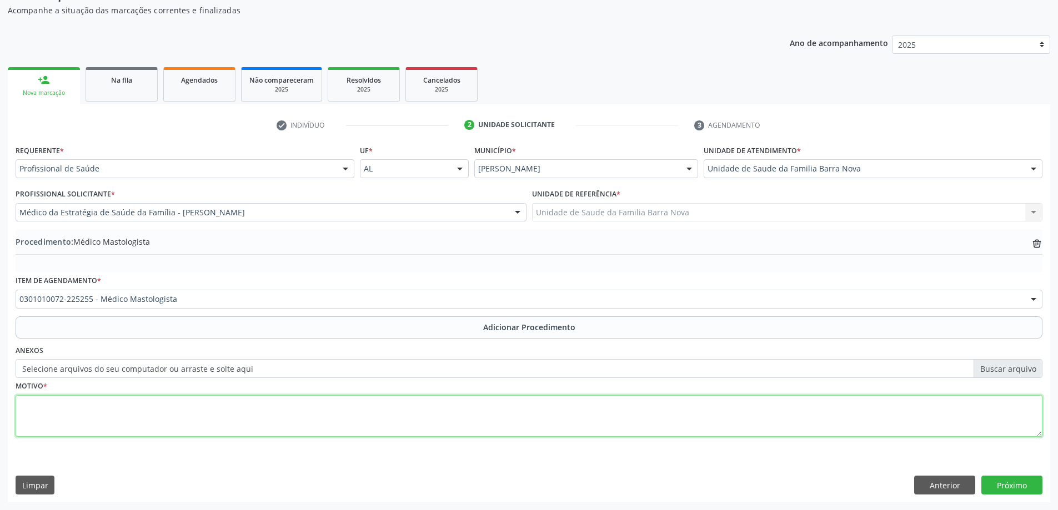
click at [143, 412] on textarea at bounding box center [529, 416] width 1027 height 42
type textarea "p"
type textarea "PACIENTE COM MÃE EM TRATAMENTO DE NEO DE MAMA E DE PULMÃO. SOLICITO AVALIAÇÃO."
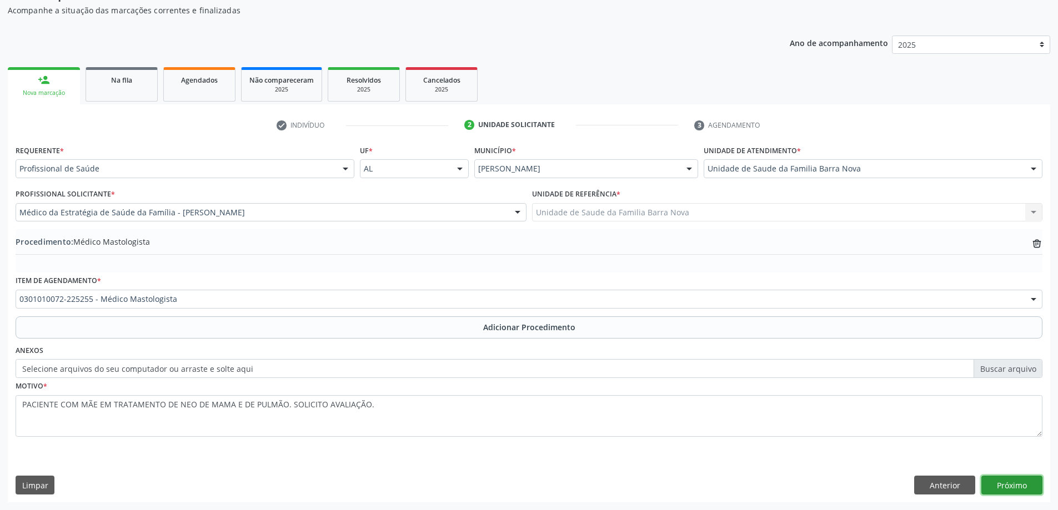
click at [1001, 488] on button "Próximo" at bounding box center [1011, 485] width 61 height 19
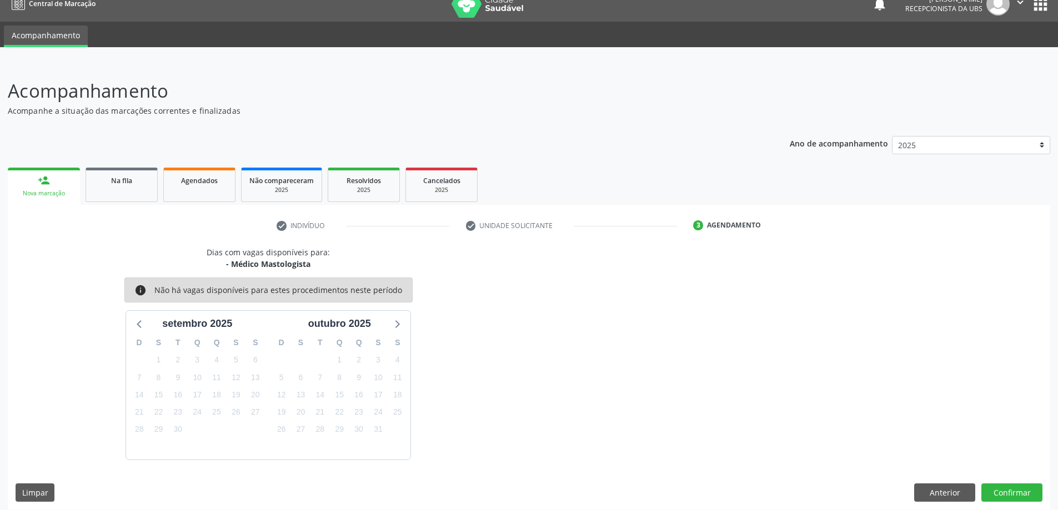
scroll to position [21, 0]
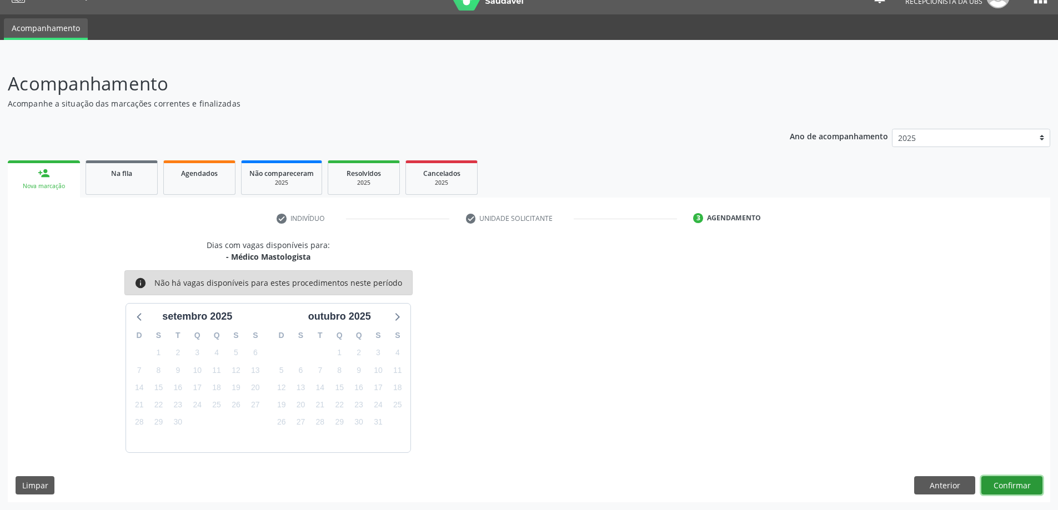
click at [1010, 484] on button "Confirmar" at bounding box center [1011, 486] width 61 height 19
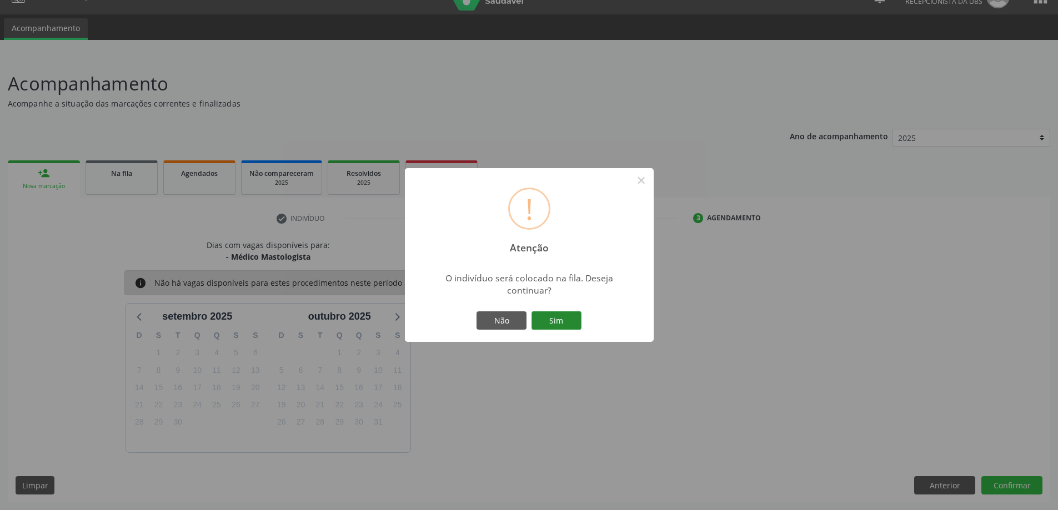
click at [553, 326] on button "Sim" at bounding box center [557, 321] width 50 height 19
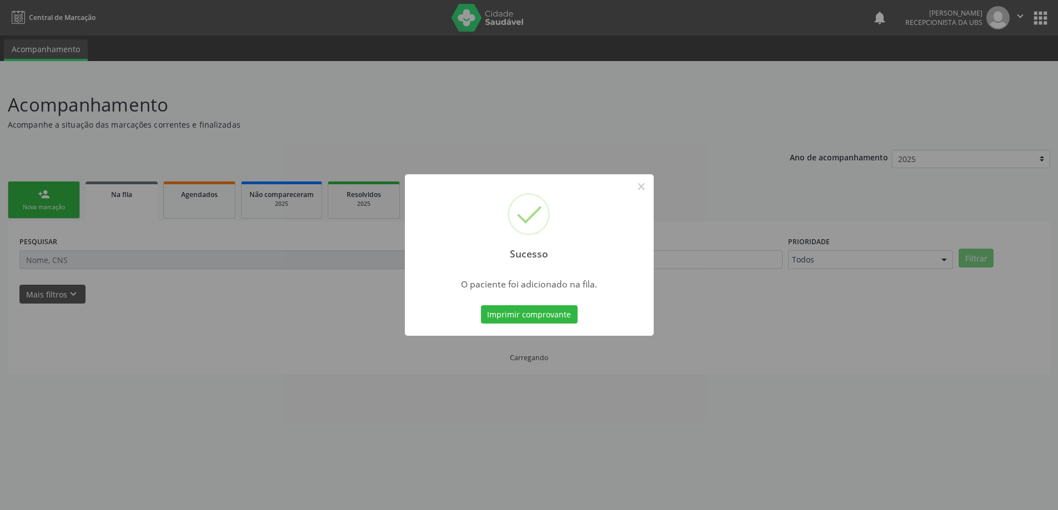
scroll to position [0, 0]
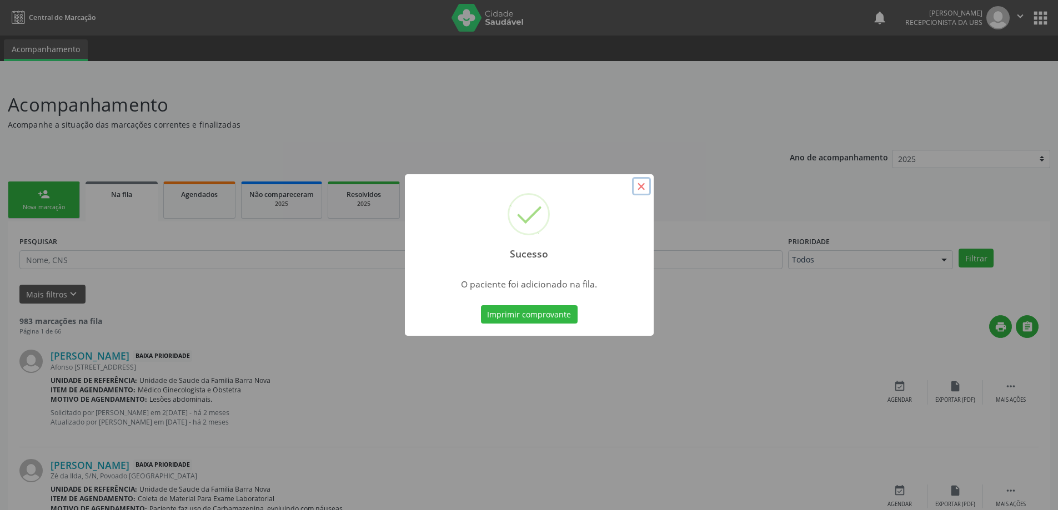
click at [640, 187] on button "×" at bounding box center [641, 186] width 19 height 19
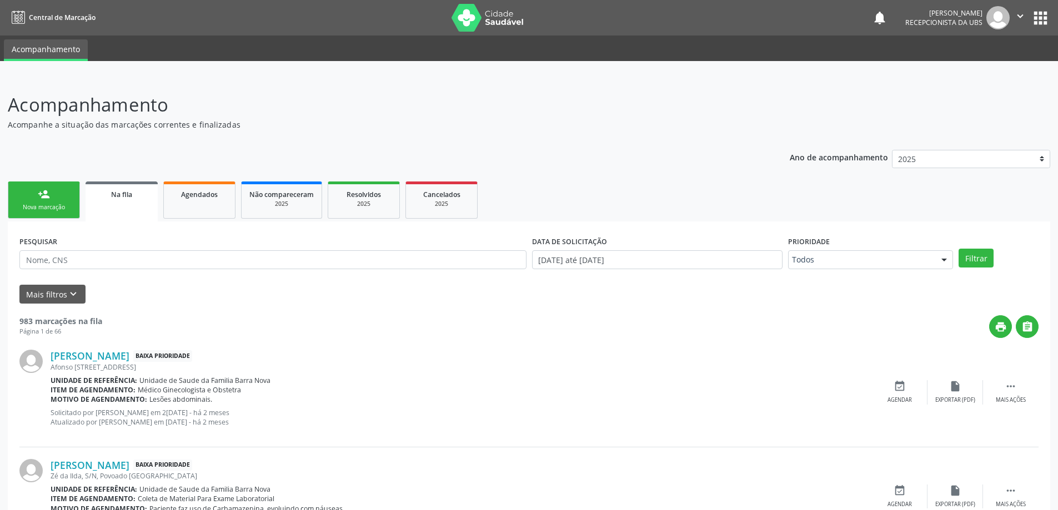
click at [52, 203] on link "person_add Nova marcação" at bounding box center [44, 200] width 72 height 37
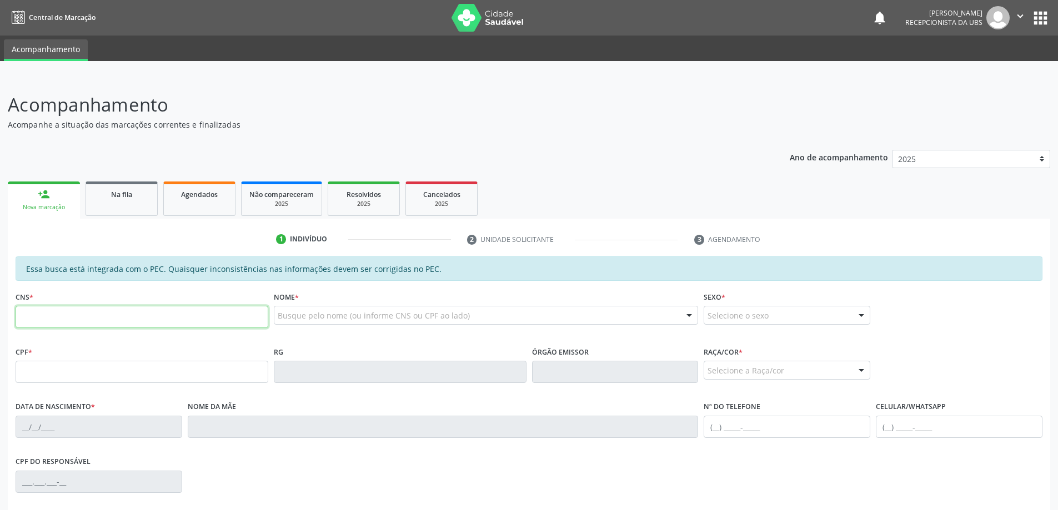
click at [91, 314] on input "text" at bounding box center [142, 317] width 253 height 22
type input "704 0078 2682 6966"
type input "092.231.374-11"
type input "25[DATE]"
type input "[PERSON_NAME]"
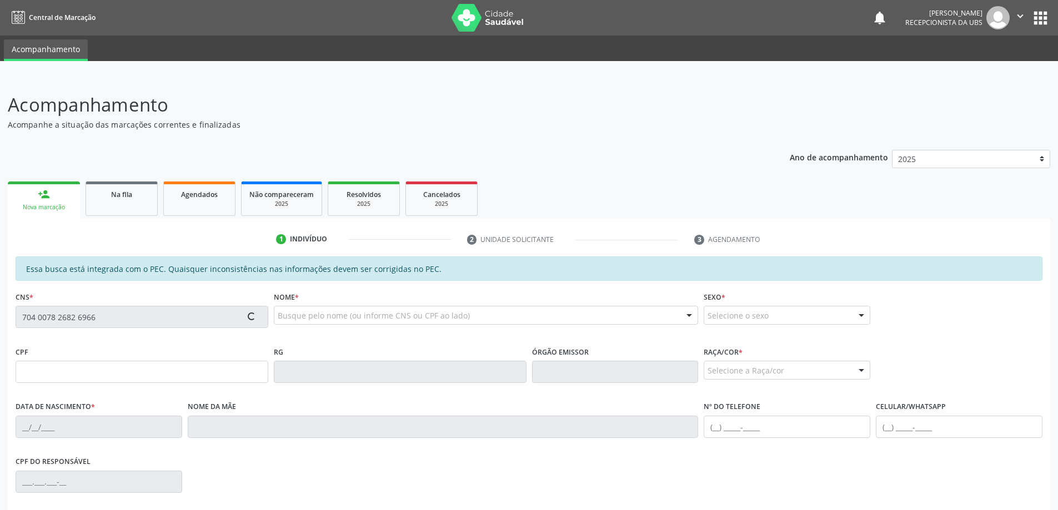
type input "[PHONE_NUMBER]"
type input "302"
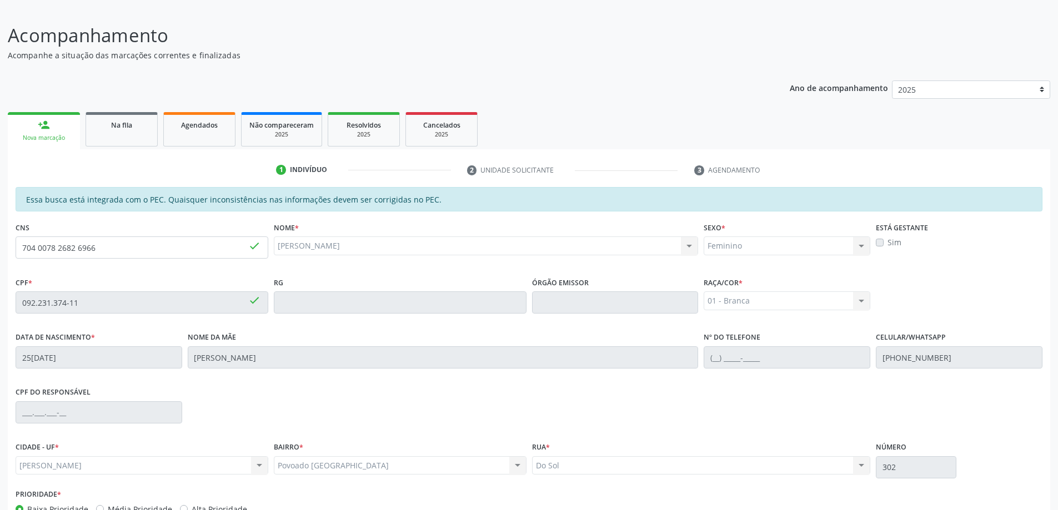
scroll to position [139, 0]
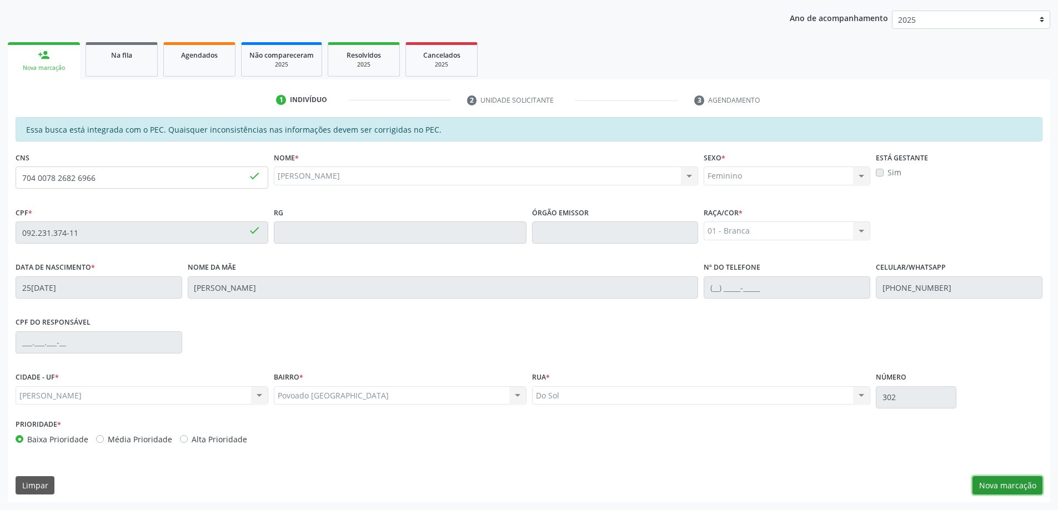
click at [1012, 486] on button "Nova marcação" at bounding box center [1008, 486] width 70 height 19
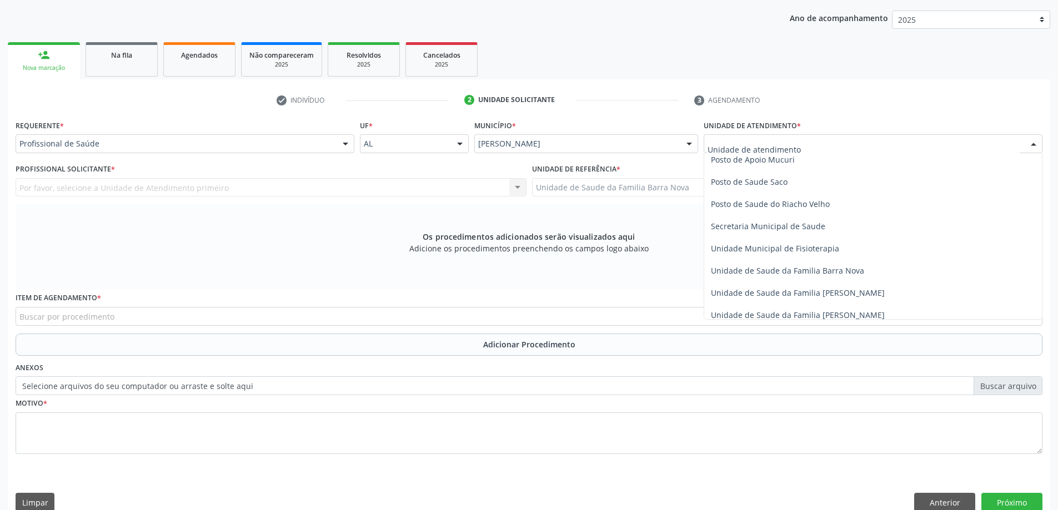
scroll to position [500, 0]
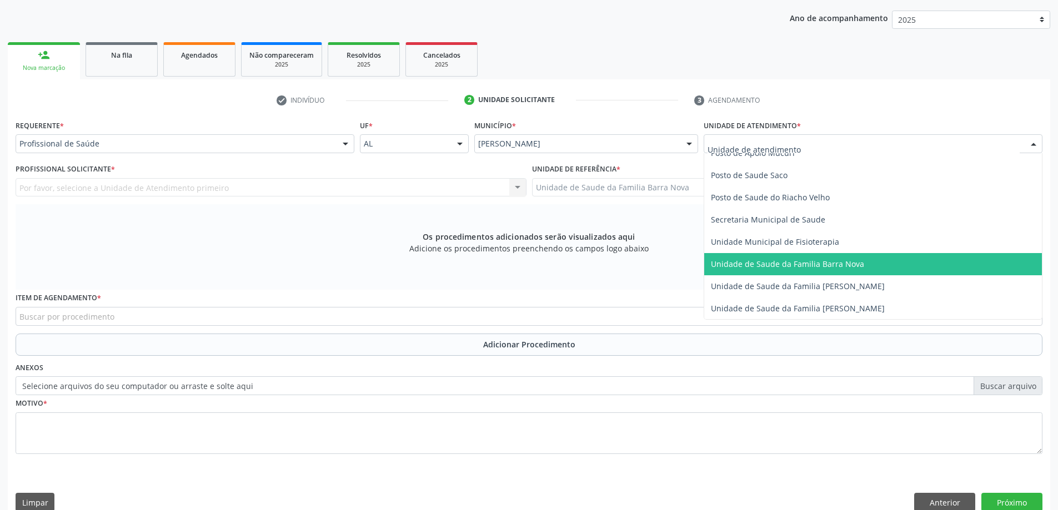
click at [815, 269] on span "Unidade de Saude da Familia Barra Nova" at bounding box center [873, 264] width 338 height 22
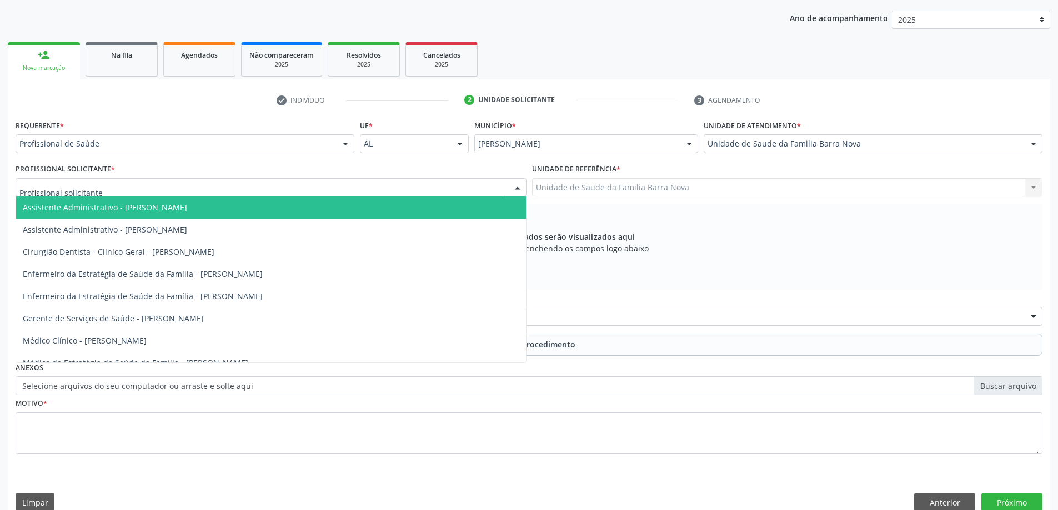
click at [272, 196] on div at bounding box center [271, 187] width 511 height 19
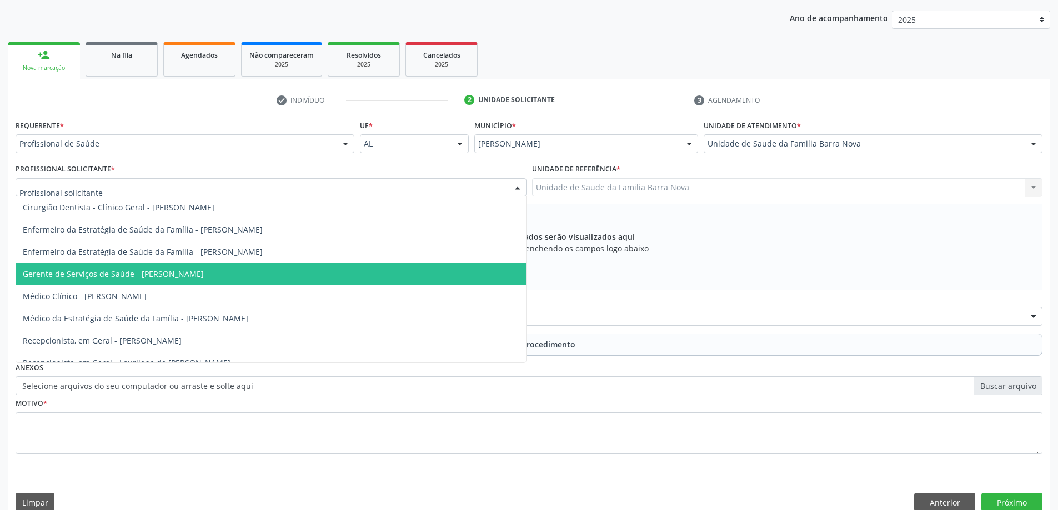
scroll to position [56, 0]
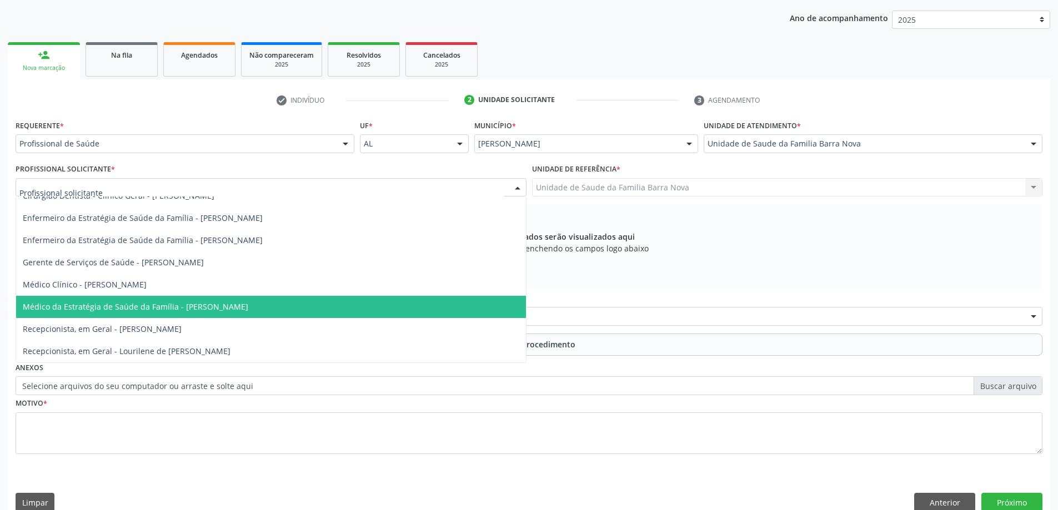
click at [248, 304] on span "Médico da Estratégia de Saúde da Família - [PERSON_NAME]" at bounding box center [136, 307] width 226 height 11
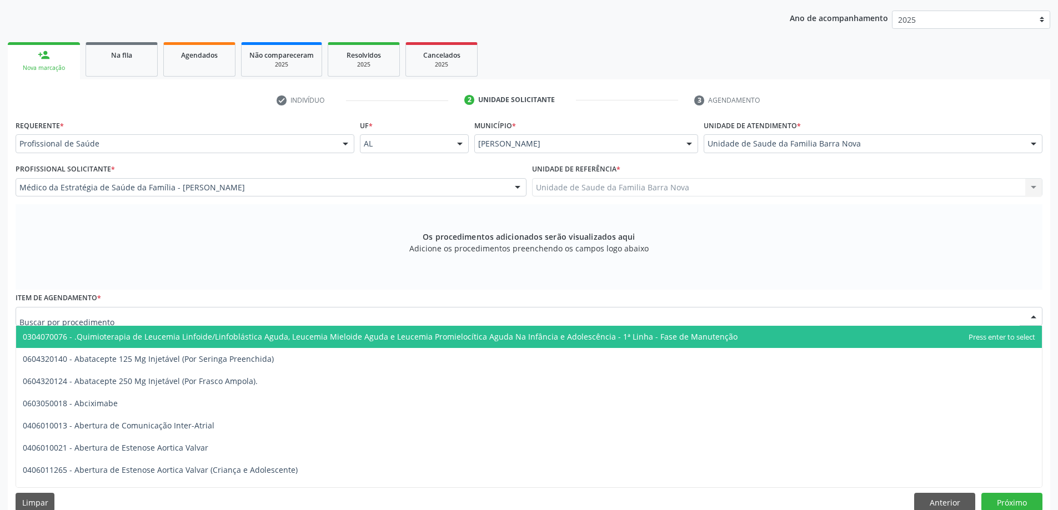
click at [464, 323] on div at bounding box center [529, 316] width 1027 height 19
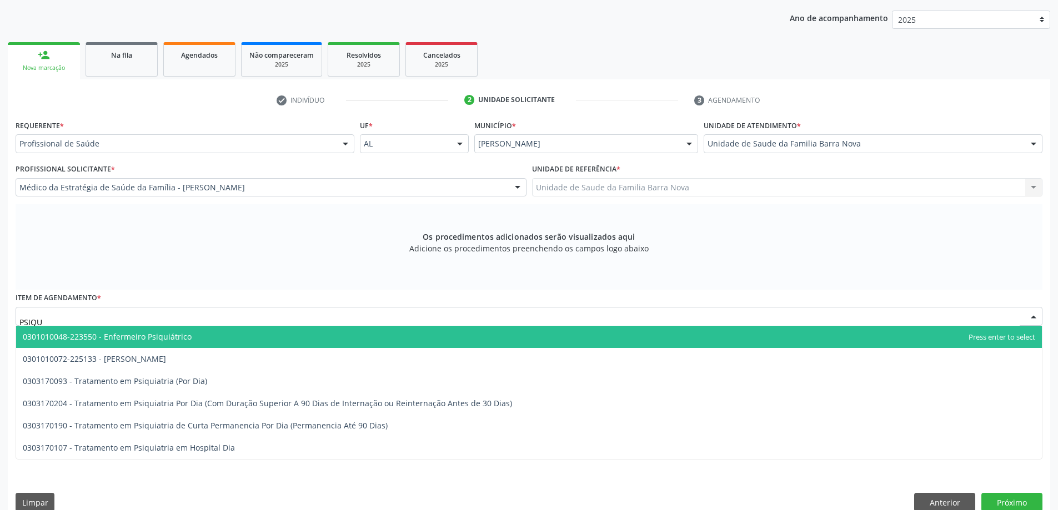
type input "PSIQUI"
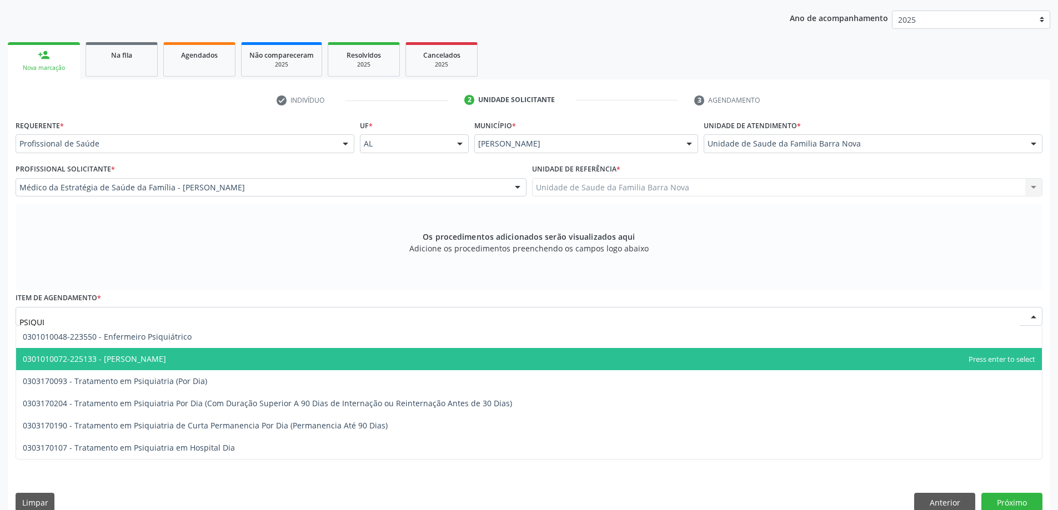
click at [181, 364] on span "0301010072-225133 - [PERSON_NAME]" at bounding box center [529, 359] width 1026 height 22
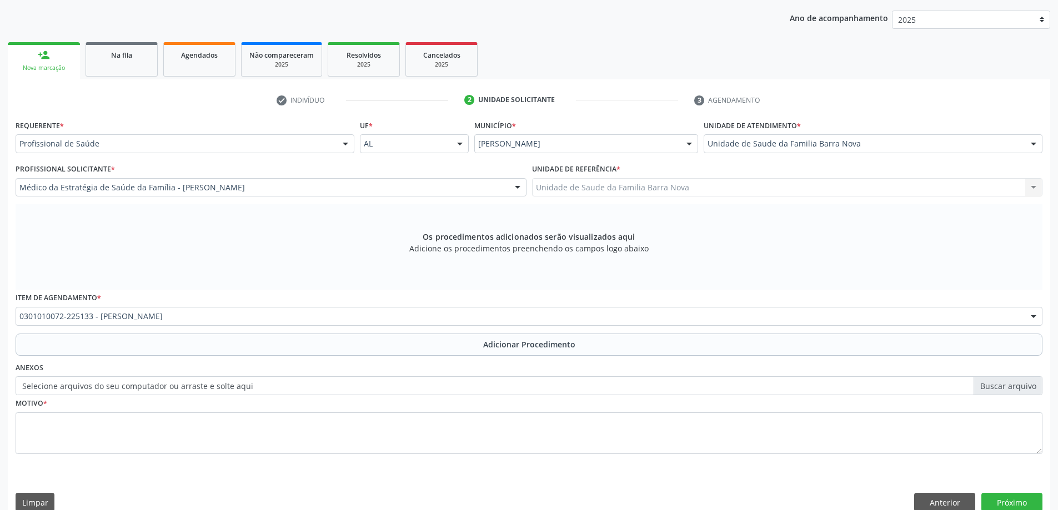
click at [497, 358] on div "Requerente * Profissional de Saúde Profissional de Saúde Paciente Nenhum result…" at bounding box center [529, 293] width 1027 height 353
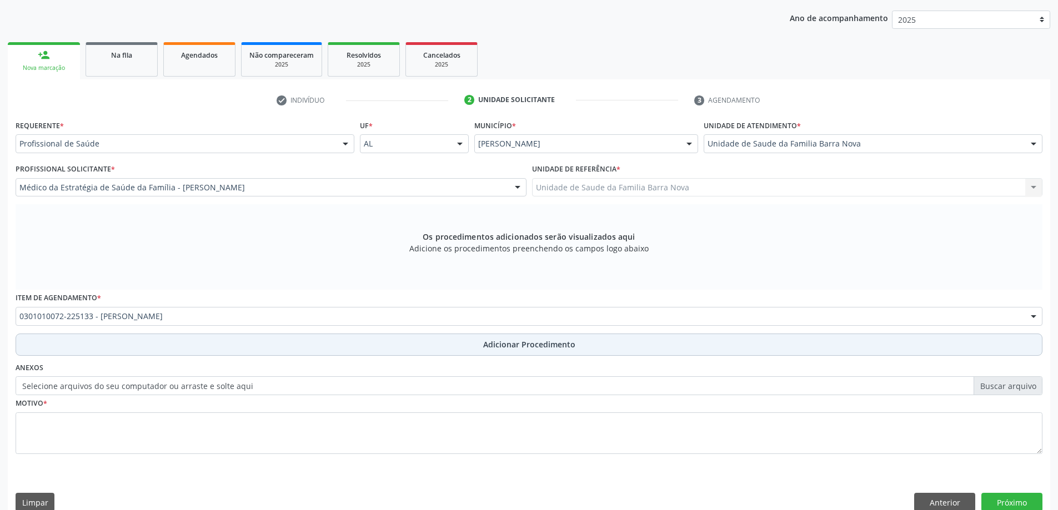
click at [502, 351] on button "Adicionar Procedimento" at bounding box center [529, 345] width 1027 height 22
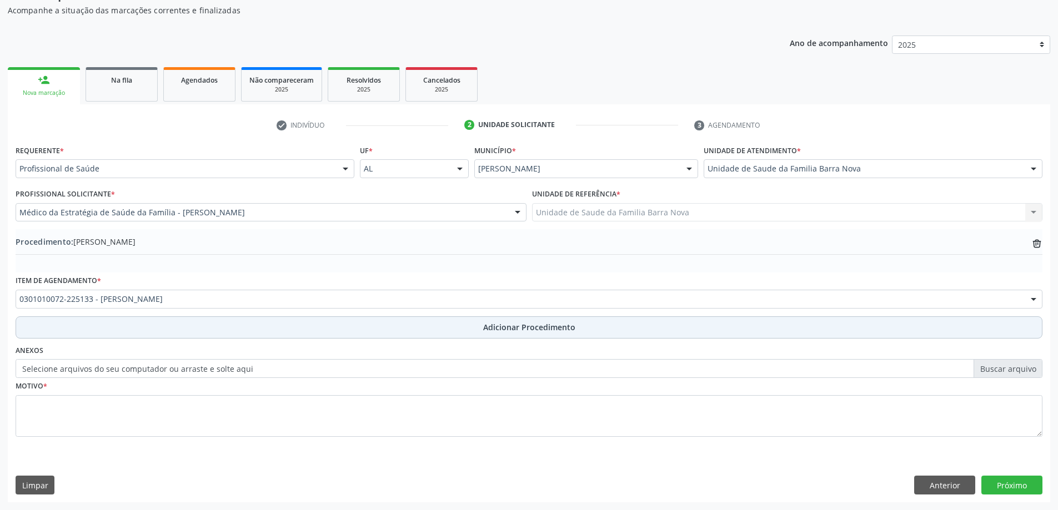
scroll to position [114, 0]
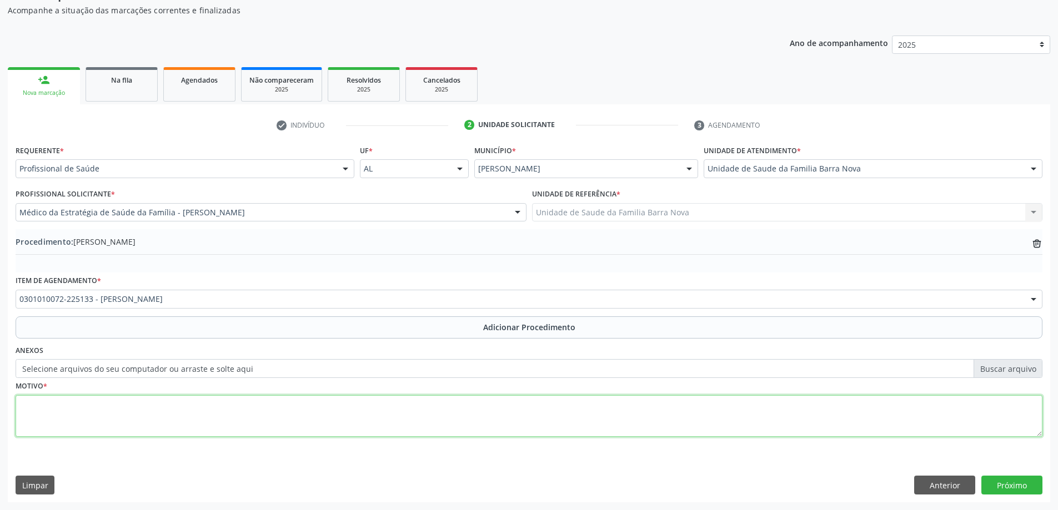
click at [206, 404] on textarea at bounding box center [529, 416] width 1027 height 42
type textarea "PACIENTE REFERE ANSIEDADE, INSONIA E CEFALÉIA, SOLICITO AVALIAÇÃO."
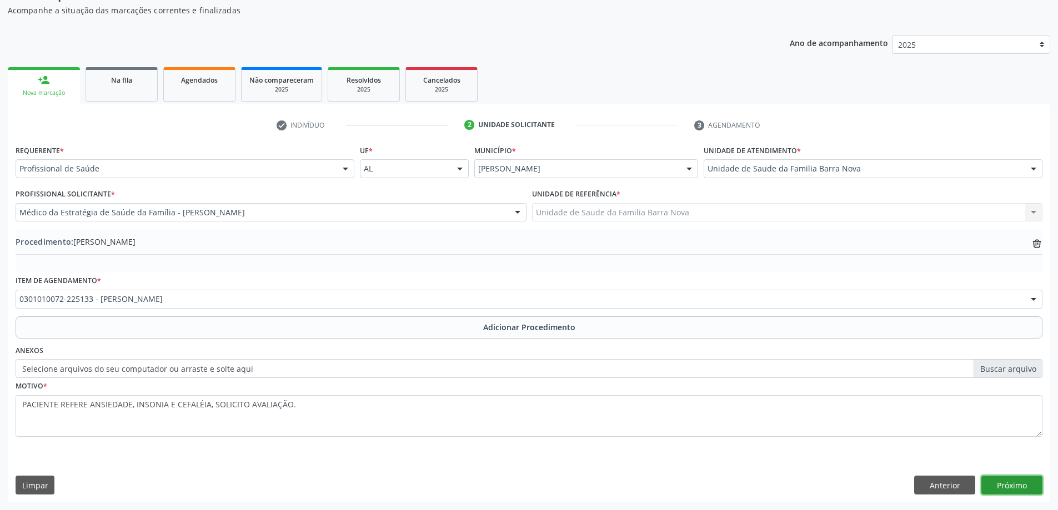
click at [1019, 484] on button "Próximo" at bounding box center [1011, 485] width 61 height 19
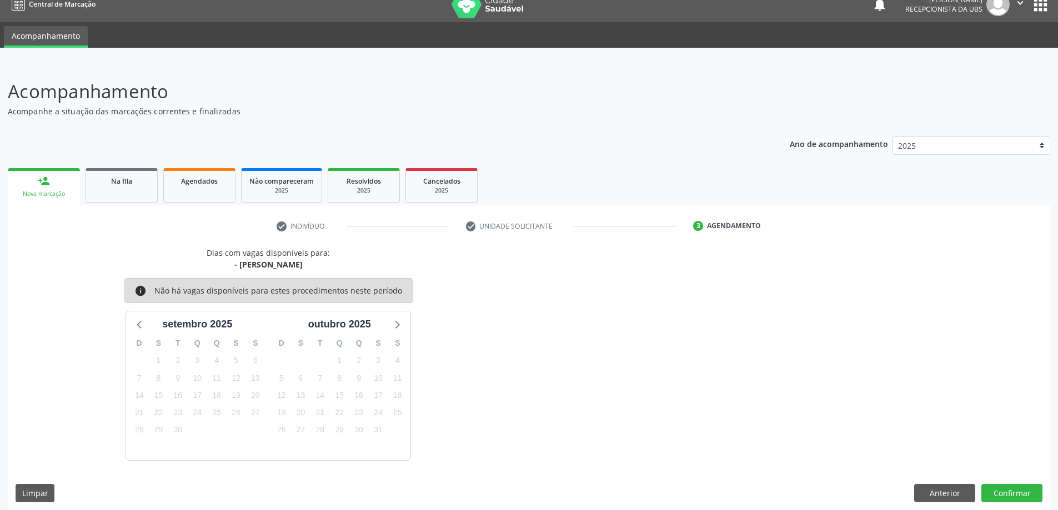
scroll to position [21, 0]
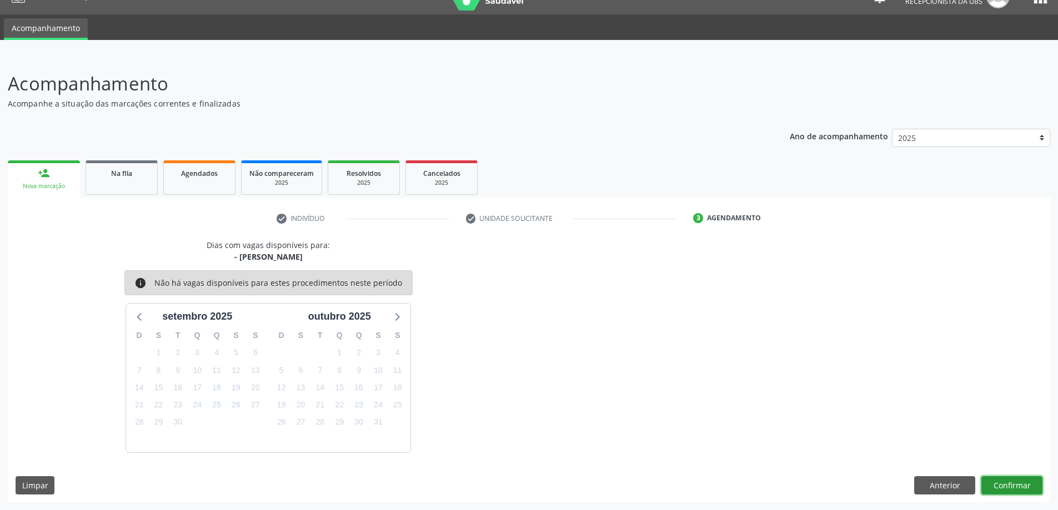
click at [1009, 482] on button "Confirmar" at bounding box center [1011, 486] width 61 height 19
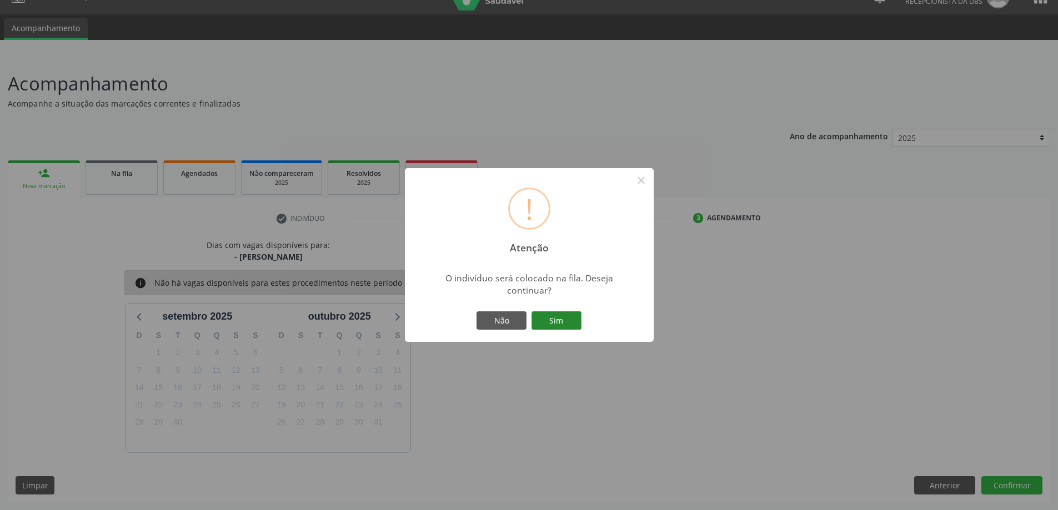
click at [560, 320] on button "Sim" at bounding box center [557, 321] width 50 height 19
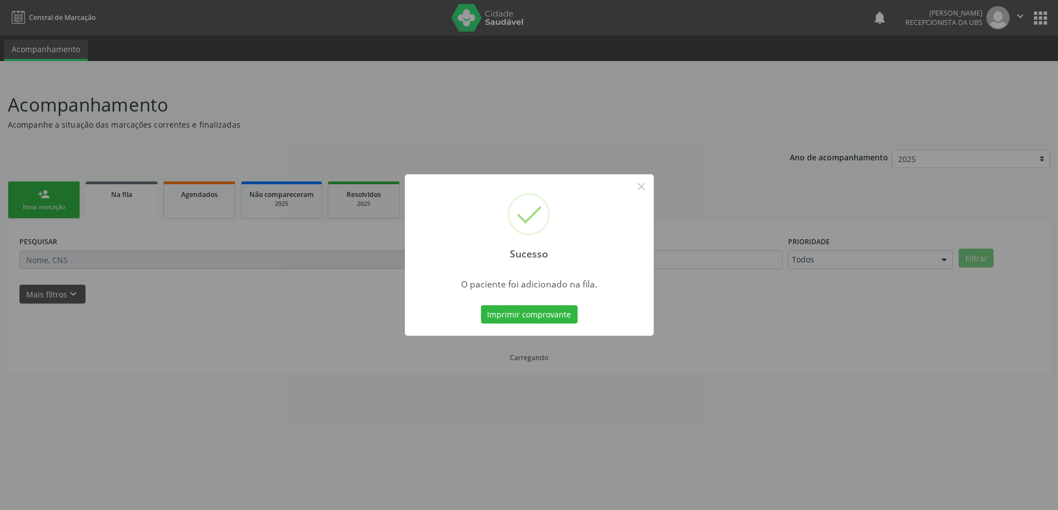
scroll to position [0, 0]
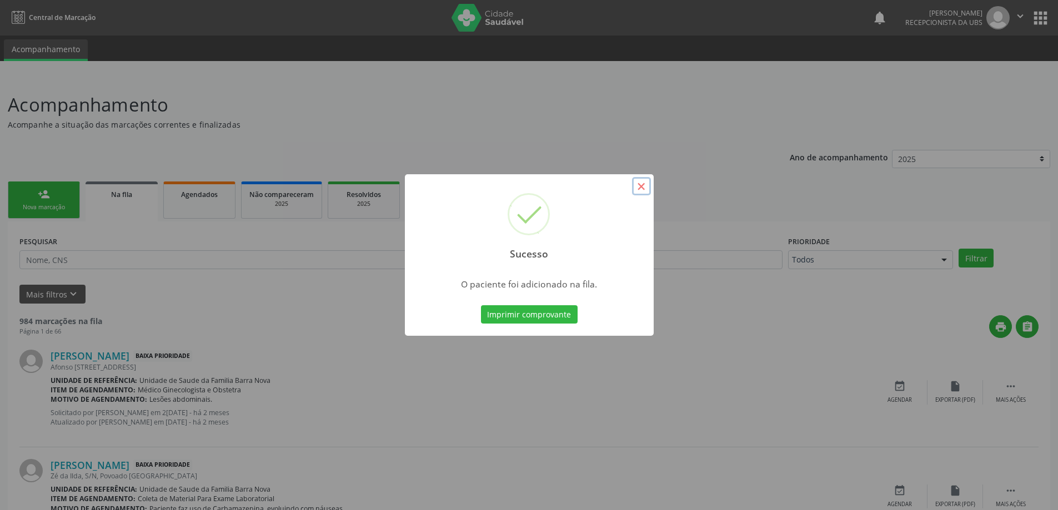
click at [640, 184] on button "×" at bounding box center [641, 186] width 19 height 19
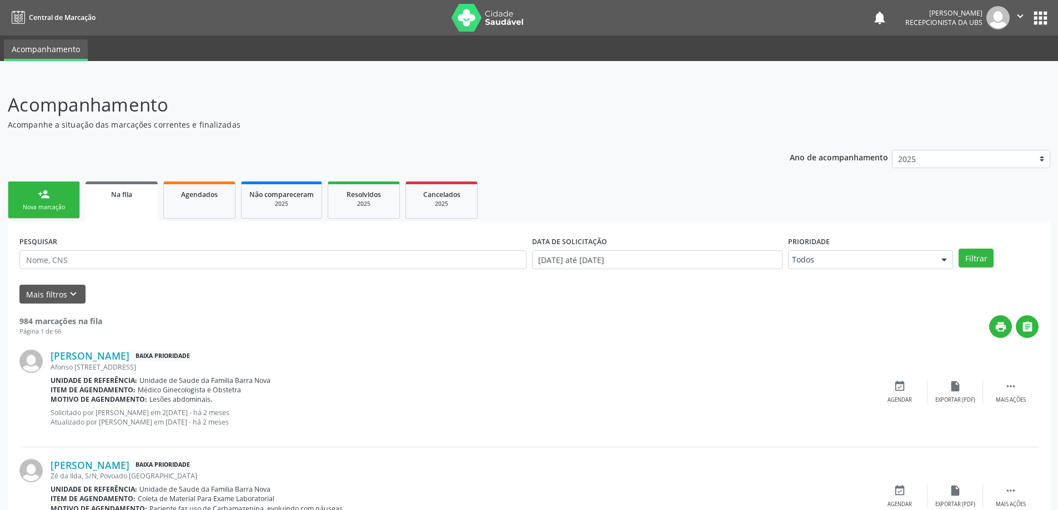
click at [34, 204] on div "Nova marcação" at bounding box center [44, 207] width 56 height 8
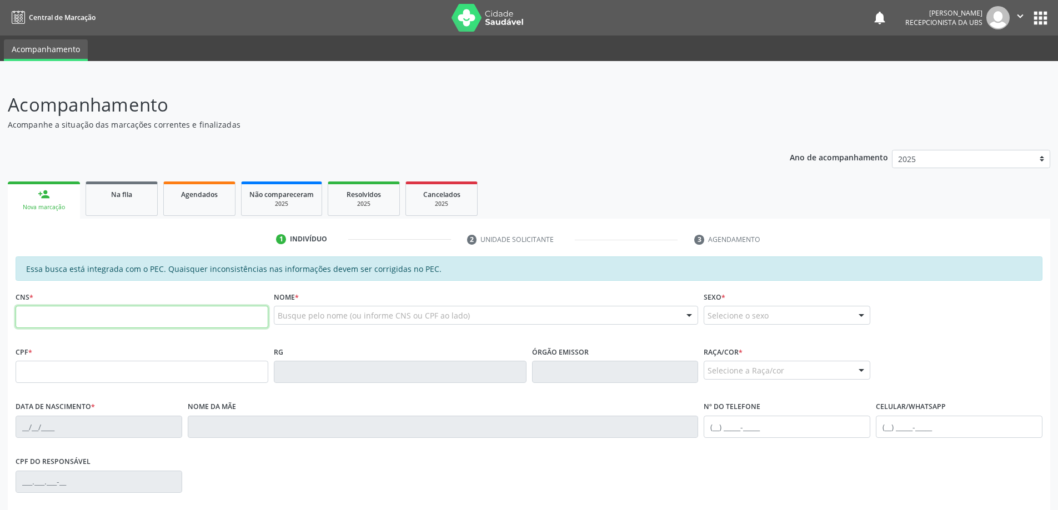
click at [93, 319] on input "text" at bounding box center [142, 317] width 253 height 22
type input "704 0078 2682 6966"
type input "092.231.374-11"
type input "25[DATE]"
type input "[PERSON_NAME]"
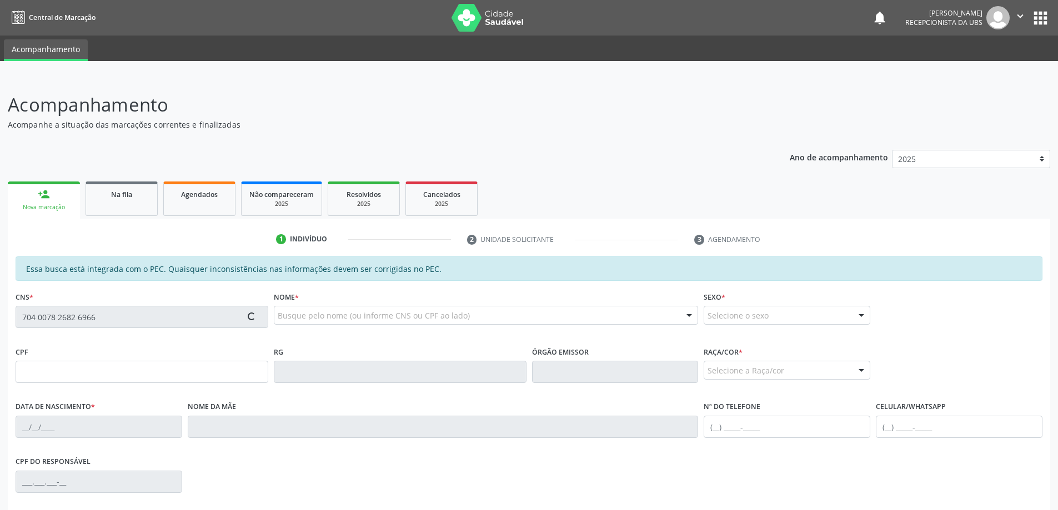
type input "[PHONE_NUMBER]"
type input "302"
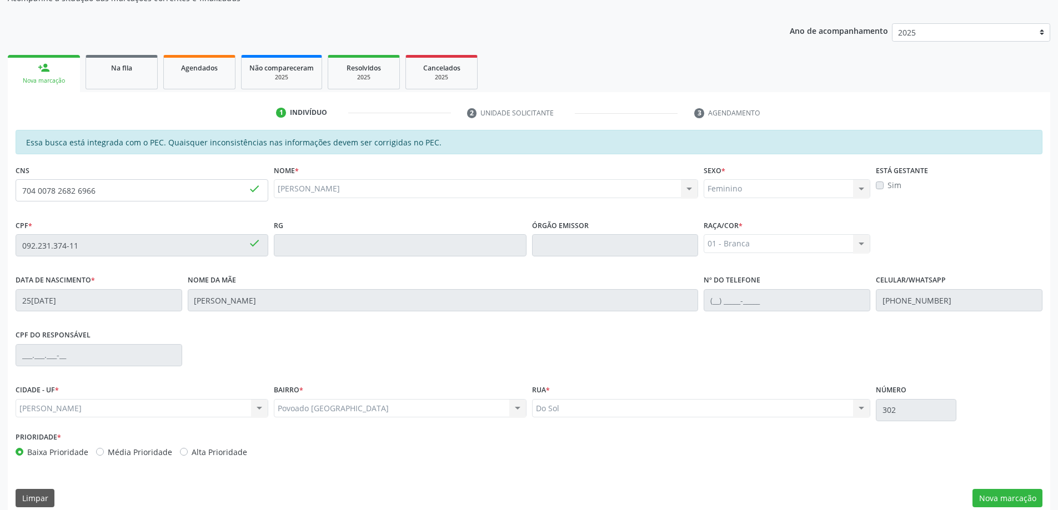
scroll to position [139, 0]
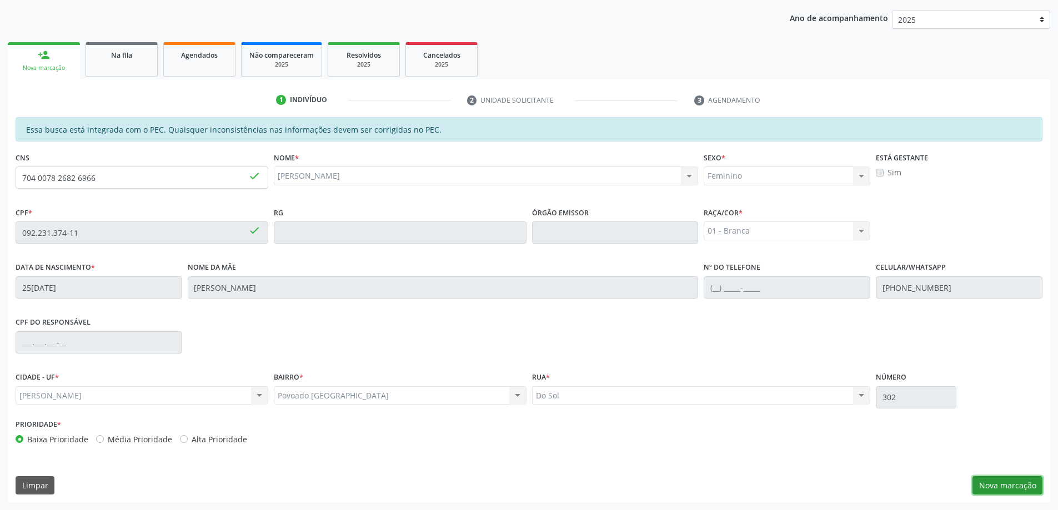
click at [1005, 484] on button "Nova marcação" at bounding box center [1008, 486] width 70 height 19
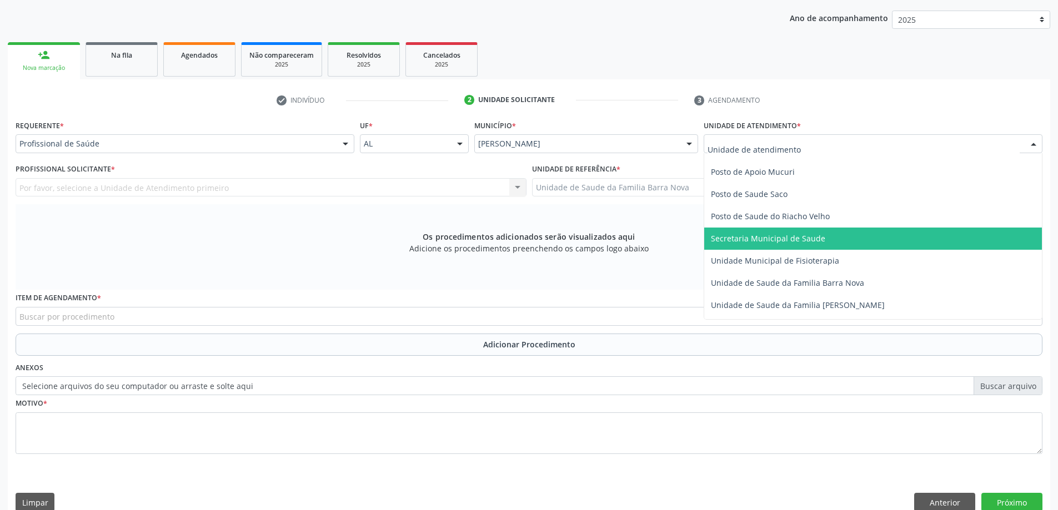
scroll to position [500, 0]
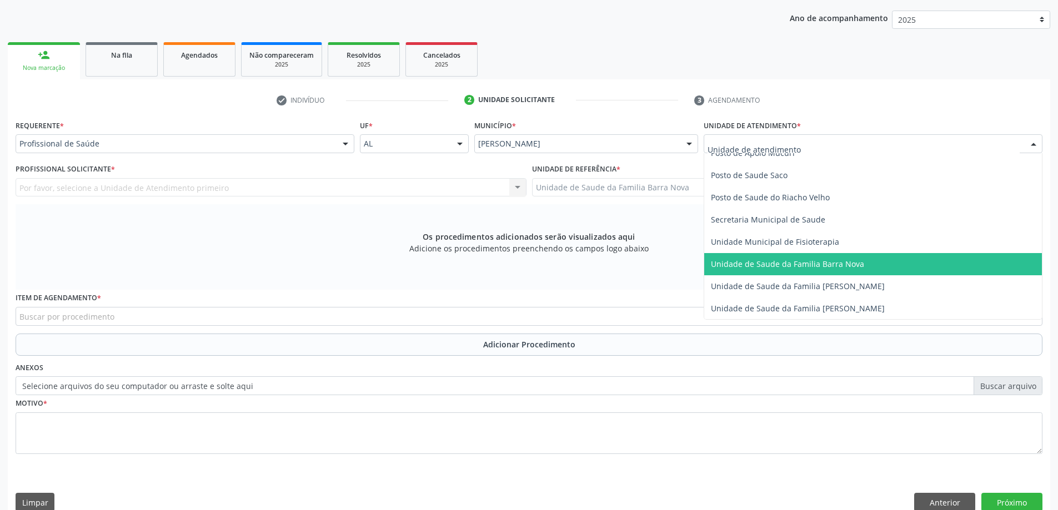
click at [803, 264] on span "Unidade de Saude da Familia Barra Nova" at bounding box center [787, 264] width 153 height 11
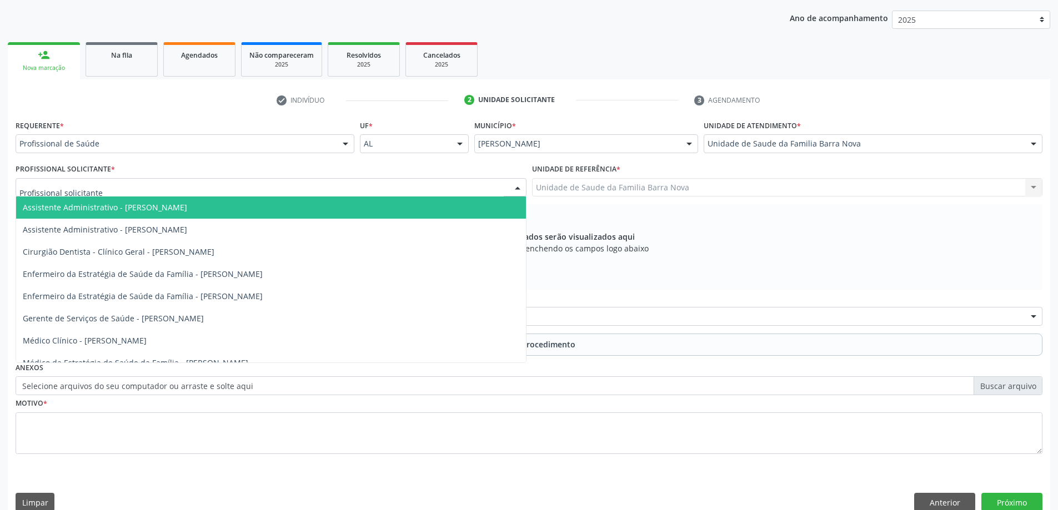
click at [377, 186] on div at bounding box center [271, 187] width 511 height 19
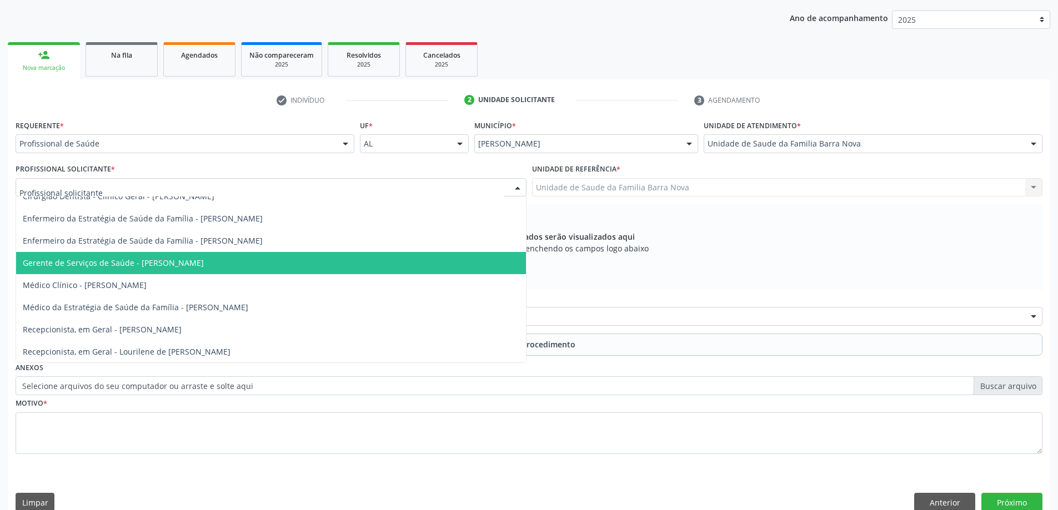
scroll to position [56, 0]
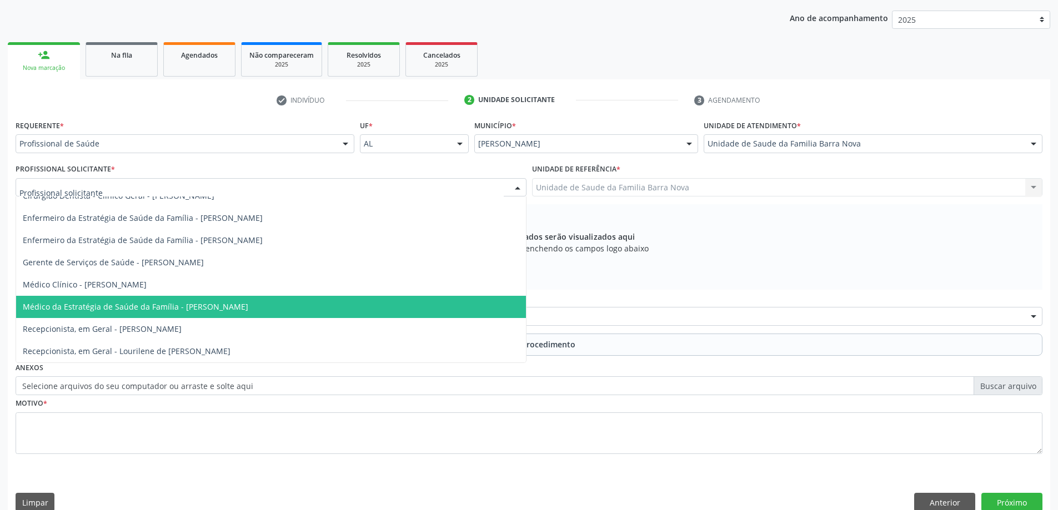
click at [324, 307] on span "Médico da Estratégia de Saúde da Família - [PERSON_NAME]" at bounding box center [271, 307] width 510 height 22
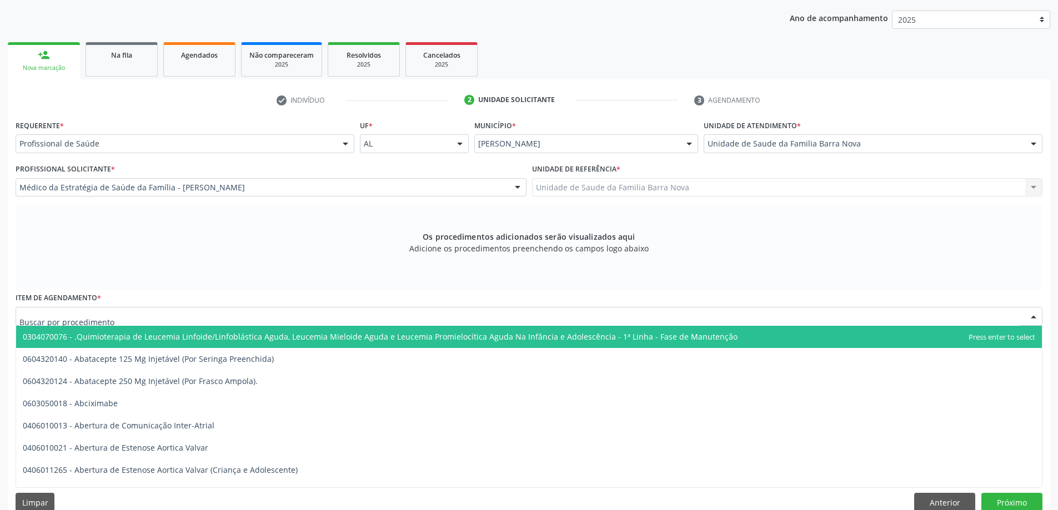
click at [409, 317] on div at bounding box center [529, 316] width 1027 height 19
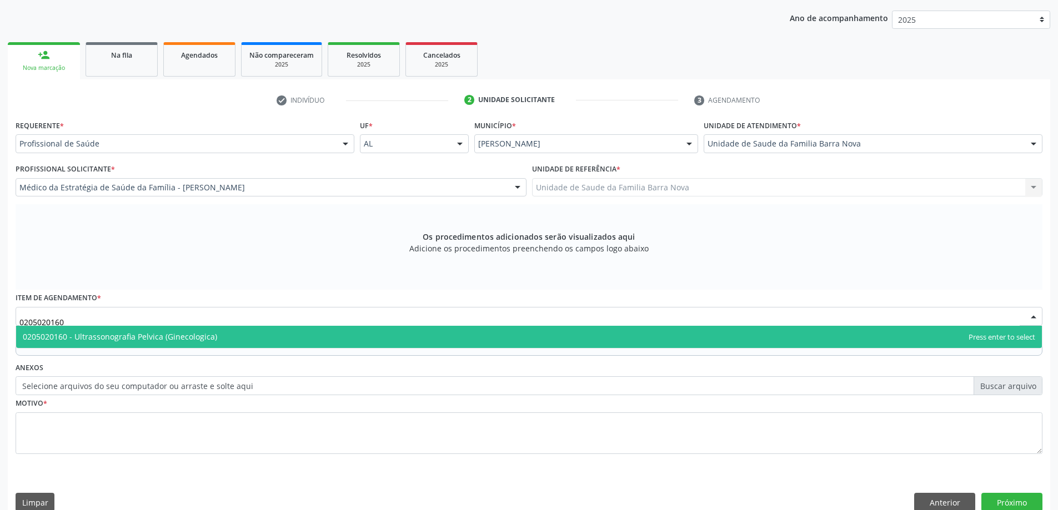
click at [340, 339] on span "0205020160 - Ultrassonografia Pelvica (Ginecologica)" at bounding box center [529, 337] width 1026 height 22
type input "0205020160"
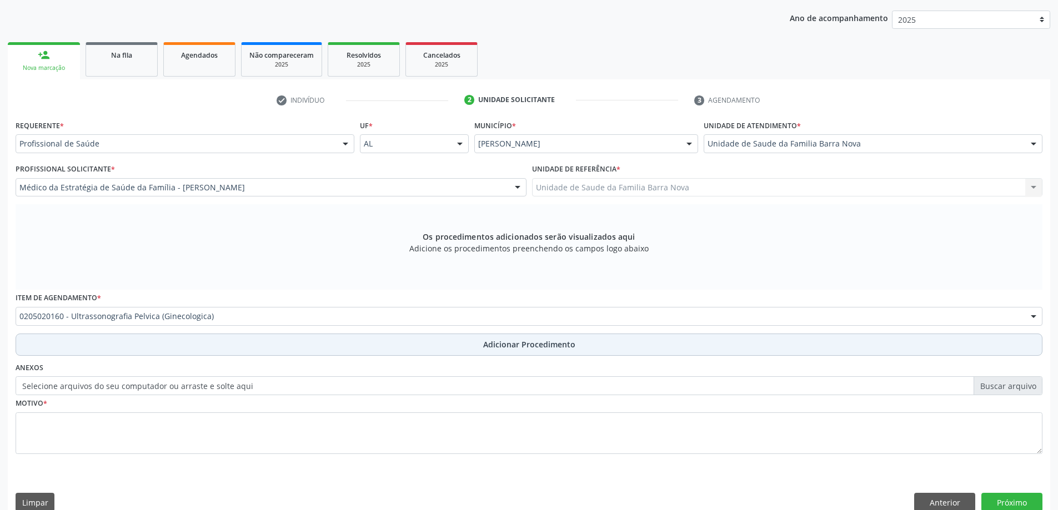
click at [445, 341] on button "Adicionar Procedimento" at bounding box center [529, 345] width 1027 height 22
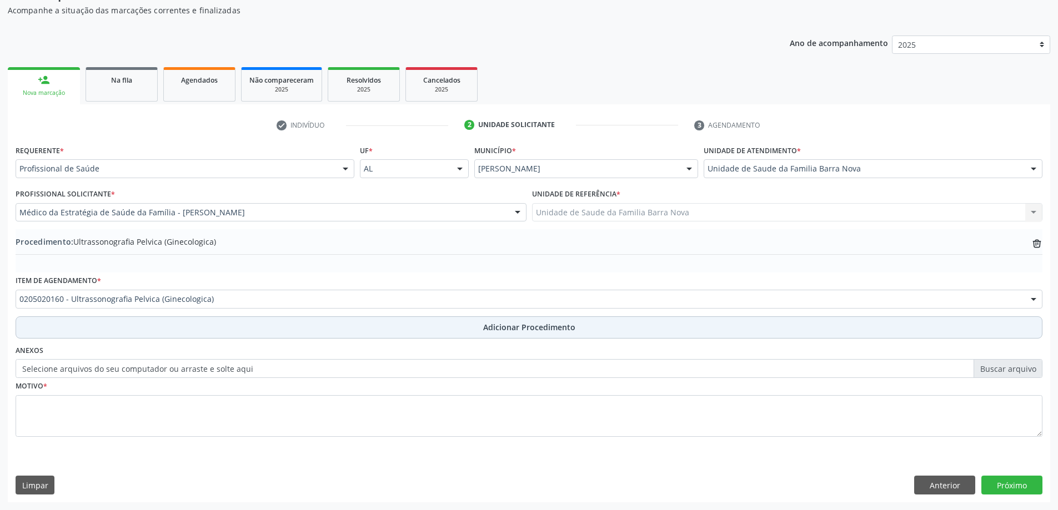
scroll to position [114, 0]
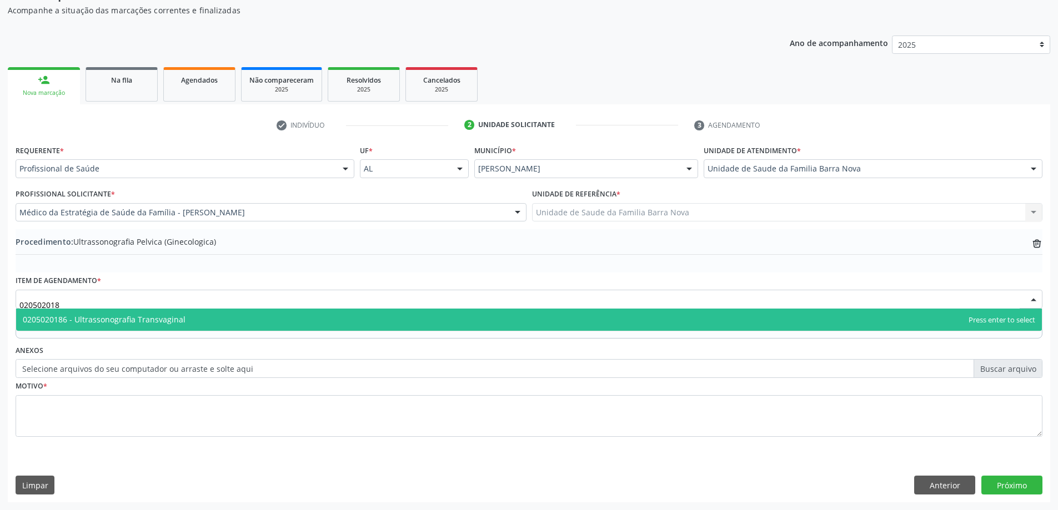
type input "0205020186"
click at [260, 318] on span "0205020186 - Ultrassonografia Transvaginal" at bounding box center [529, 320] width 1026 height 22
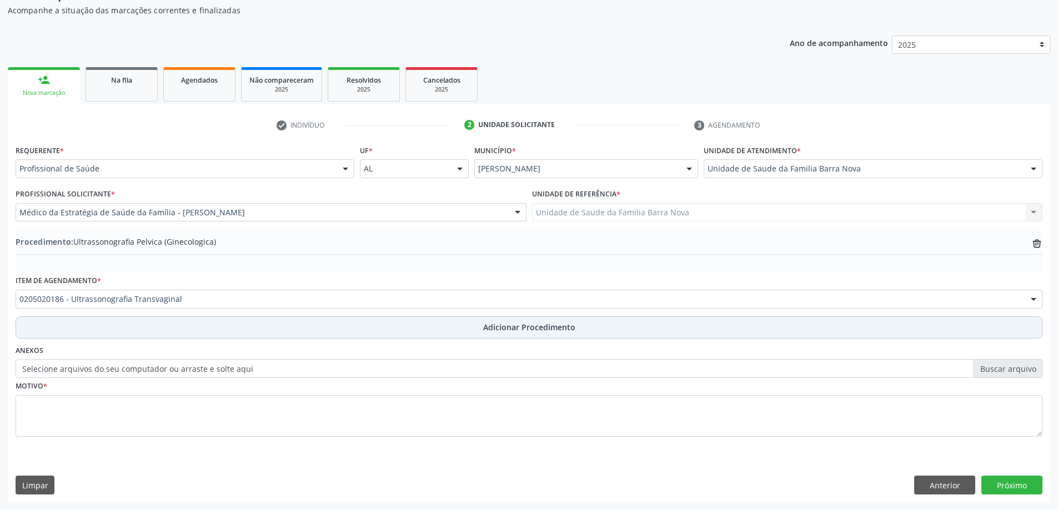
click at [555, 337] on button "Adicionar Procedimento" at bounding box center [529, 328] width 1027 height 22
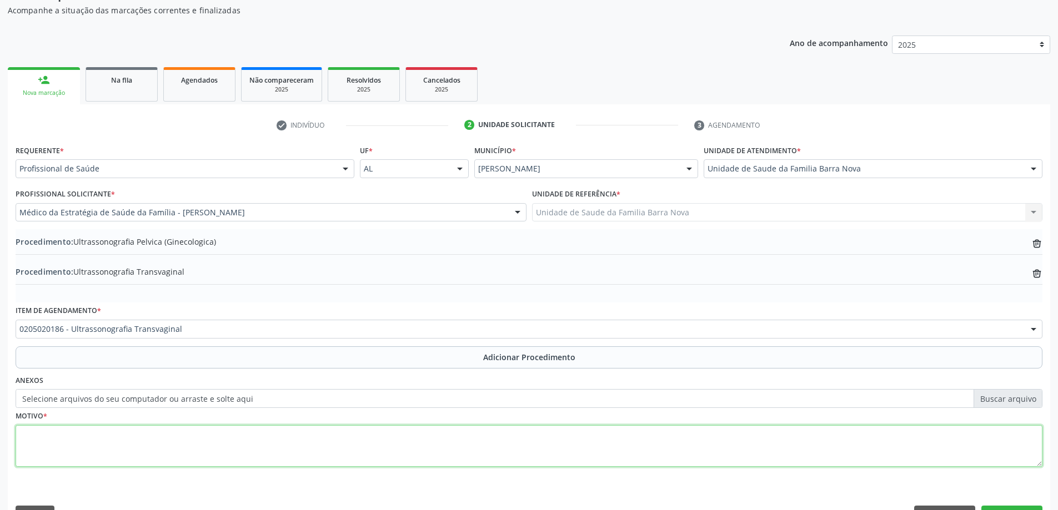
click at [194, 433] on textarea at bounding box center [529, 446] width 1027 height 42
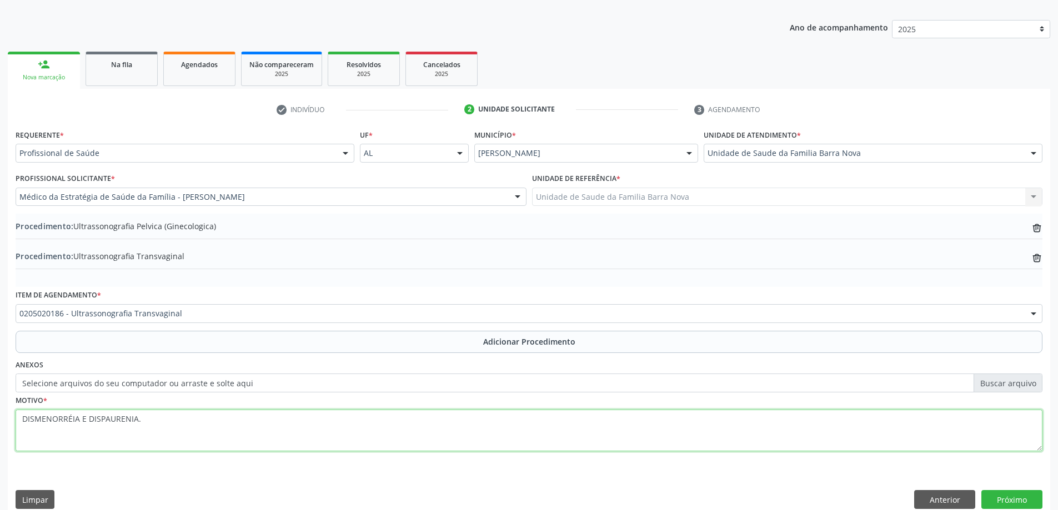
scroll to position [144, 0]
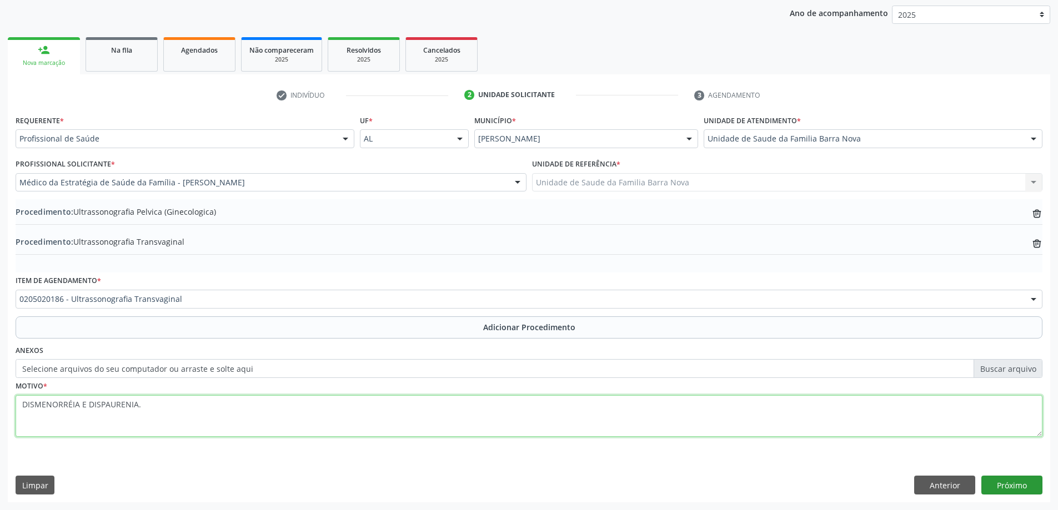
type textarea "DISMENORRÉIA E DISPAURENIA."
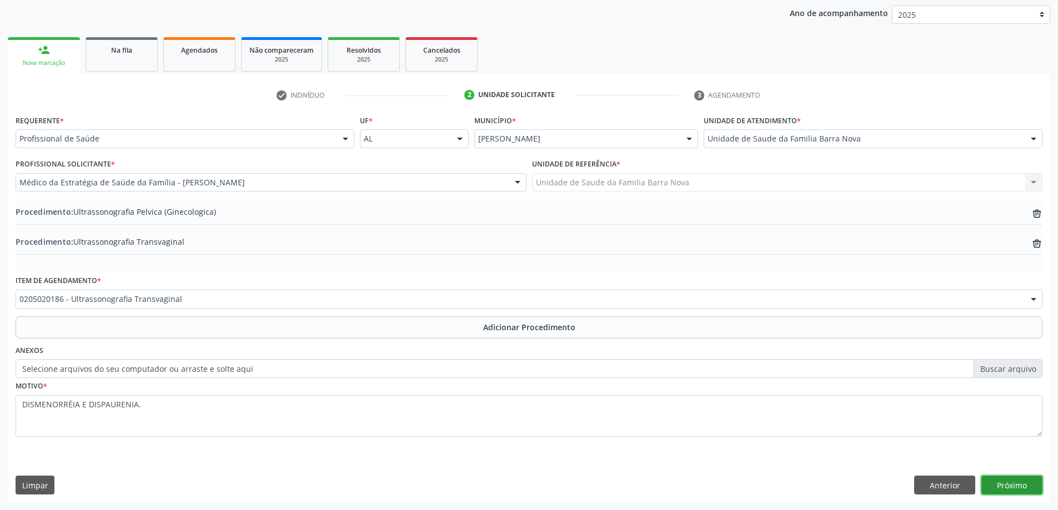
click at [1018, 484] on button "Próximo" at bounding box center [1011, 485] width 61 height 19
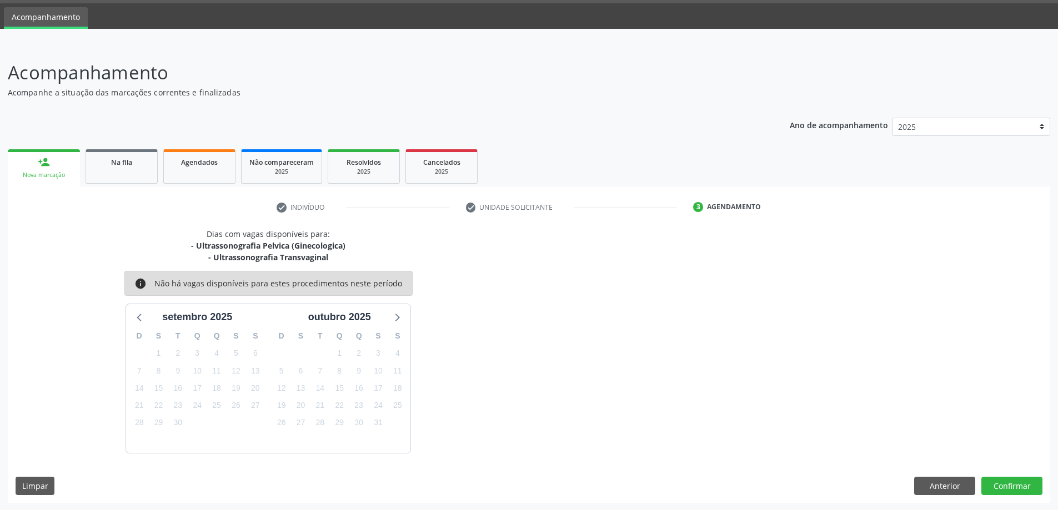
scroll to position [33, 0]
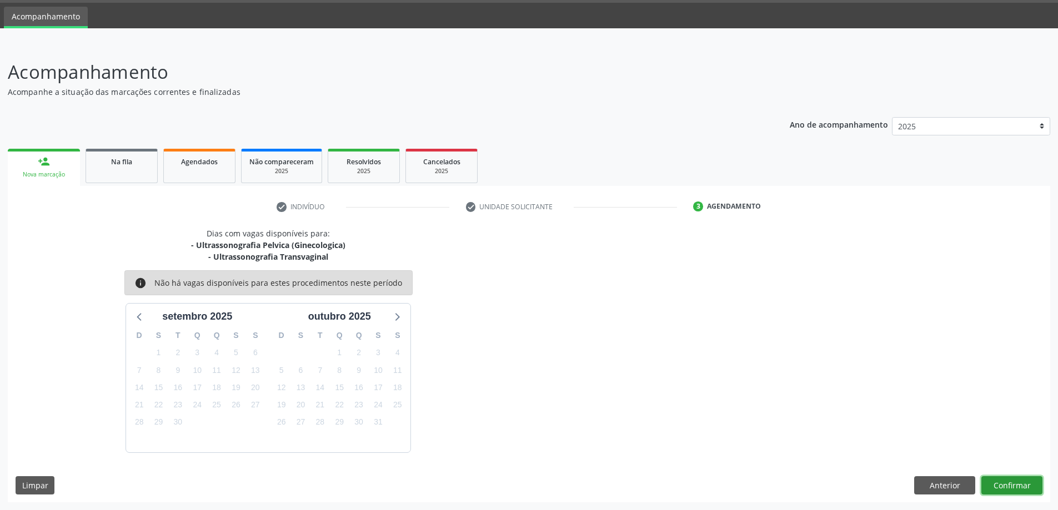
click at [1008, 485] on button "Confirmar" at bounding box center [1011, 486] width 61 height 19
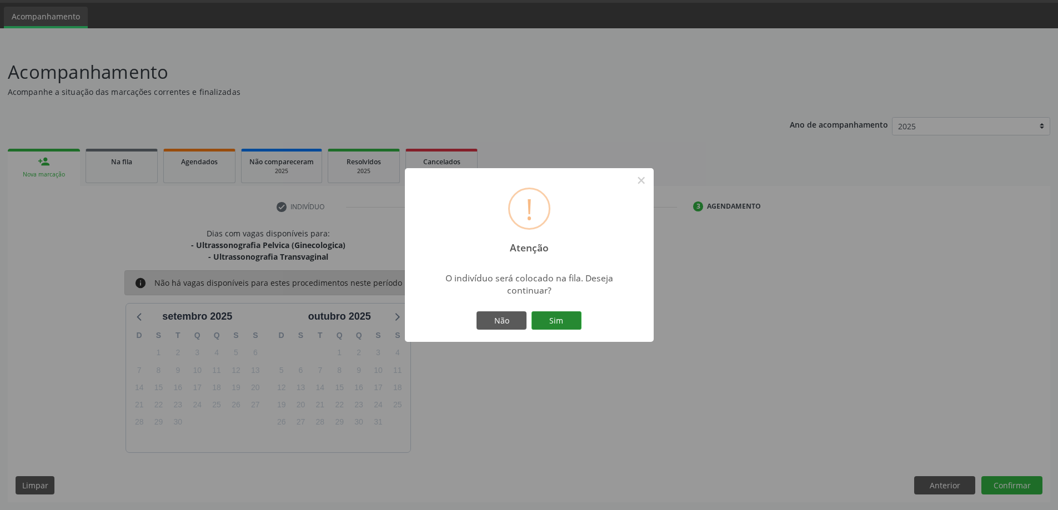
click at [560, 320] on button "Sim" at bounding box center [557, 321] width 50 height 19
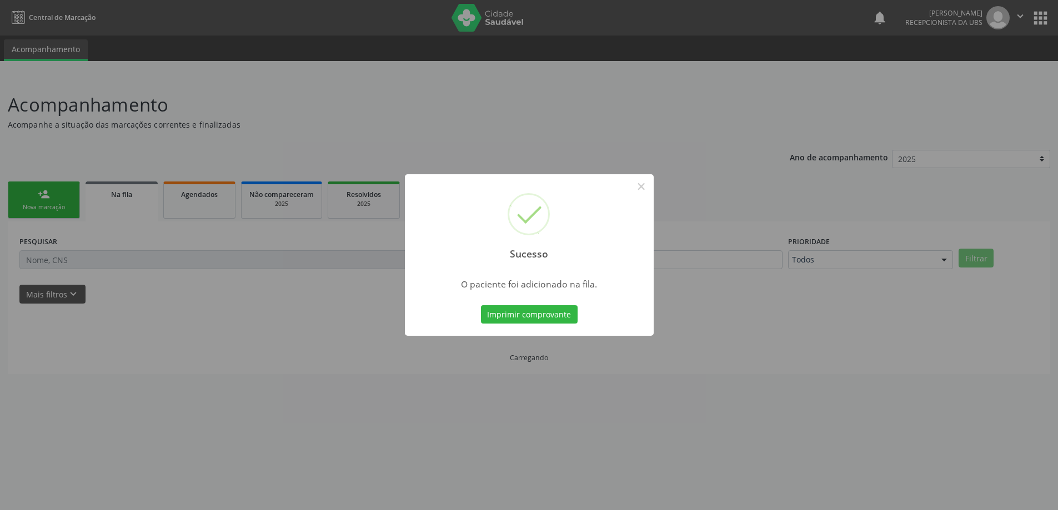
scroll to position [0, 0]
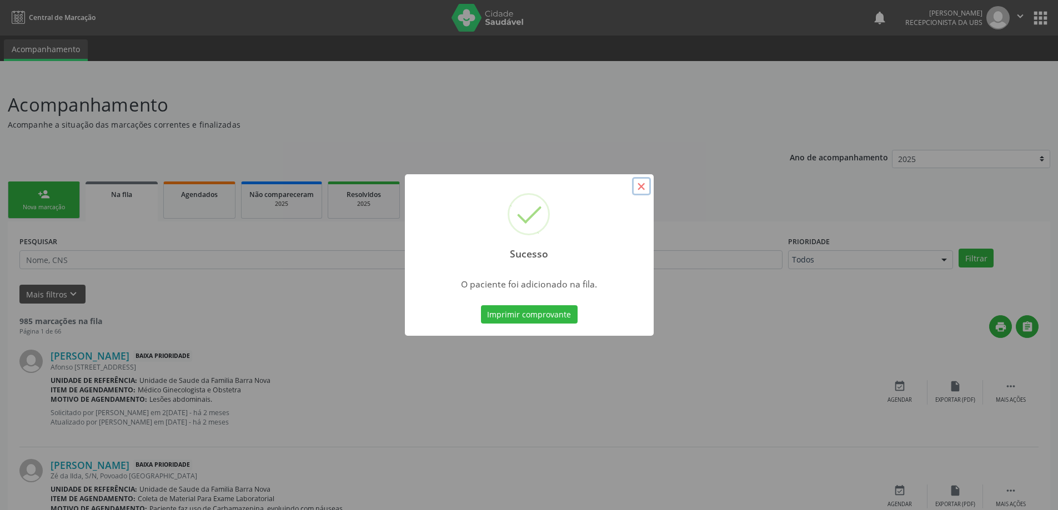
click at [645, 186] on button "×" at bounding box center [641, 186] width 19 height 19
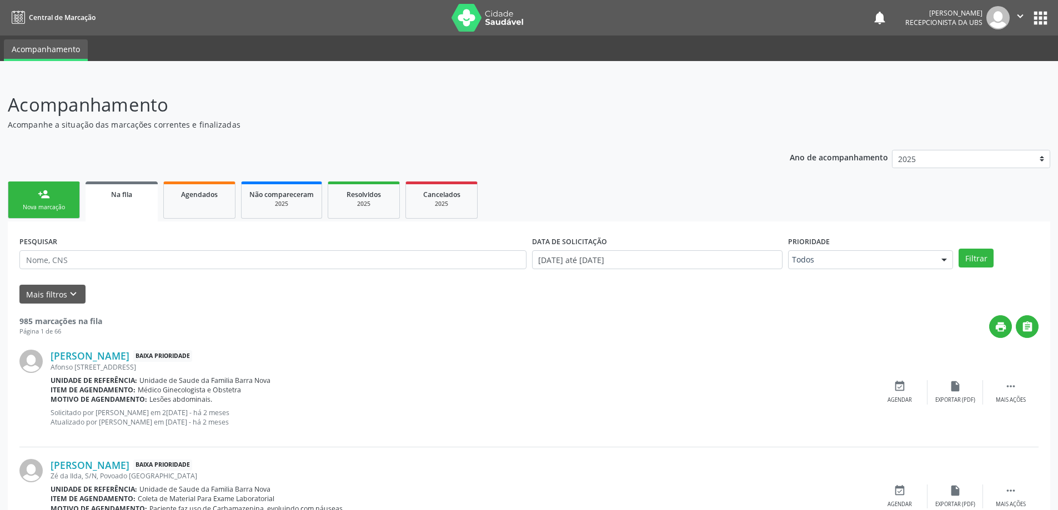
click at [41, 210] on div "Nova marcação" at bounding box center [44, 207] width 56 height 8
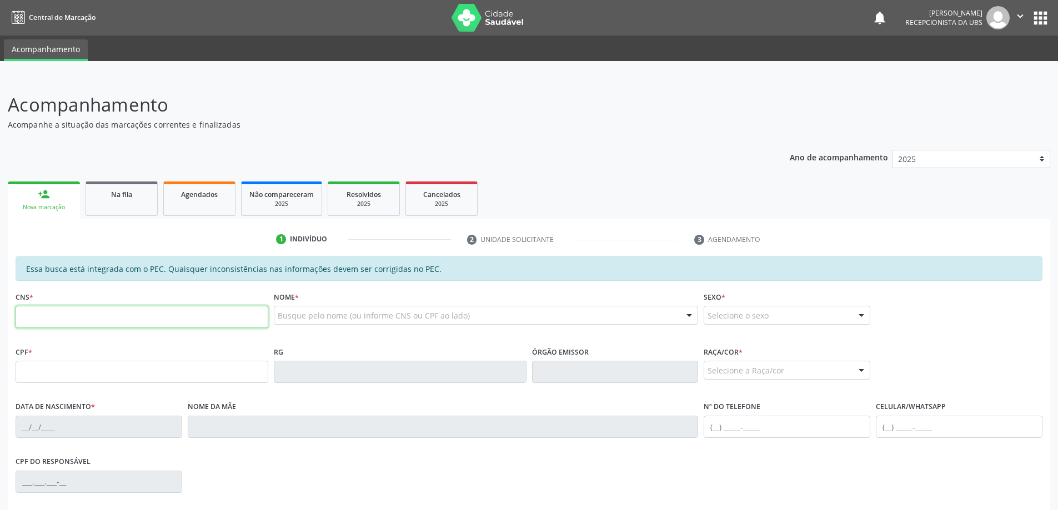
click at [67, 309] on input "text" at bounding box center [142, 317] width 253 height 22
type input "708 2041 1676 6249"
type input "092.225.454-00"
type input "[DATE]"
type input "[PERSON_NAME]"
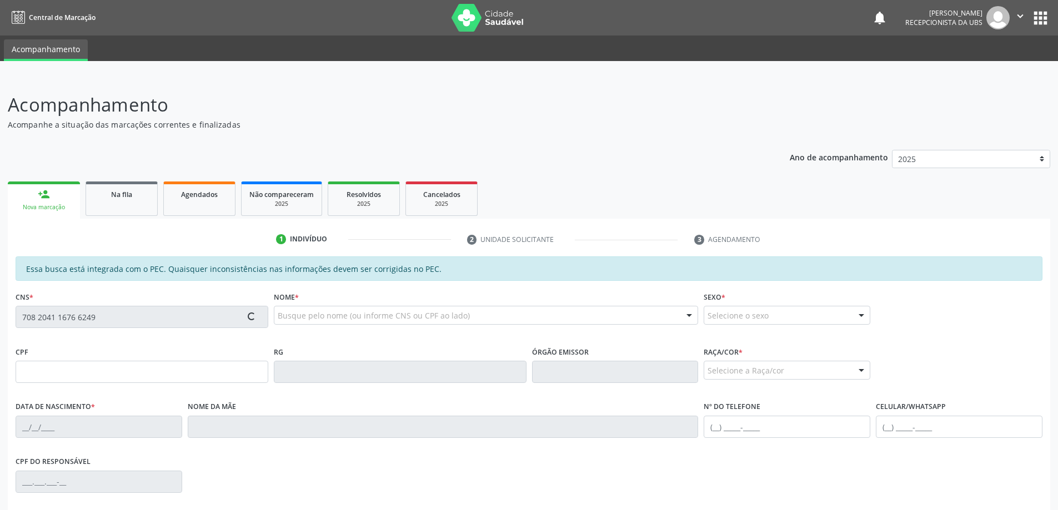
type input "[PHONE_NUMBER]"
type input "26"
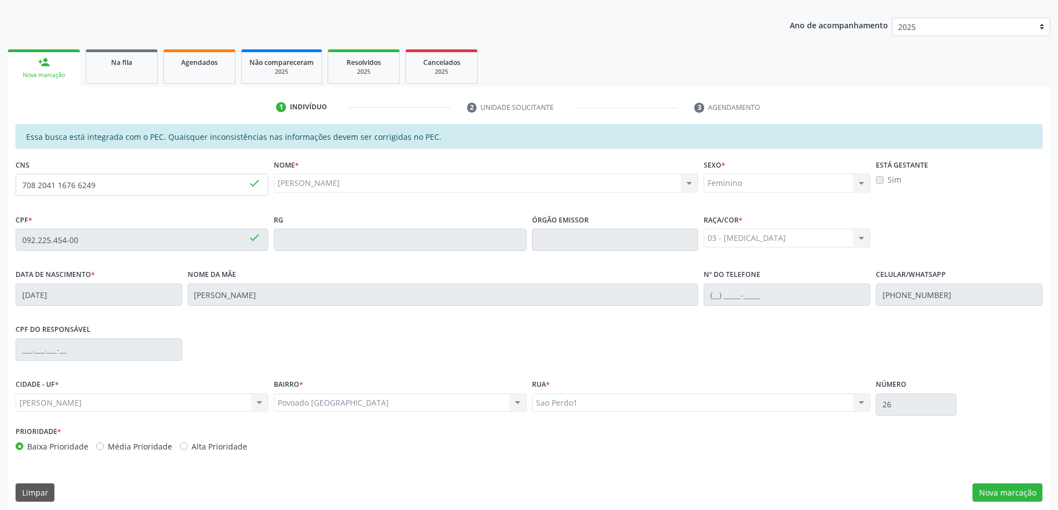
scroll to position [139, 0]
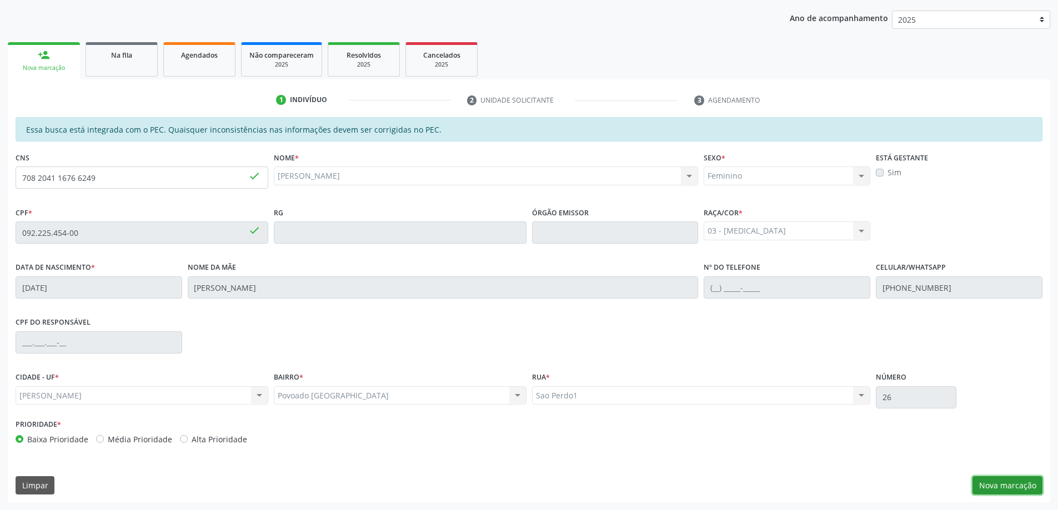
click at [1020, 489] on button "Nova marcação" at bounding box center [1008, 486] width 70 height 19
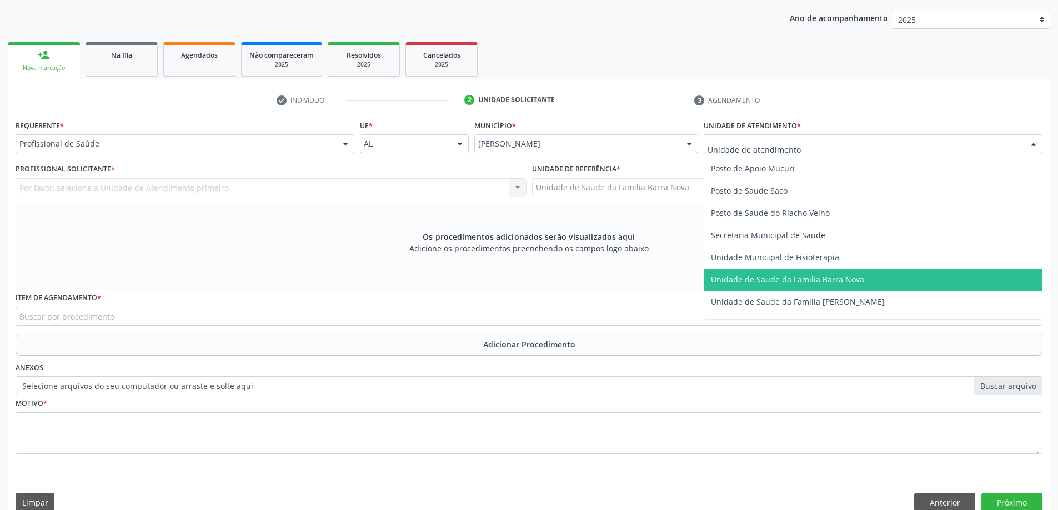
scroll to position [555, 0]
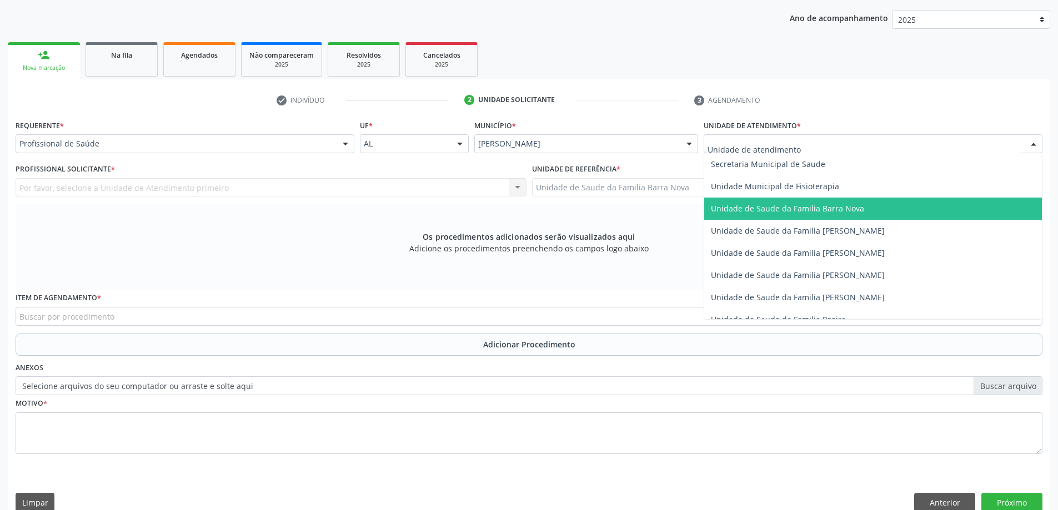
click at [853, 204] on span "Unidade de Saude da Familia Barra Nova" at bounding box center [787, 208] width 153 height 11
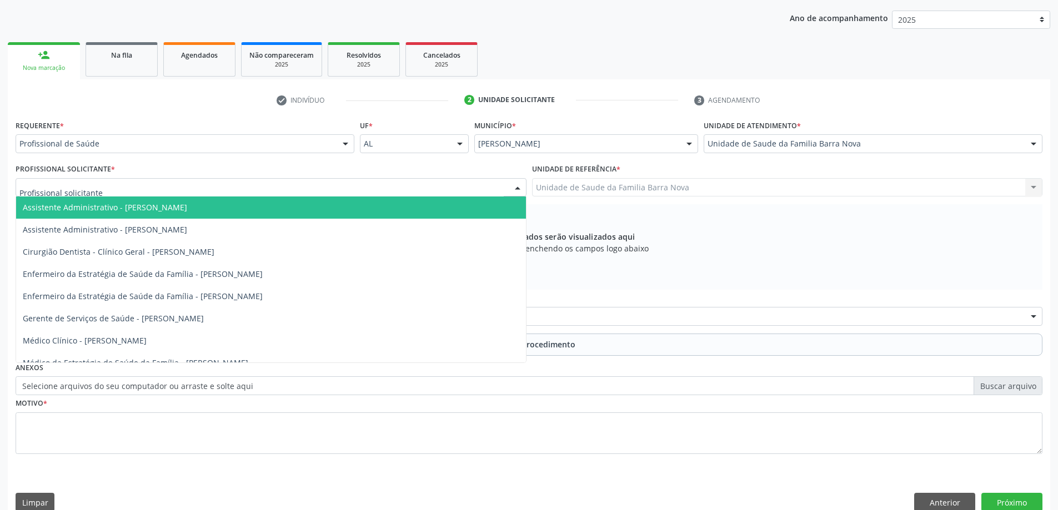
click at [217, 191] on div at bounding box center [271, 187] width 511 height 19
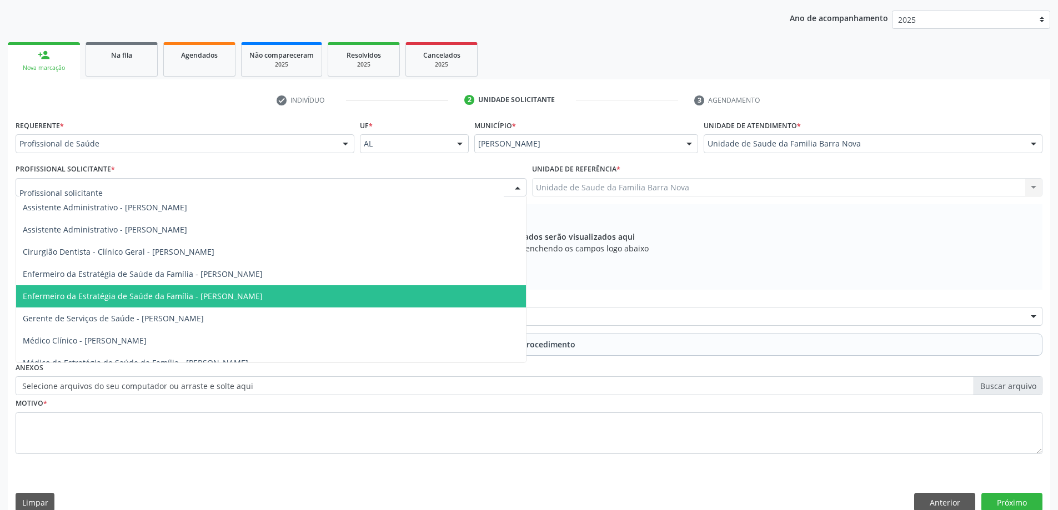
scroll to position [56, 0]
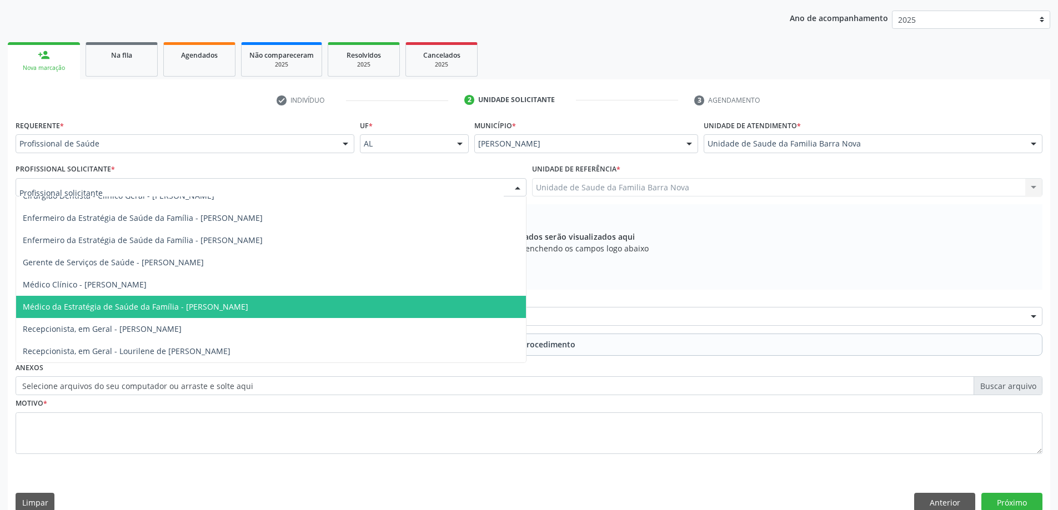
click at [221, 308] on span "Médico da Estratégia de Saúde da Família - [PERSON_NAME]" at bounding box center [136, 307] width 226 height 11
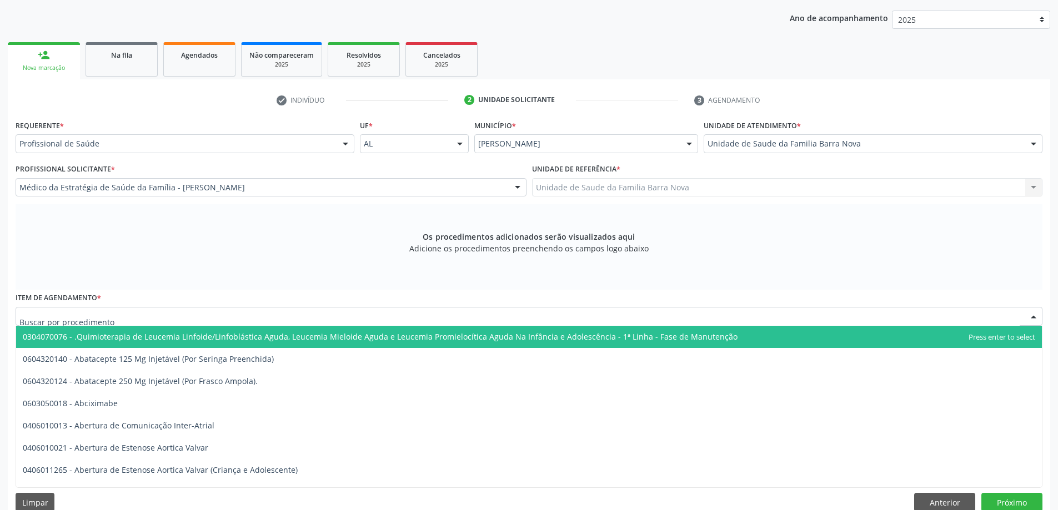
click at [312, 319] on div at bounding box center [529, 316] width 1027 height 19
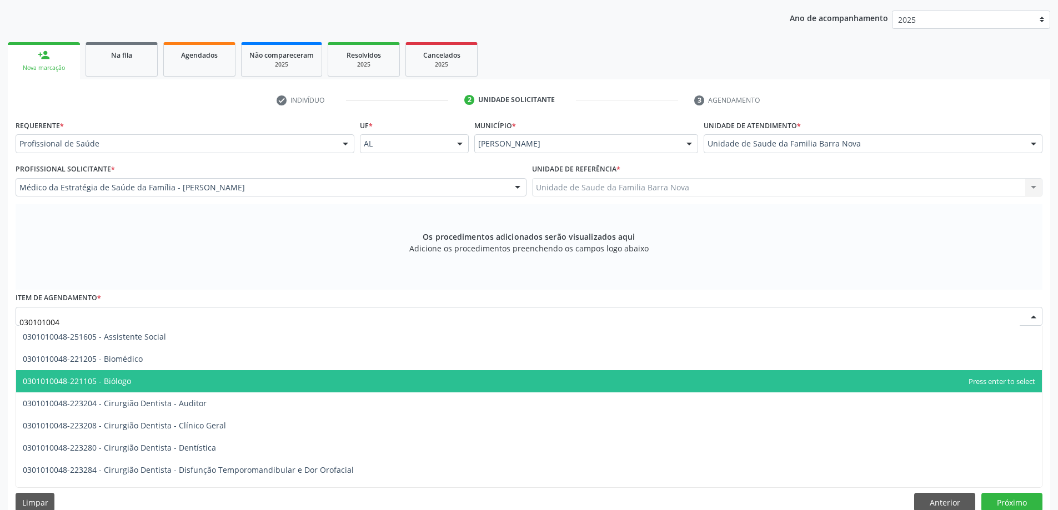
type input "0301010048"
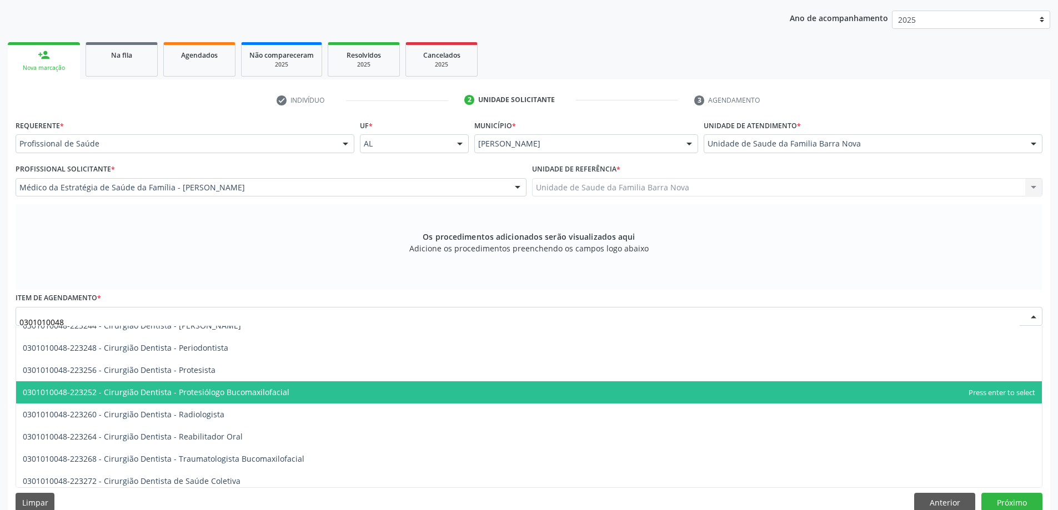
scroll to position [444, 0]
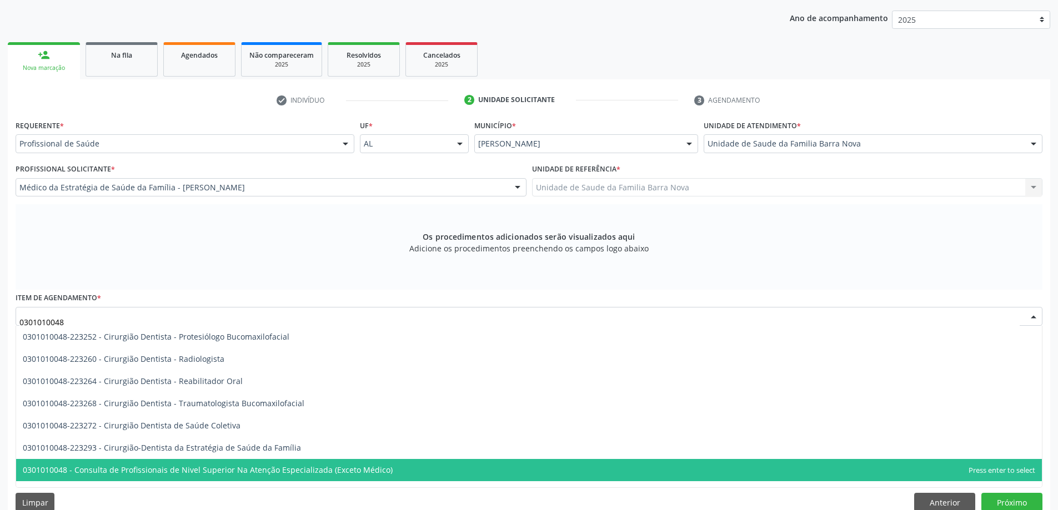
click at [472, 475] on span "0301010048 - Consulta de Profissionais de Nivel Superior Na Atenção Especializa…" at bounding box center [529, 470] width 1026 height 22
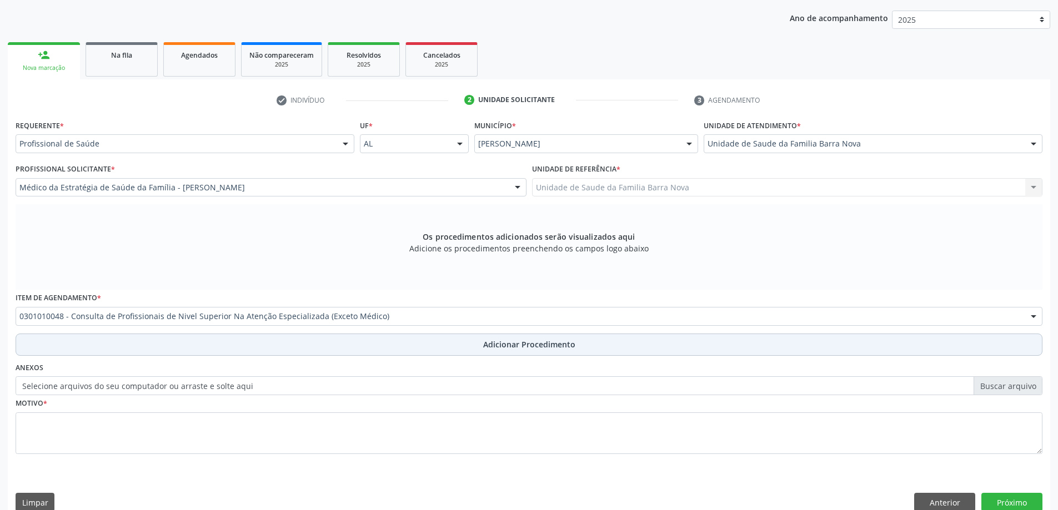
click at [557, 348] on span "Adicionar Procedimento" at bounding box center [529, 345] width 92 height 12
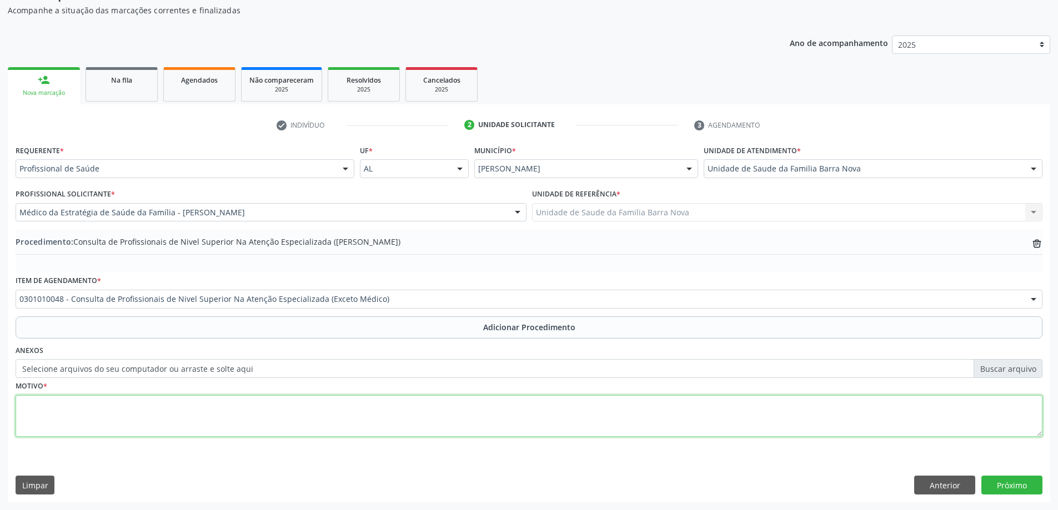
click at [186, 407] on textarea at bounding box center [529, 416] width 1027 height 42
type textarea "USG DO OMBRO ESQUERDO ; 18[DATE] BURSITE SUBACROMIAL, ARTROPATIA ACROMIOCLAVICU…"
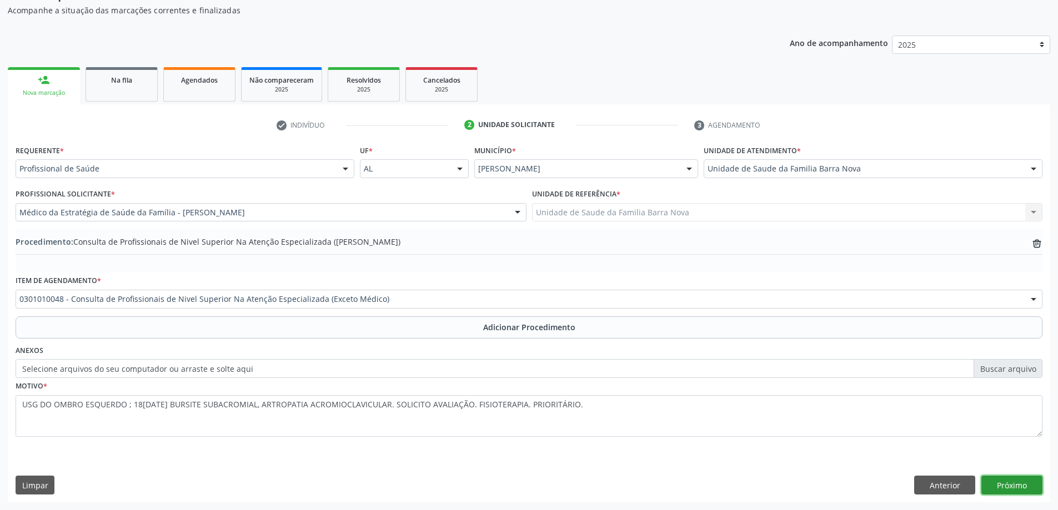
click at [1015, 488] on button "Próximo" at bounding box center [1011, 485] width 61 height 19
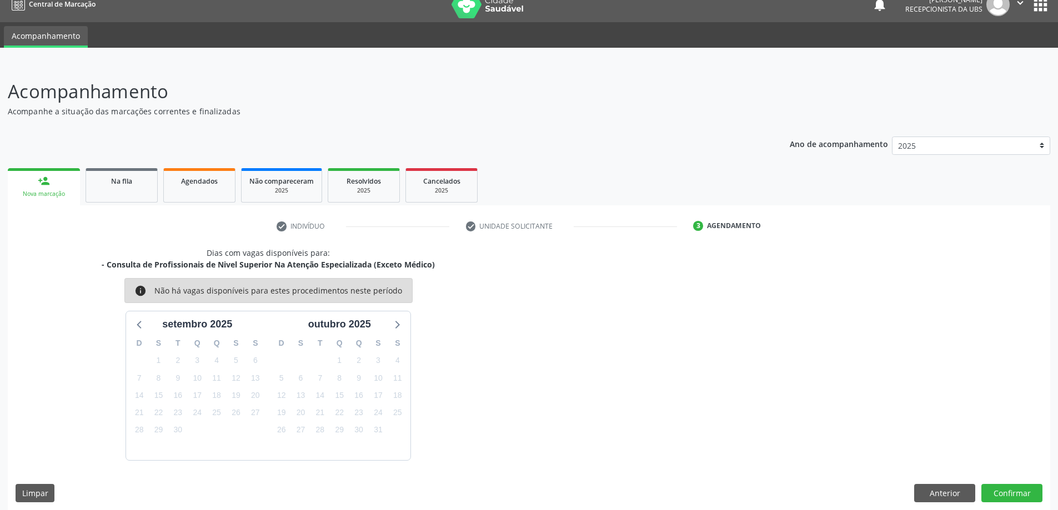
scroll to position [21, 0]
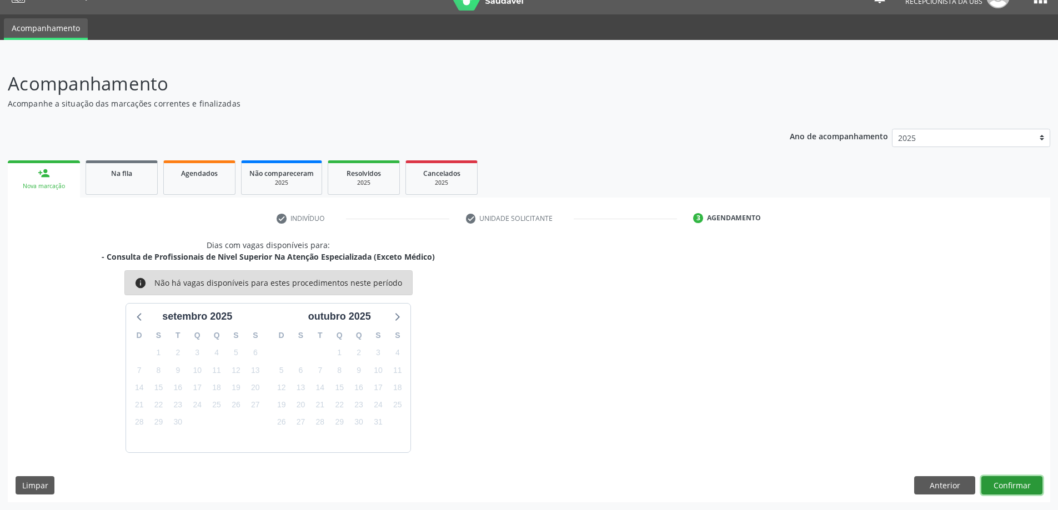
click at [1013, 484] on button "Confirmar" at bounding box center [1011, 486] width 61 height 19
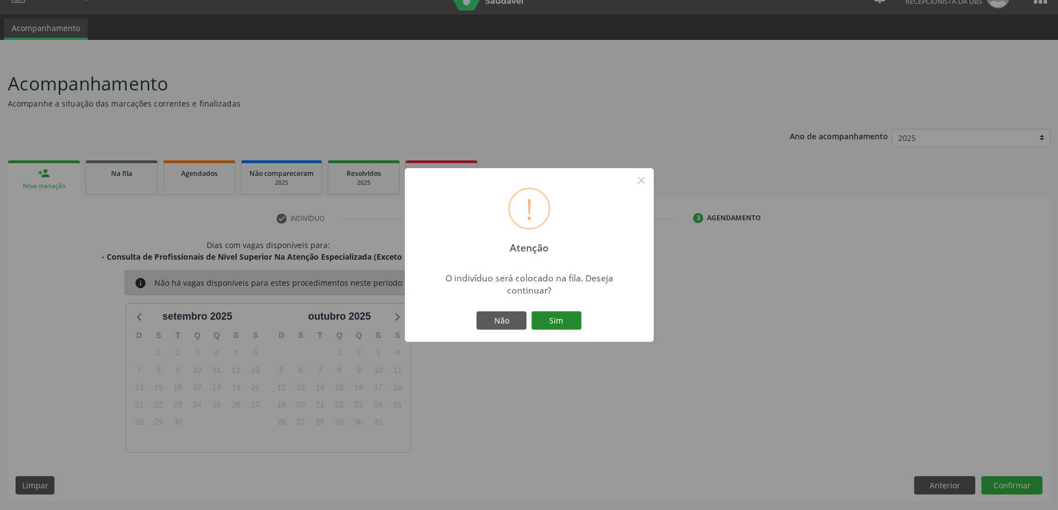
click at [564, 318] on button "Sim" at bounding box center [557, 321] width 50 height 19
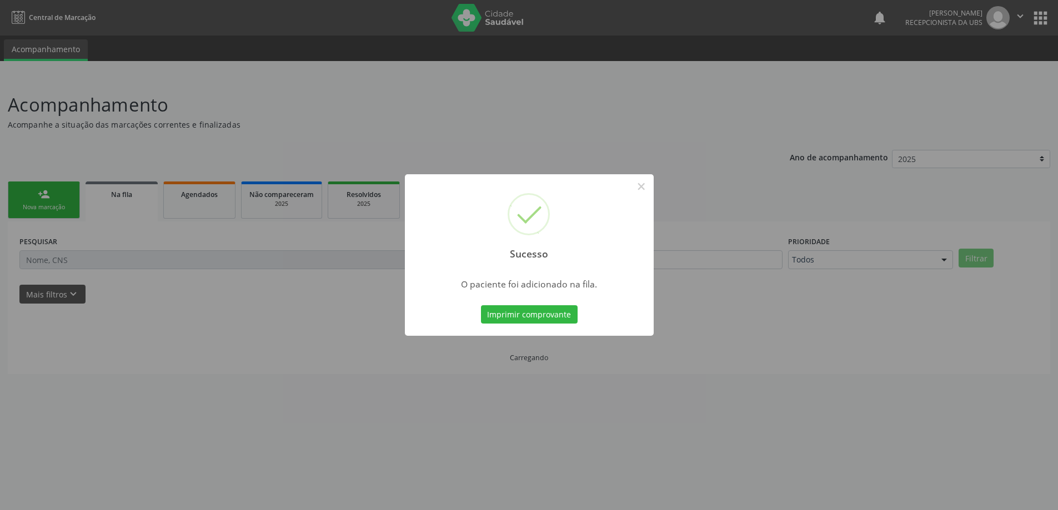
scroll to position [0, 0]
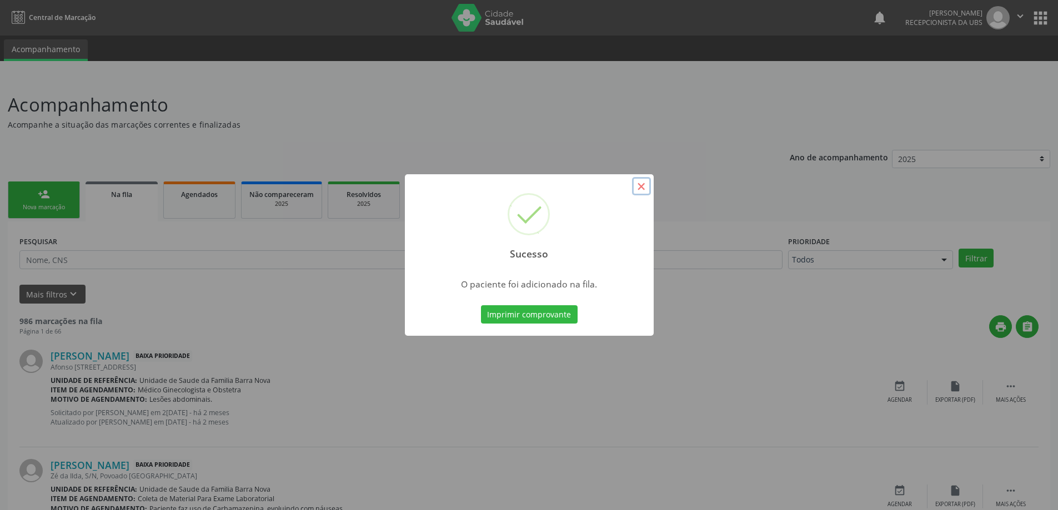
click at [640, 189] on button "×" at bounding box center [641, 186] width 19 height 19
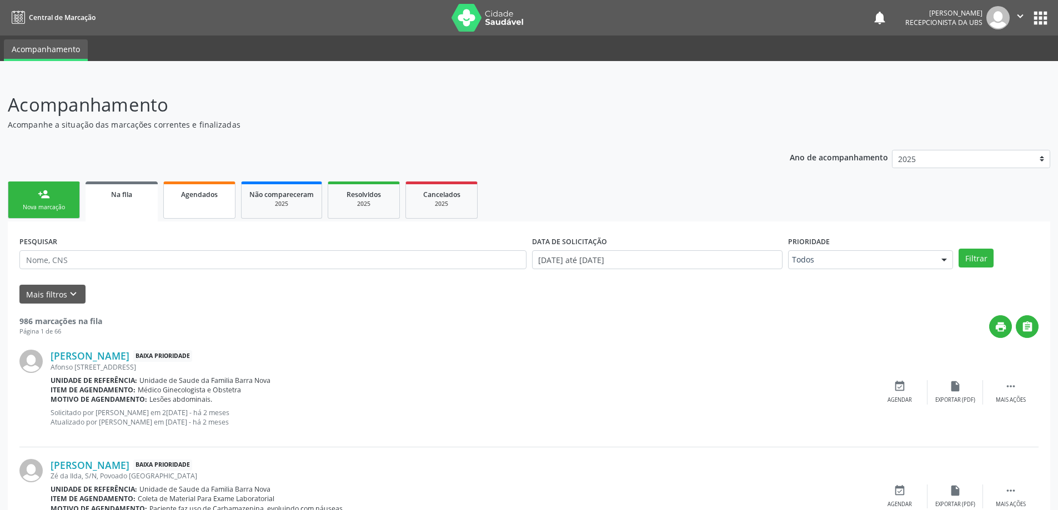
click at [198, 199] on div "Agendados" at bounding box center [200, 194] width 56 height 12
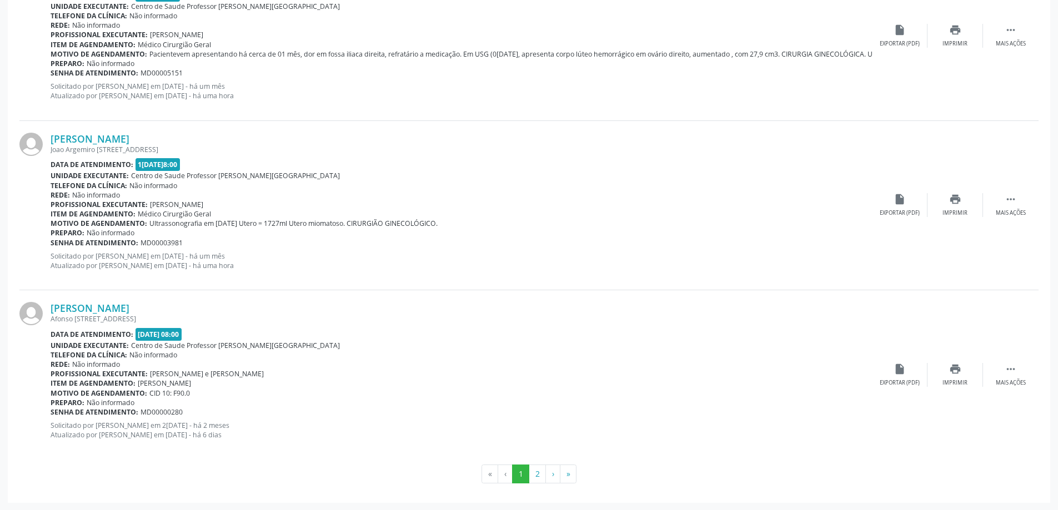
scroll to position [2423, 0]
click at [534, 476] on button "2" at bounding box center [537, 473] width 17 height 19
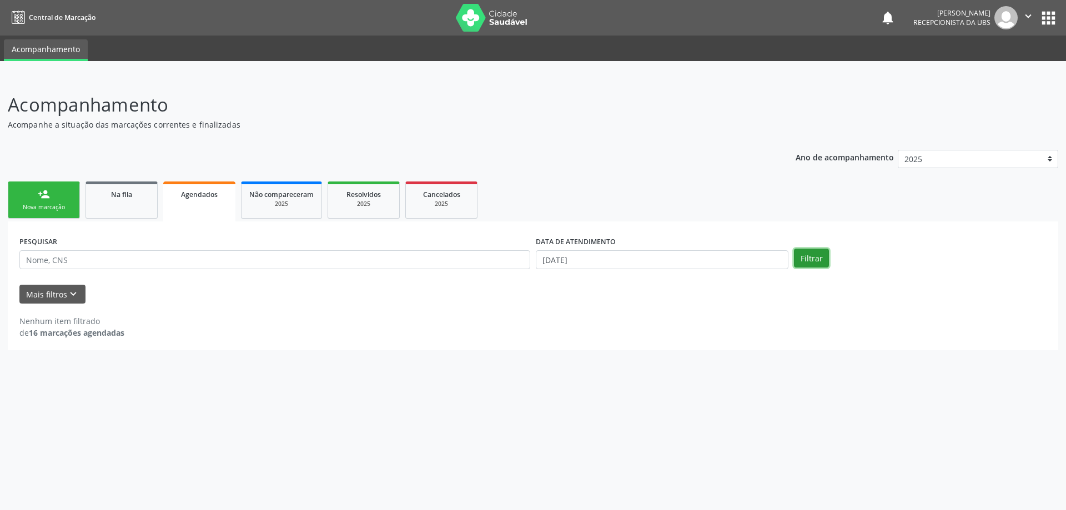
click at [810, 260] on button "Filtrar" at bounding box center [811, 258] width 35 height 19
click at [715, 263] on input "[DATE]" at bounding box center [662, 259] width 253 height 19
click at [569, 319] on span "1" at bounding box center [569, 316] width 22 height 22
type input "[DATE]"
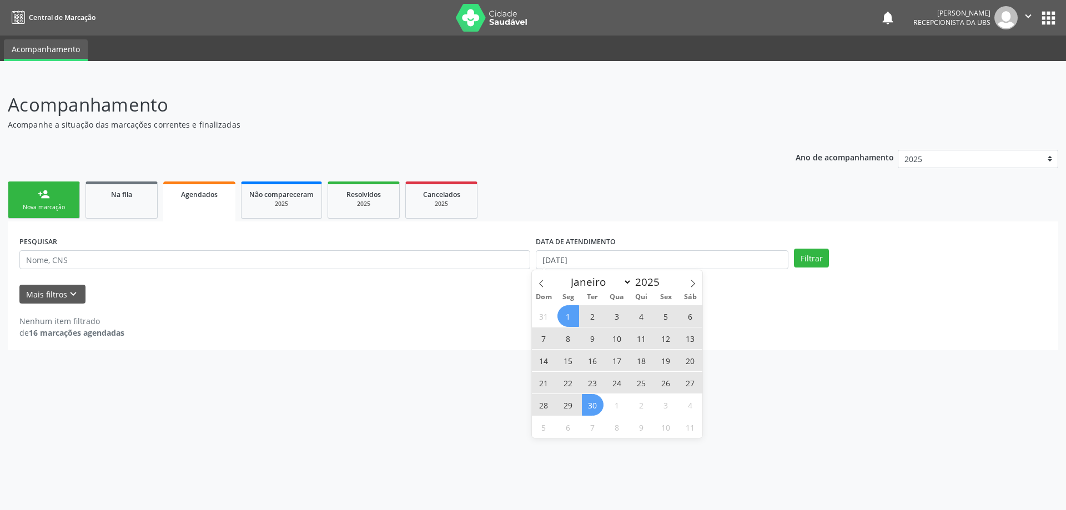
click at [593, 404] on span "30" at bounding box center [593, 405] width 22 height 22
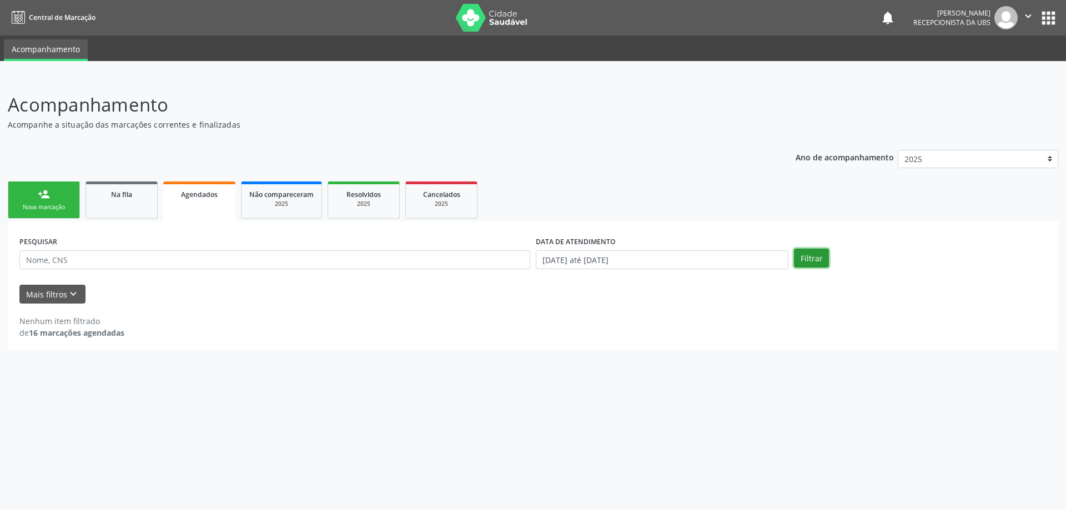
click at [817, 260] on button "Filtrar" at bounding box center [811, 258] width 35 height 19
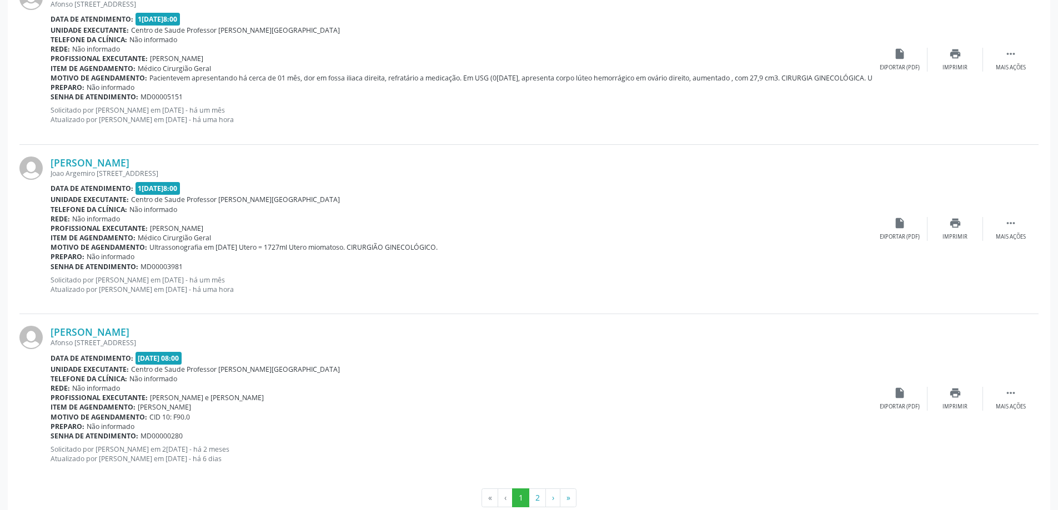
scroll to position [2423, 0]
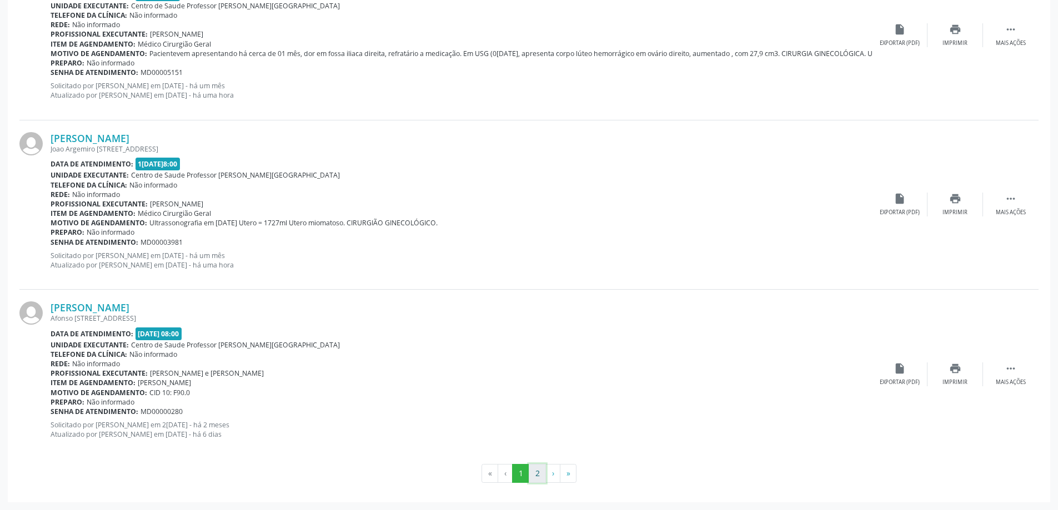
click at [535, 473] on button "2" at bounding box center [537, 473] width 17 height 19
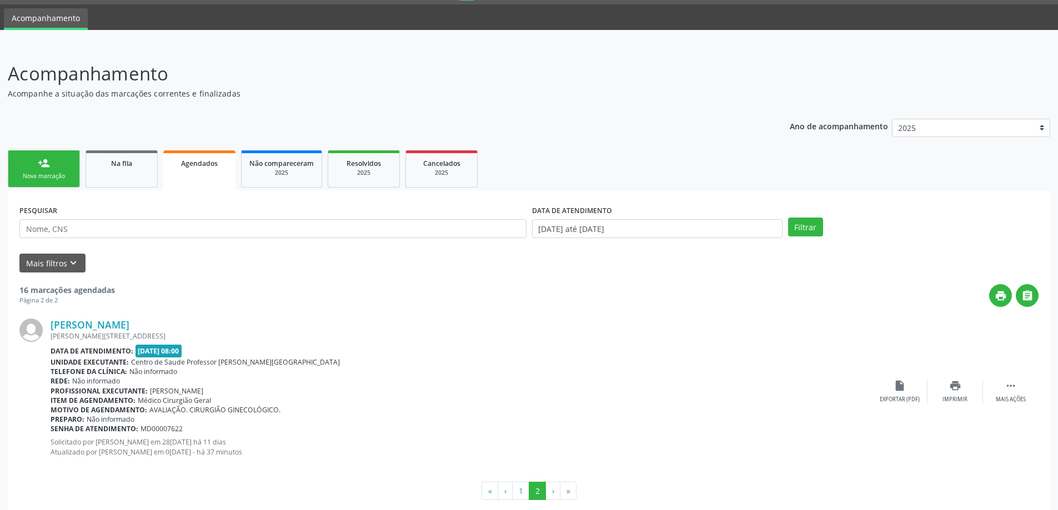
scroll to position [48, 0]
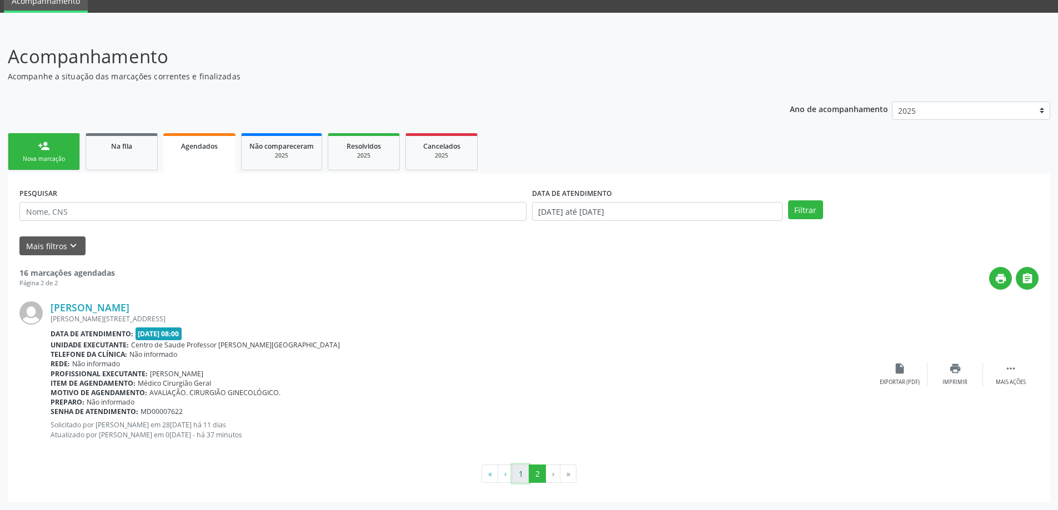
click at [521, 474] on button "1" at bounding box center [520, 474] width 17 height 19
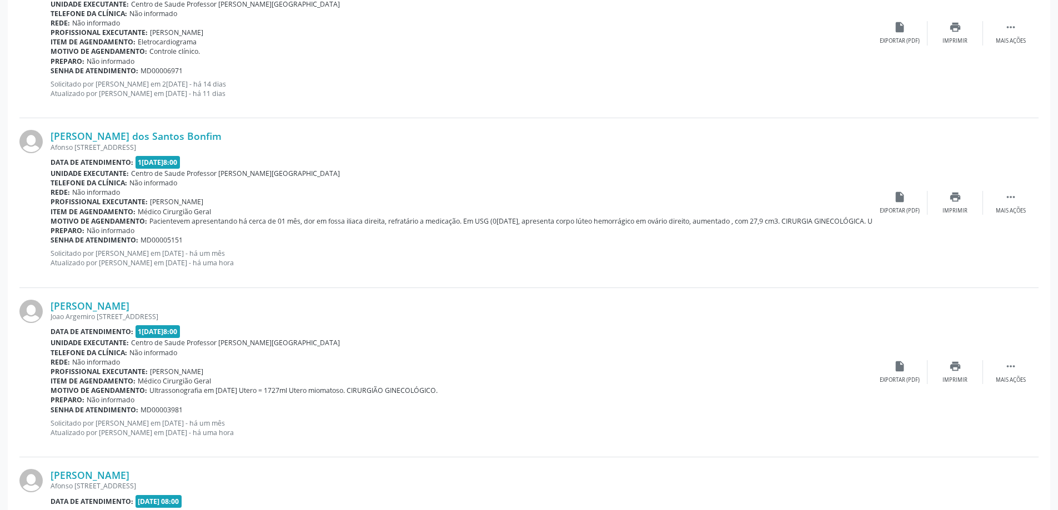
scroll to position [2423, 0]
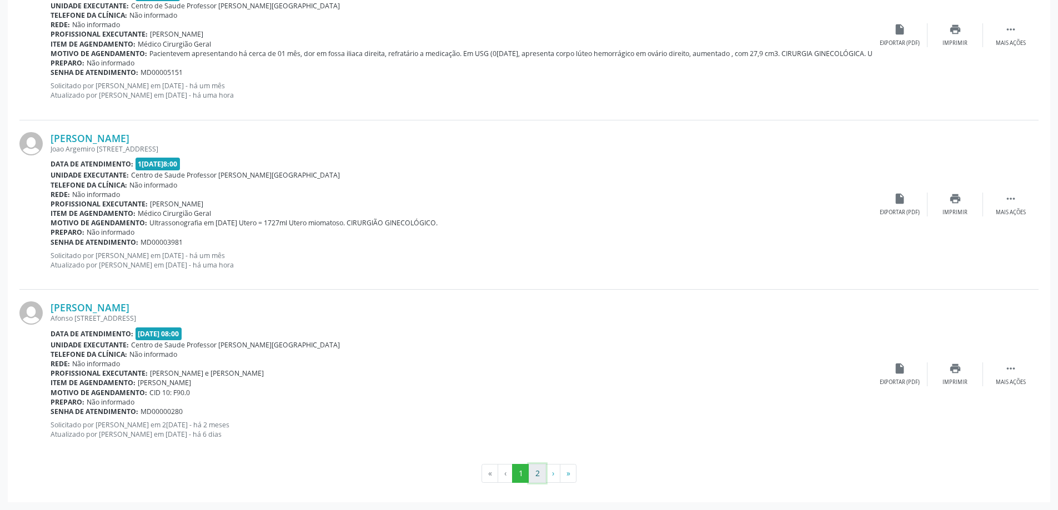
click at [535, 474] on button "2" at bounding box center [537, 473] width 17 height 19
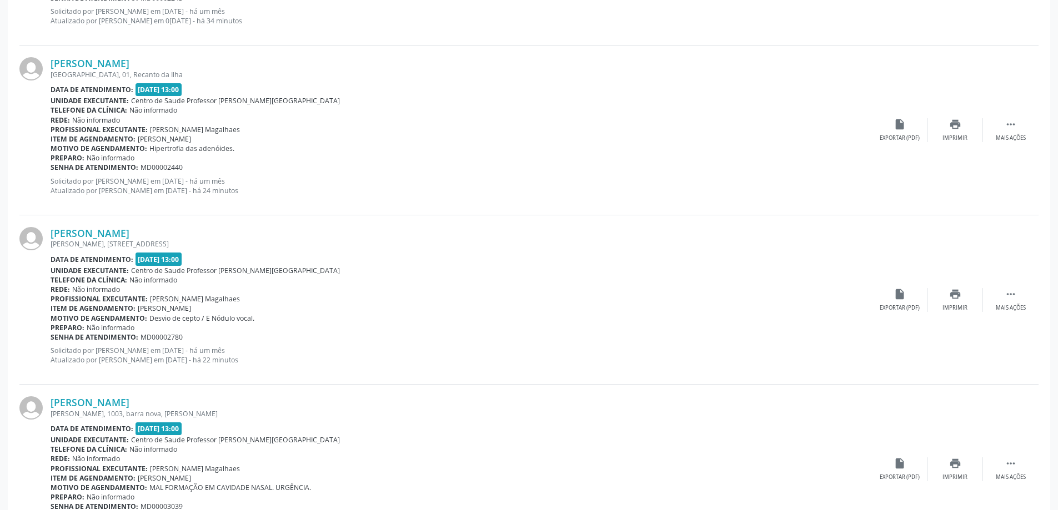
scroll to position [459, 0]
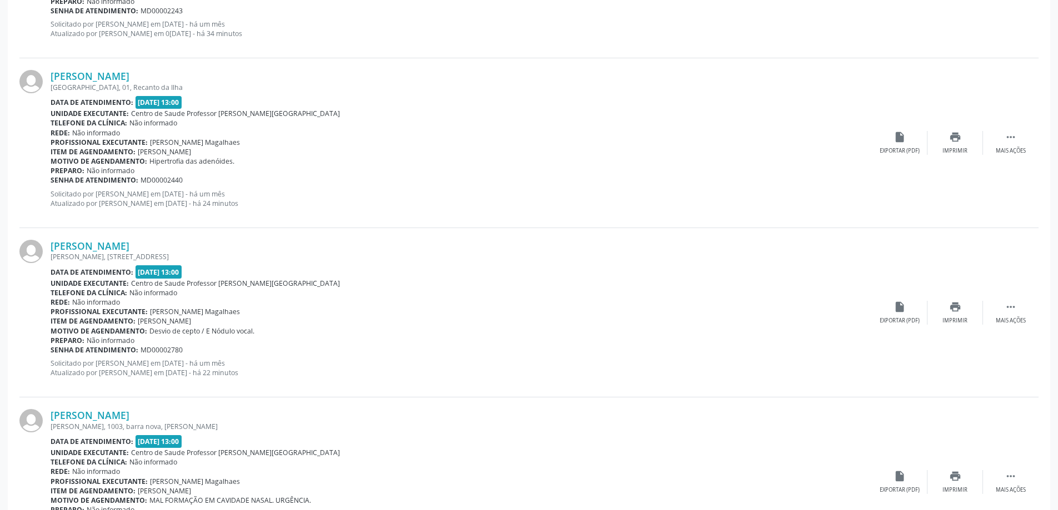
click at [136, 257] on div "[PERSON_NAME], [STREET_ADDRESS]" at bounding box center [461, 256] width 821 height 9
click at [114, 248] on link "[PERSON_NAME]" at bounding box center [90, 246] width 79 height 12
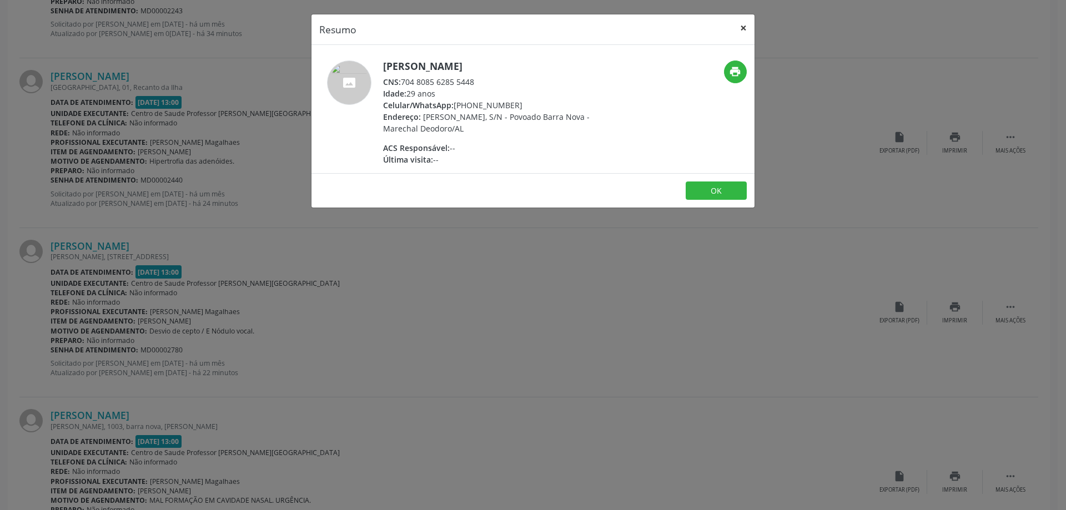
click at [747, 26] on button "×" at bounding box center [744, 27] width 22 height 27
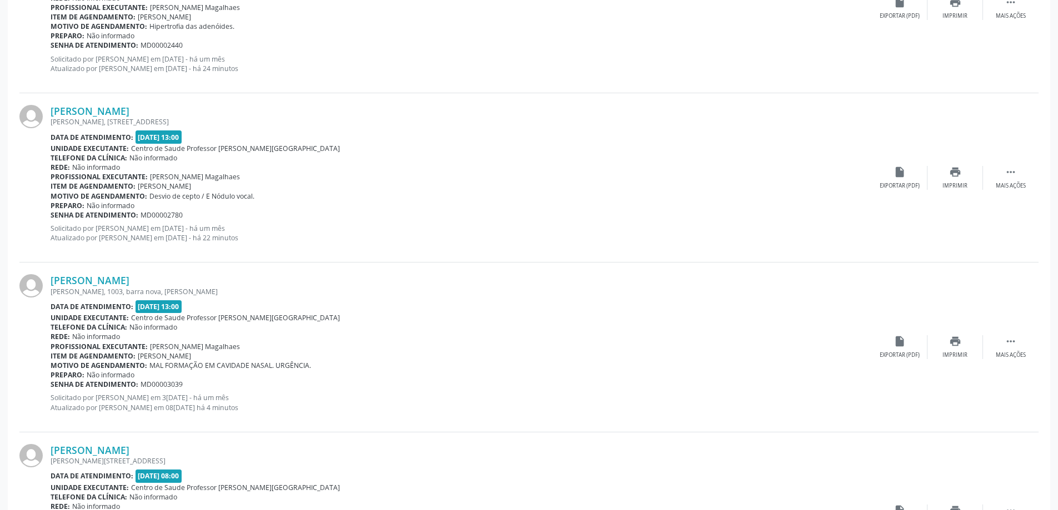
scroll to position [737, 0]
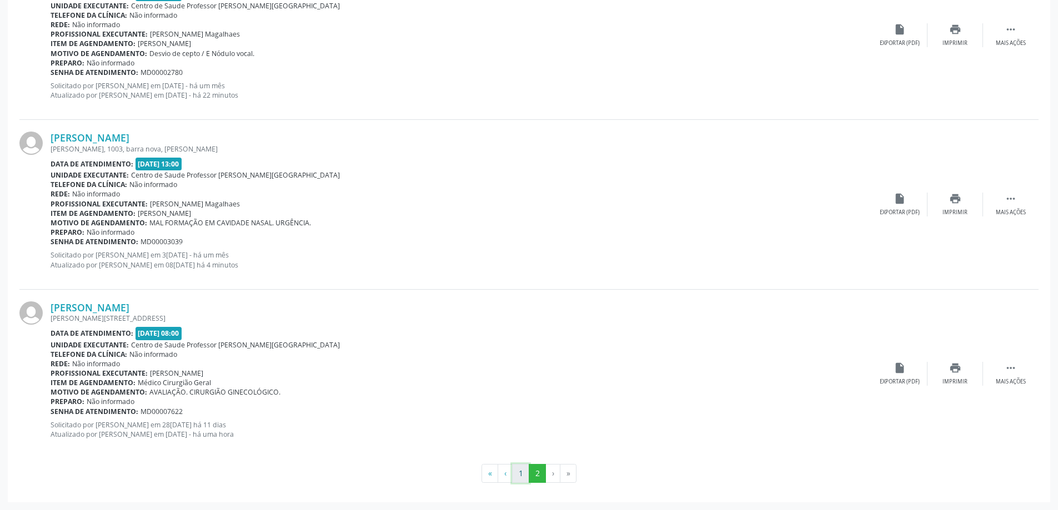
click at [519, 476] on button "1" at bounding box center [520, 473] width 17 height 19
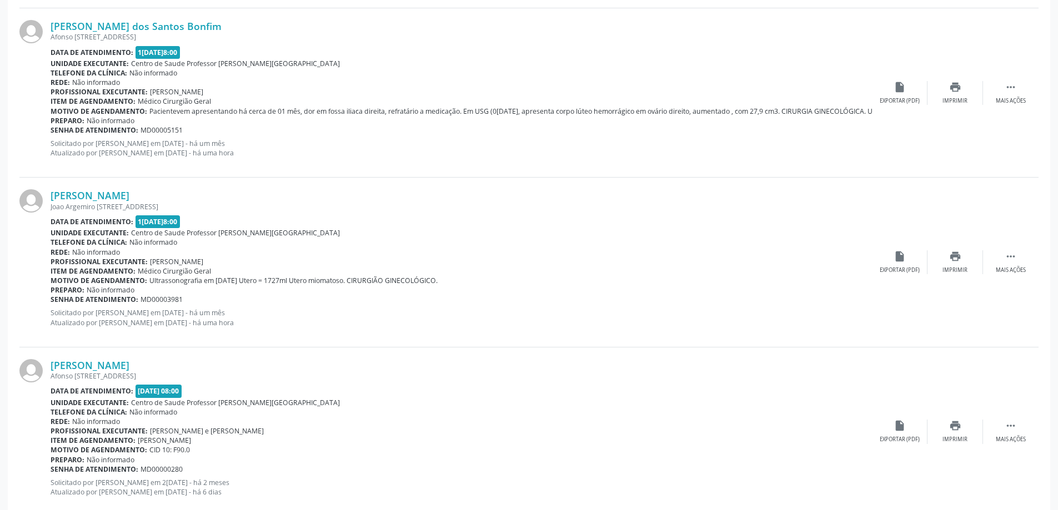
scroll to position [2433, 0]
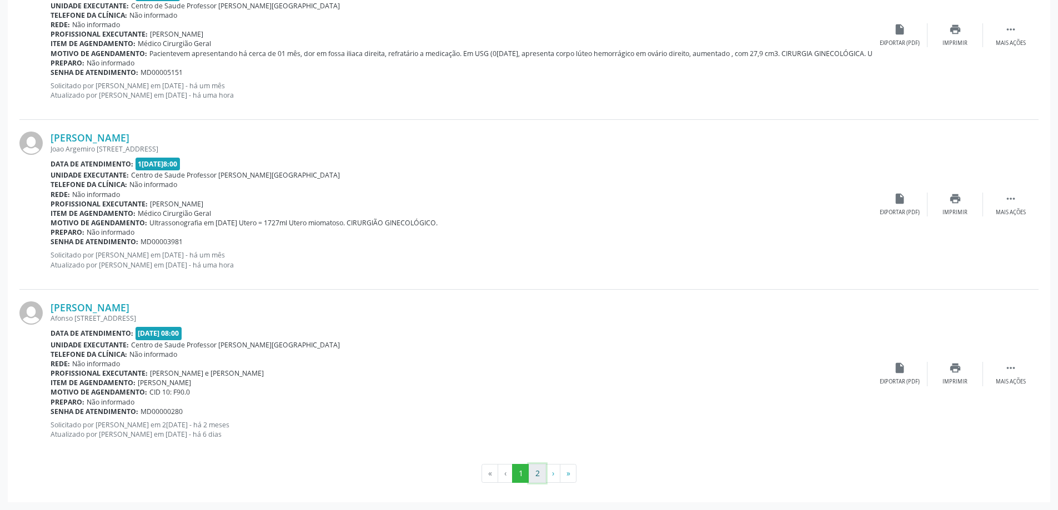
click at [534, 471] on button "2" at bounding box center [537, 473] width 17 height 19
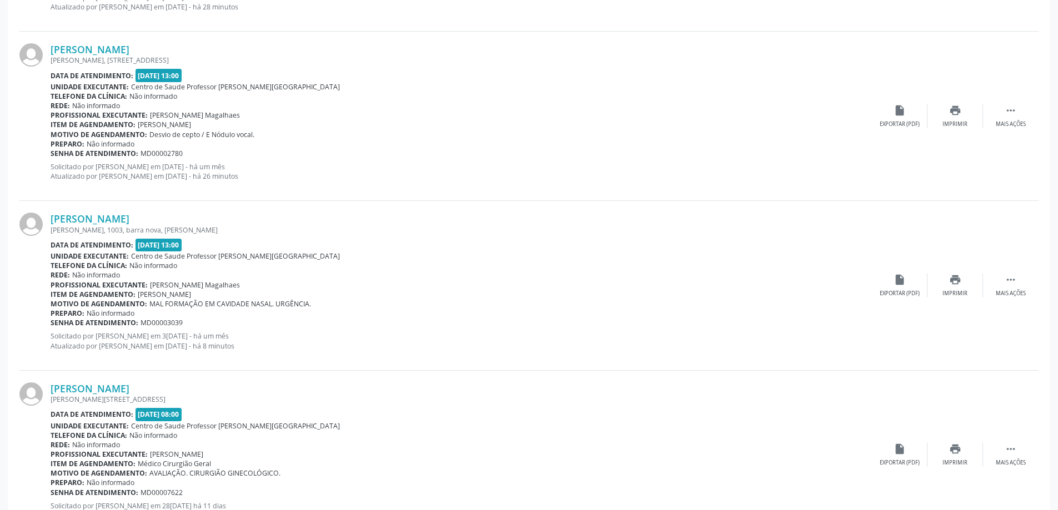
scroll to position [737, 0]
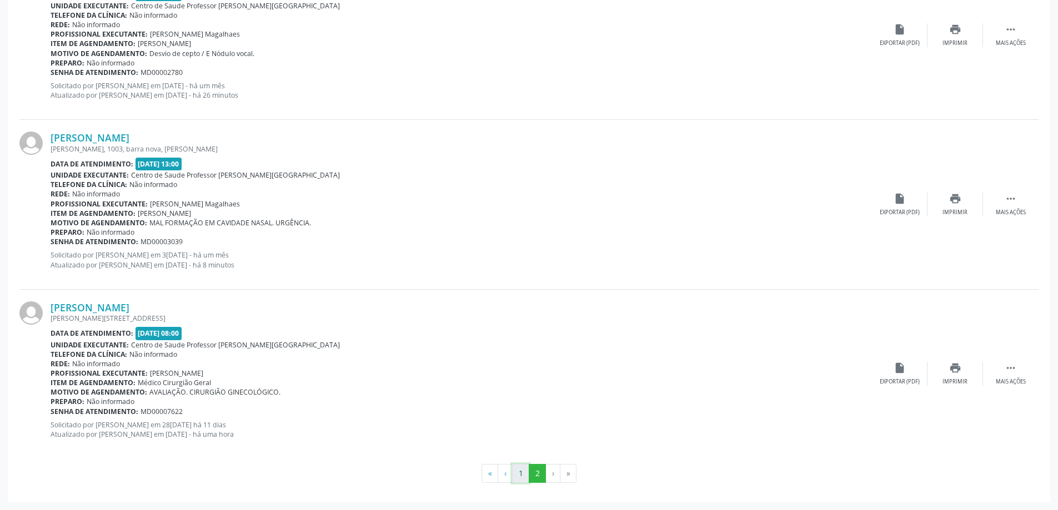
click at [520, 474] on button "1" at bounding box center [520, 473] width 17 height 19
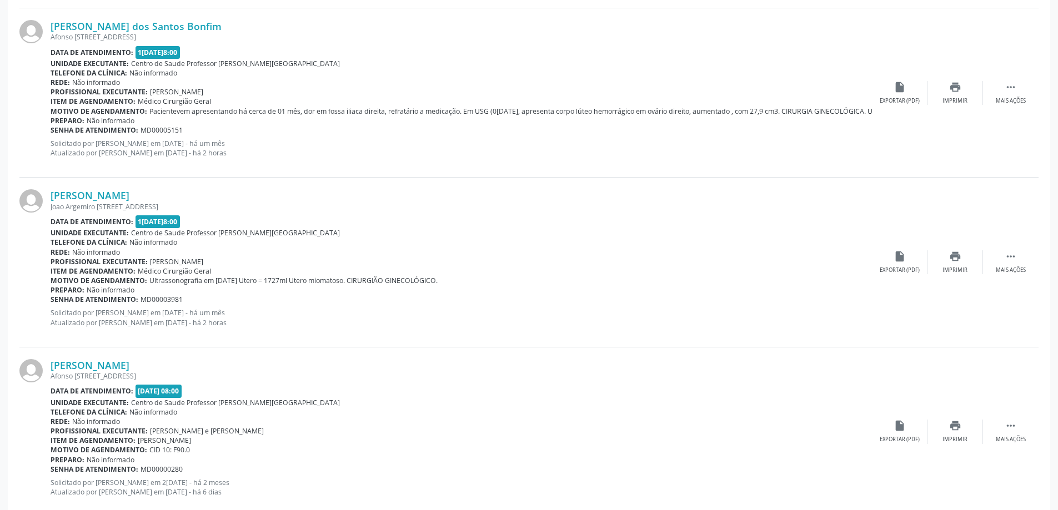
scroll to position [2433, 0]
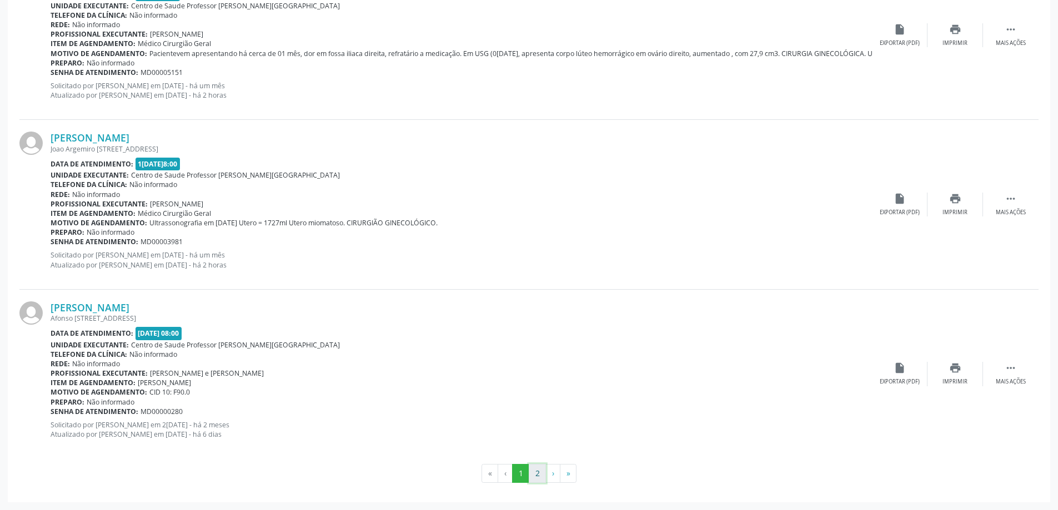
click at [539, 474] on button "2" at bounding box center [537, 473] width 17 height 19
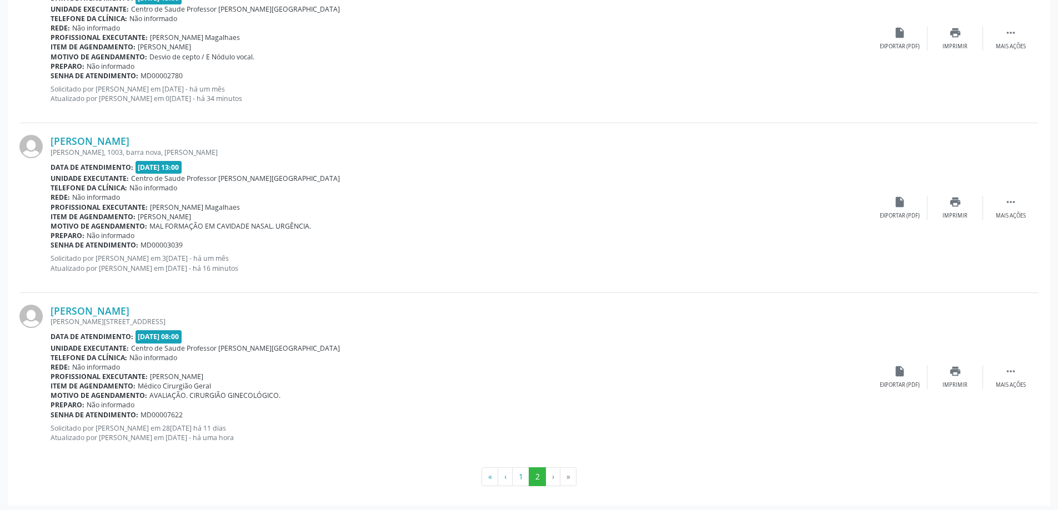
scroll to position [737, 0]
